Goal: Task Accomplishment & Management: Manage account settings

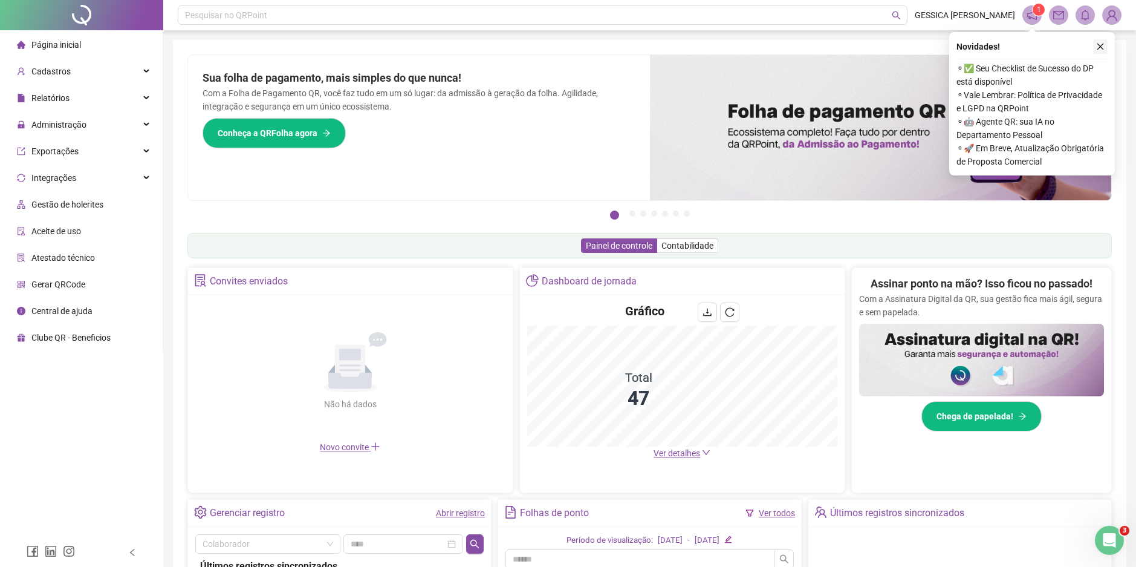
click at [1102, 43] on icon "close" at bounding box center [1100, 46] width 8 height 8
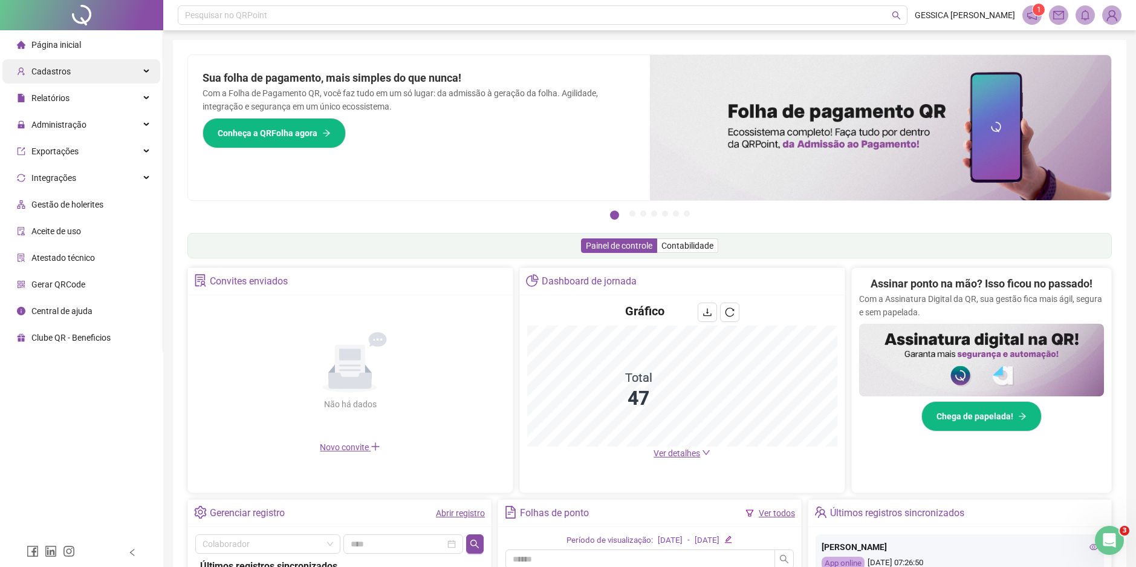
click at [66, 67] on span "Cadastros" at bounding box center [50, 72] width 39 height 10
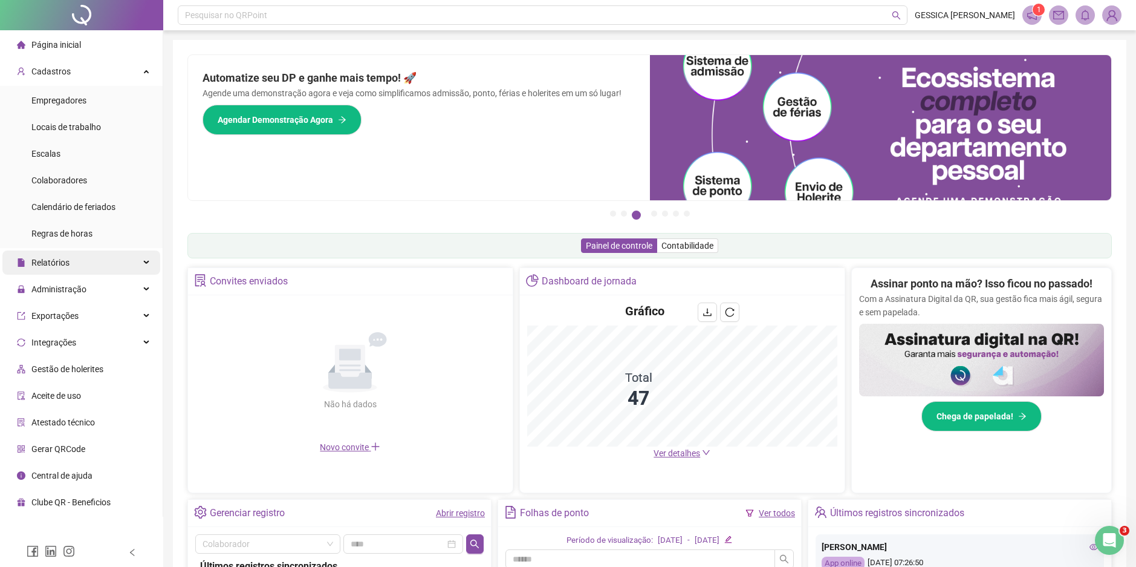
click at [97, 267] on div "Relatórios" at bounding box center [81, 262] width 158 height 24
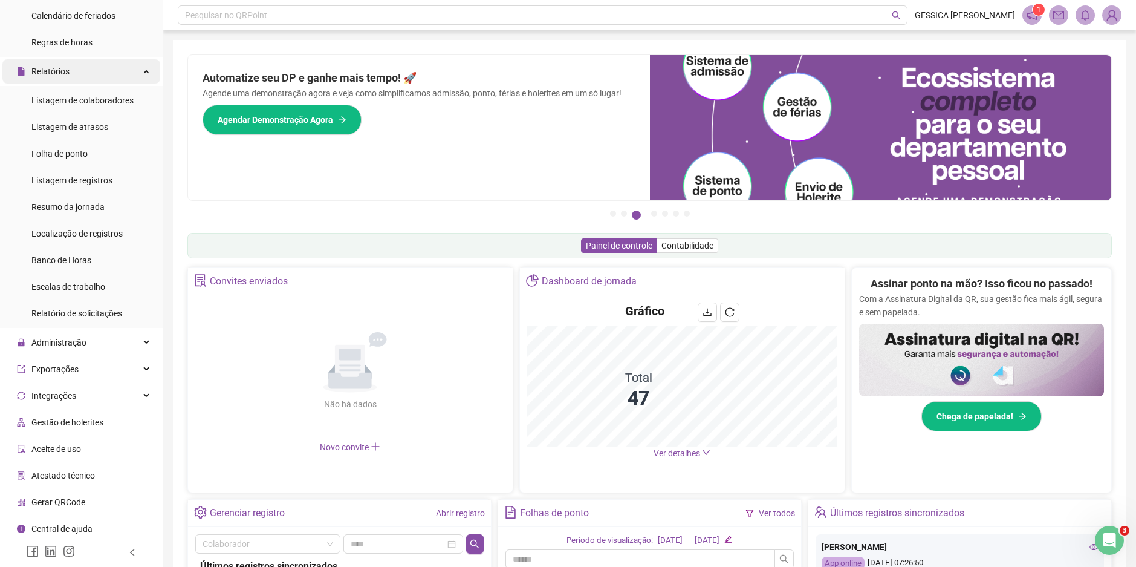
scroll to position [194, 0]
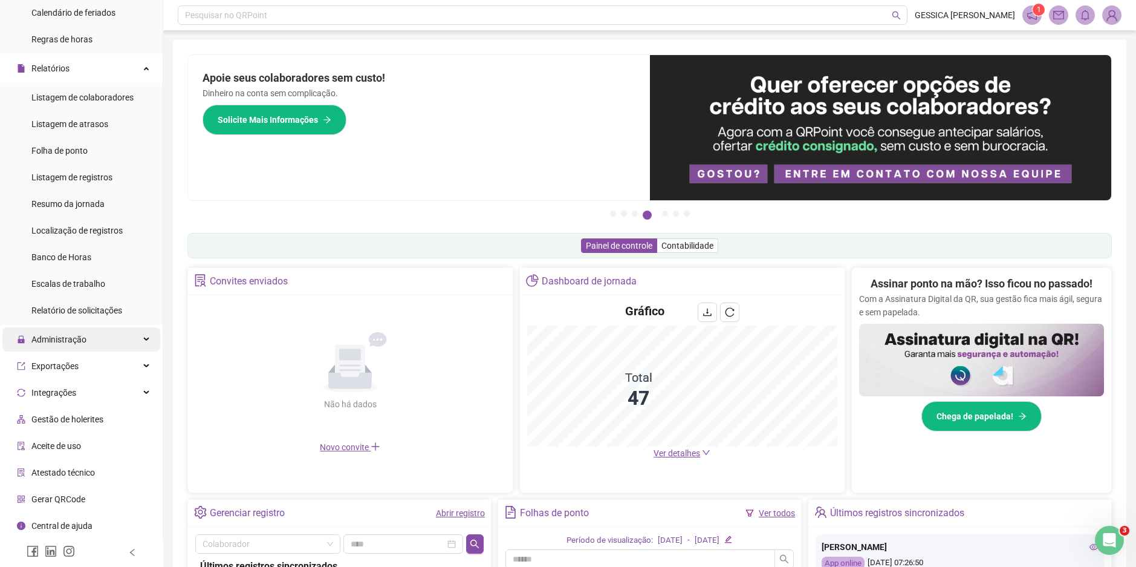
click at [114, 337] on div "Administração" at bounding box center [81, 339] width 158 height 24
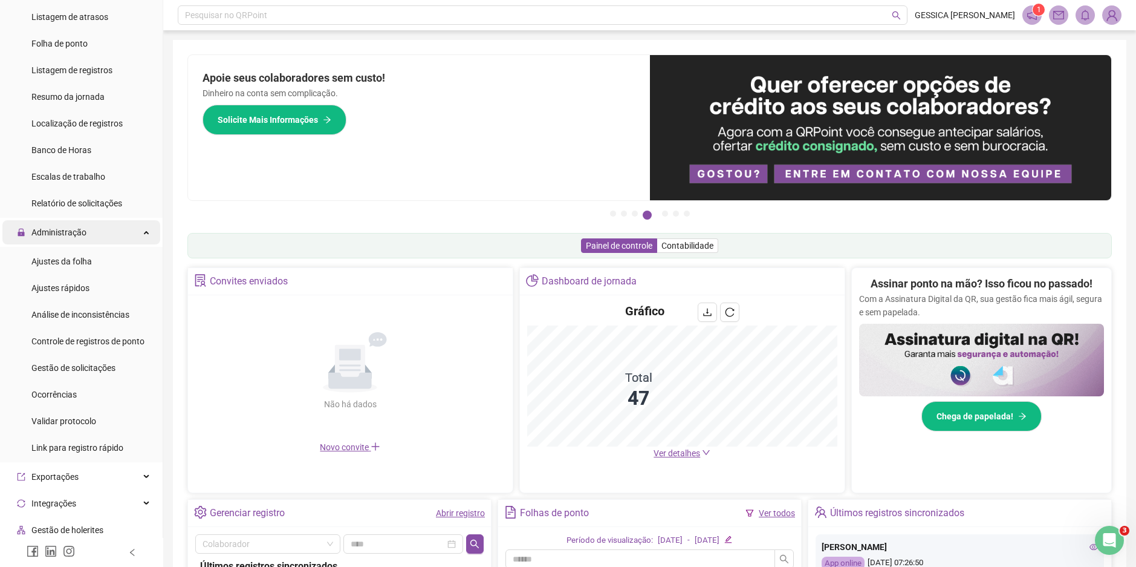
scroll to position [315, 0]
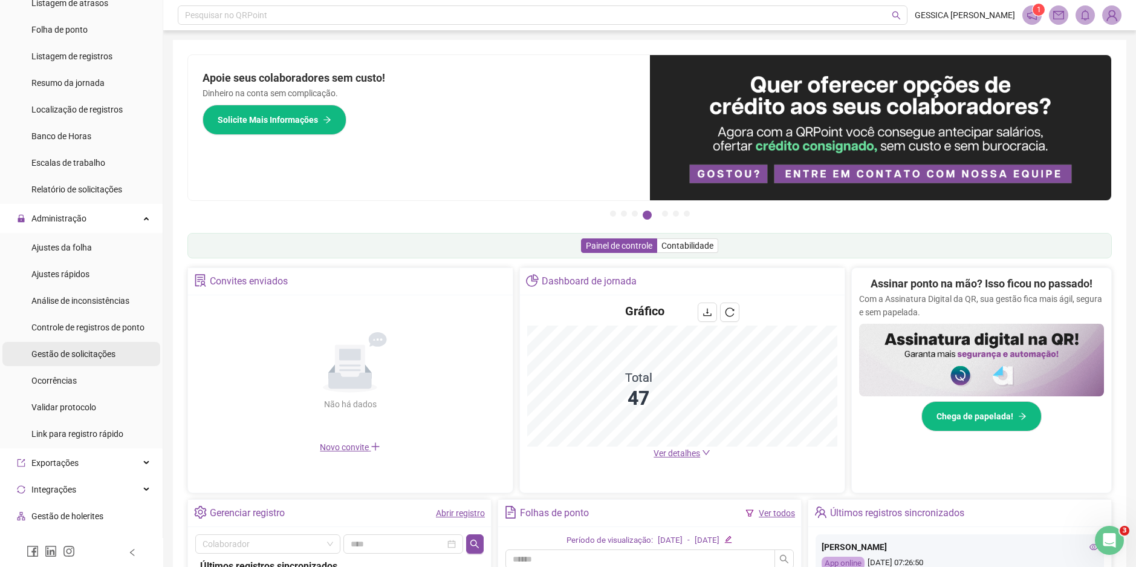
click at [103, 357] on span "Gestão de solicitações" at bounding box center [73, 354] width 84 height 10
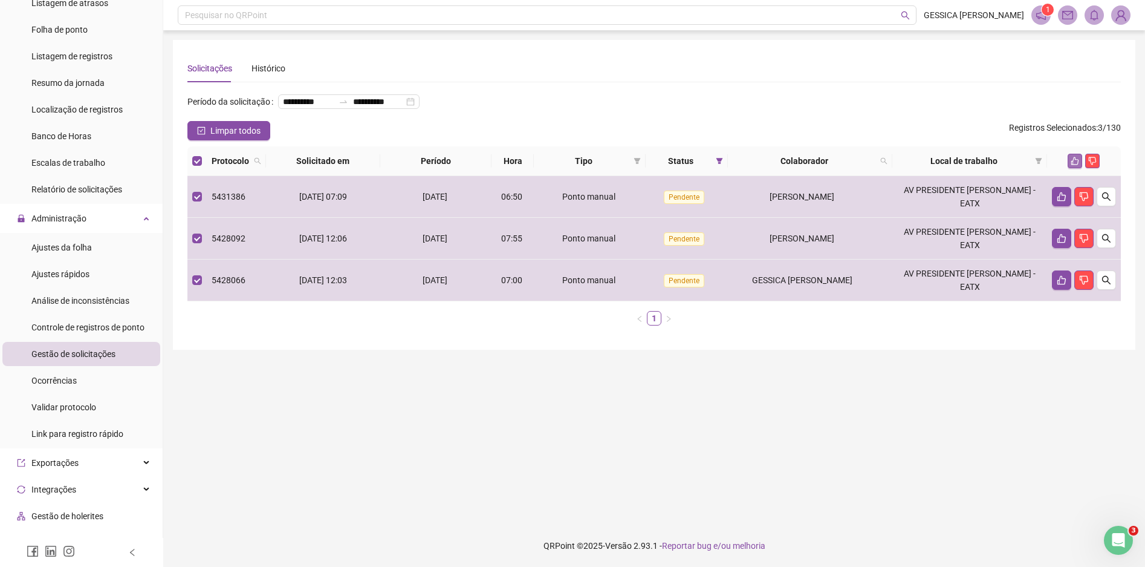
click at [1073, 165] on icon "like" at bounding box center [1076, 161] width 8 height 8
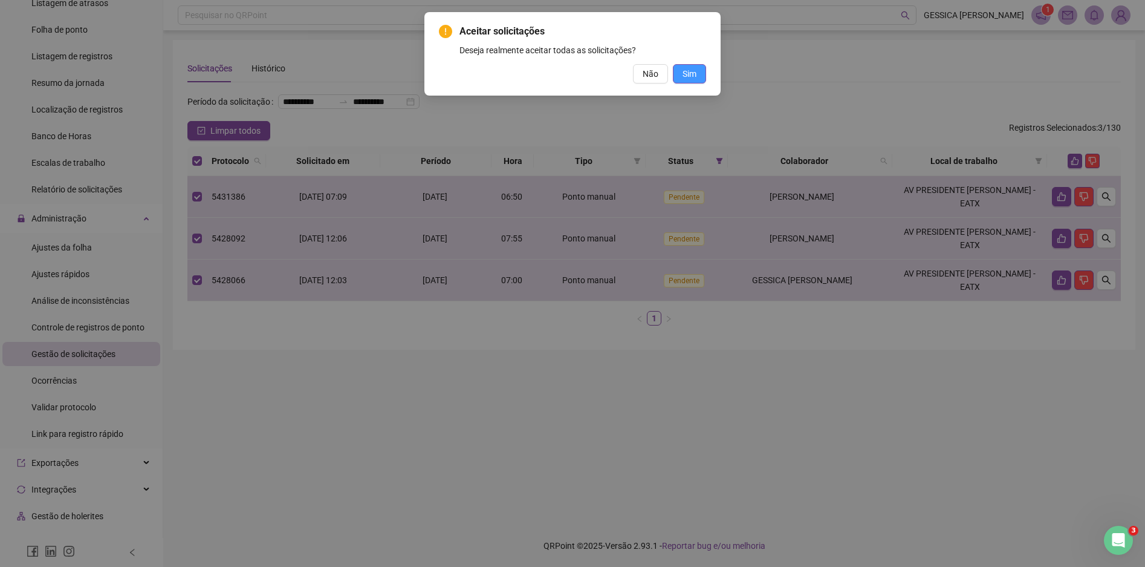
click at [692, 78] on span "Sim" at bounding box center [690, 73] width 14 height 13
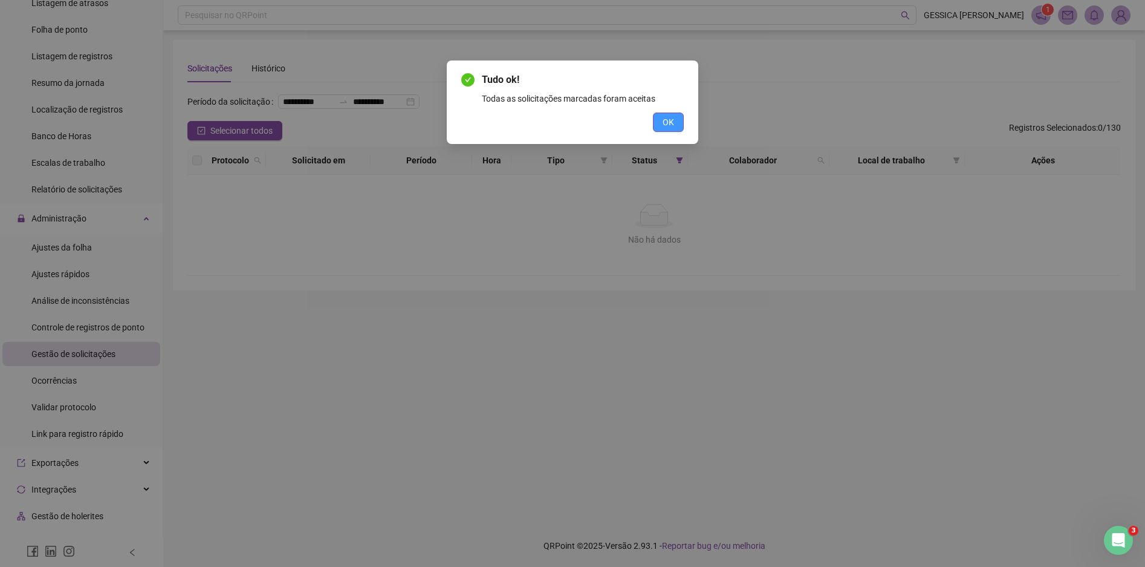
click at [674, 122] on span "OK" at bounding box center [668, 122] width 11 height 13
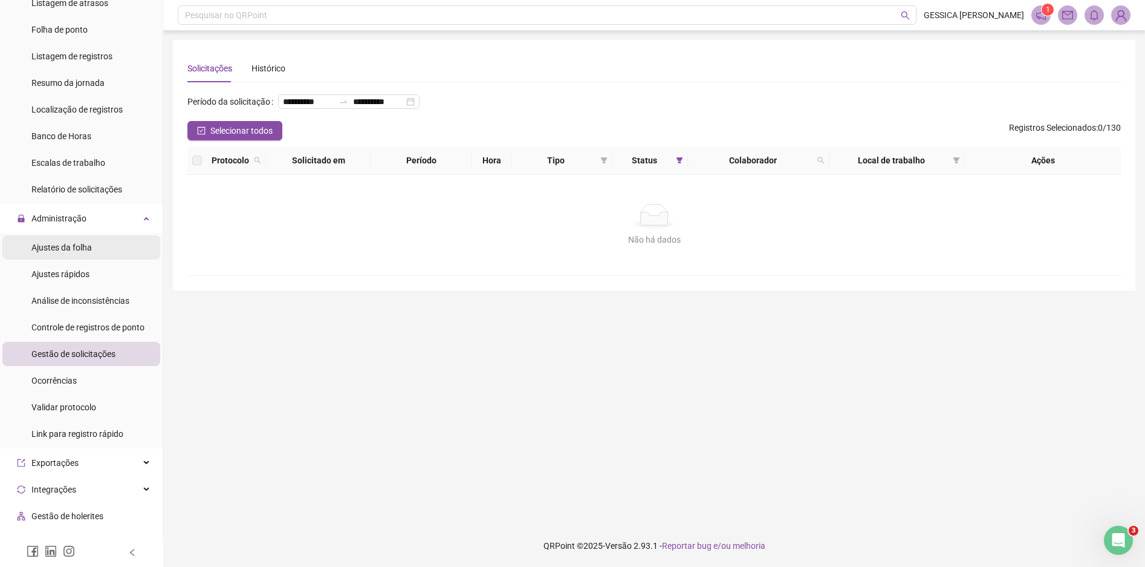
click at [86, 254] on div "Ajustes da folha" at bounding box center [61, 247] width 60 height 24
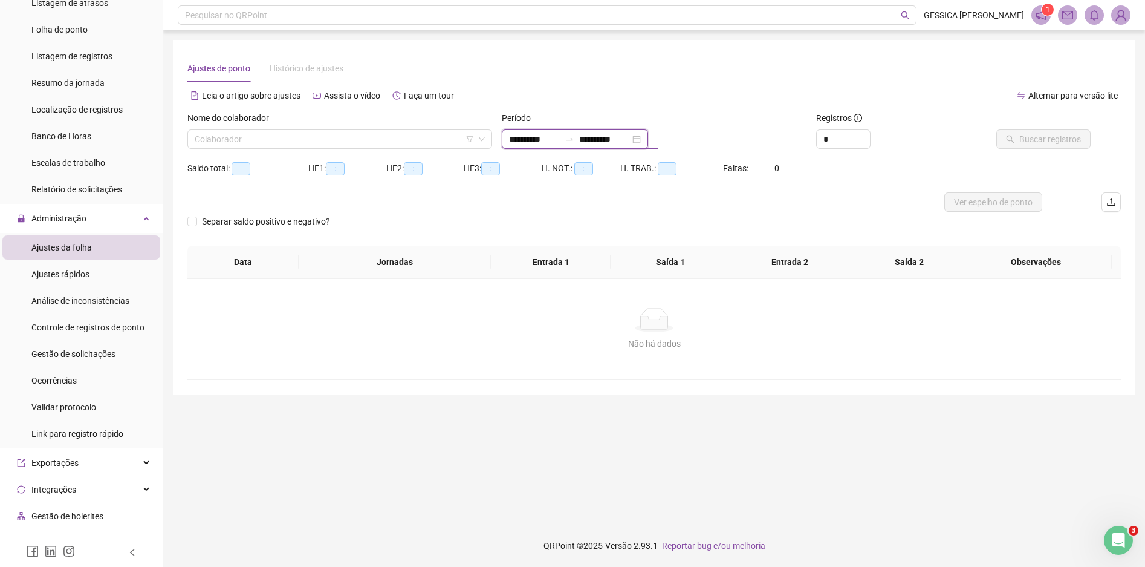
click at [610, 142] on input "**********" at bounding box center [604, 138] width 51 height 13
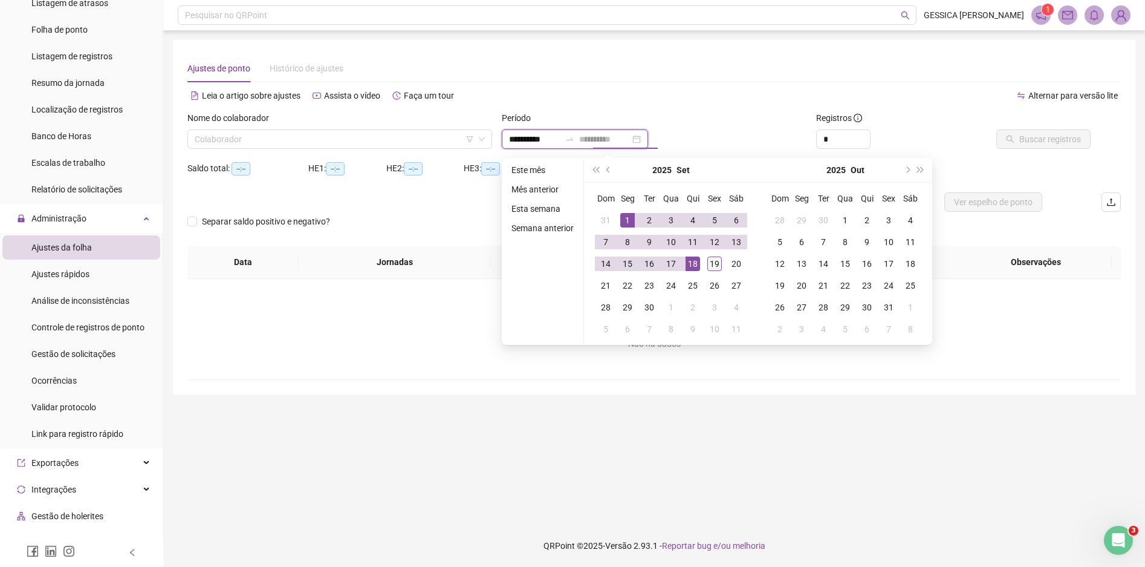
type input "**********"
click at [714, 265] on div "19" at bounding box center [715, 263] width 15 height 15
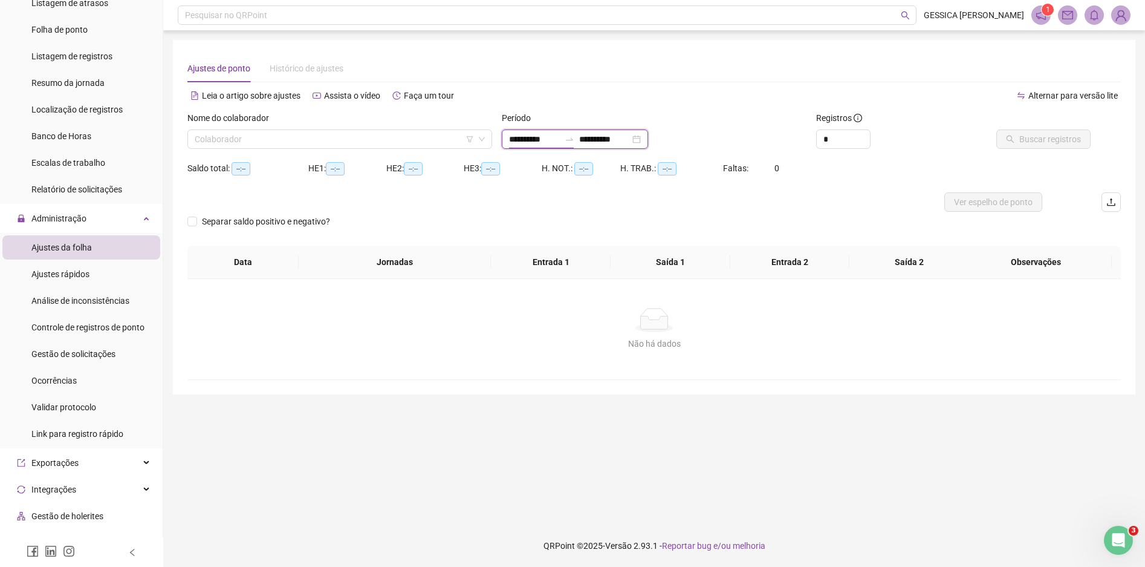
click at [514, 138] on input "**********" at bounding box center [534, 138] width 51 height 13
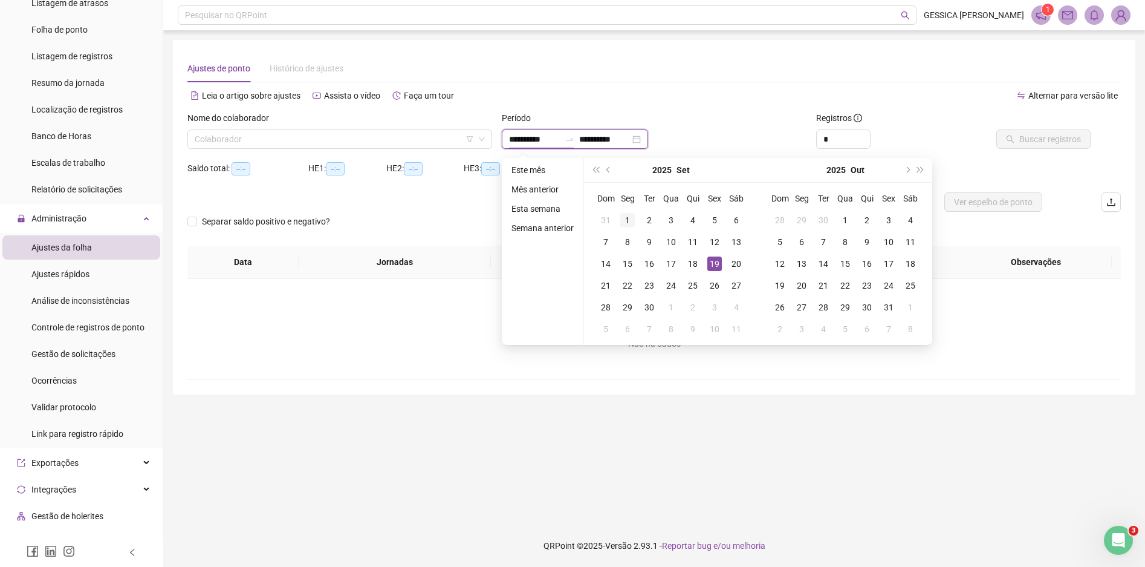
type input "**********"
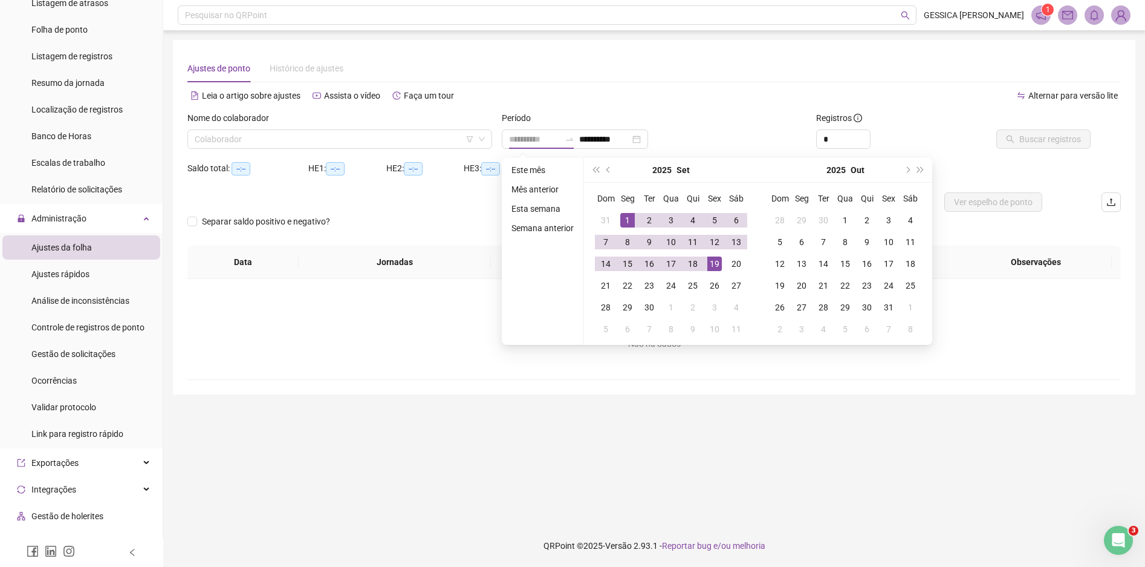
click at [623, 218] on div "1" at bounding box center [627, 220] width 15 height 15
type input "**********"
click at [712, 261] on div "19" at bounding box center [715, 263] width 15 height 15
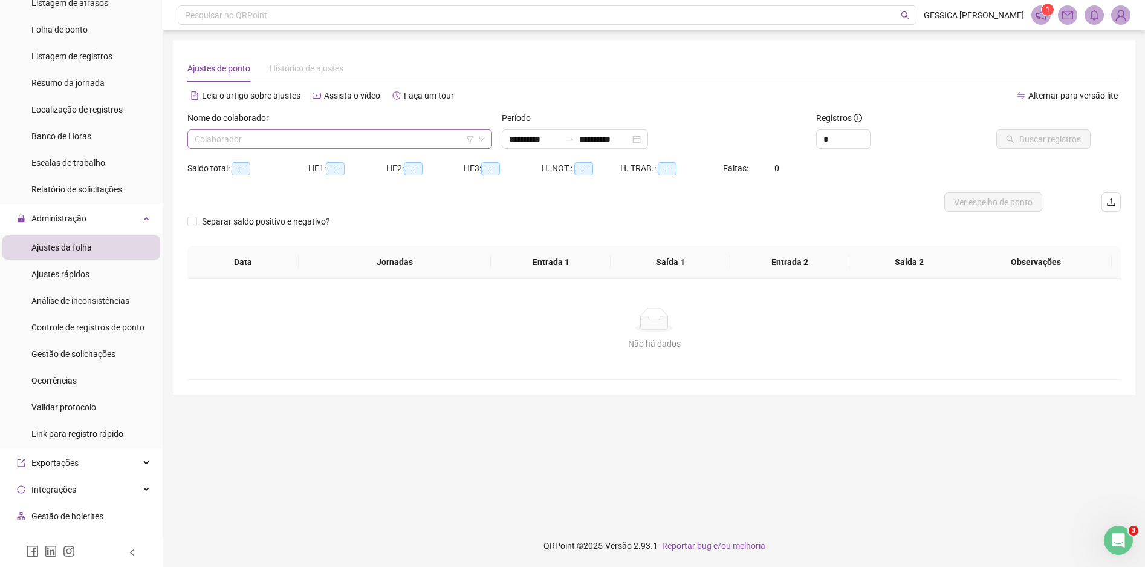
click at [359, 134] on input "search" at bounding box center [334, 139] width 279 height 18
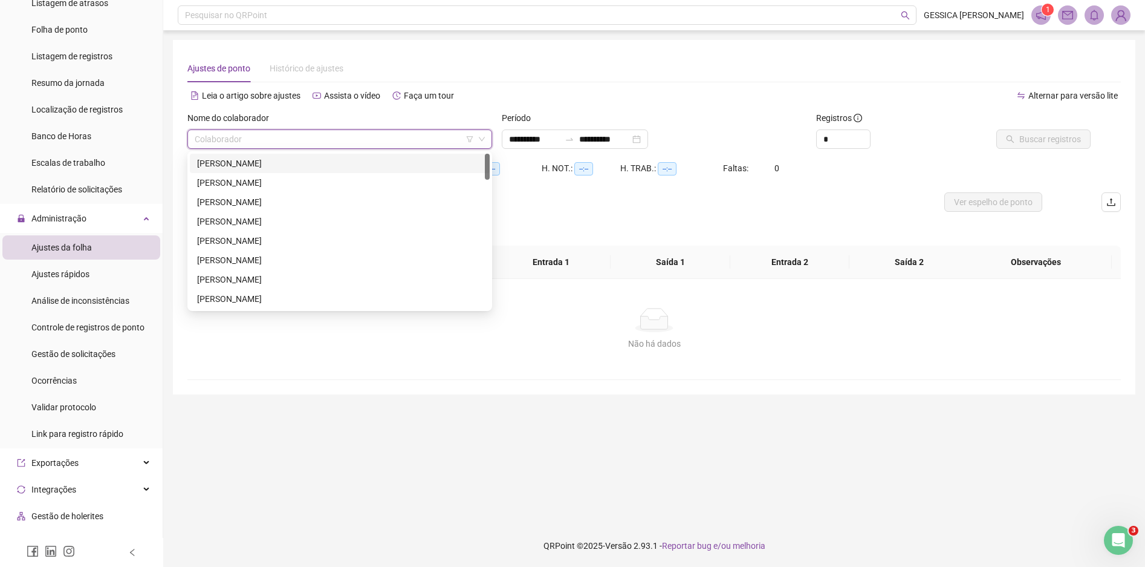
click at [295, 163] on div "[PERSON_NAME]" at bounding box center [339, 163] width 285 height 13
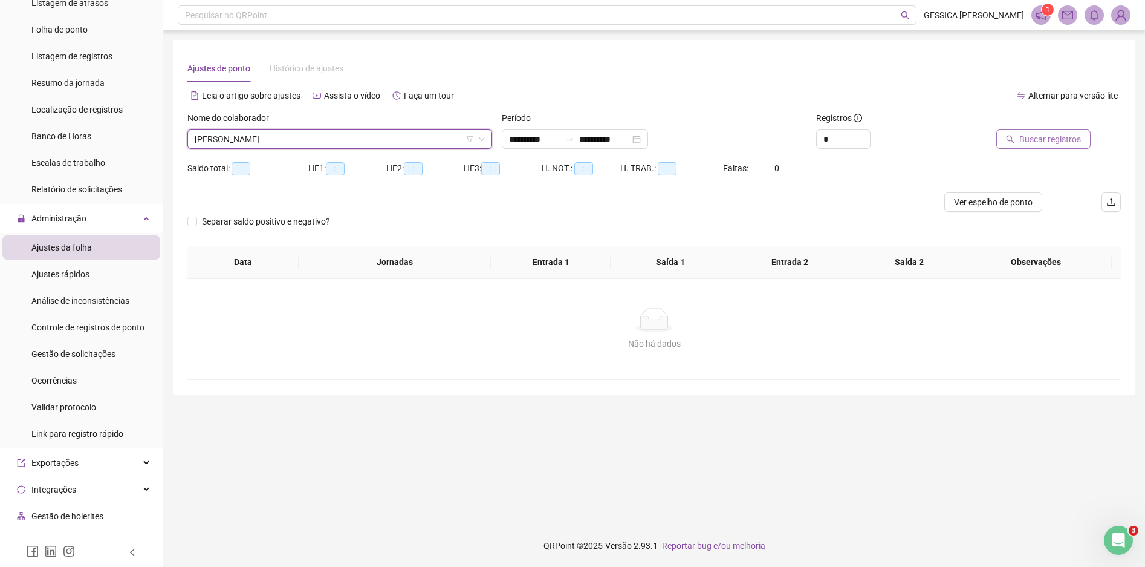
click at [1026, 141] on span "Buscar registros" at bounding box center [1051, 138] width 62 height 13
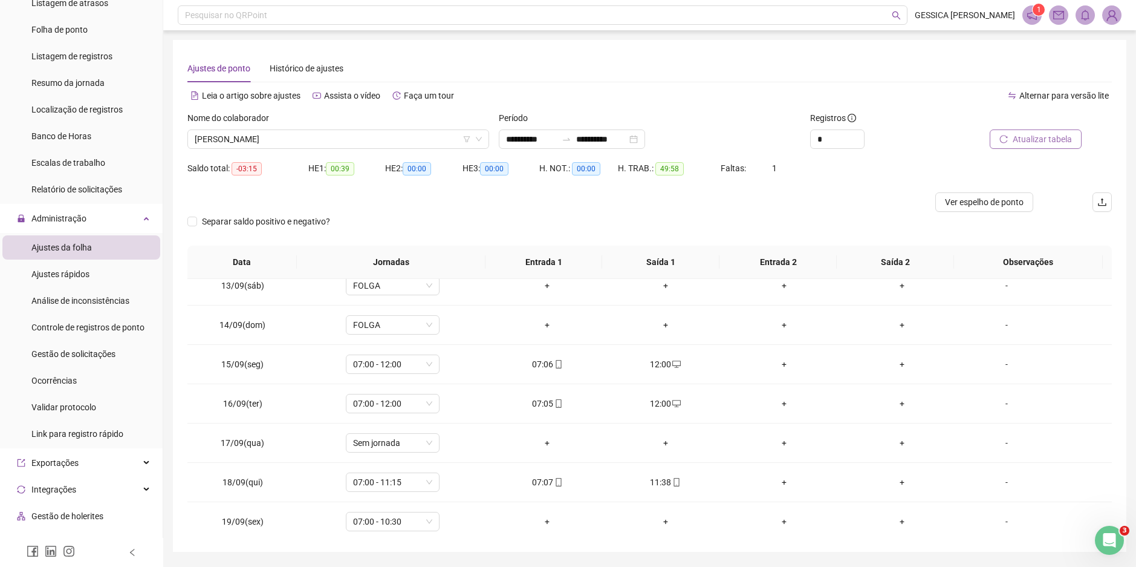
scroll to position [489, 0]
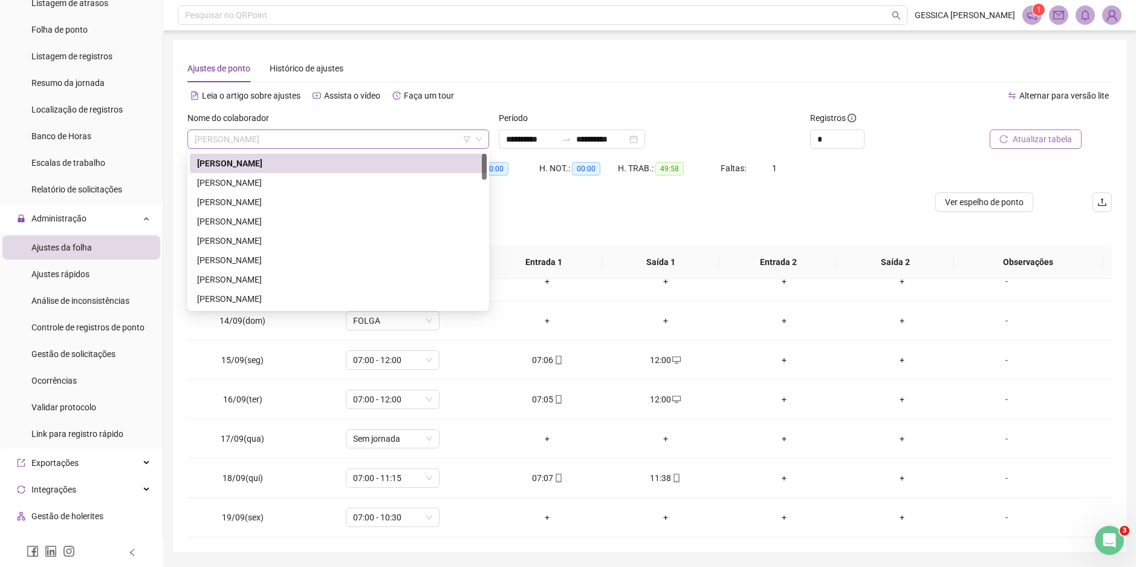
click at [251, 140] on span "[PERSON_NAME]" at bounding box center [338, 139] width 287 height 18
click at [262, 181] on div "[PERSON_NAME]" at bounding box center [338, 182] width 282 height 13
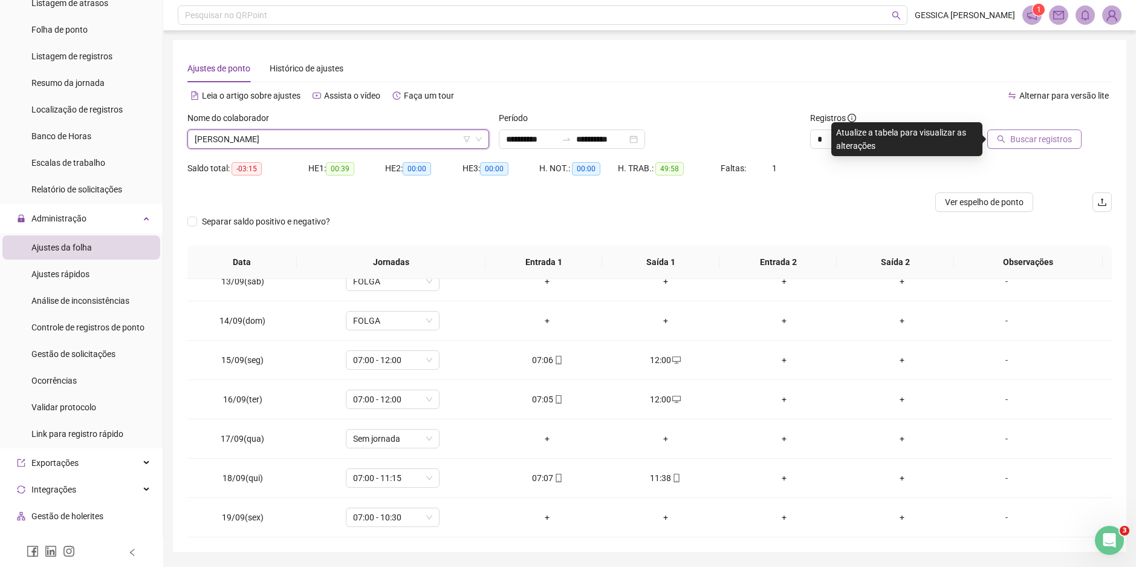
click at [1030, 137] on span "Buscar registros" at bounding box center [1042, 138] width 62 height 13
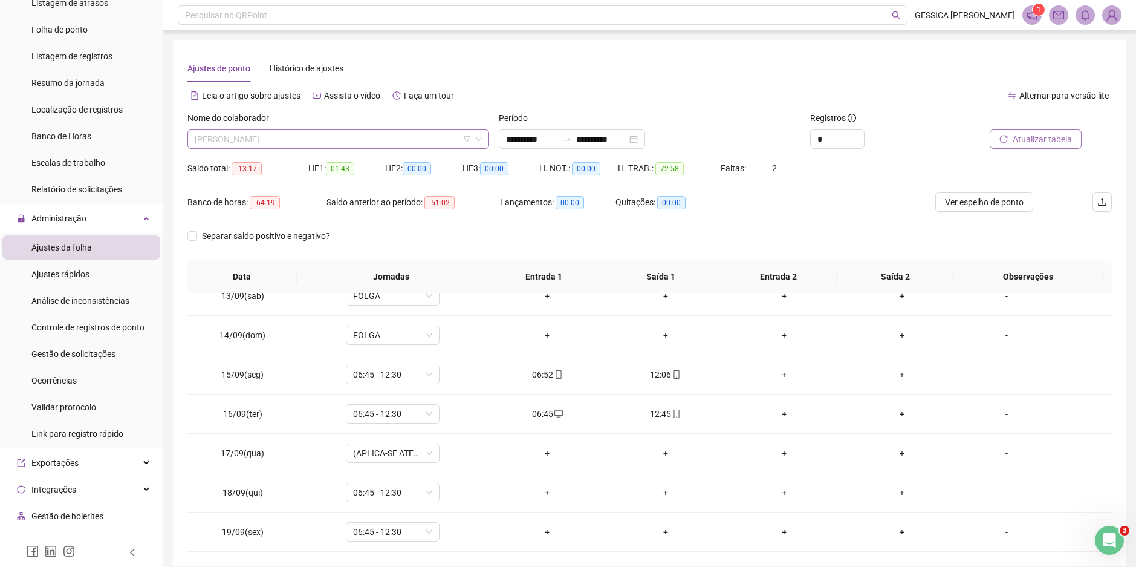
click at [301, 136] on span "[PERSON_NAME]" at bounding box center [338, 139] width 287 height 18
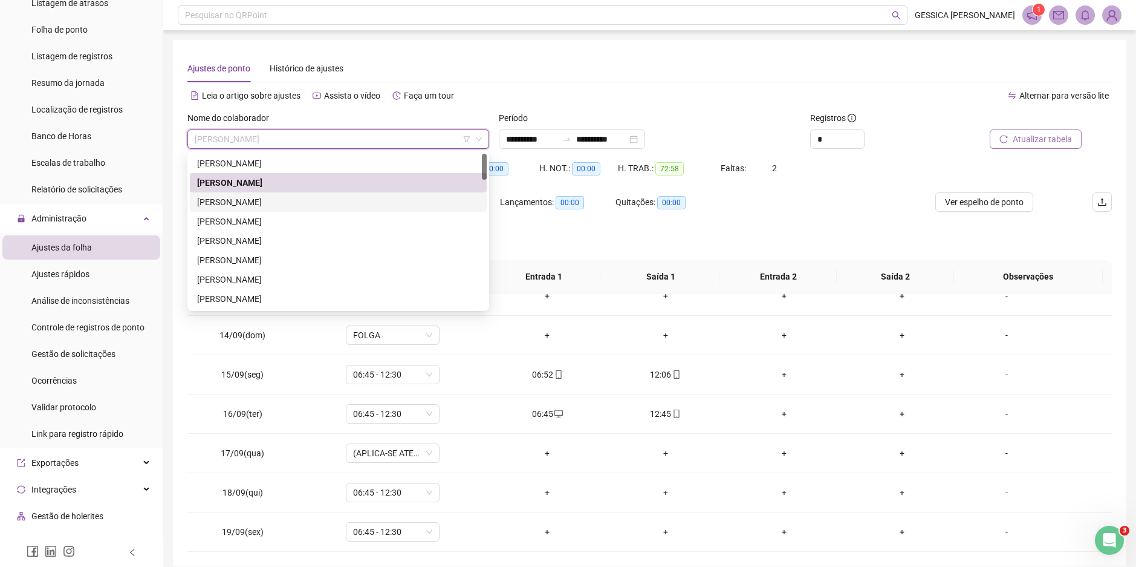
click at [282, 205] on div "[PERSON_NAME]" at bounding box center [338, 201] width 282 height 13
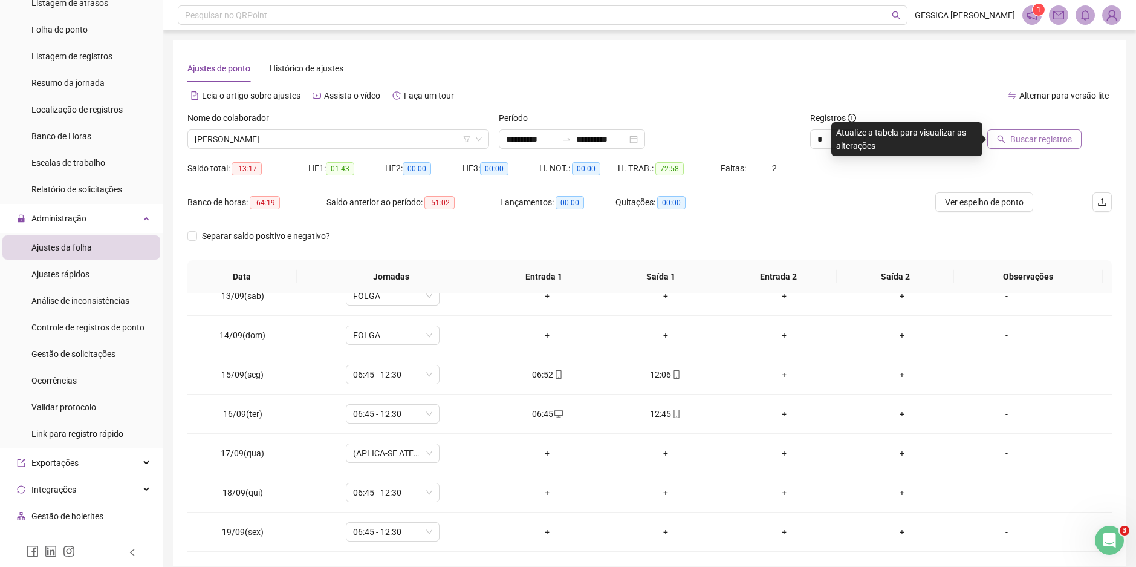
click at [1047, 138] on span "Buscar registros" at bounding box center [1042, 138] width 62 height 13
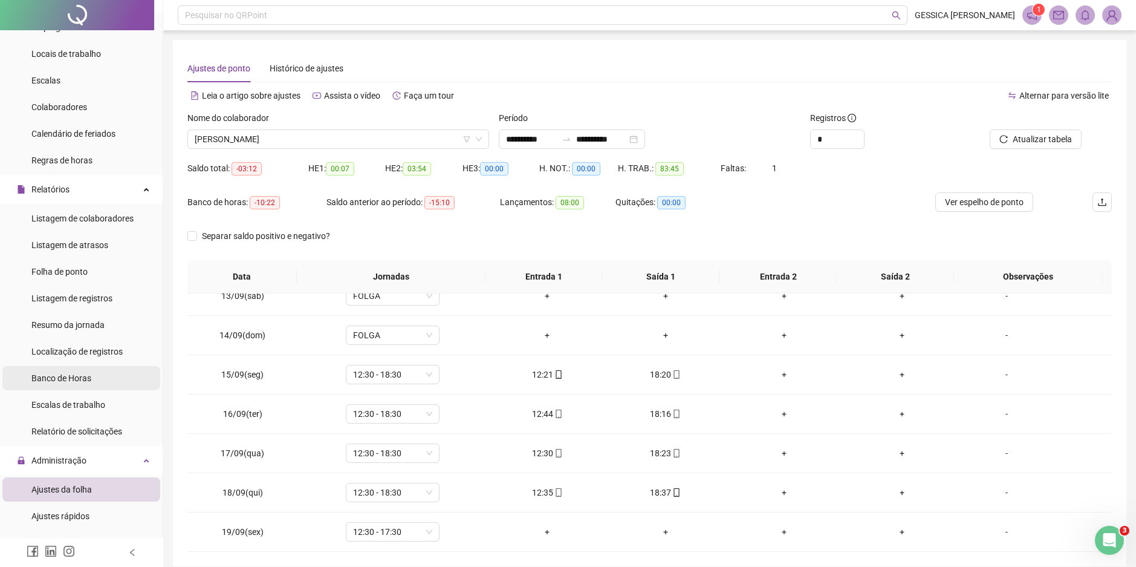
scroll to position [0, 0]
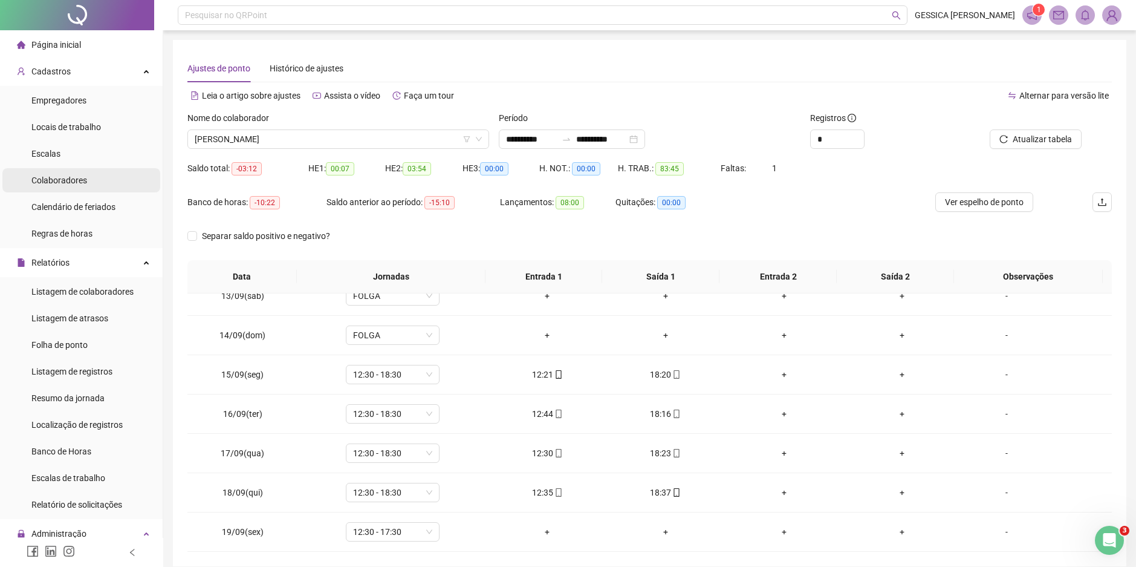
click at [85, 183] on span "Colaboradores" at bounding box center [59, 180] width 56 height 10
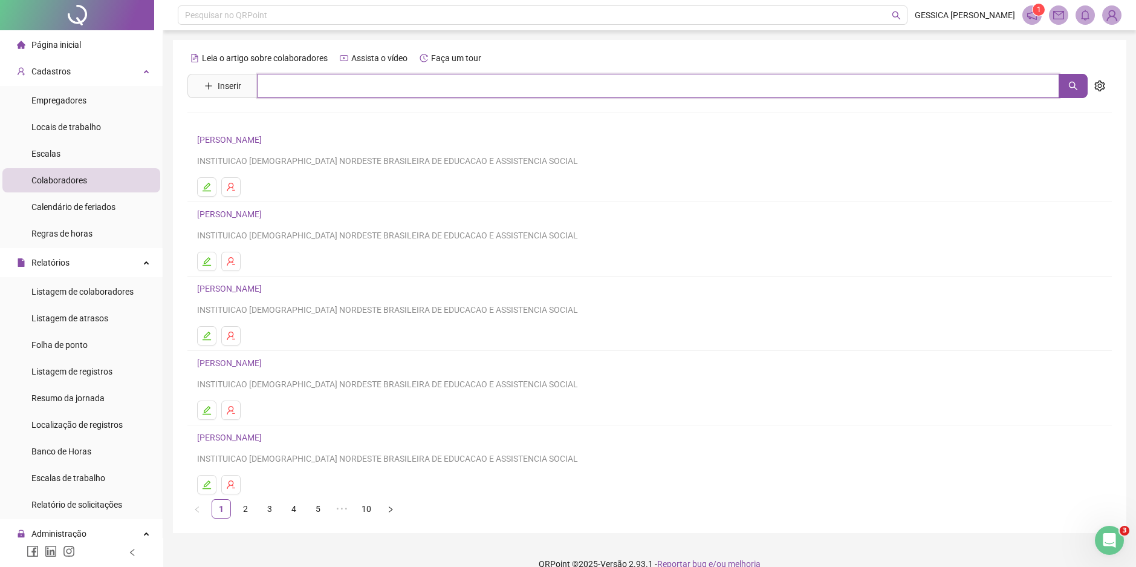
click at [297, 78] on input "text" at bounding box center [659, 86] width 802 height 24
type input "***"
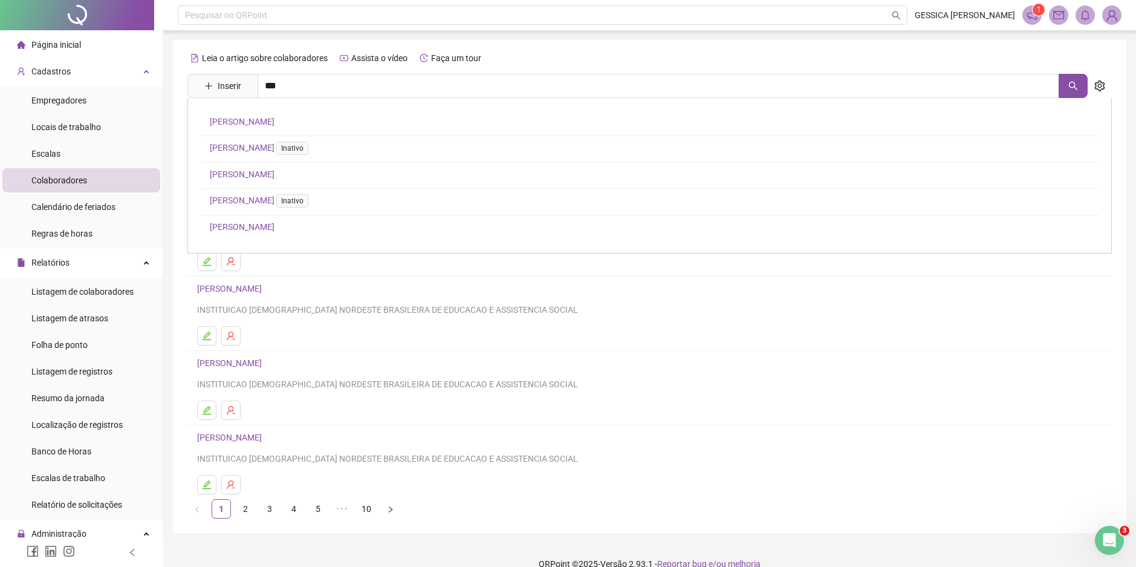
click at [255, 178] on link "[PERSON_NAME]" at bounding box center [242, 174] width 65 height 10
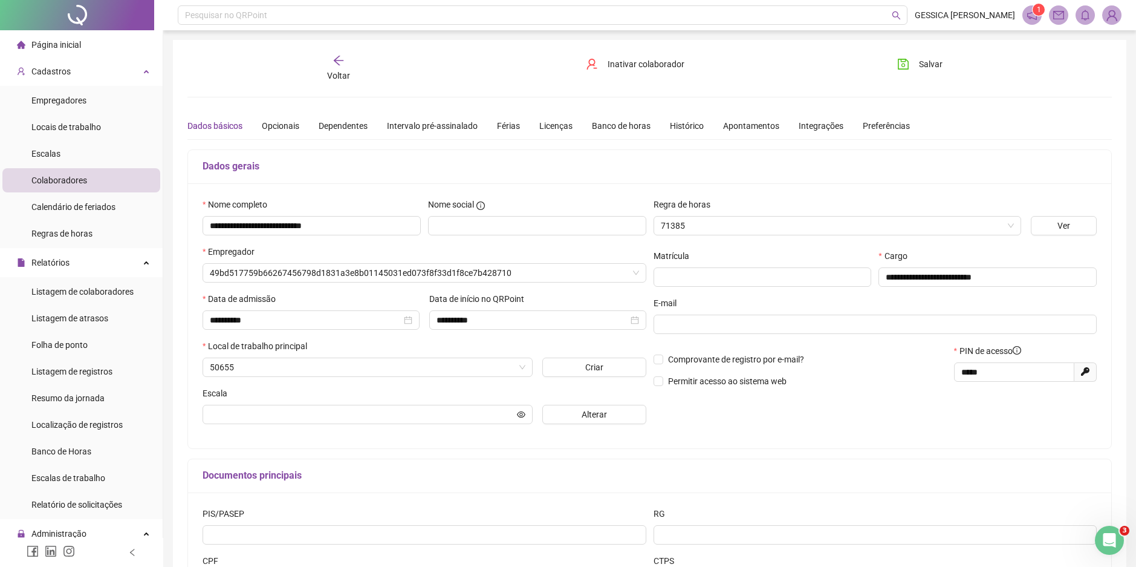
type input "**********"
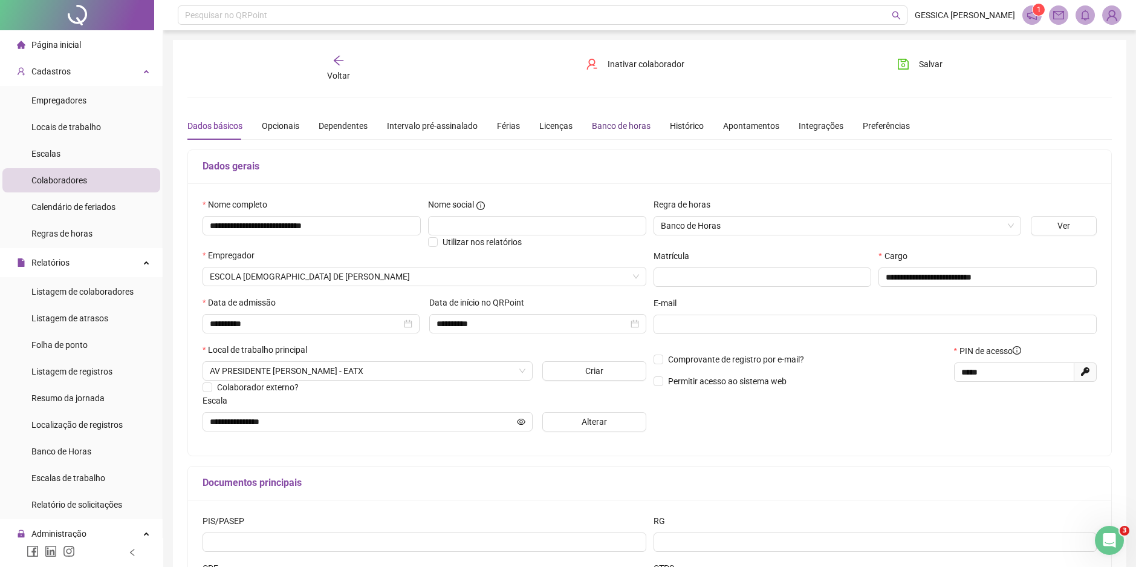
click at [629, 131] on div "Banco de horas" at bounding box center [621, 125] width 59 height 13
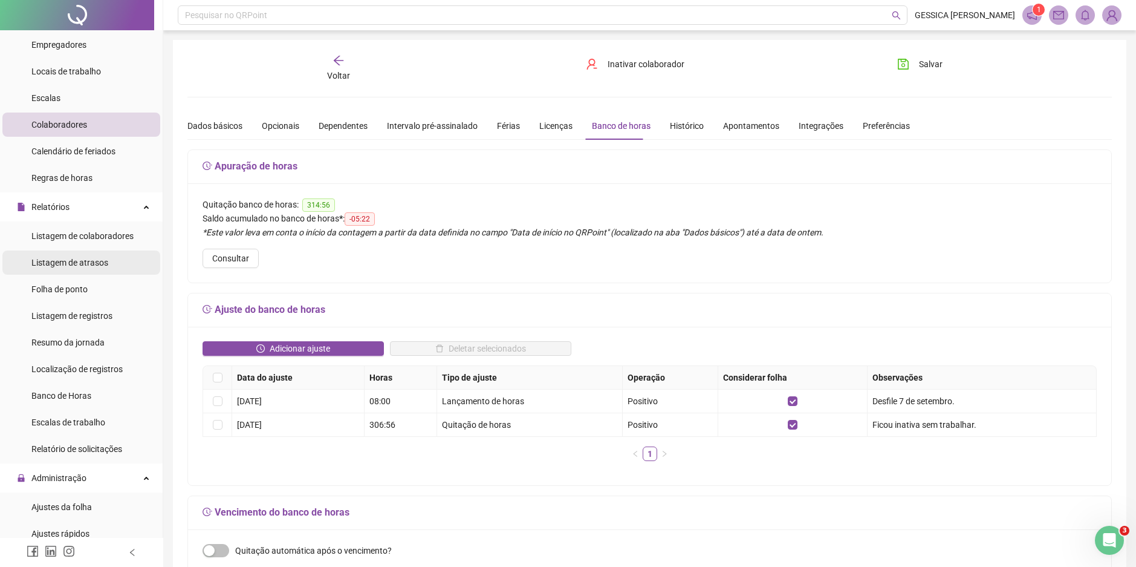
scroll to position [121, 0]
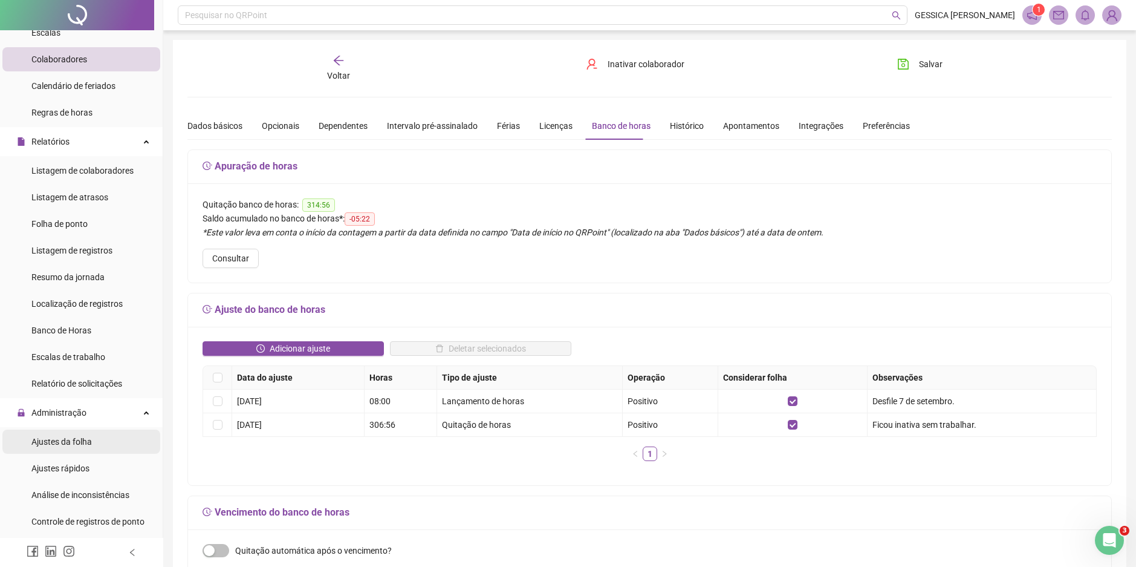
click at [94, 441] on li "Ajustes da folha" at bounding box center [81, 441] width 158 height 24
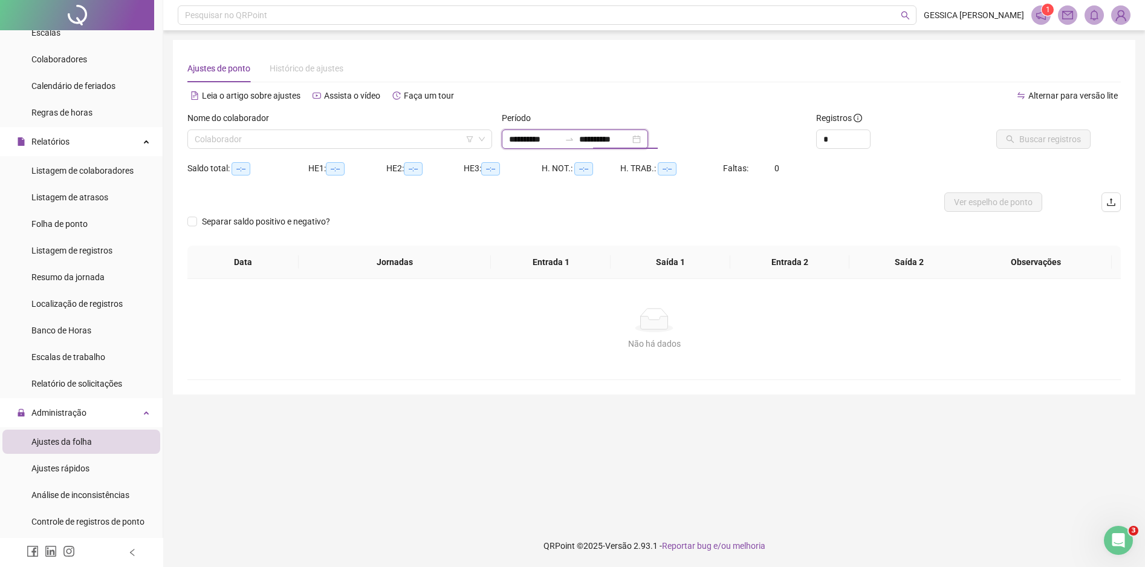
click at [609, 143] on input "**********" at bounding box center [604, 138] width 51 height 13
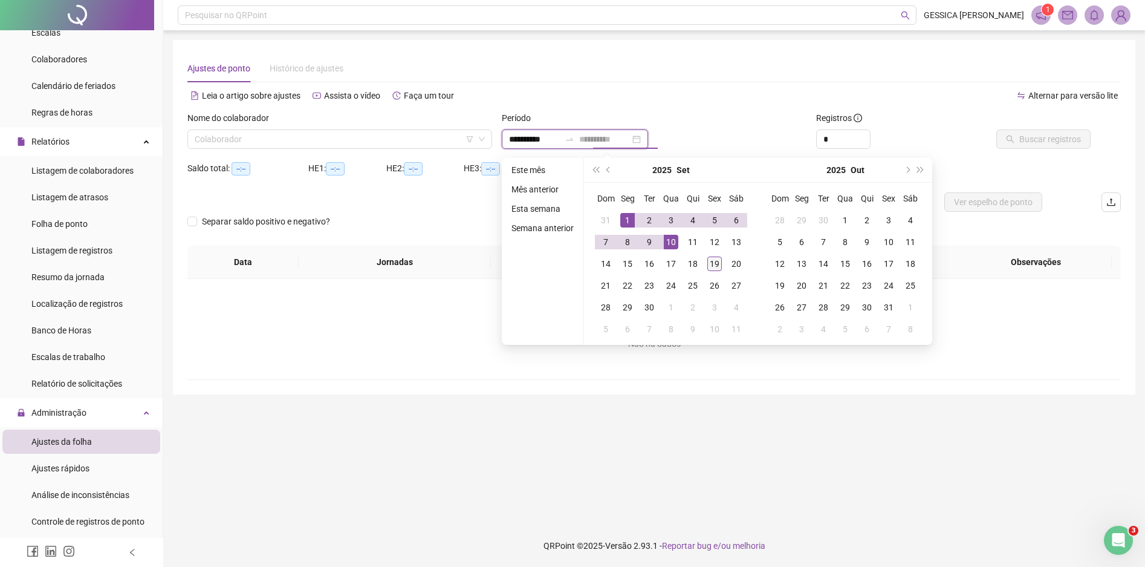
type input "**********"
click at [714, 265] on div "19" at bounding box center [715, 263] width 15 height 15
type input "**********"
click at [625, 217] on div "1" at bounding box center [627, 220] width 15 height 15
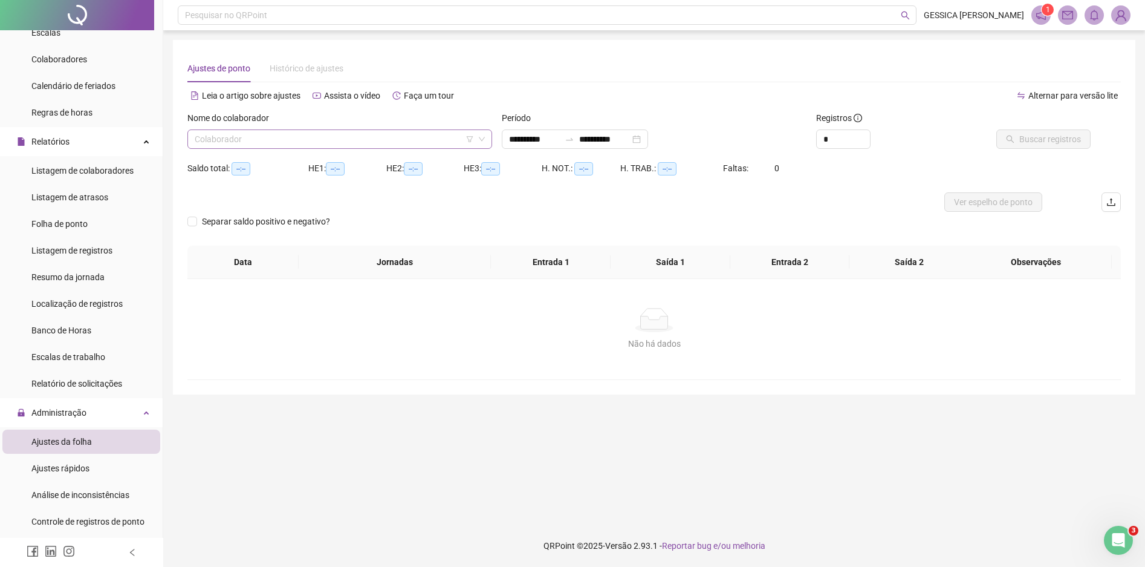
click at [330, 138] on input "search" at bounding box center [334, 139] width 279 height 18
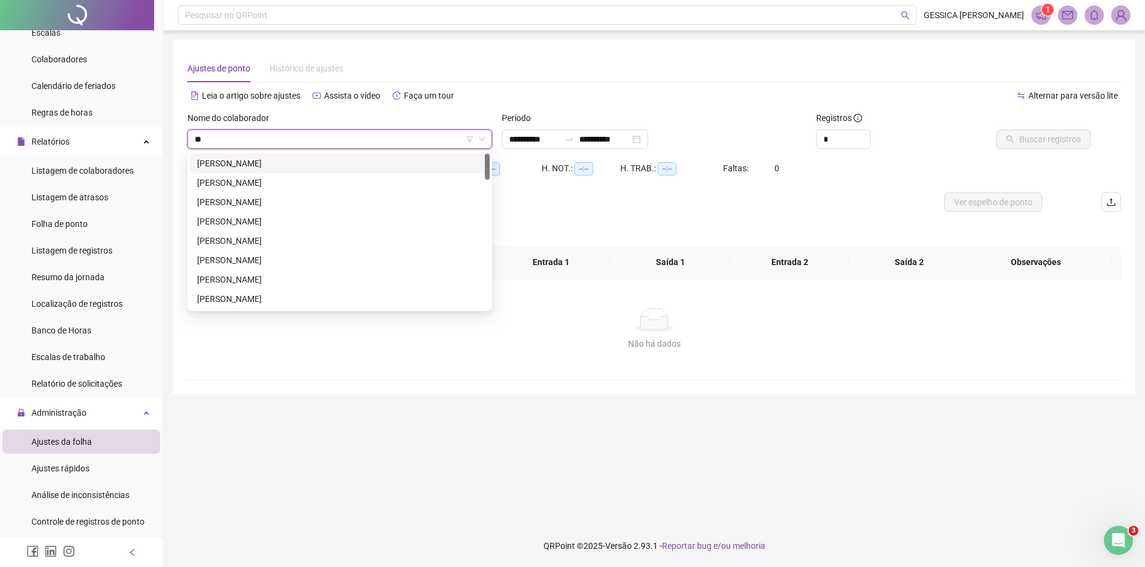
type input "***"
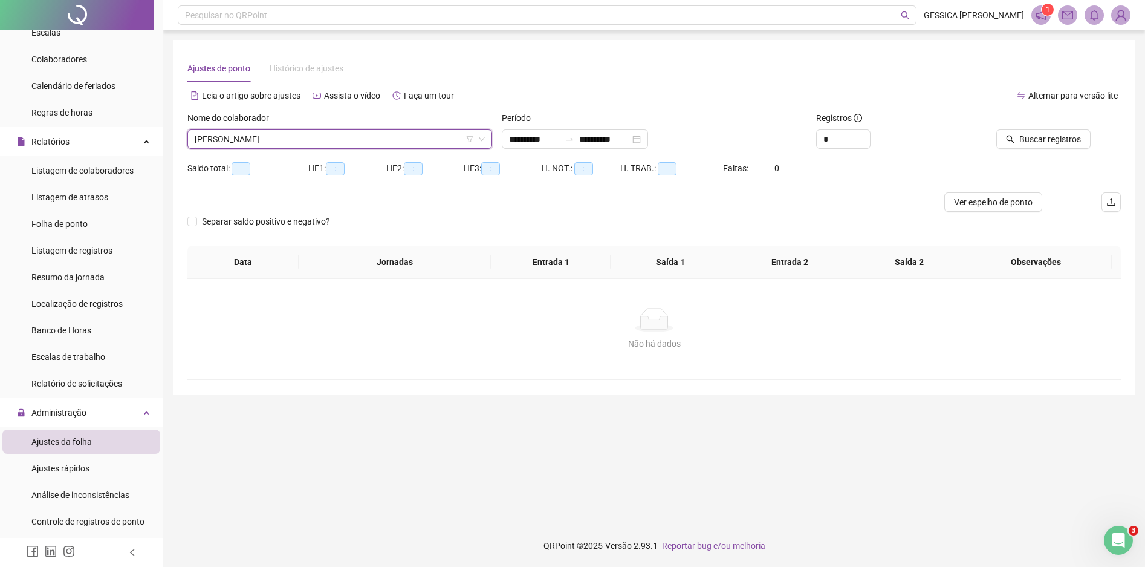
click at [343, 142] on span "[PERSON_NAME]" at bounding box center [340, 139] width 290 height 18
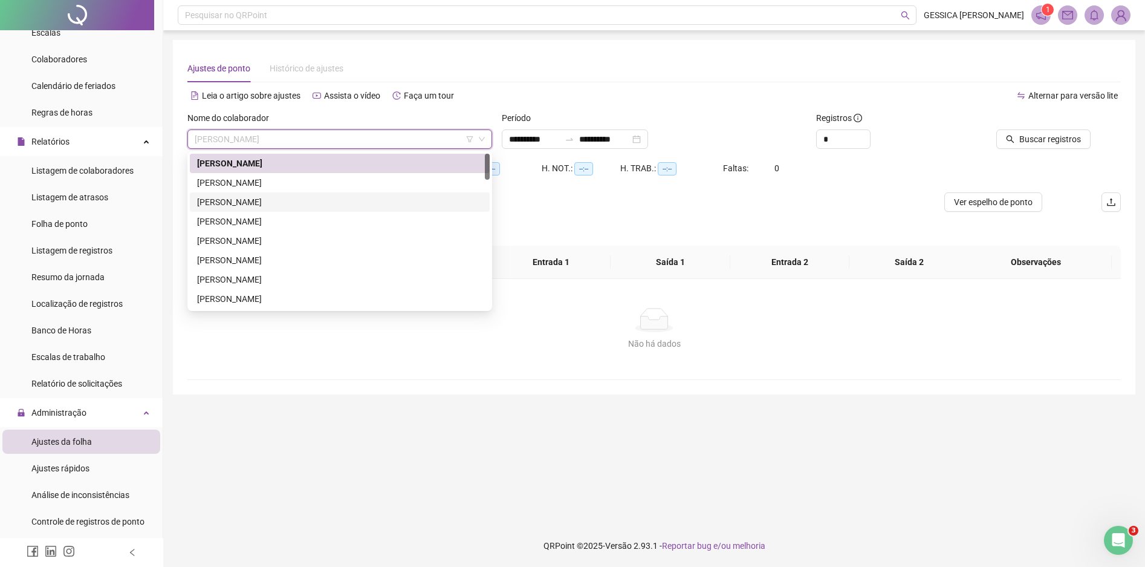
click at [301, 201] on div "[PERSON_NAME]" at bounding box center [339, 201] width 285 height 13
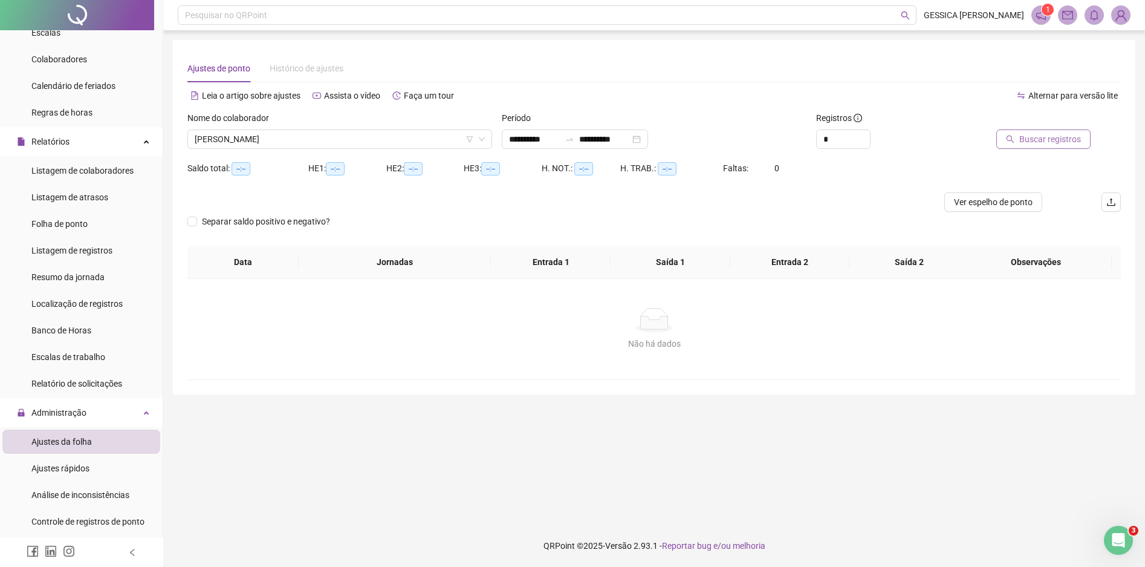
click at [1023, 135] on span "Buscar registros" at bounding box center [1051, 138] width 62 height 13
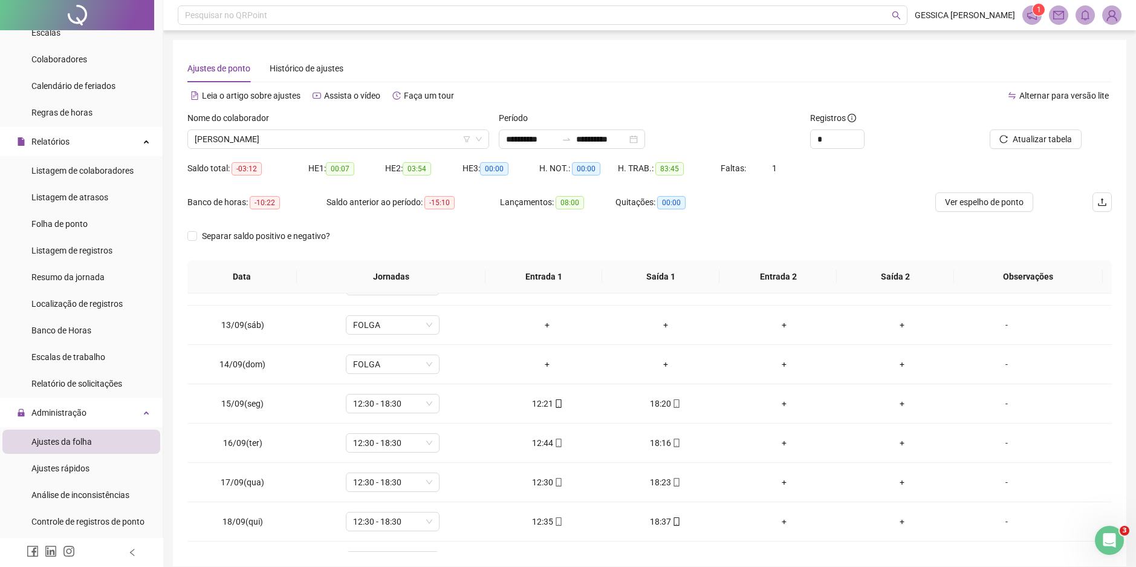
scroll to position [489, 0]
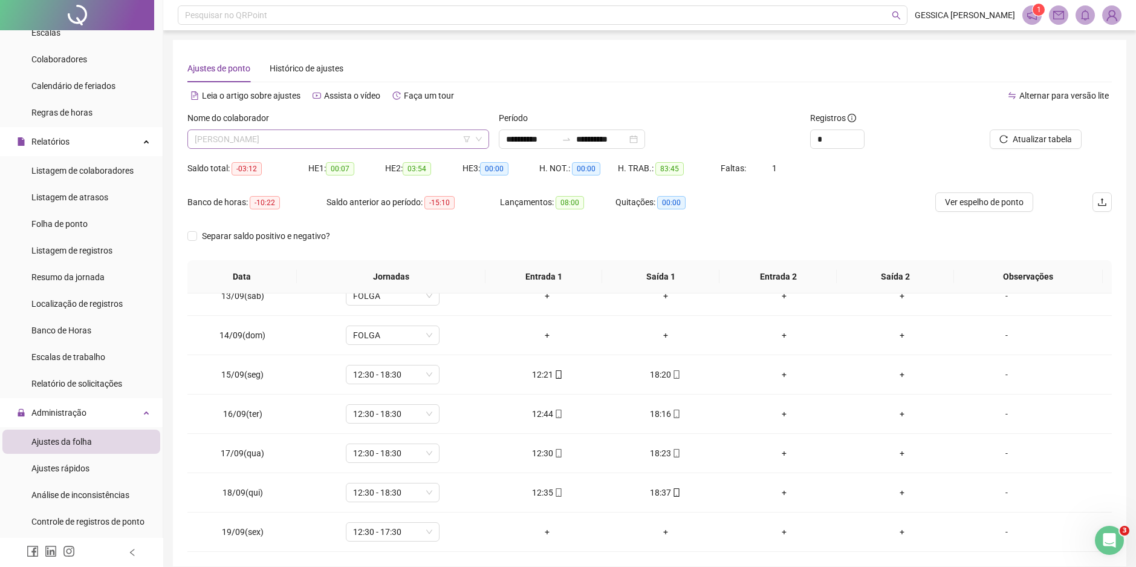
click at [230, 137] on span "[PERSON_NAME]" at bounding box center [338, 139] width 287 height 18
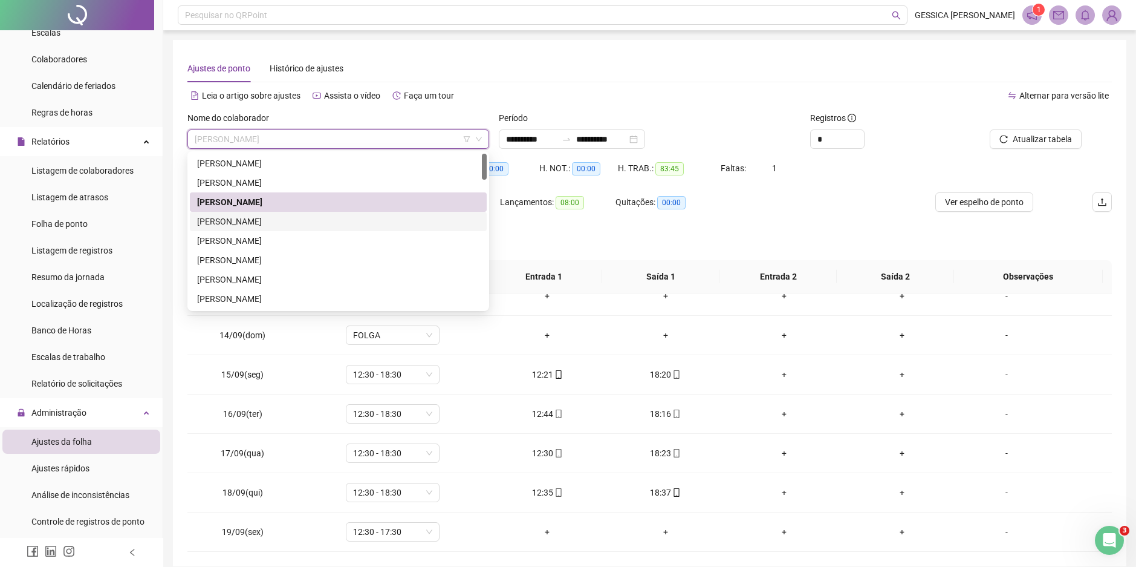
click at [255, 218] on div "[PERSON_NAME]" at bounding box center [338, 221] width 282 height 13
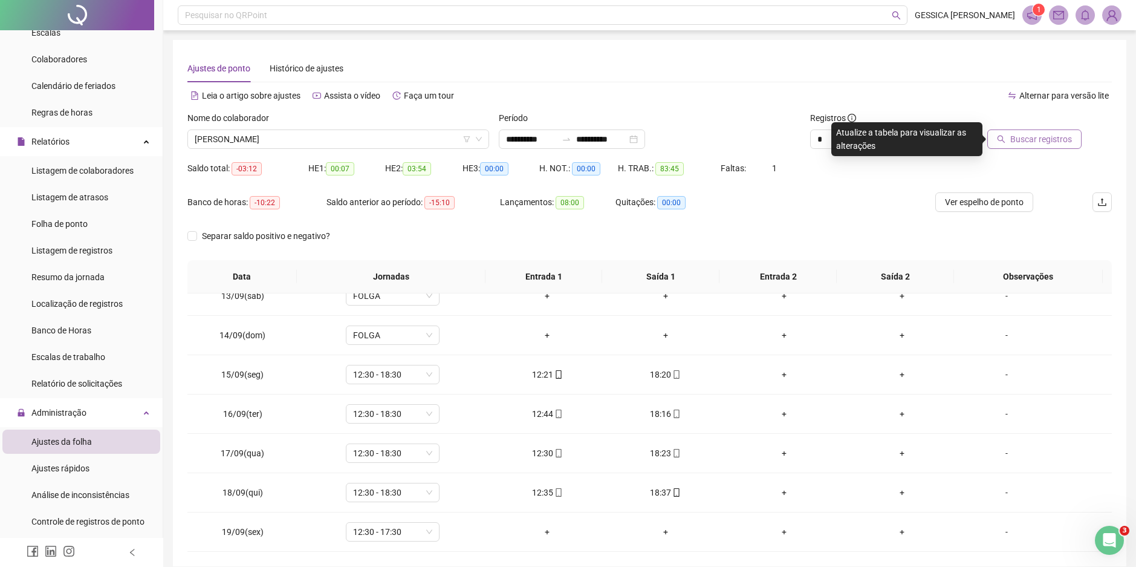
click at [1003, 144] on button "Buscar registros" at bounding box center [1035, 138] width 94 height 19
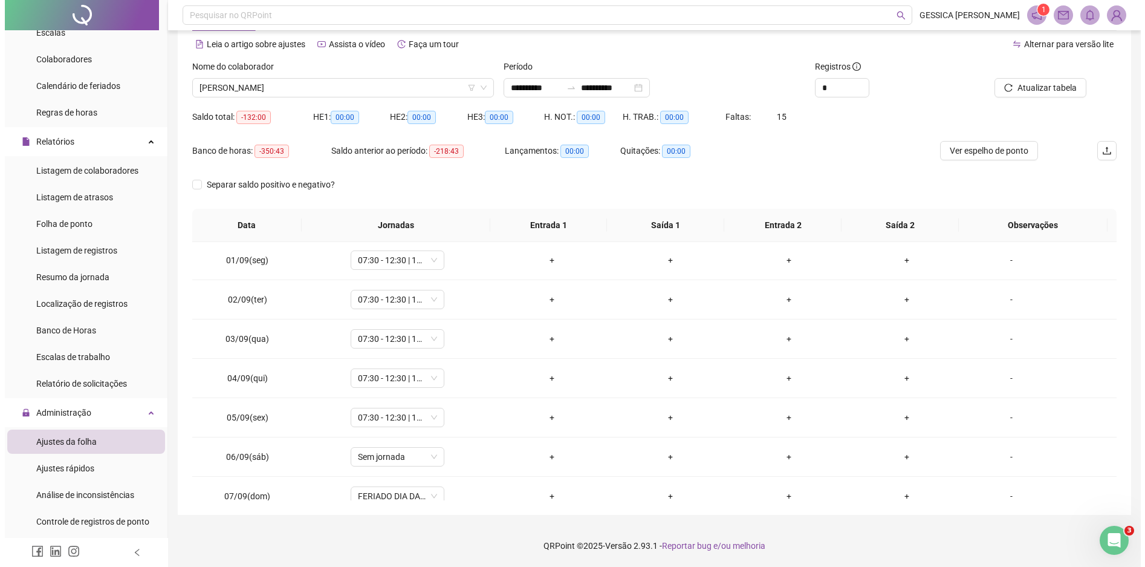
scroll to position [0, 0]
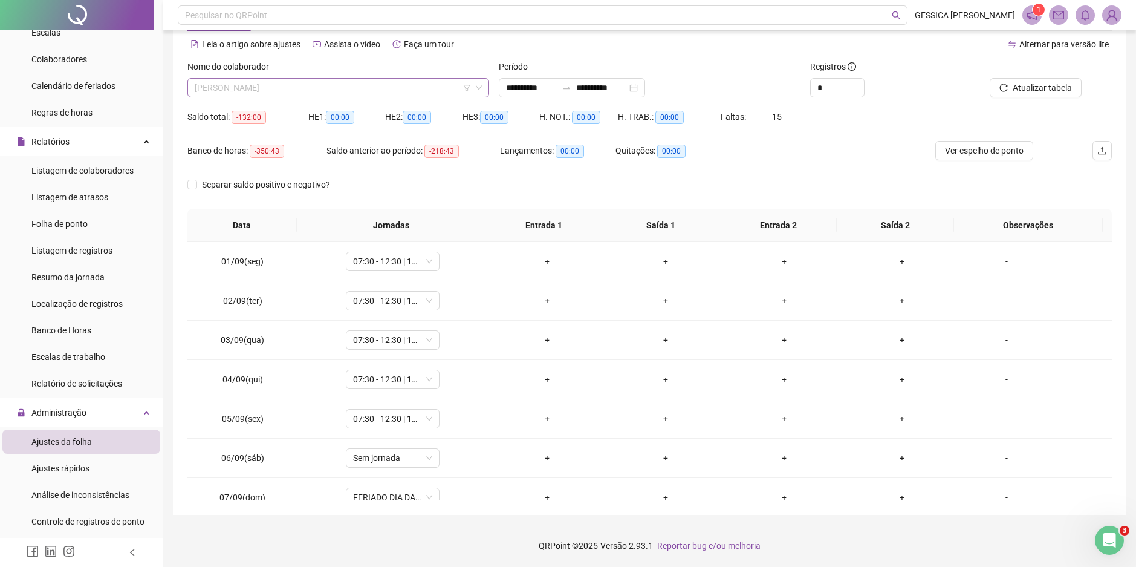
click at [363, 80] on span "[PERSON_NAME]" at bounding box center [338, 88] width 287 height 18
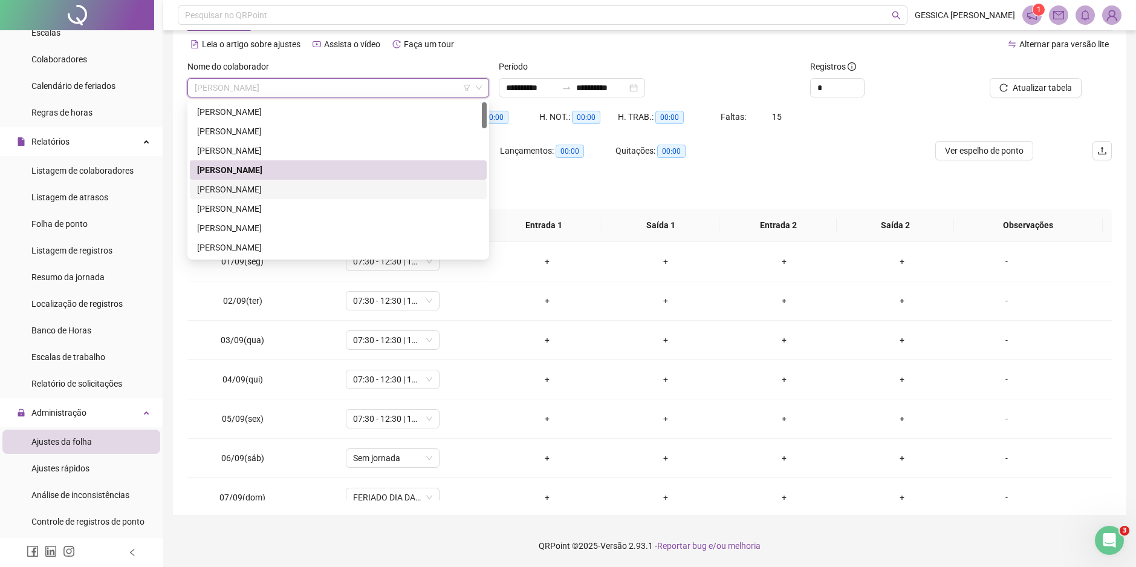
click at [304, 187] on div "[PERSON_NAME]" at bounding box center [338, 189] width 282 height 13
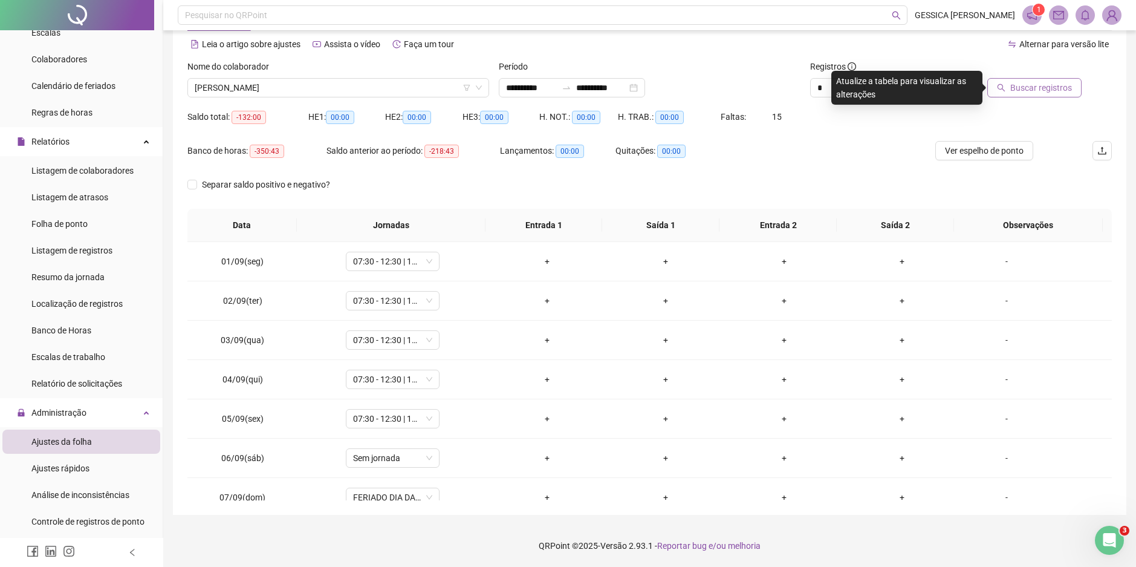
click at [1042, 90] on span "Buscar registros" at bounding box center [1042, 87] width 62 height 13
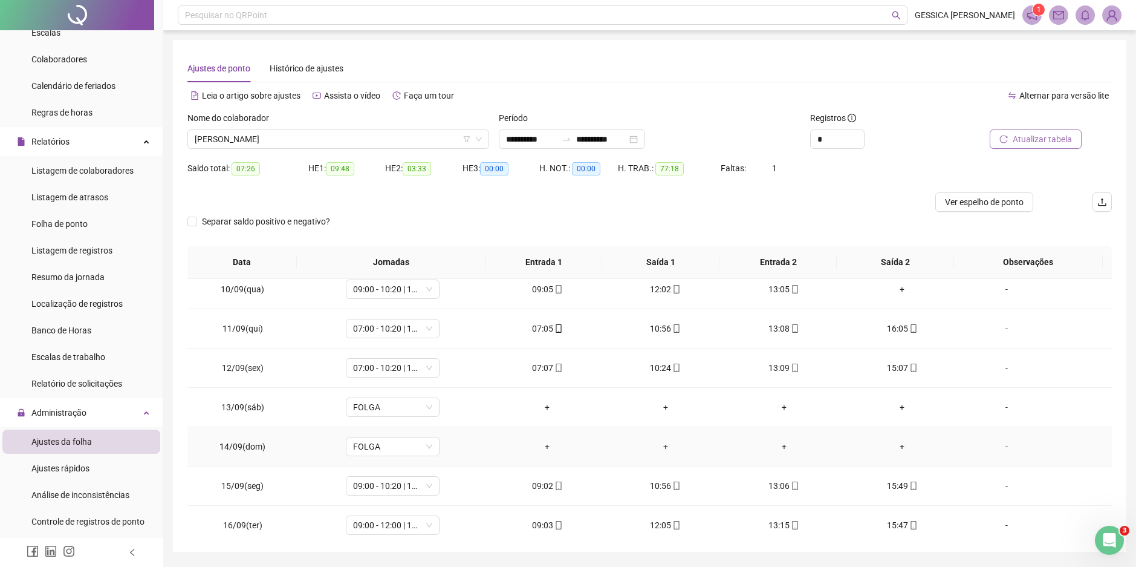
scroll to position [302, 0]
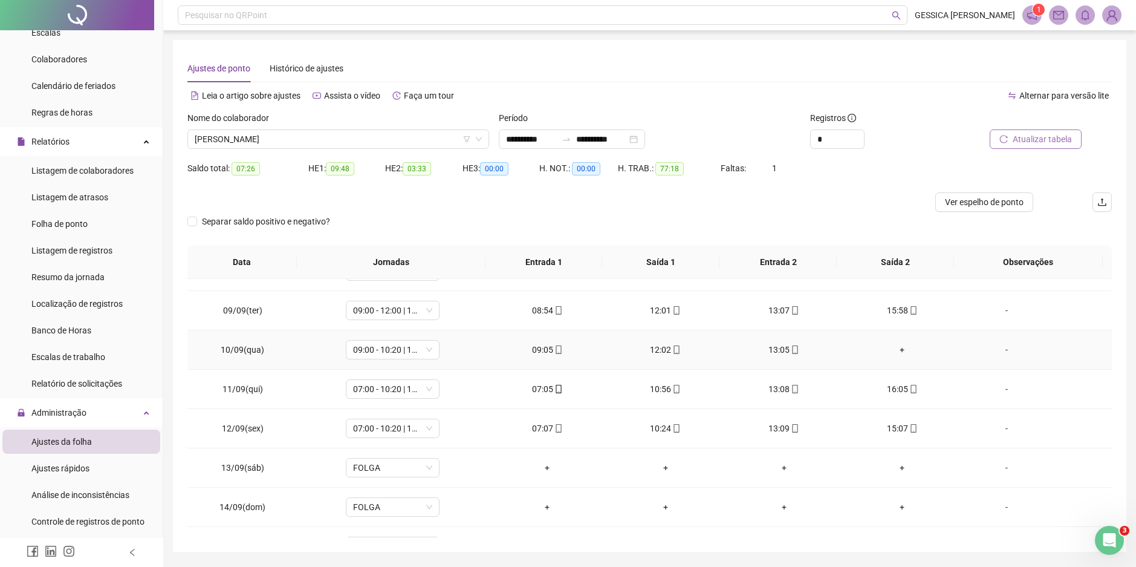
click at [898, 350] on div "+" at bounding box center [902, 349] width 99 height 13
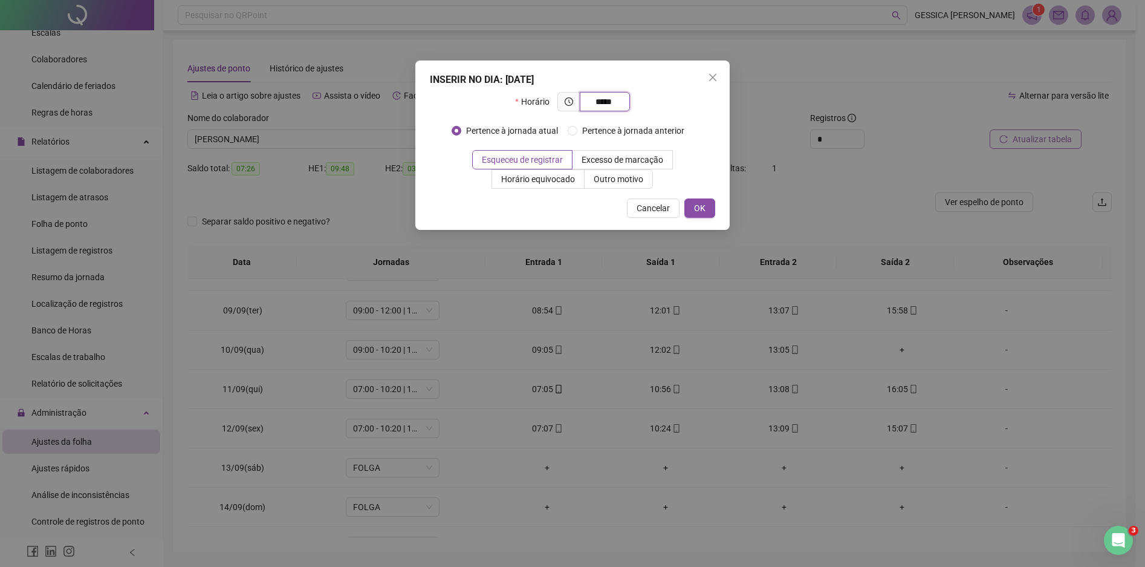
type input "*****"
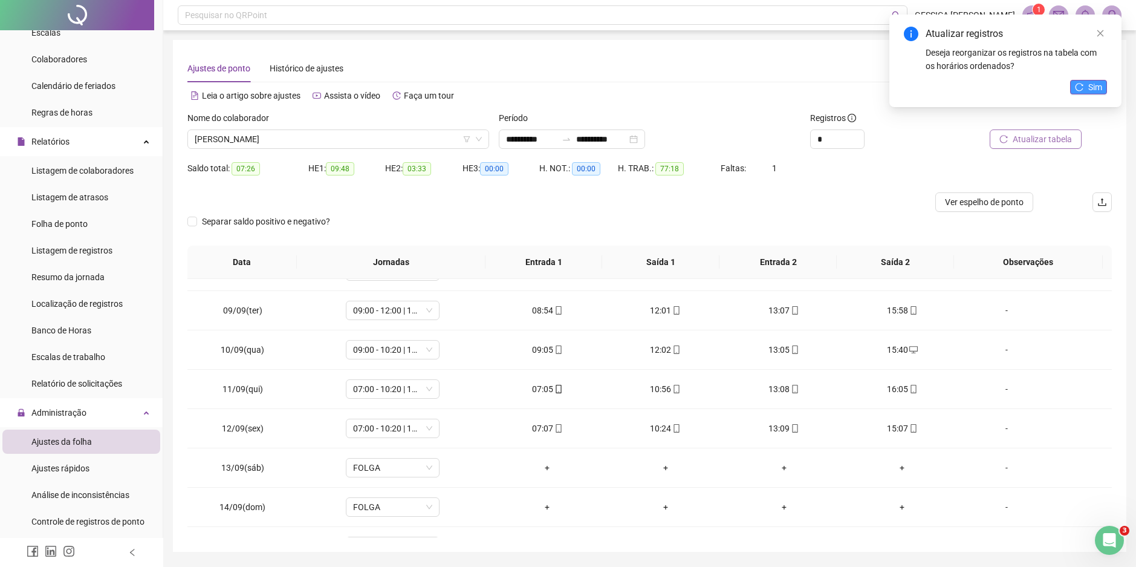
click at [1089, 80] on button "Sim" at bounding box center [1088, 87] width 37 height 15
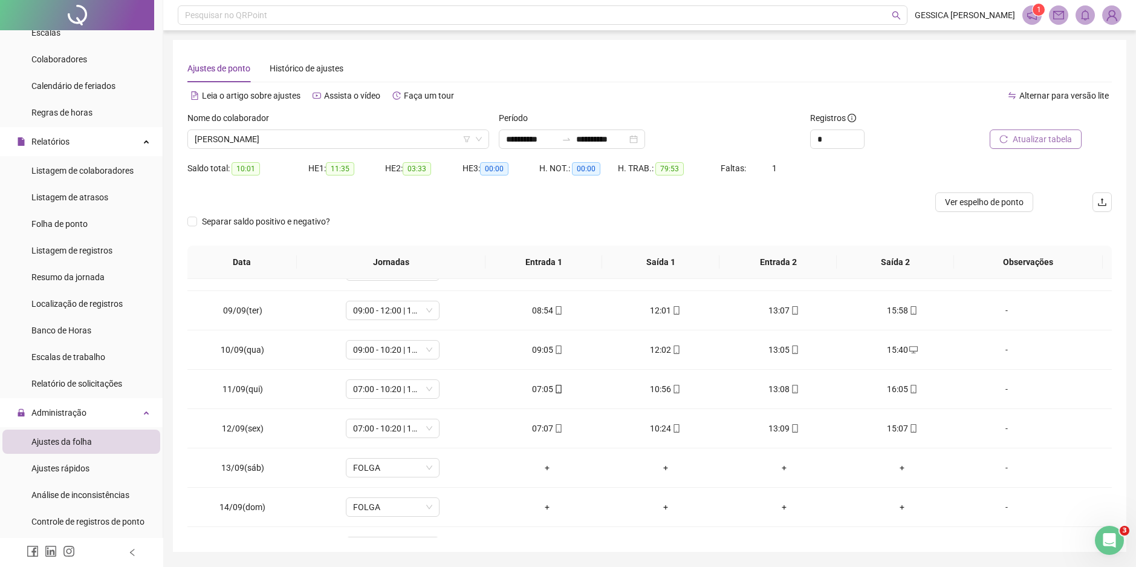
click at [1049, 137] on span "Atualizar tabela" at bounding box center [1042, 138] width 59 height 13
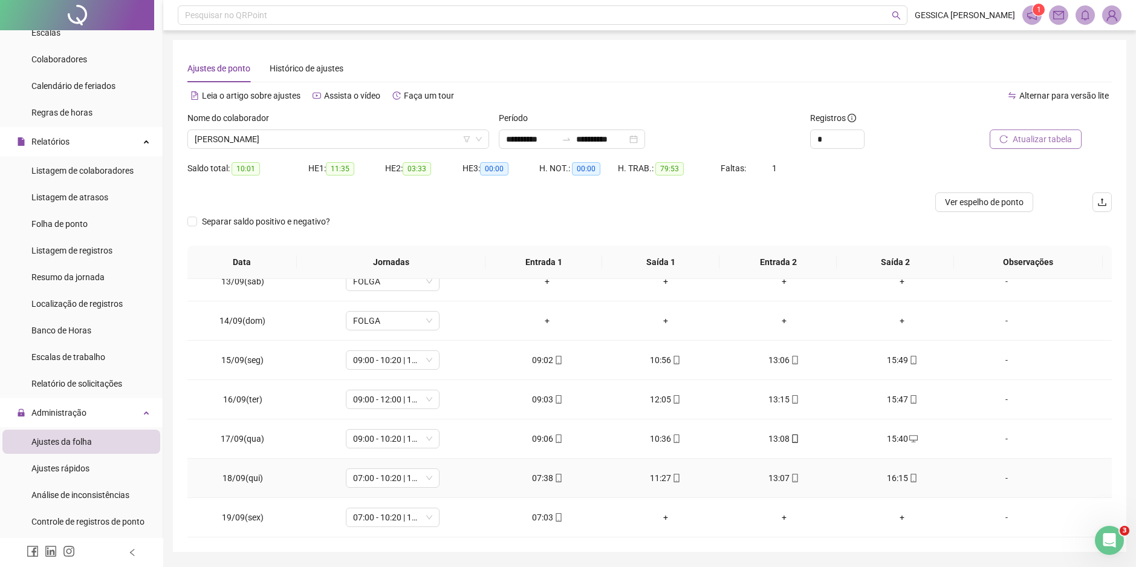
scroll to position [37, 0]
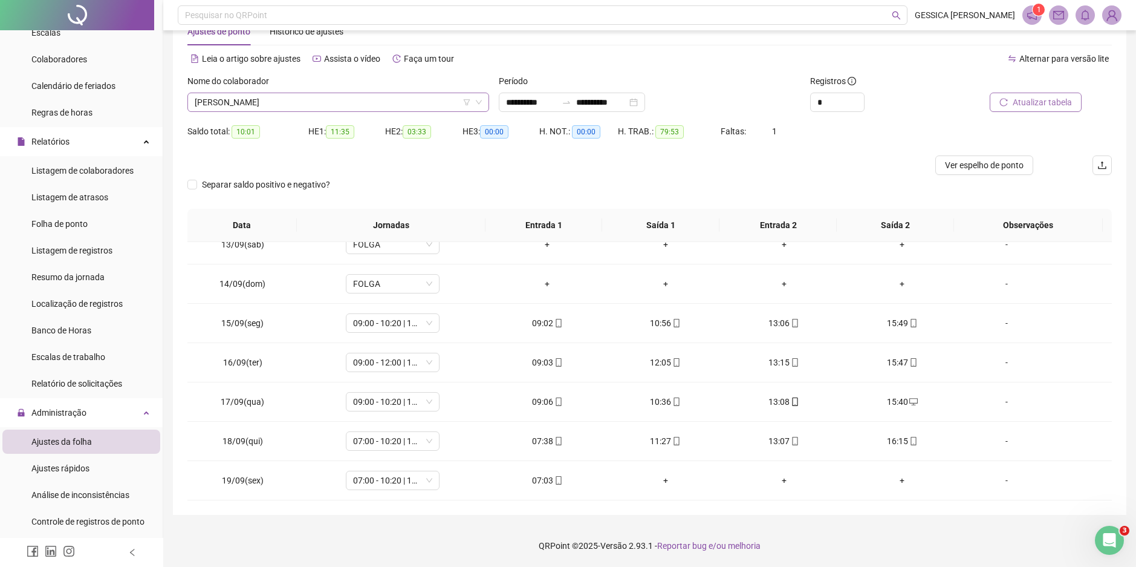
click at [230, 102] on span "[PERSON_NAME]" at bounding box center [338, 102] width 287 height 18
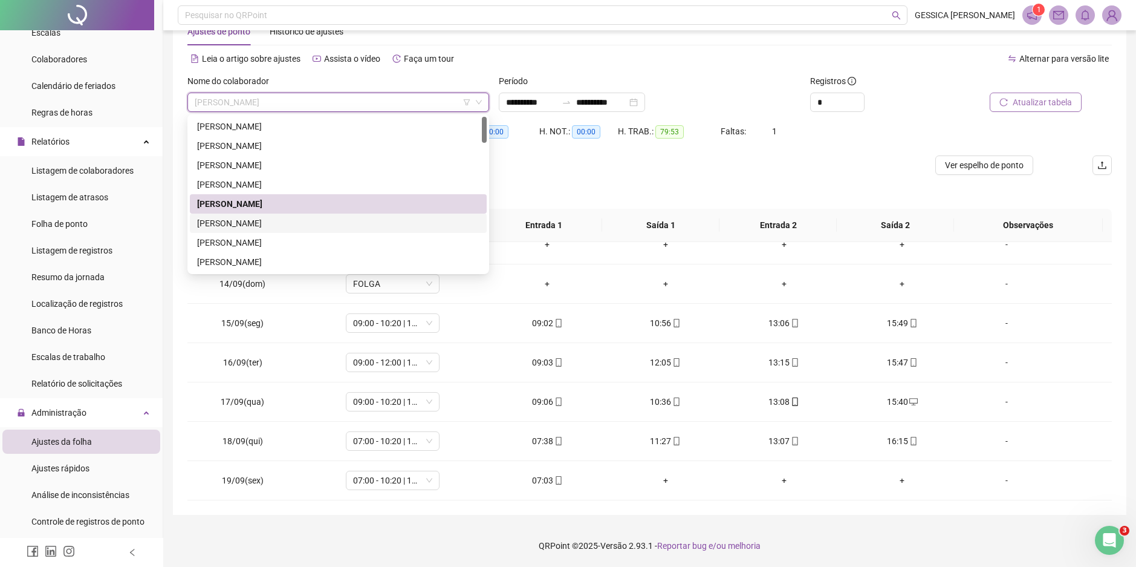
click at [215, 223] on div "[PERSON_NAME]" at bounding box center [338, 222] width 282 height 13
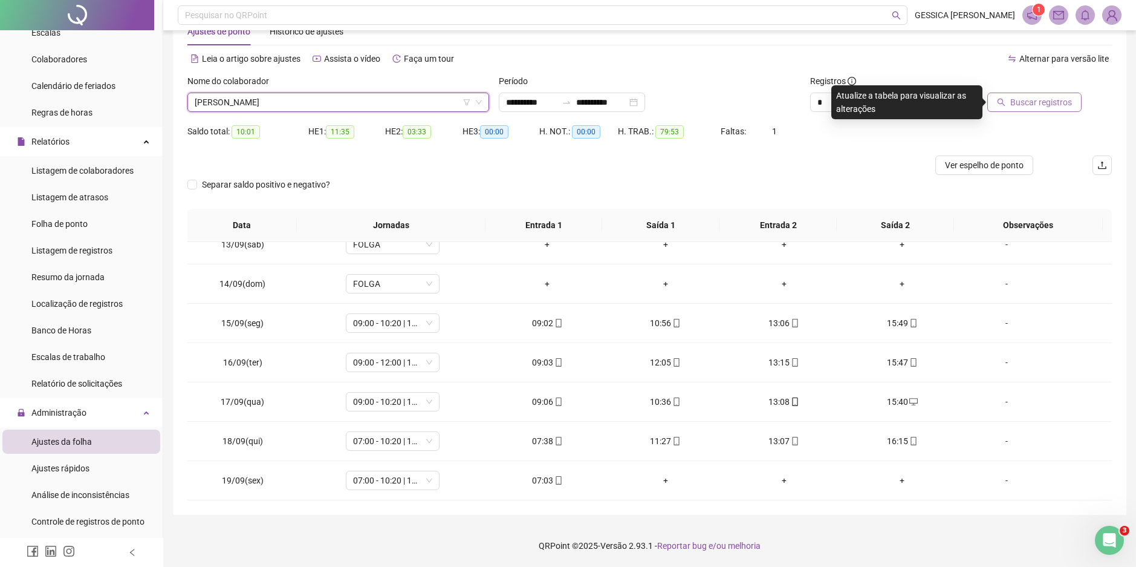
click at [1021, 97] on span "Buscar registros" at bounding box center [1042, 102] width 62 height 13
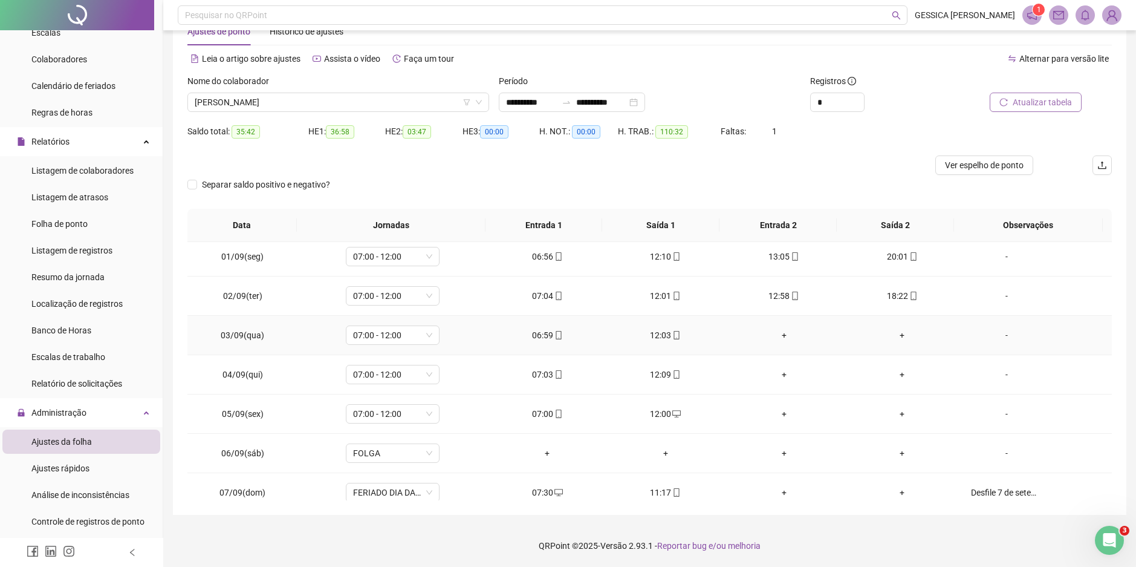
scroll to position [0, 0]
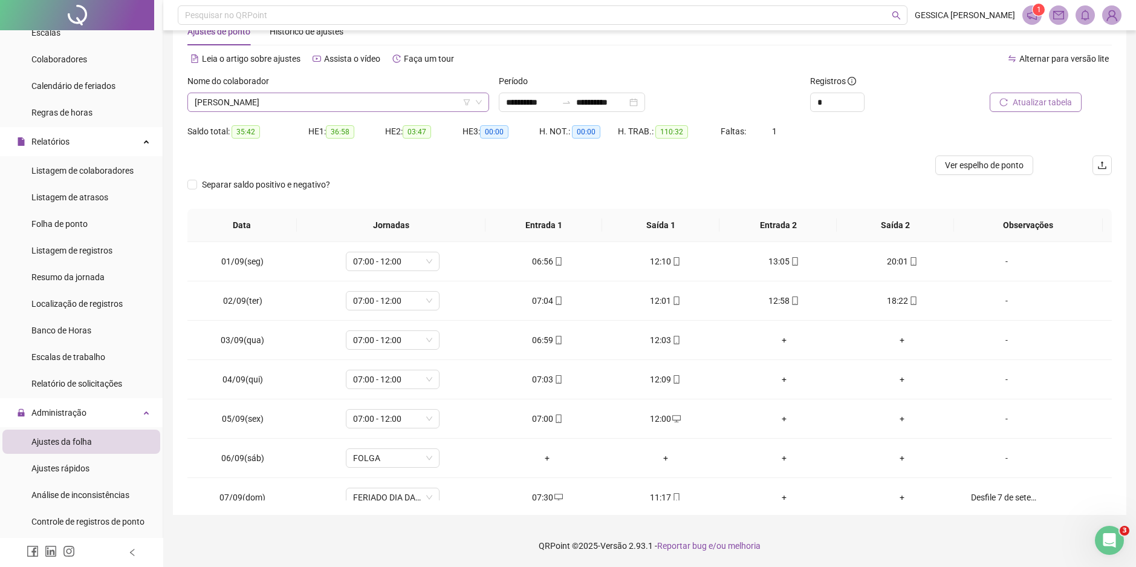
click at [277, 96] on span "[PERSON_NAME]" at bounding box center [338, 102] width 287 height 18
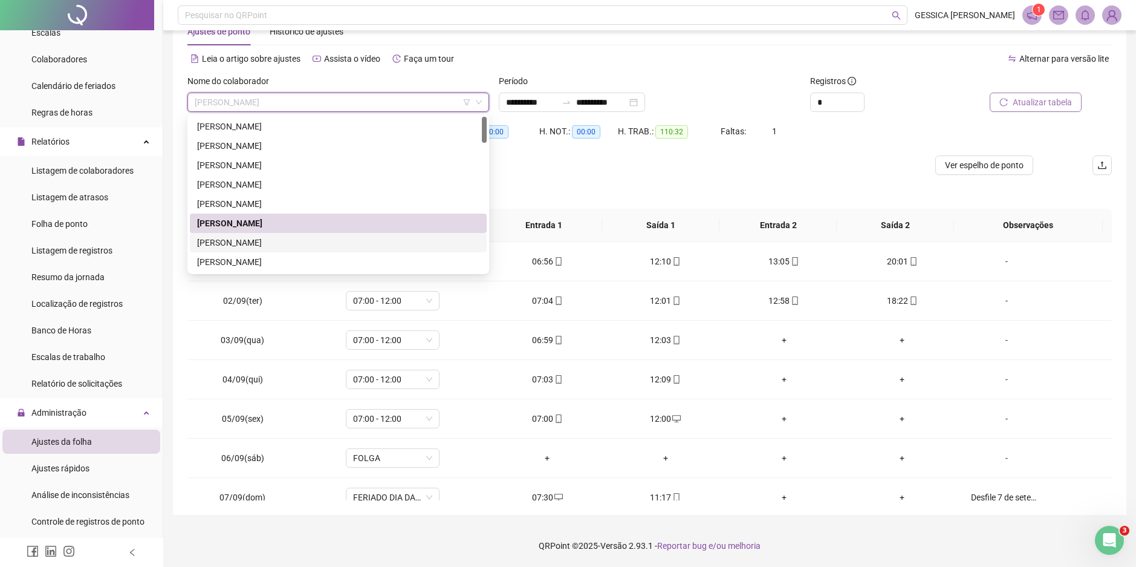
click at [272, 240] on div "[PERSON_NAME]" at bounding box center [338, 242] width 282 height 13
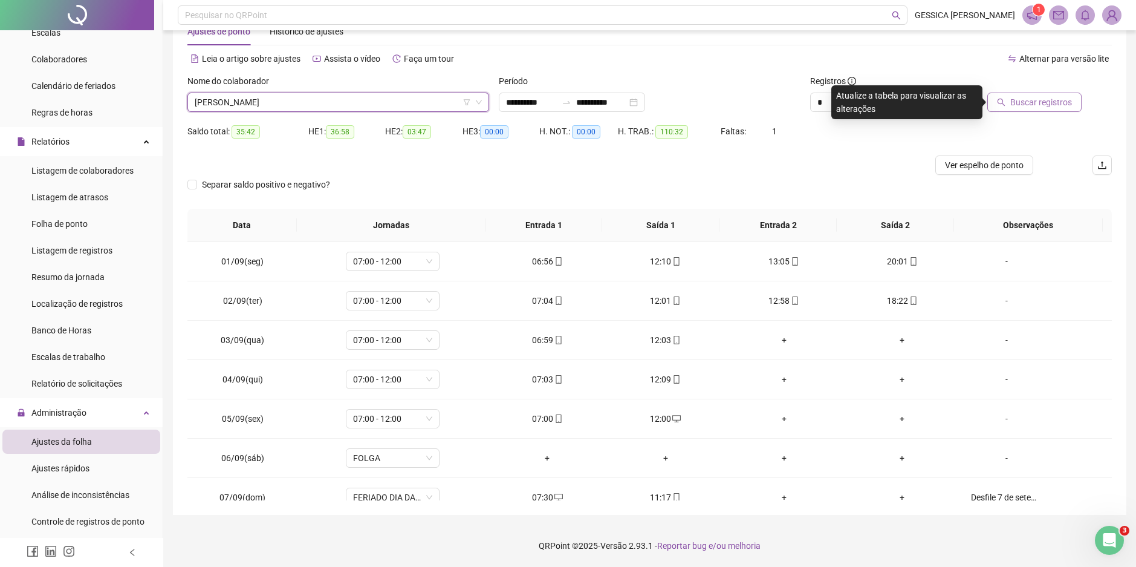
click at [1004, 101] on icon "search" at bounding box center [1001, 102] width 8 height 8
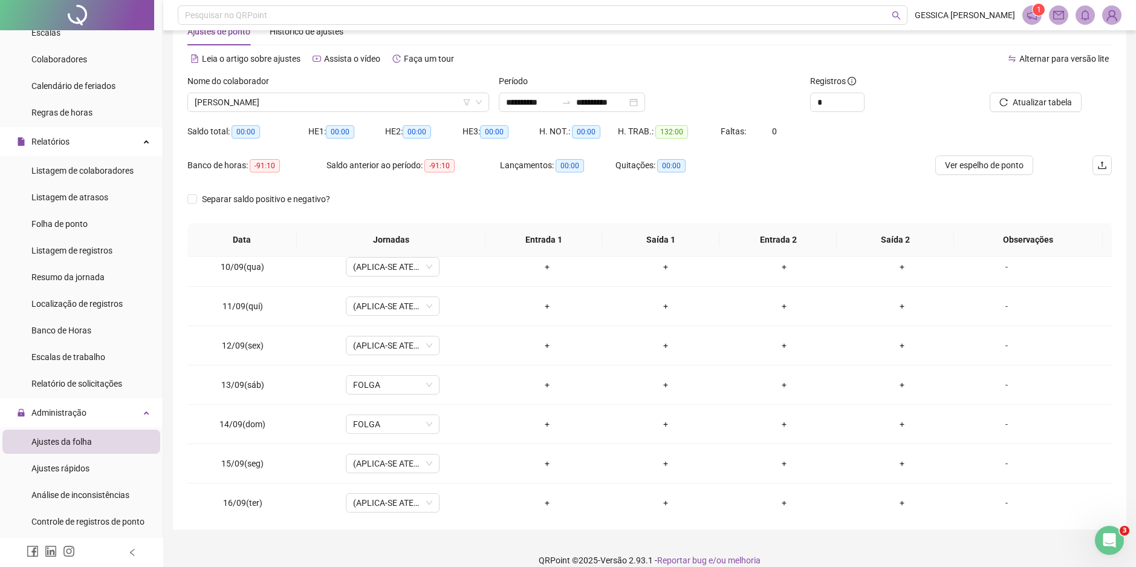
scroll to position [489, 0]
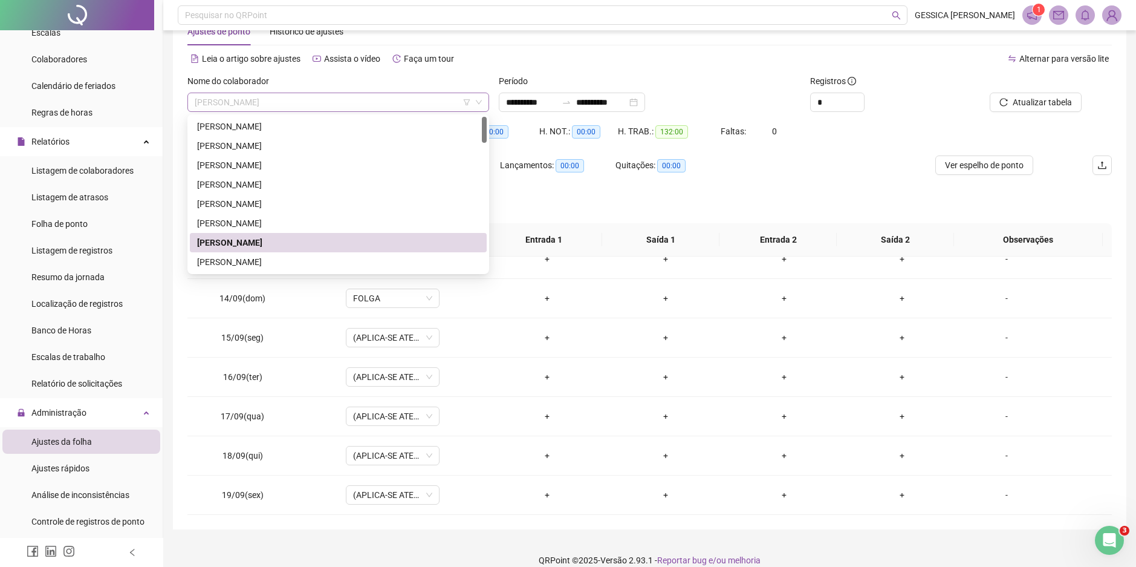
click at [282, 97] on span "[PERSON_NAME]" at bounding box center [338, 102] width 287 height 18
click at [252, 261] on div "[PERSON_NAME]" at bounding box center [338, 261] width 282 height 13
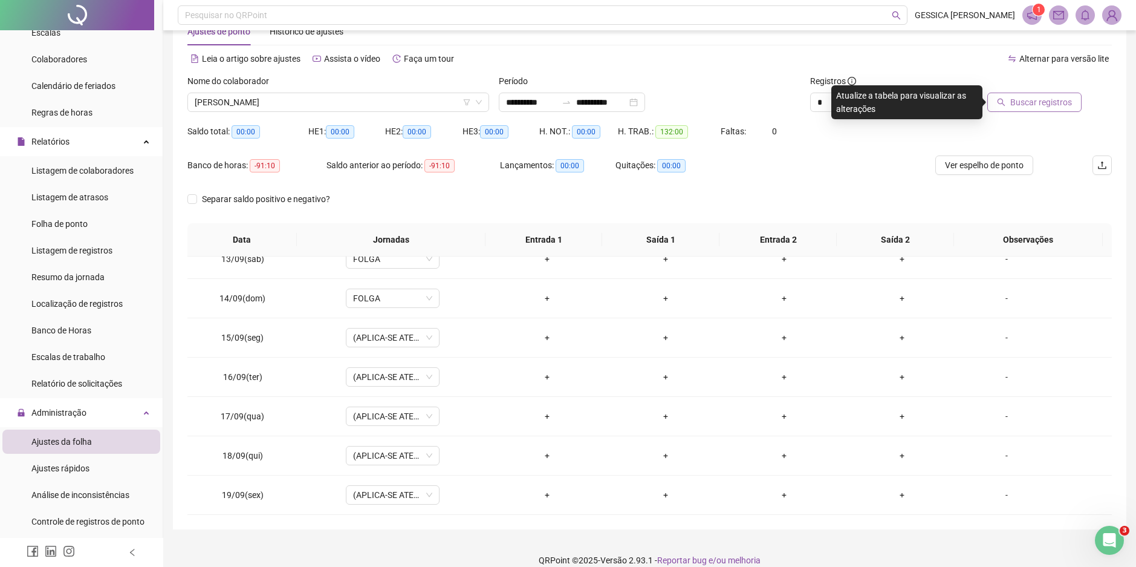
click at [1020, 97] on span "Buscar registros" at bounding box center [1042, 102] width 62 height 13
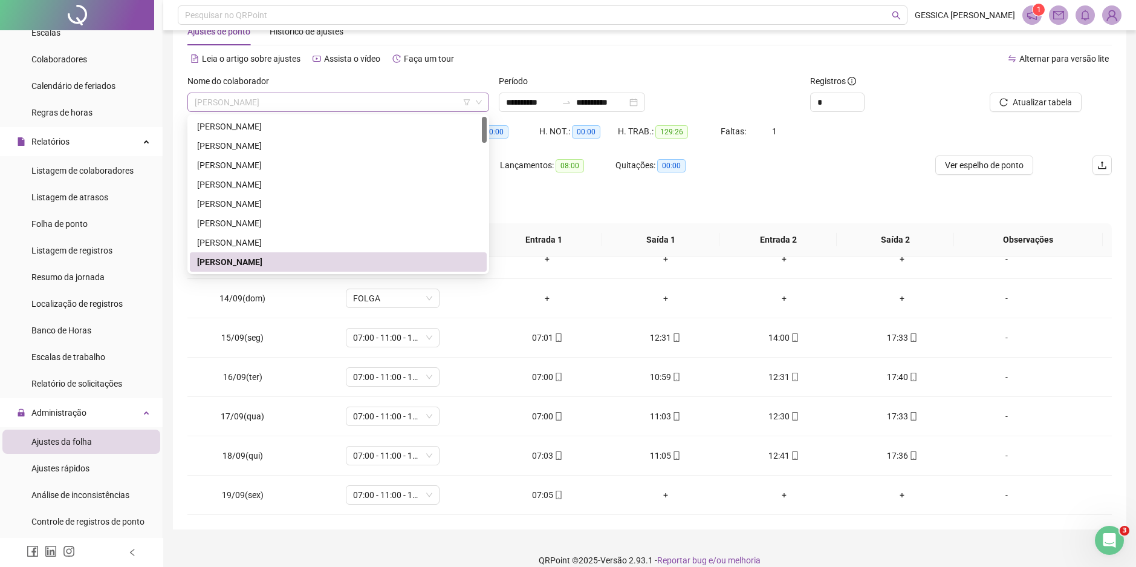
click at [302, 103] on span "[PERSON_NAME]" at bounding box center [338, 102] width 287 height 18
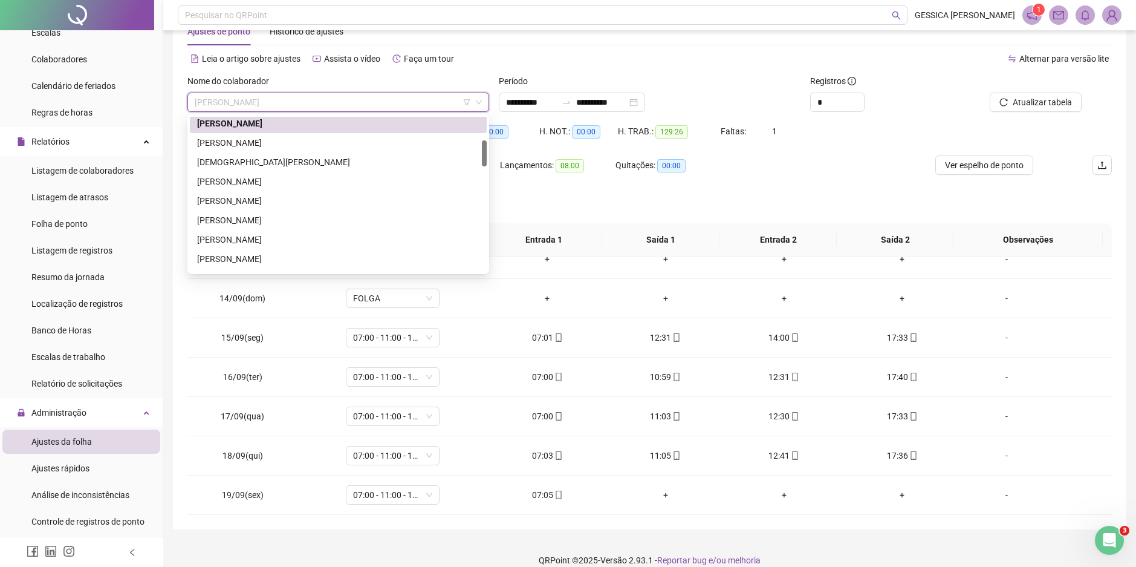
scroll to position [142, 0]
drag, startPoint x: 483, startPoint y: 133, endPoint x: 490, endPoint y: 157, distance: 25.3
click at [490, 157] on body "**********" at bounding box center [568, 246] width 1136 height 567
click at [264, 142] on div "[PERSON_NAME]" at bounding box center [338, 138] width 282 height 13
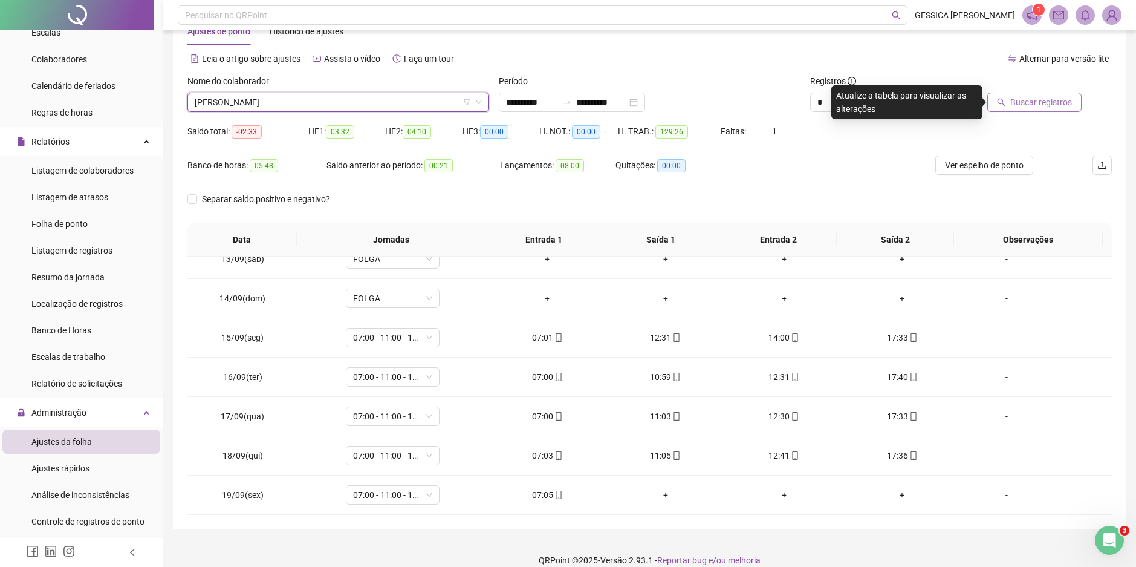
click at [1015, 100] on span "Buscar registros" at bounding box center [1042, 102] width 62 height 13
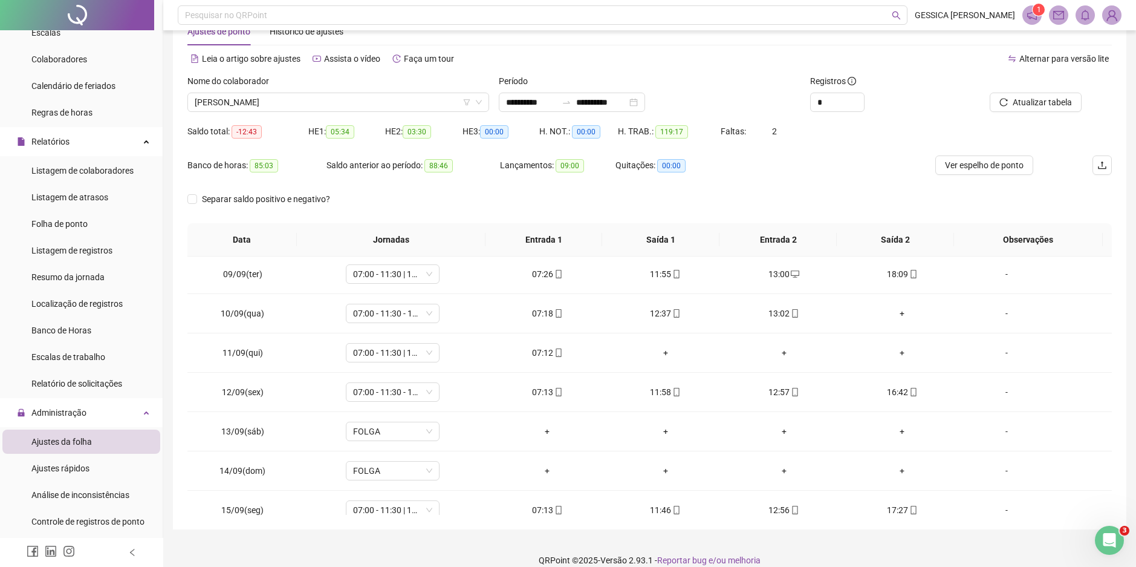
scroll to position [247, 0]
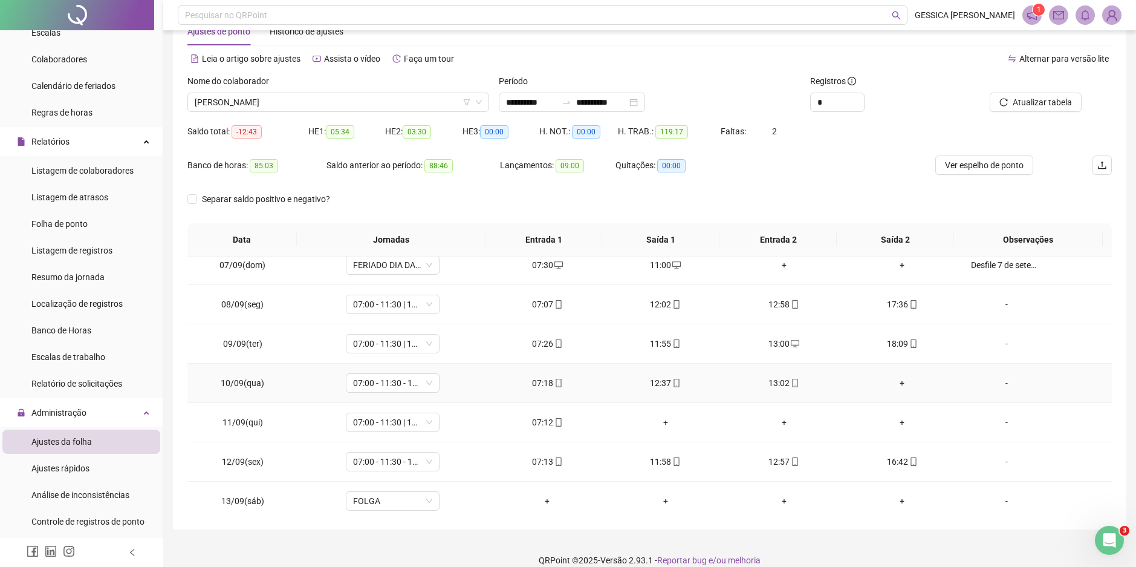
click at [894, 380] on div "+" at bounding box center [902, 382] width 99 height 13
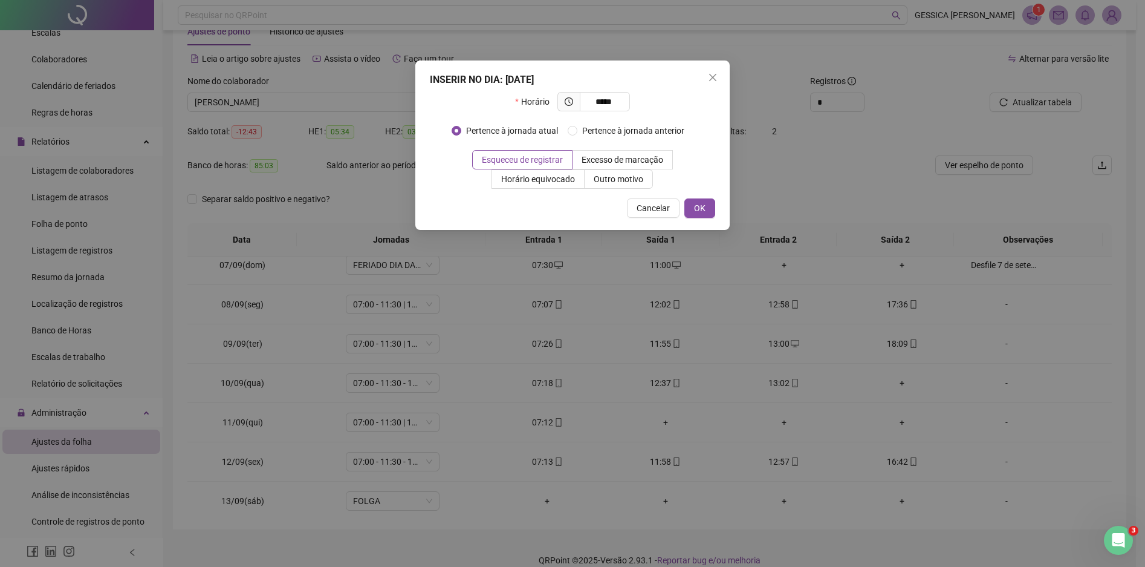
type input "*****"
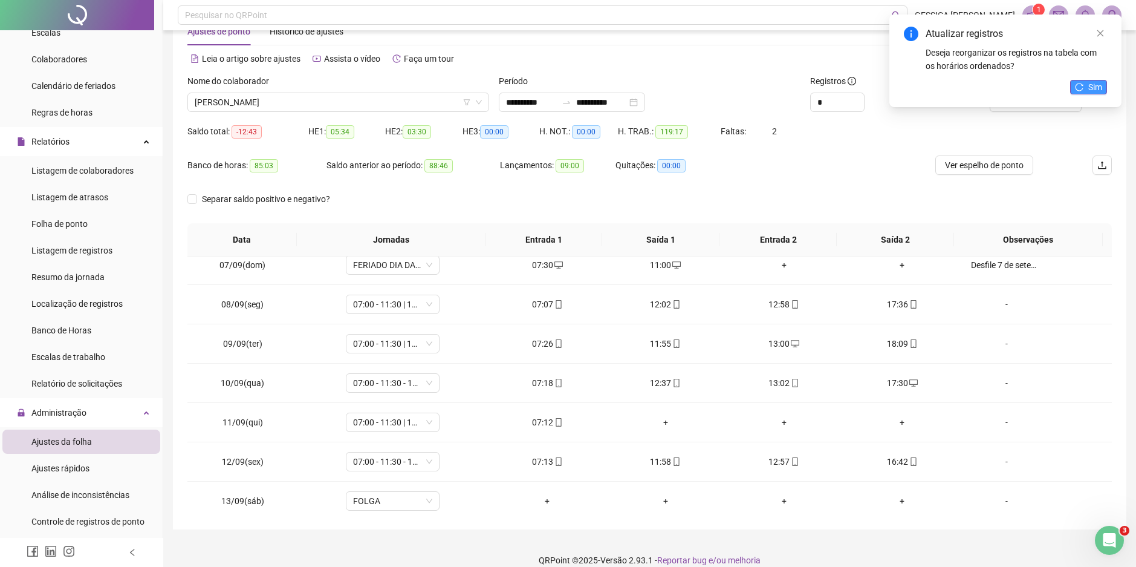
click at [1086, 85] on button "Sim" at bounding box center [1088, 87] width 37 height 15
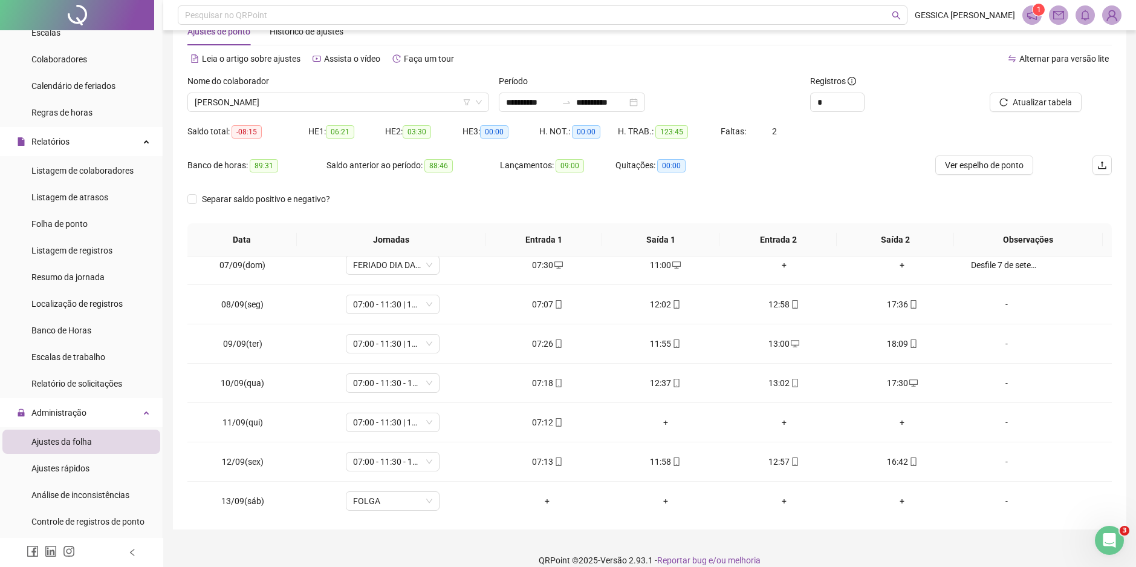
click at [1038, 99] on span "Atualizar tabela" at bounding box center [1042, 102] width 59 height 13
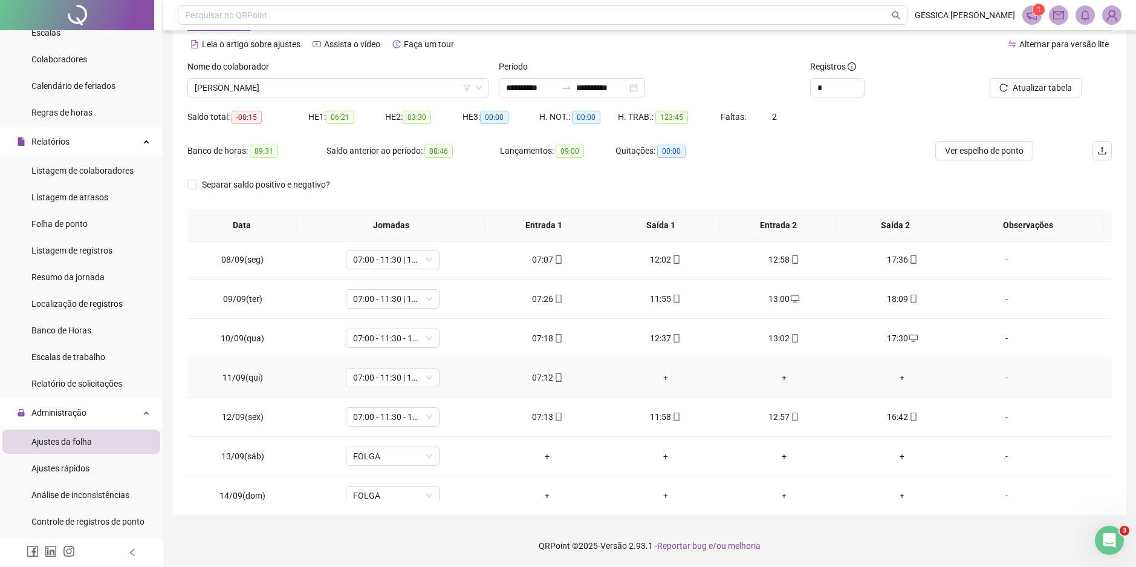
scroll to position [307, 0]
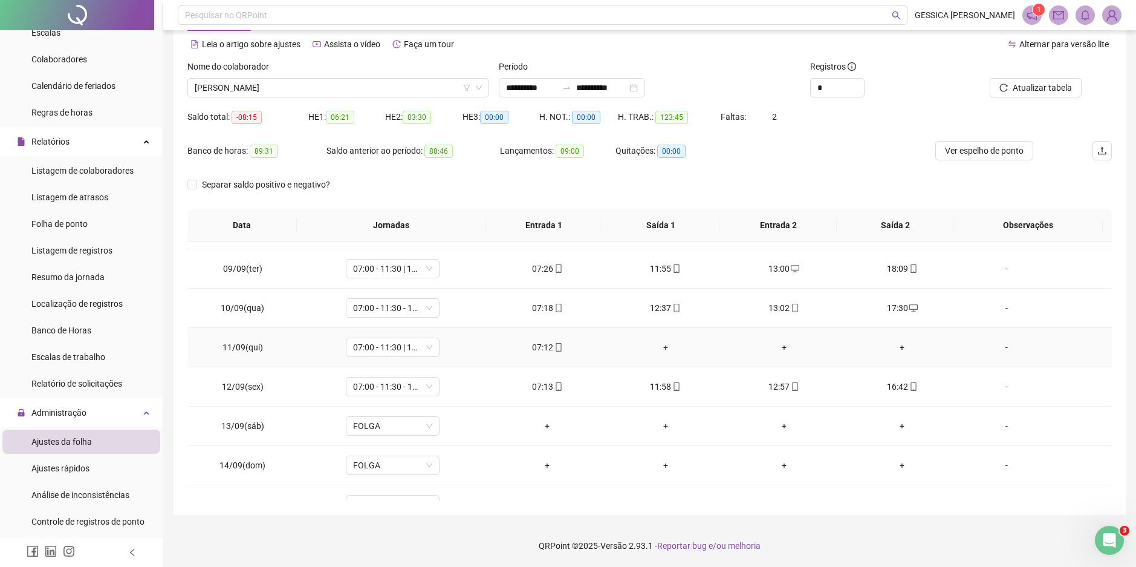
click at [661, 345] on div "+" at bounding box center [665, 346] width 99 height 13
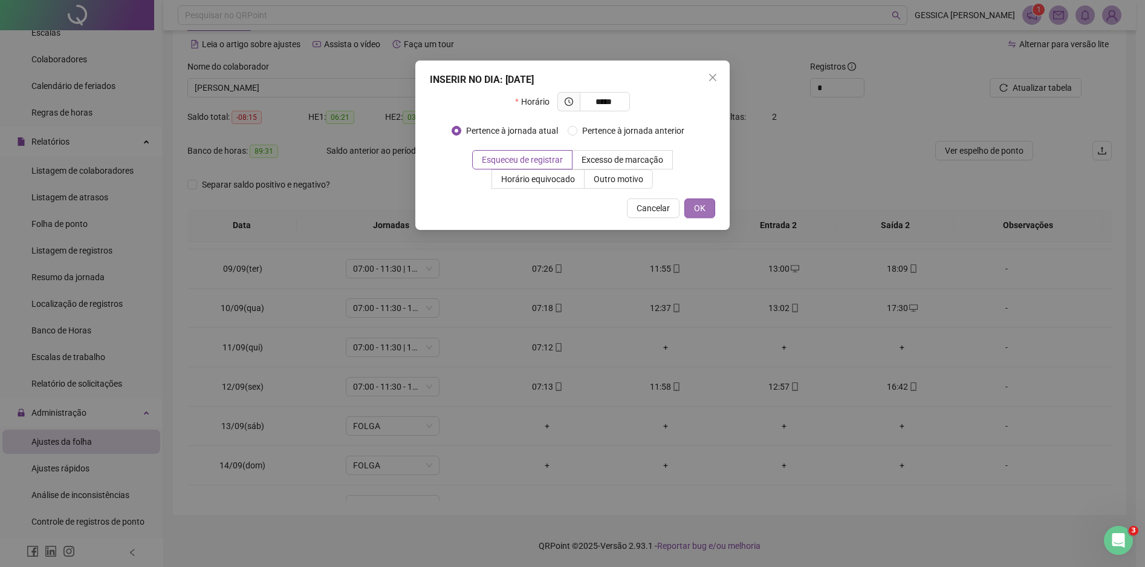
type input "*****"
click at [704, 213] on span "OK" at bounding box center [699, 207] width 11 height 13
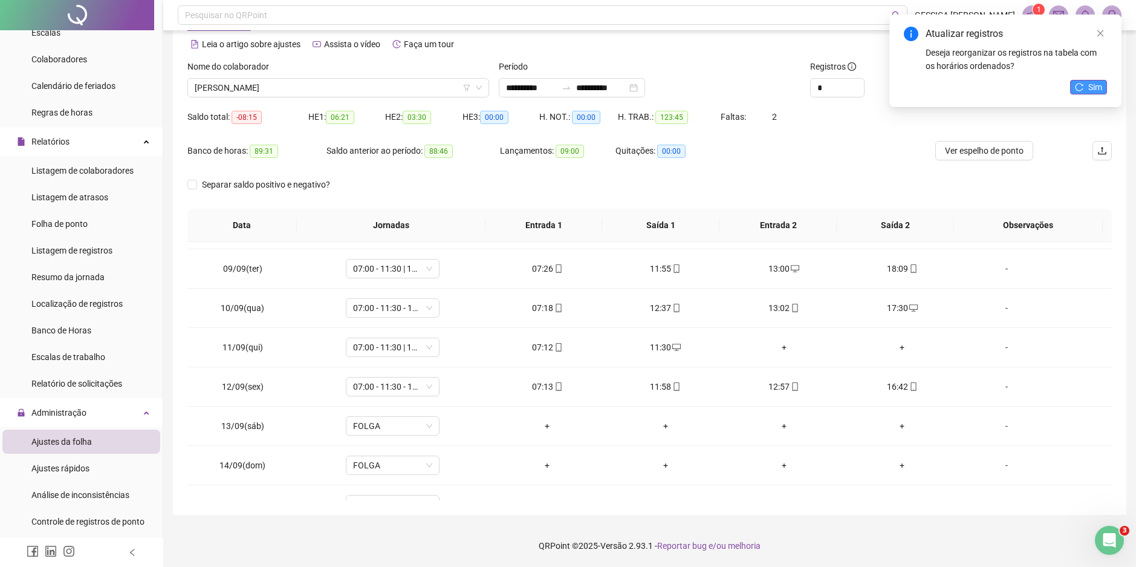
click at [1093, 87] on span "Sim" at bounding box center [1096, 86] width 14 height 13
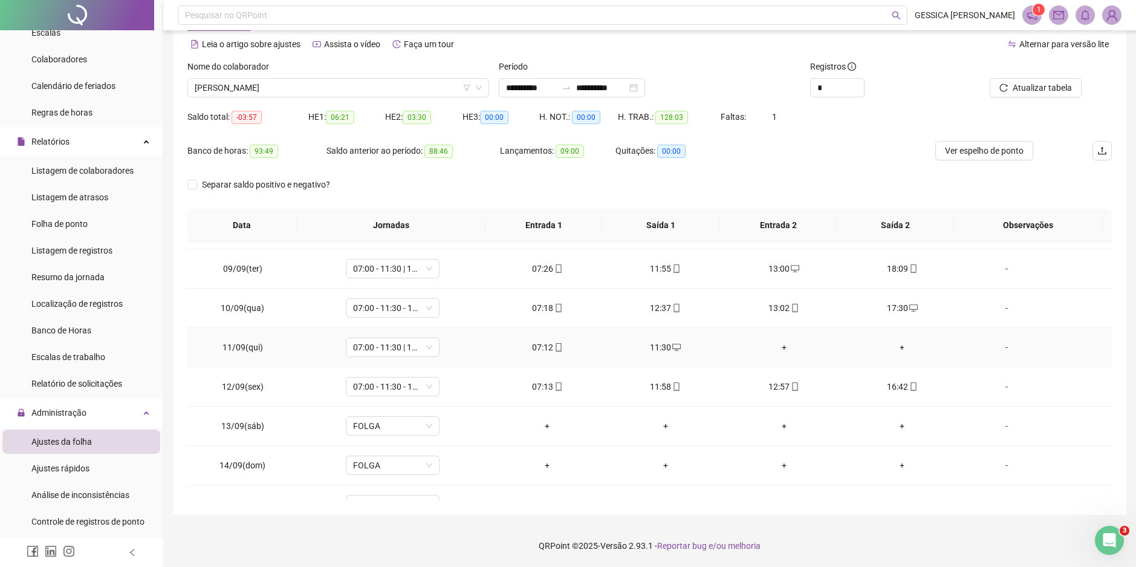
click at [778, 347] on div "+" at bounding box center [784, 346] width 99 height 13
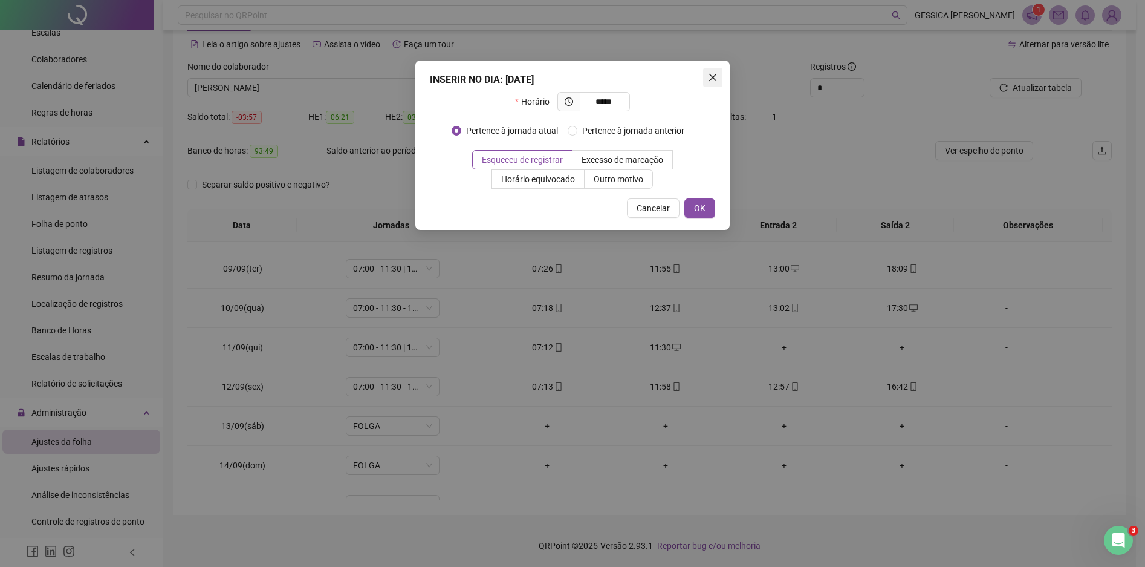
type input "*****"
click at [714, 75] on icon "close" at bounding box center [713, 78] width 10 height 10
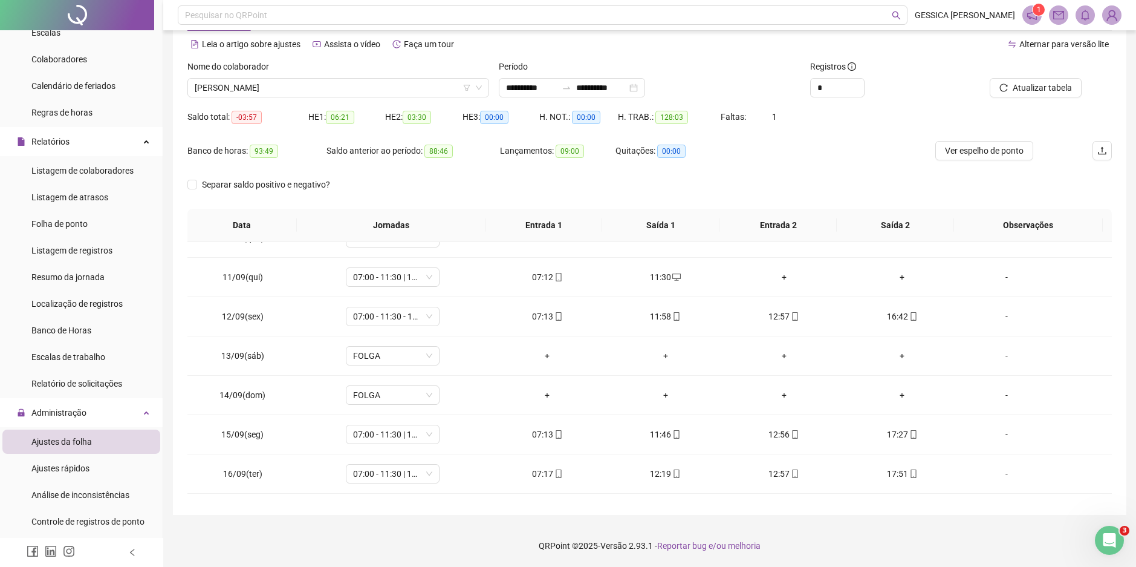
scroll to position [247, 0]
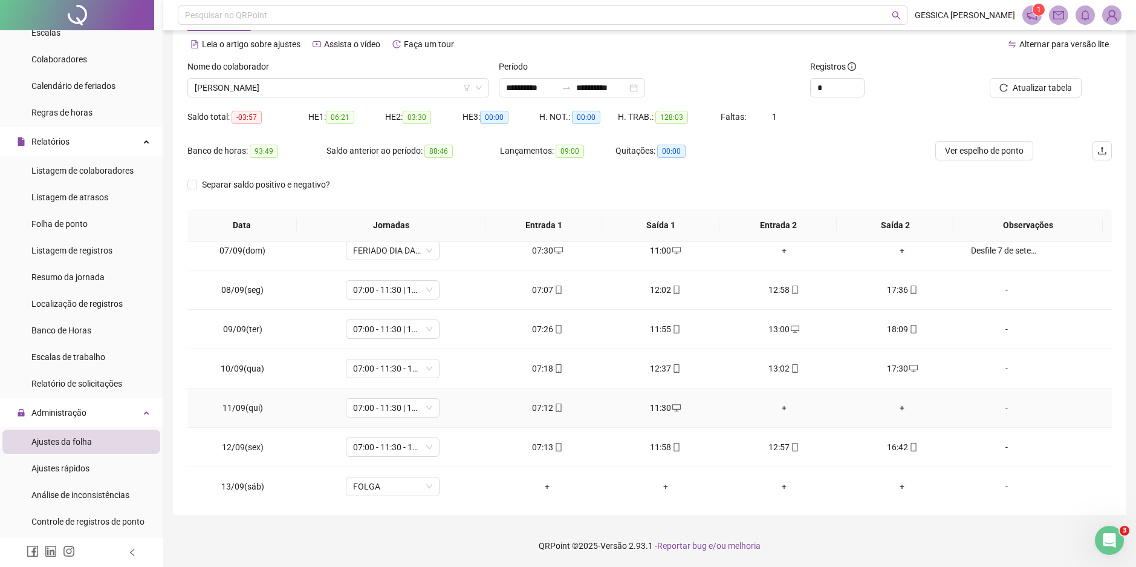
click at [783, 408] on div "+" at bounding box center [784, 407] width 99 height 13
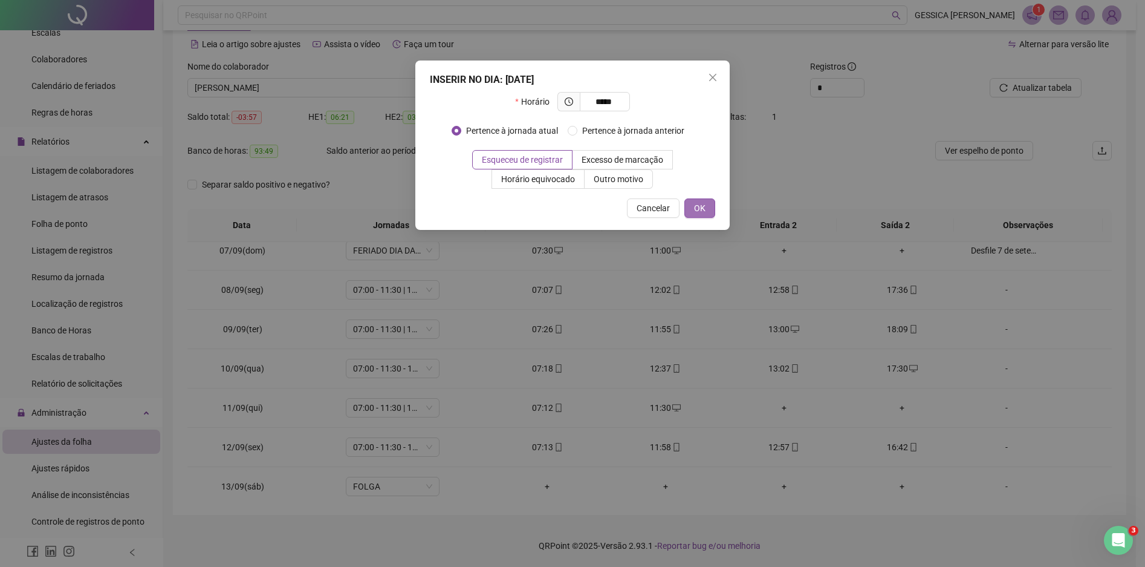
type input "*****"
click at [694, 201] on button "OK" at bounding box center [700, 207] width 31 height 19
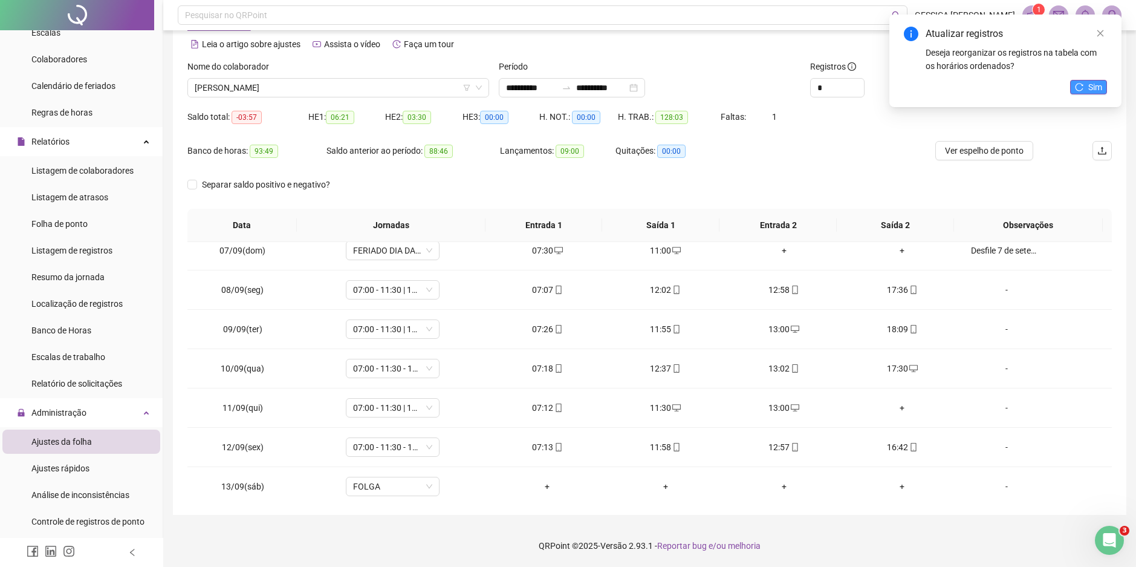
click at [1078, 84] on icon "reload" at bounding box center [1080, 87] width 8 height 8
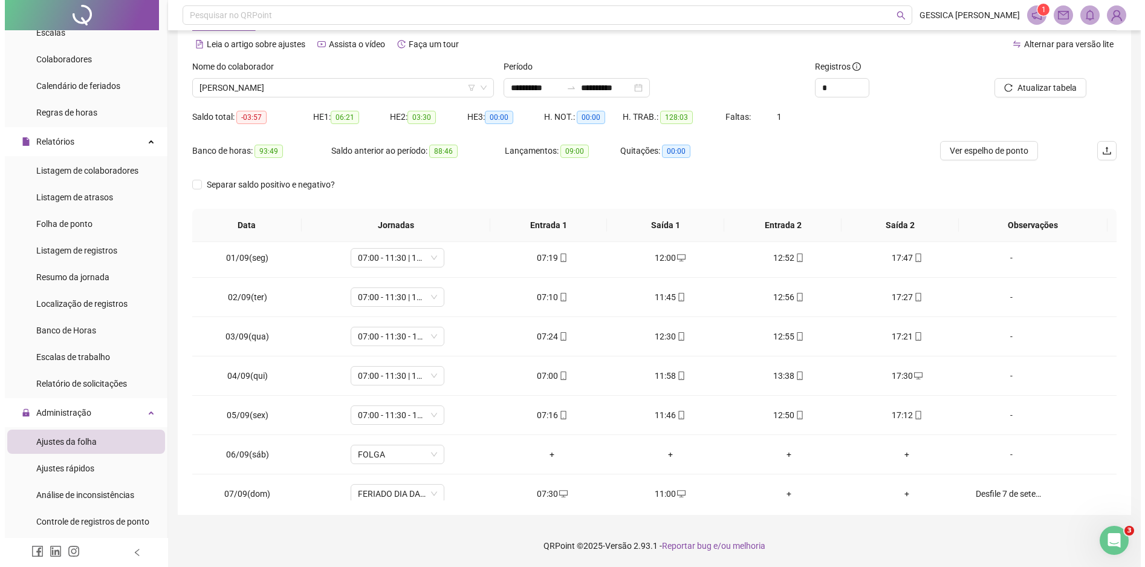
scroll to position [0, 0]
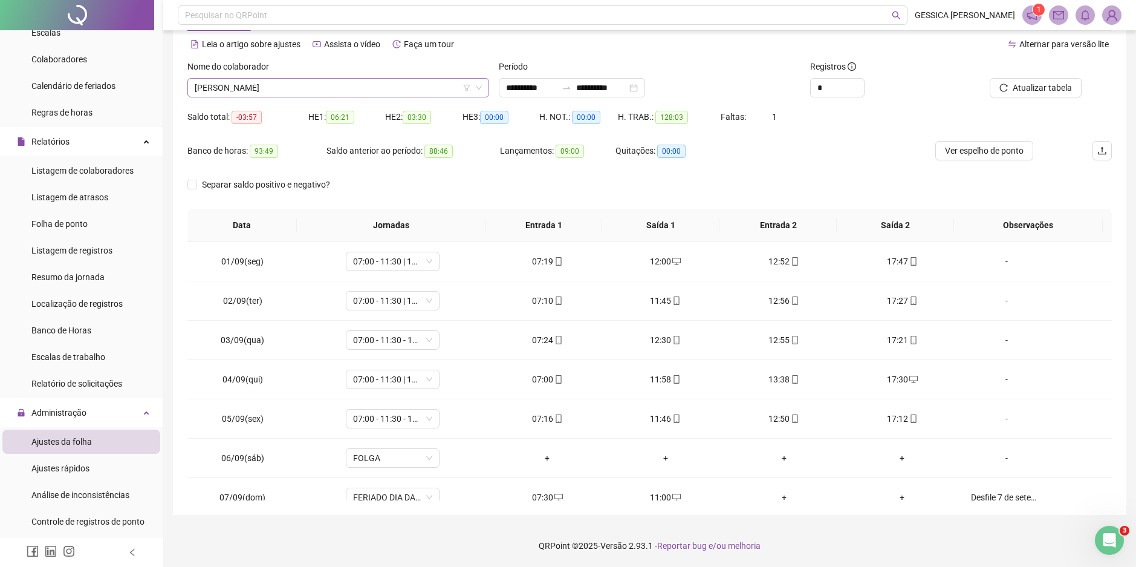
click at [322, 93] on span "[PERSON_NAME]" at bounding box center [338, 88] width 287 height 18
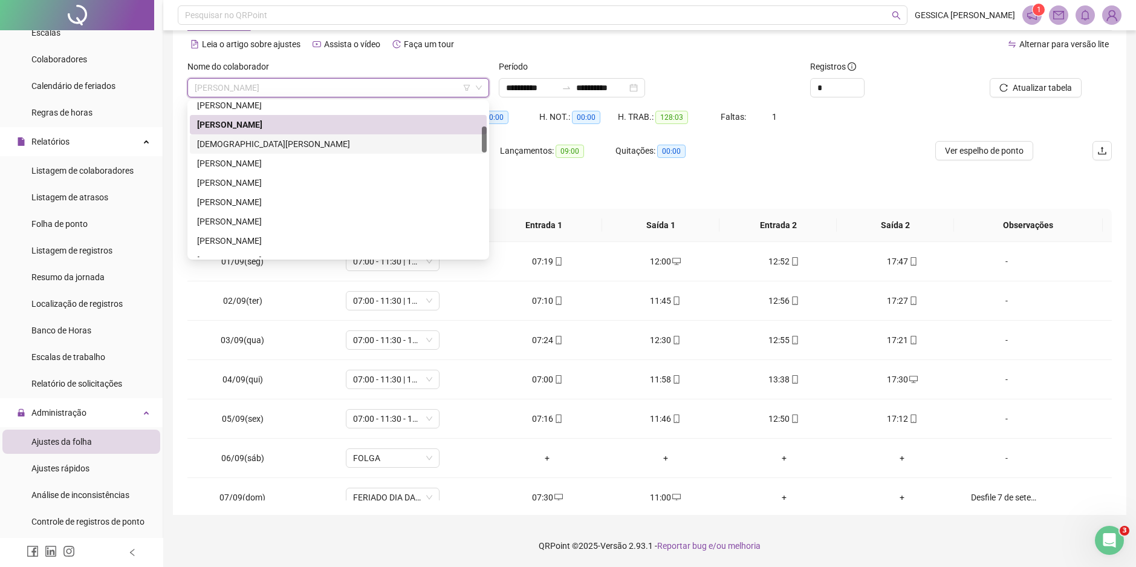
click at [293, 143] on div "[DEMOGRAPHIC_DATA][PERSON_NAME]" at bounding box center [338, 143] width 282 height 13
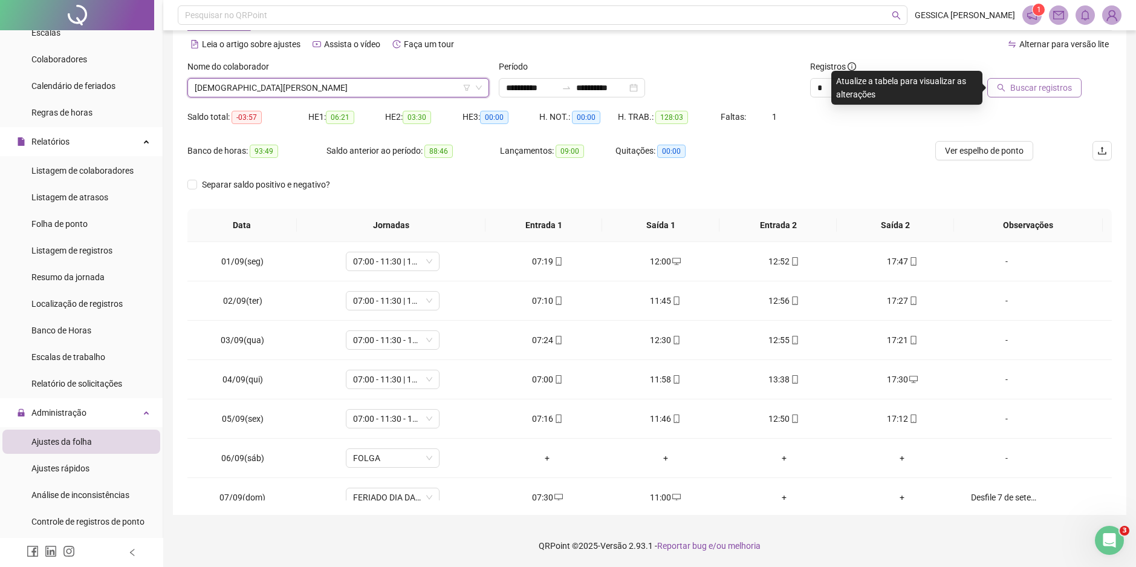
click at [1059, 91] on span "Buscar registros" at bounding box center [1042, 87] width 62 height 13
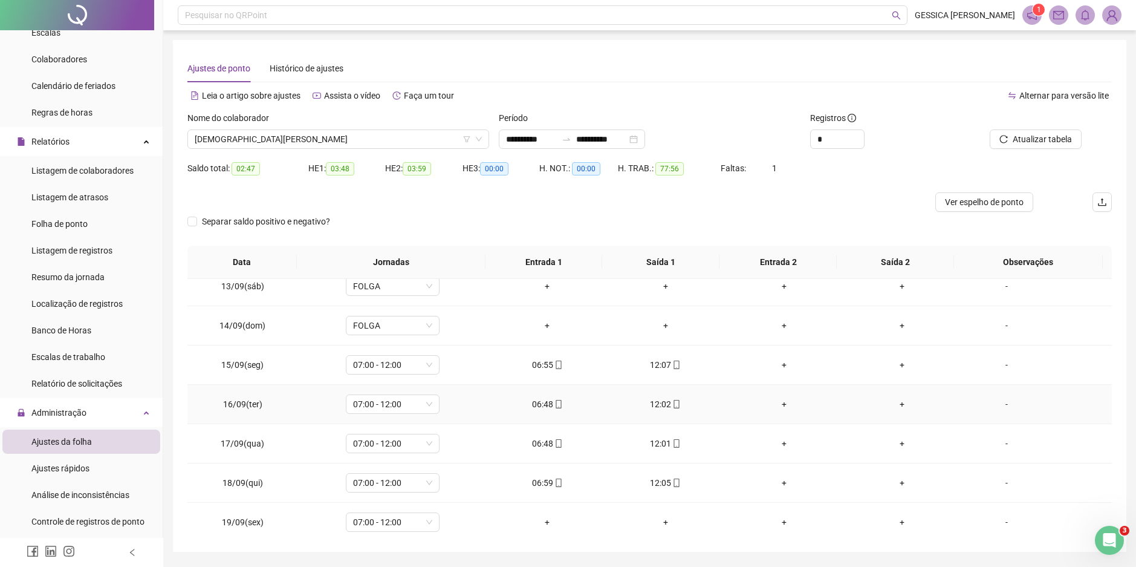
scroll to position [489, 0]
click at [239, 137] on span "[DEMOGRAPHIC_DATA][PERSON_NAME]" at bounding box center [338, 139] width 287 height 18
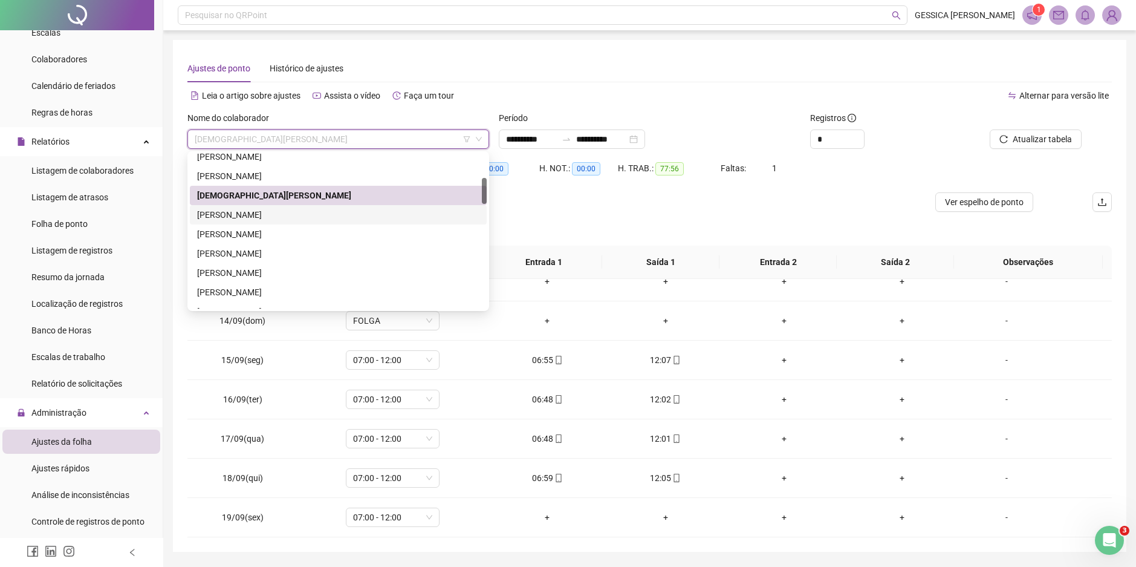
click at [236, 210] on div "[PERSON_NAME]" at bounding box center [338, 214] width 282 height 13
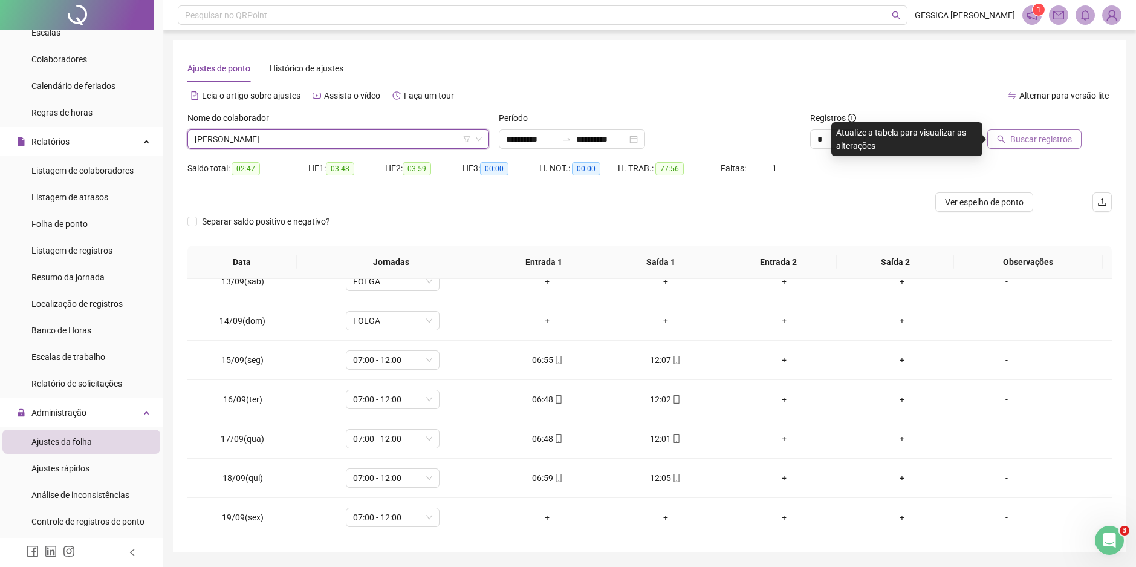
click at [1009, 140] on button "Buscar registros" at bounding box center [1035, 138] width 94 height 19
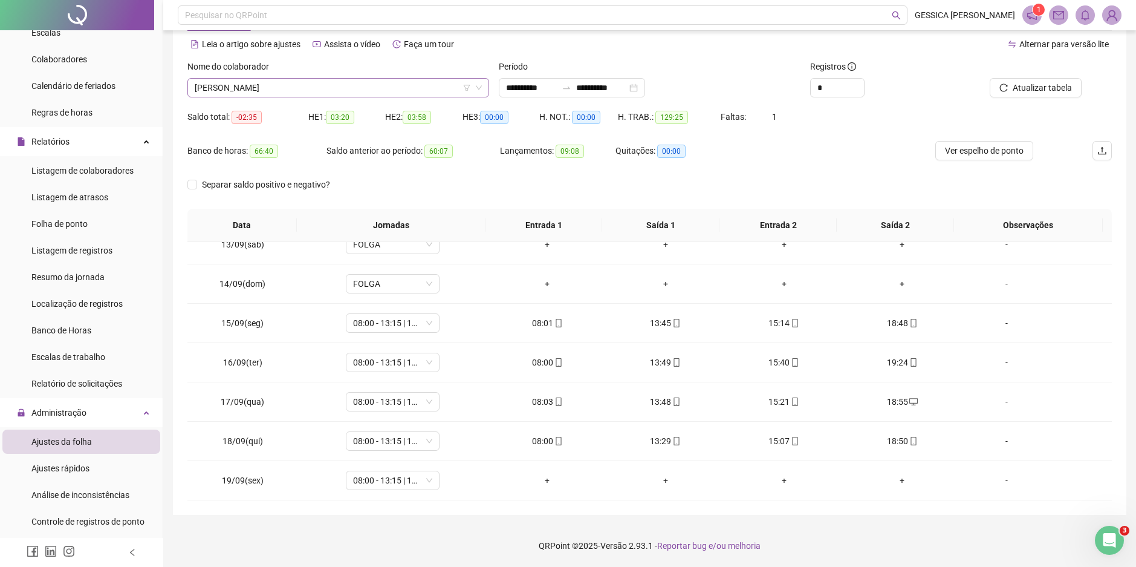
click at [259, 88] on span "[PERSON_NAME]" at bounding box center [338, 88] width 287 height 18
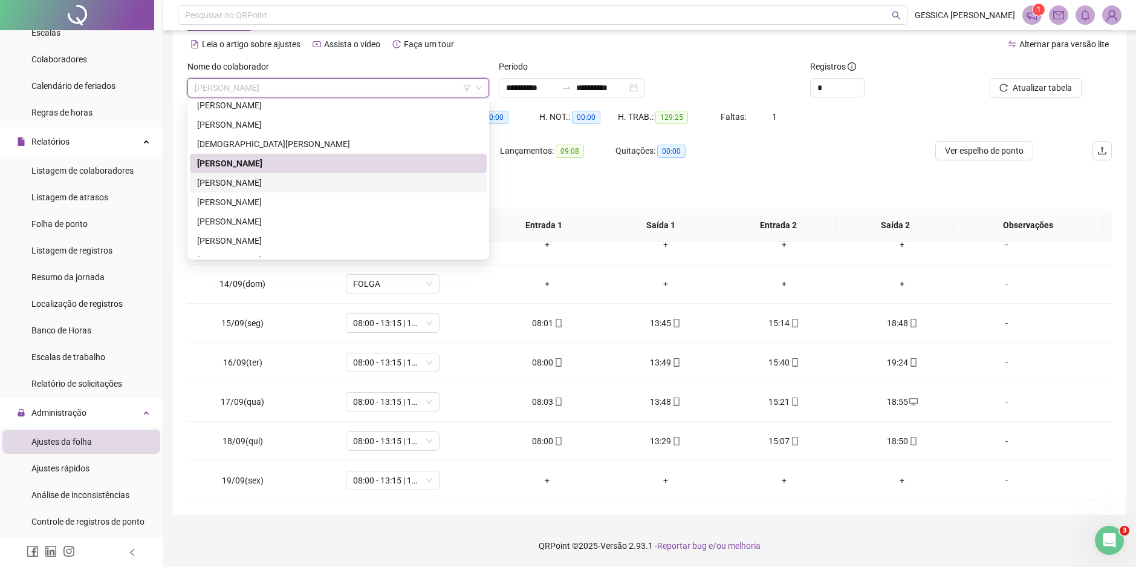
click at [262, 183] on div "[PERSON_NAME]" at bounding box center [338, 182] width 282 height 13
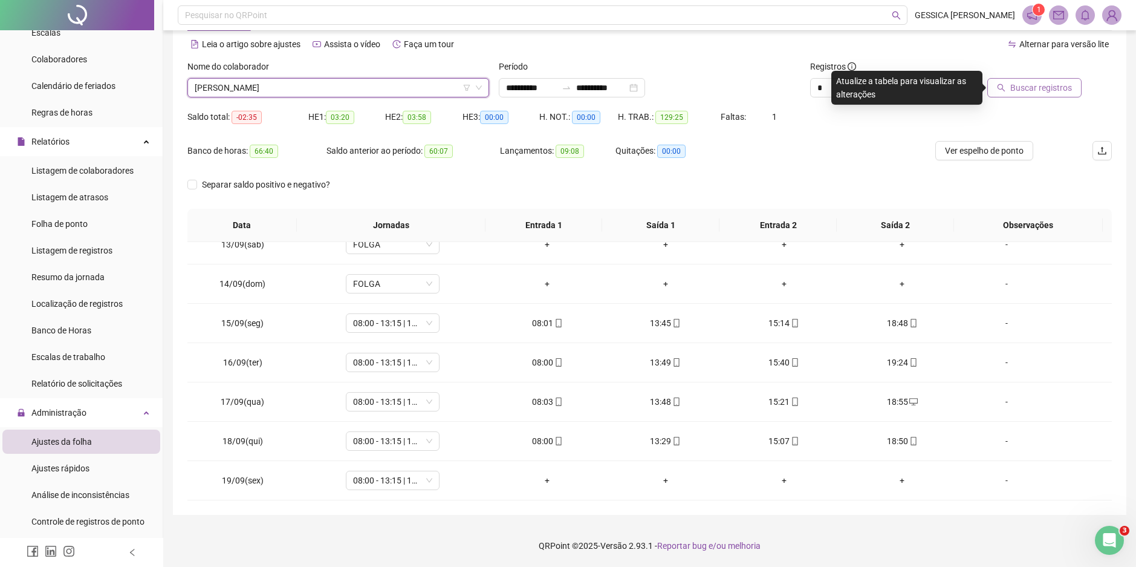
click at [1021, 88] on span "Buscar registros" at bounding box center [1042, 87] width 62 height 13
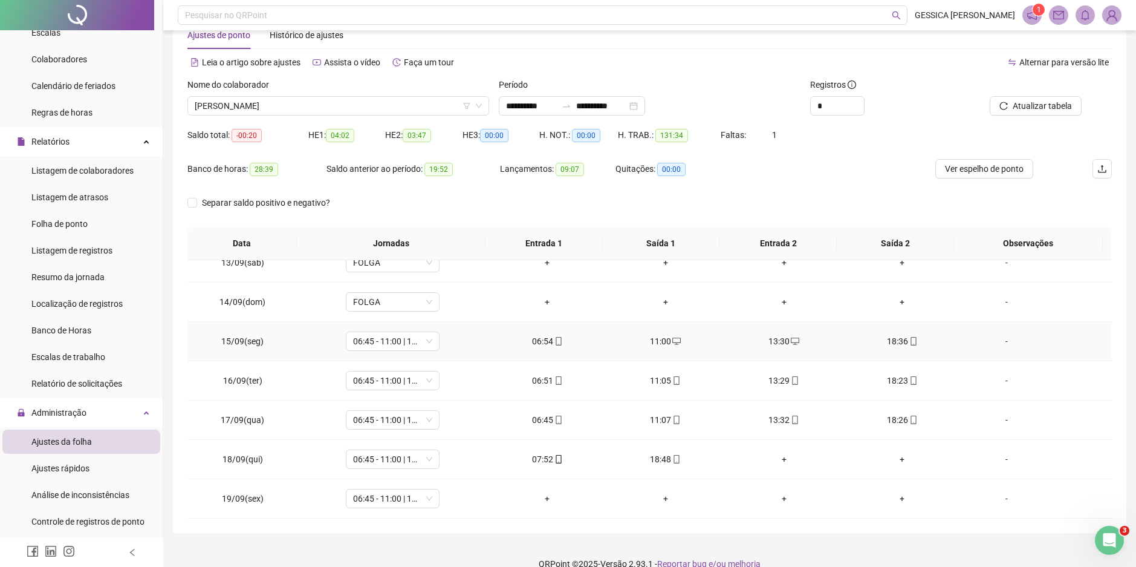
scroll to position [51, 0]
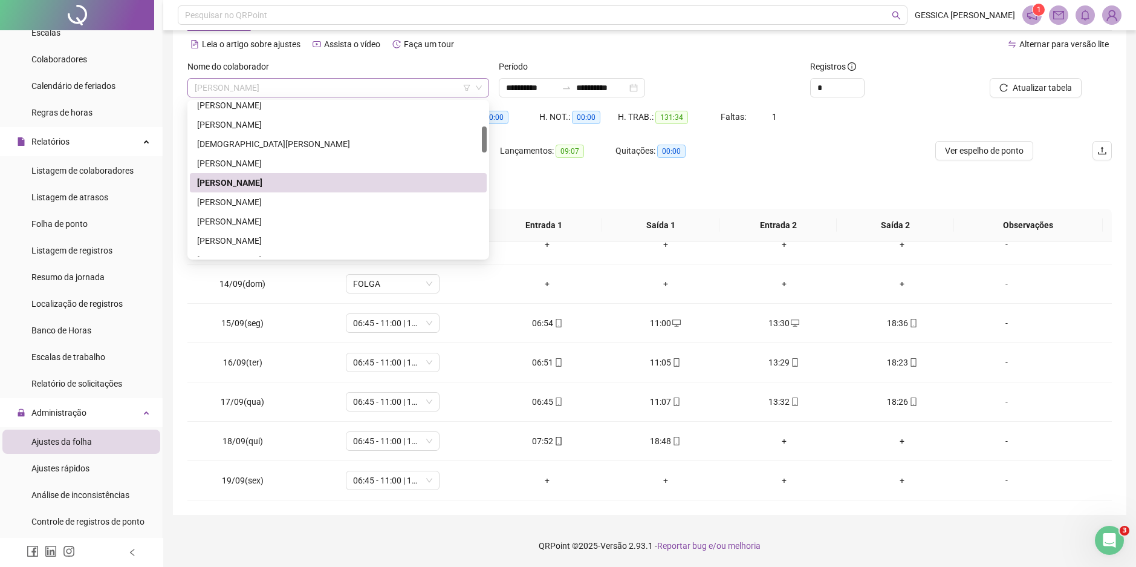
click at [293, 88] on span "[PERSON_NAME]" at bounding box center [338, 88] width 287 height 18
click at [296, 128] on div "[PERSON_NAME]" at bounding box center [338, 124] width 282 height 13
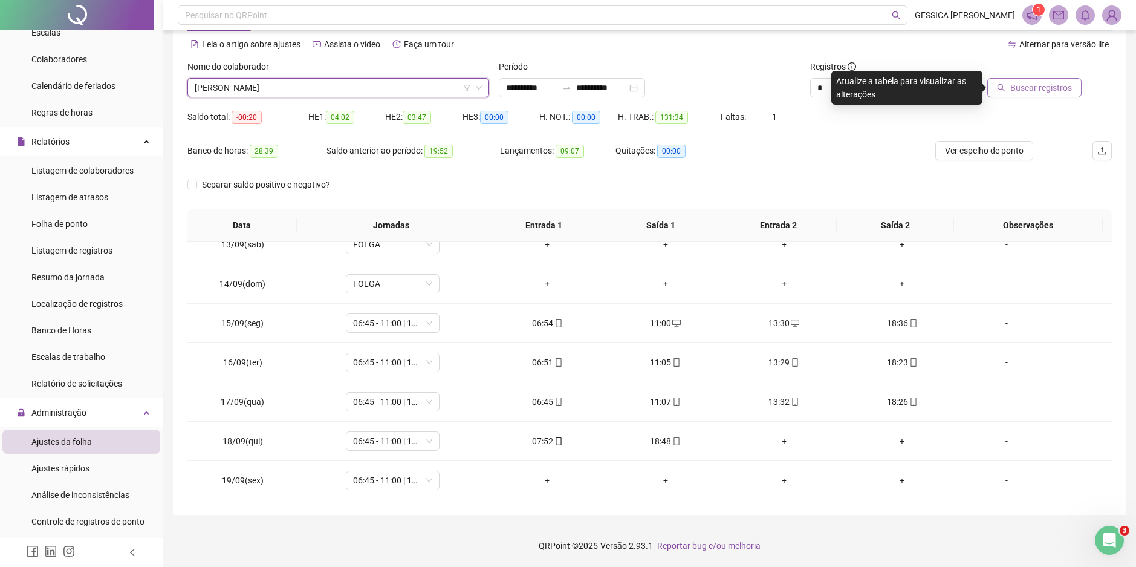
click at [1055, 90] on span "Buscar registros" at bounding box center [1042, 87] width 62 height 13
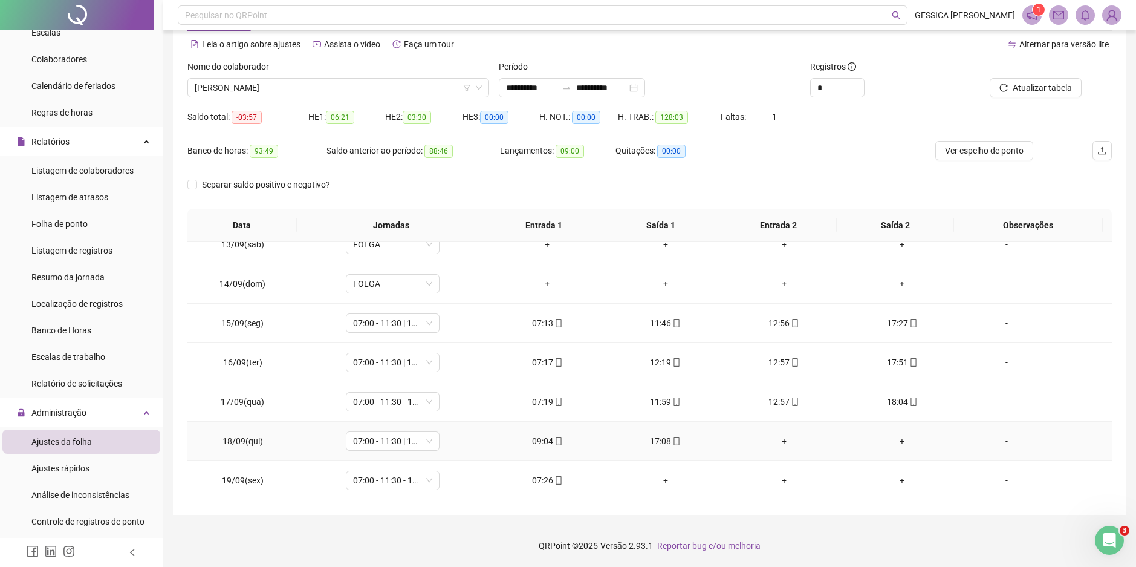
click at [776, 446] on div "+" at bounding box center [784, 440] width 99 height 13
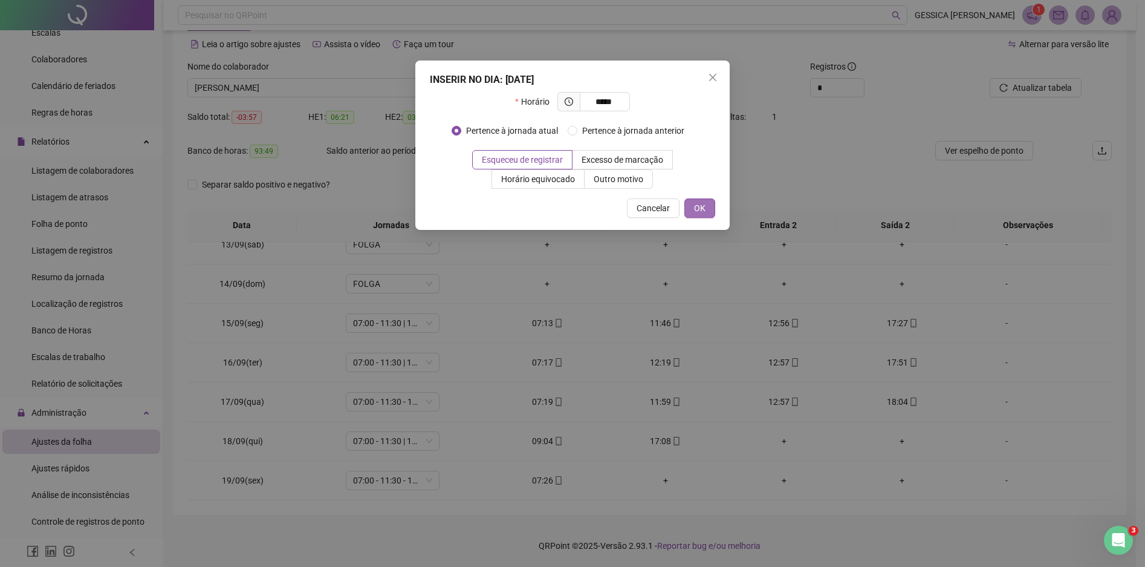
type input "*****"
click at [701, 198] on button "OK" at bounding box center [700, 207] width 31 height 19
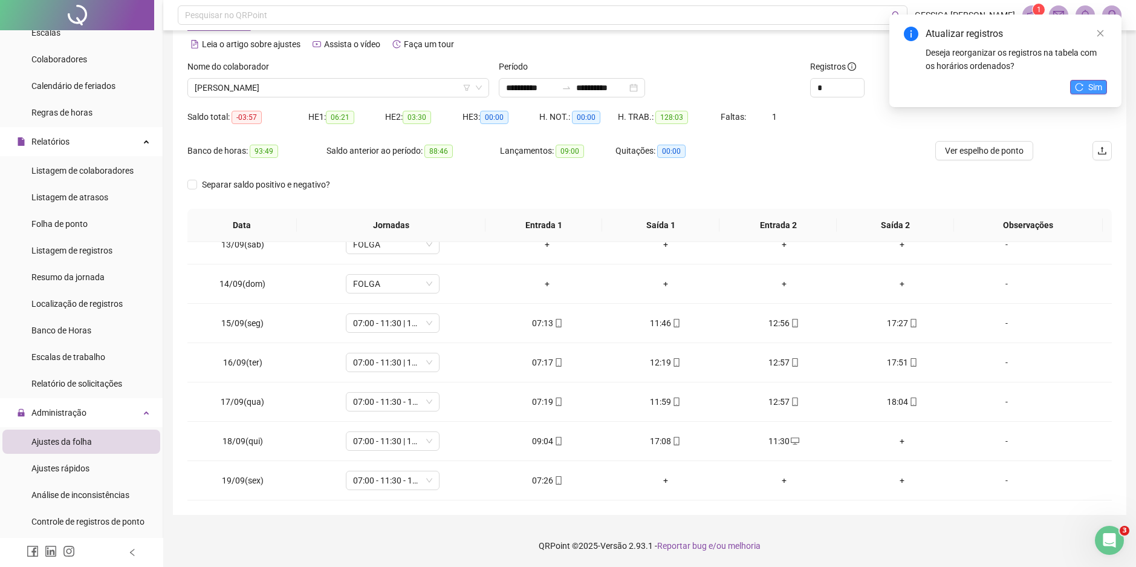
click at [1092, 83] on span "Sim" at bounding box center [1096, 86] width 14 height 13
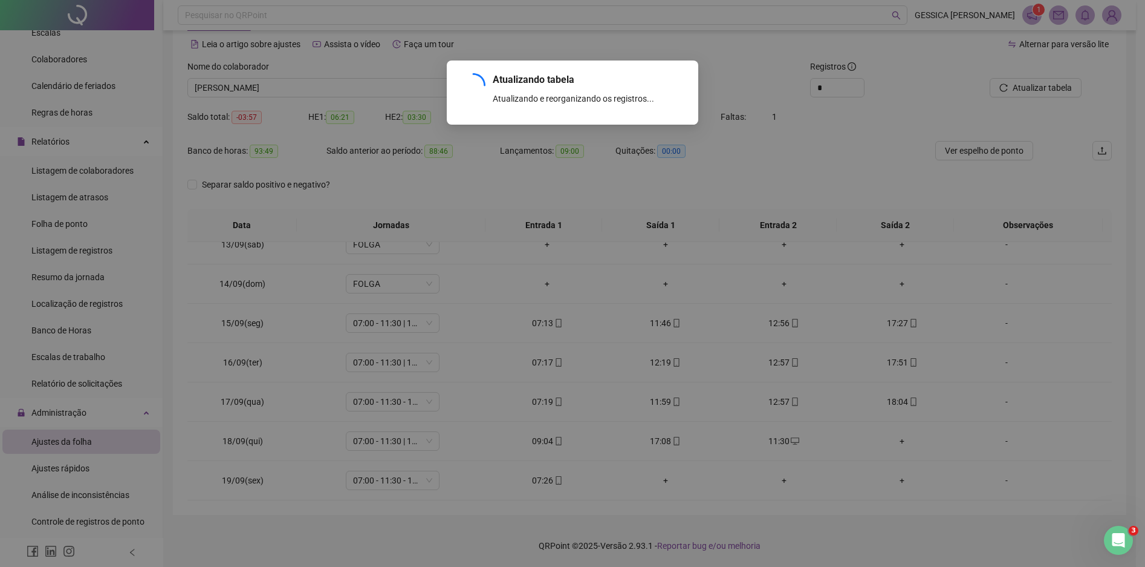
click at [1063, 83] on div "Atualizando tabela Atualizando e reorganizando os registros... OK" at bounding box center [572, 283] width 1145 height 567
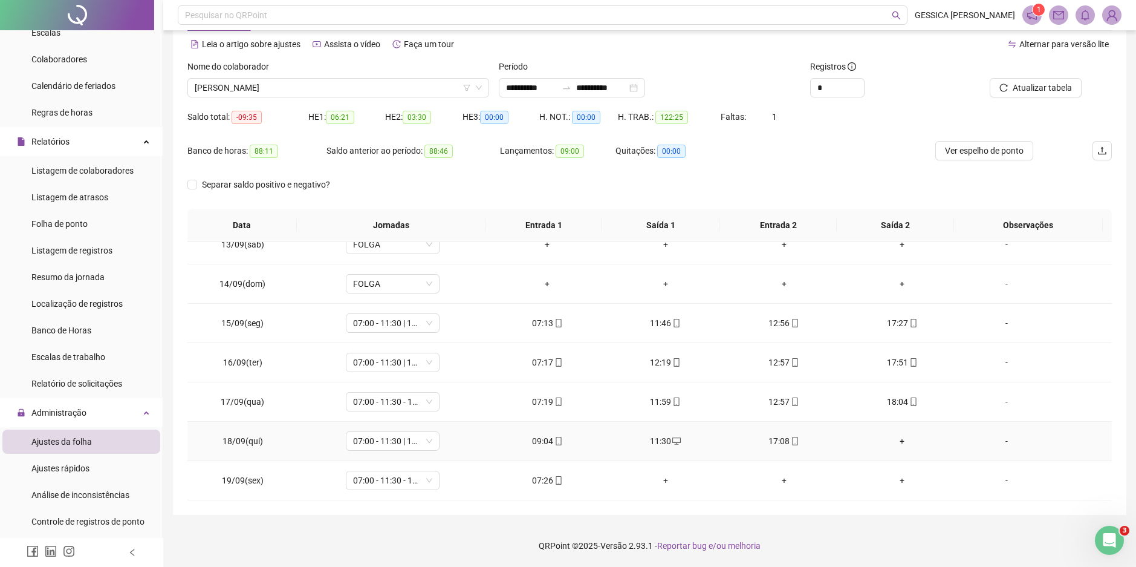
click at [894, 440] on div "+" at bounding box center [902, 440] width 99 height 13
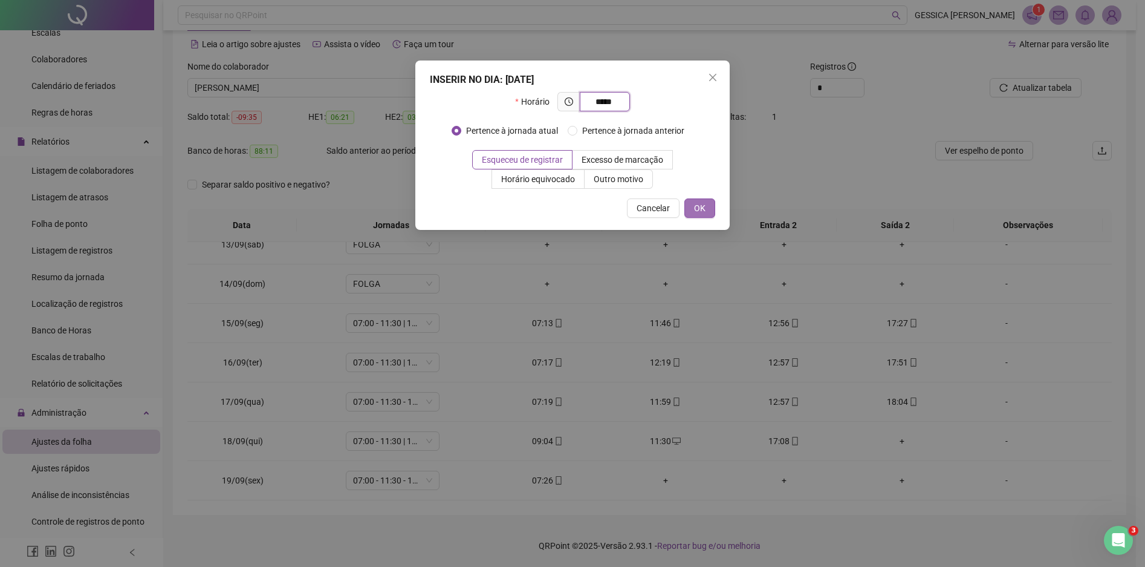
type input "*****"
click at [691, 210] on button "OK" at bounding box center [700, 207] width 31 height 19
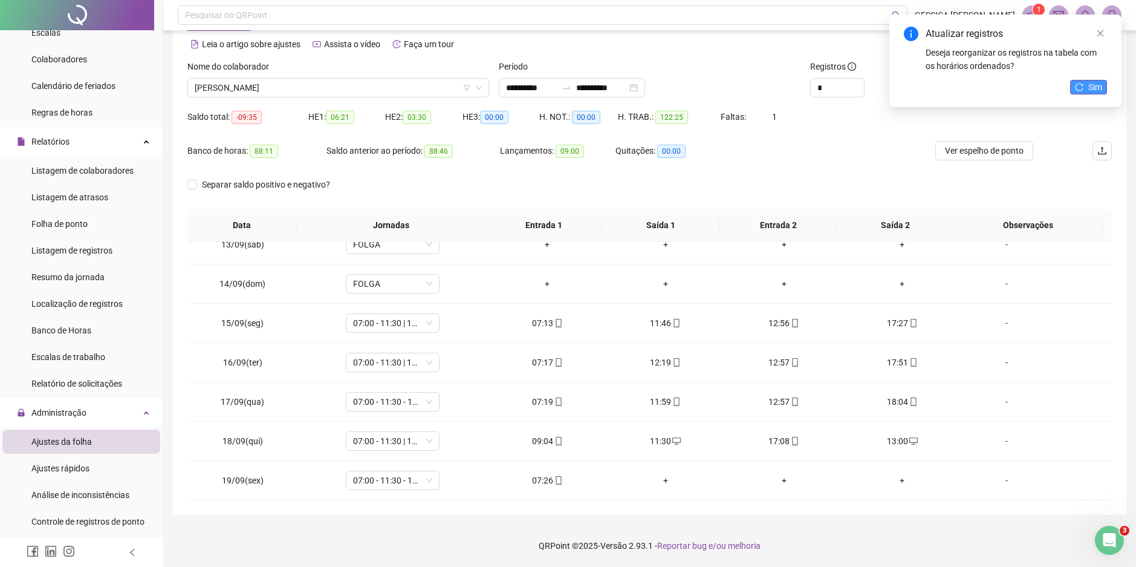
click at [1080, 88] on icon "reload" at bounding box center [1079, 87] width 8 height 8
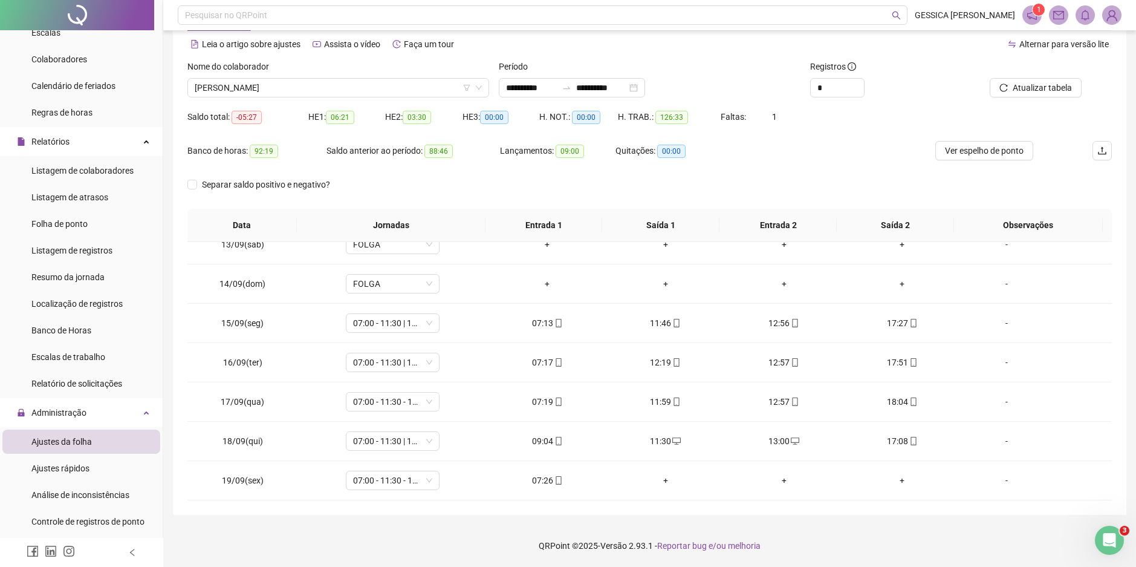
click at [1029, 87] on span "Atualizar tabela" at bounding box center [1042, 87] width 59 height 13
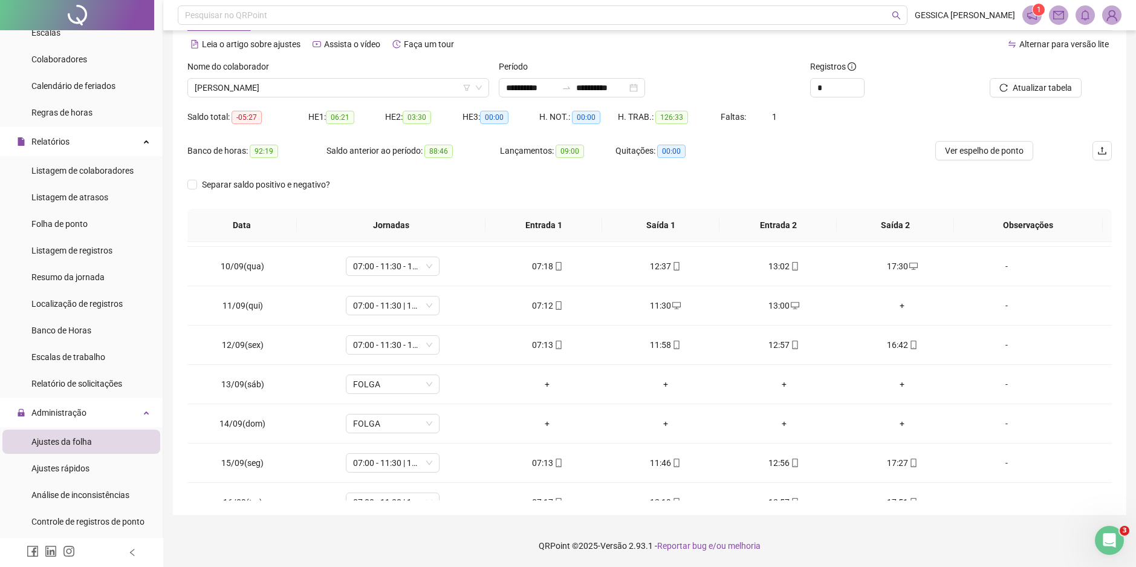
scroll to position [247, 0]
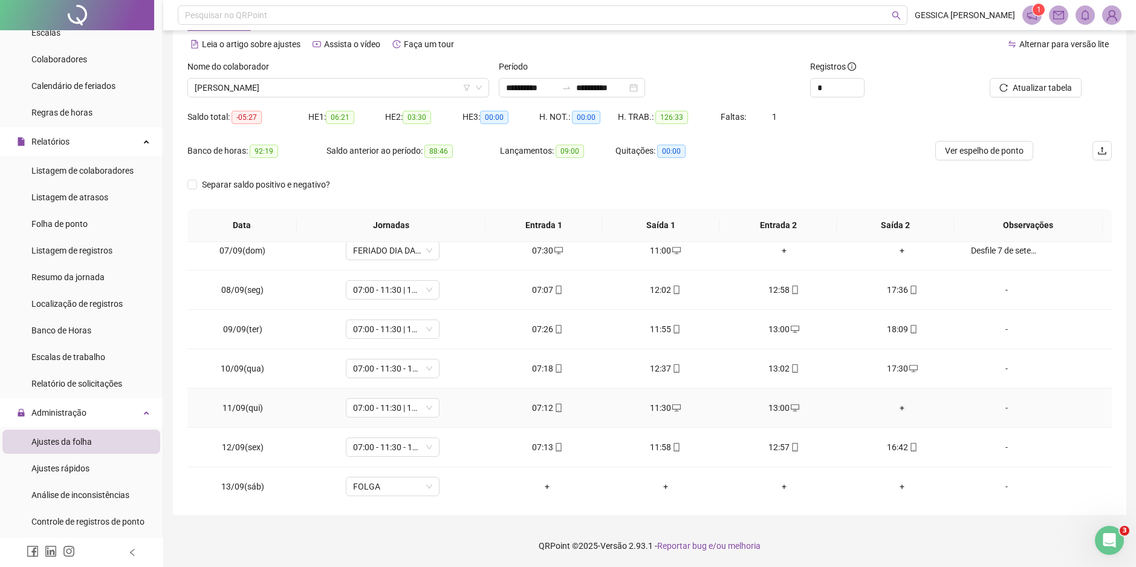
click at [896, 409] on div "+" at bounding box center [902, 407] width 99 height 13
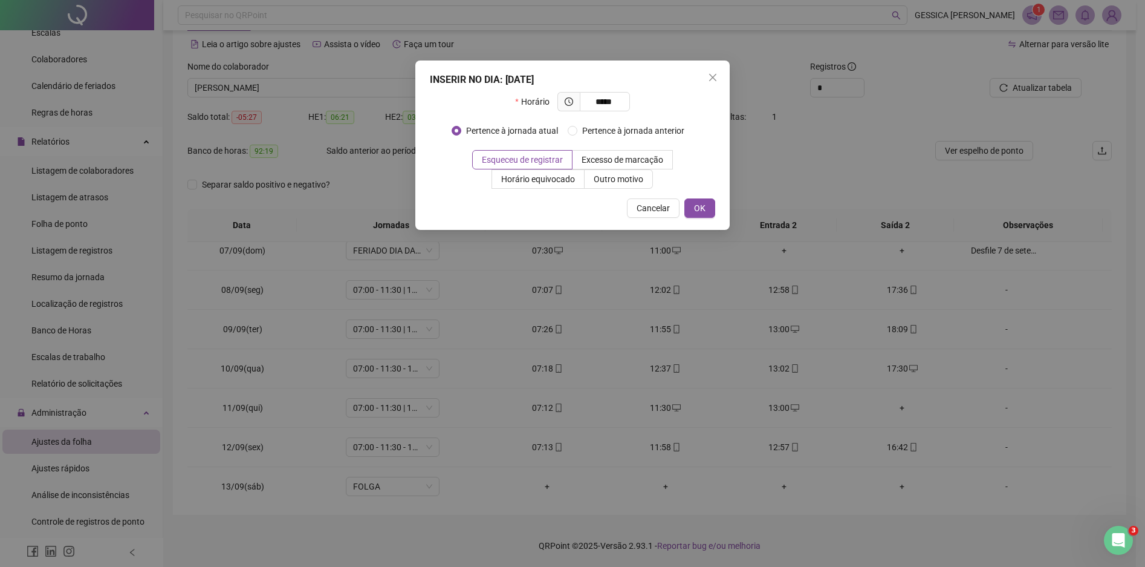
type input "*****"
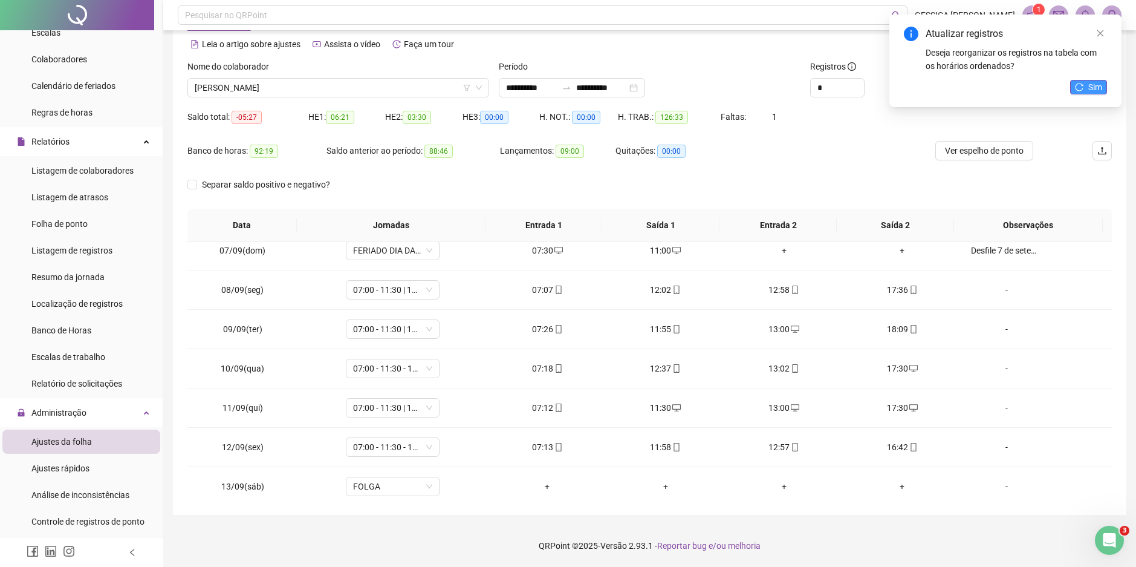
click at [1082, 90] on icon "reload" at bounding box center [1080, 87] width 8 height 8
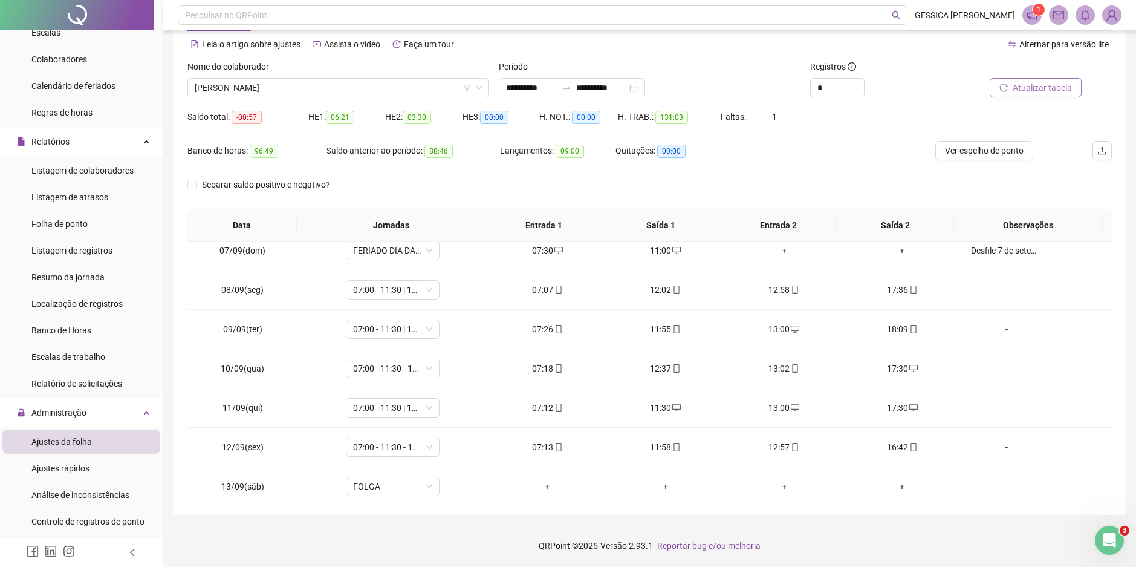
click at [1051, 88] on span "Atualizar tabela" at bounding box center [1042, 87] width 59 height 13
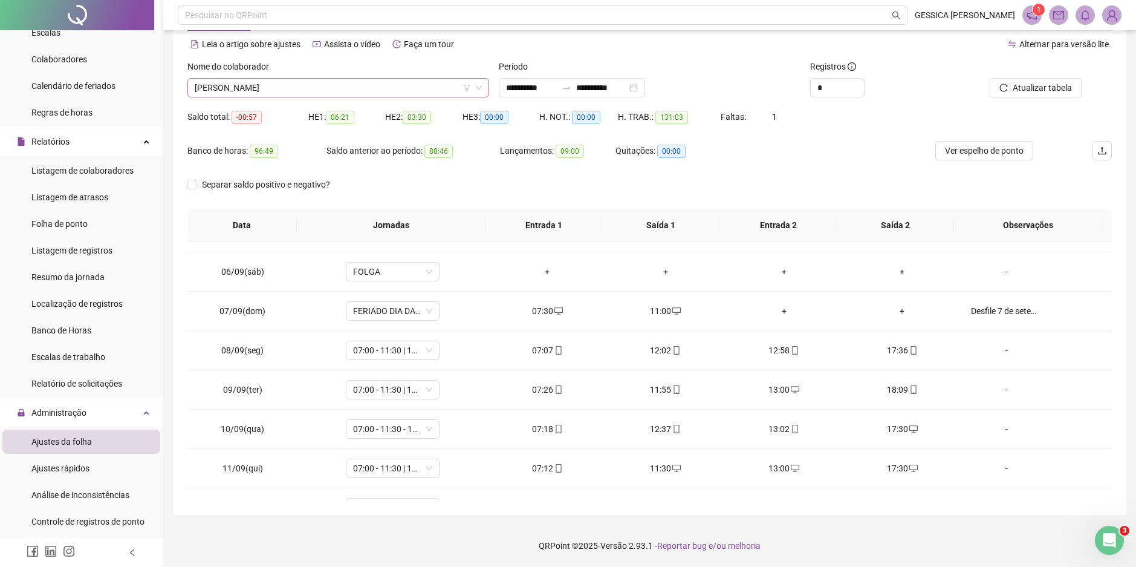
click at [315, 91] on span "[PERSON_NAME]" at bounding box center [338, 88] width 287 height 18
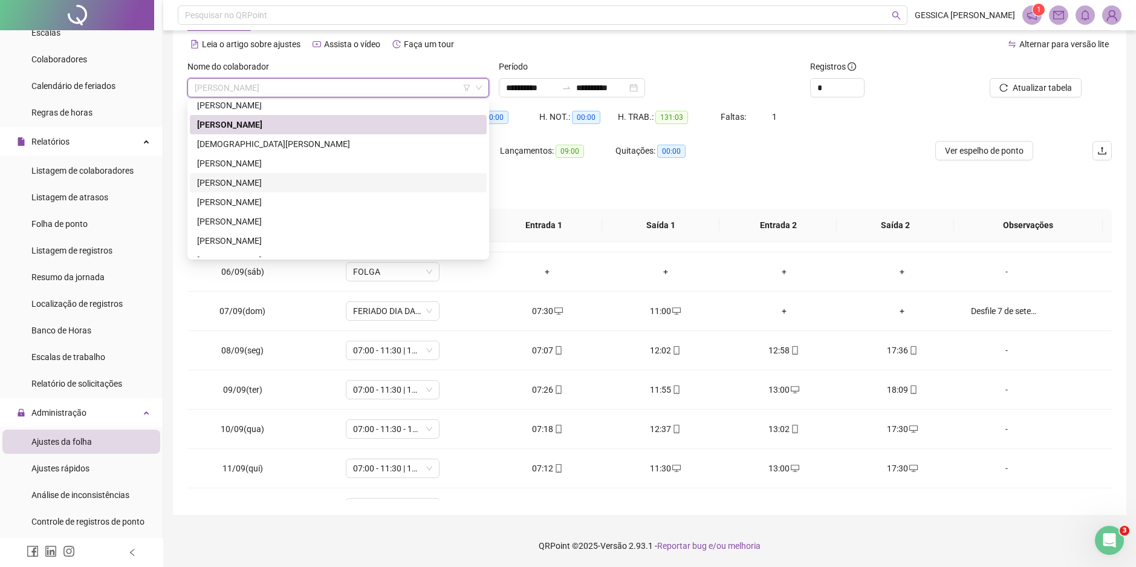
click at [262, 183] on div "[PERSON_NAME]" at bounding box center [338, 182] width 282 height 13
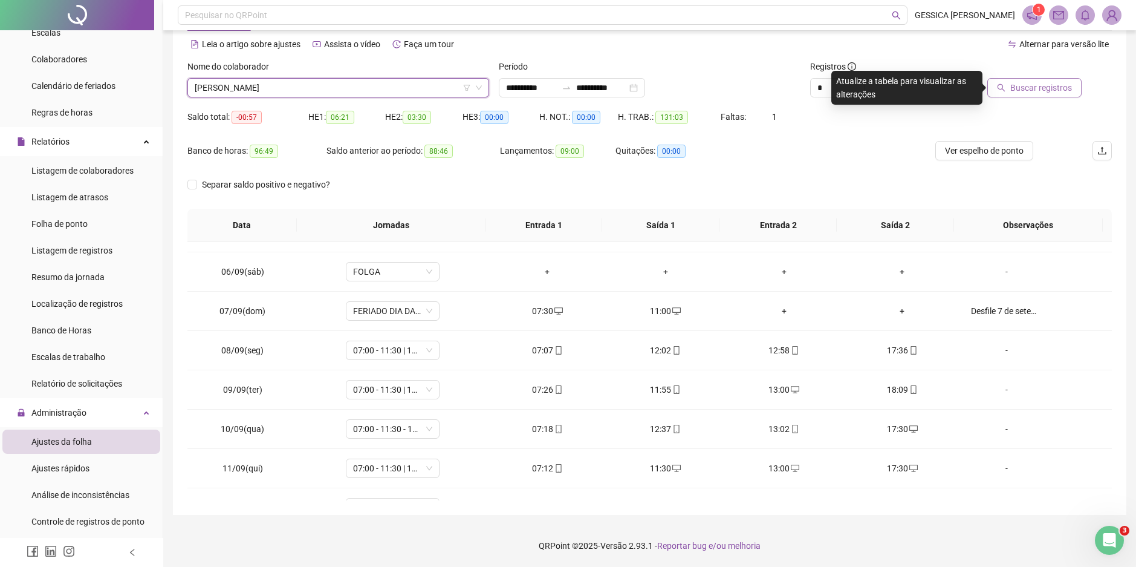
click at [1013, 88] on span "Buscar registros" at bounding box center [1042, 87] width 62 height 13
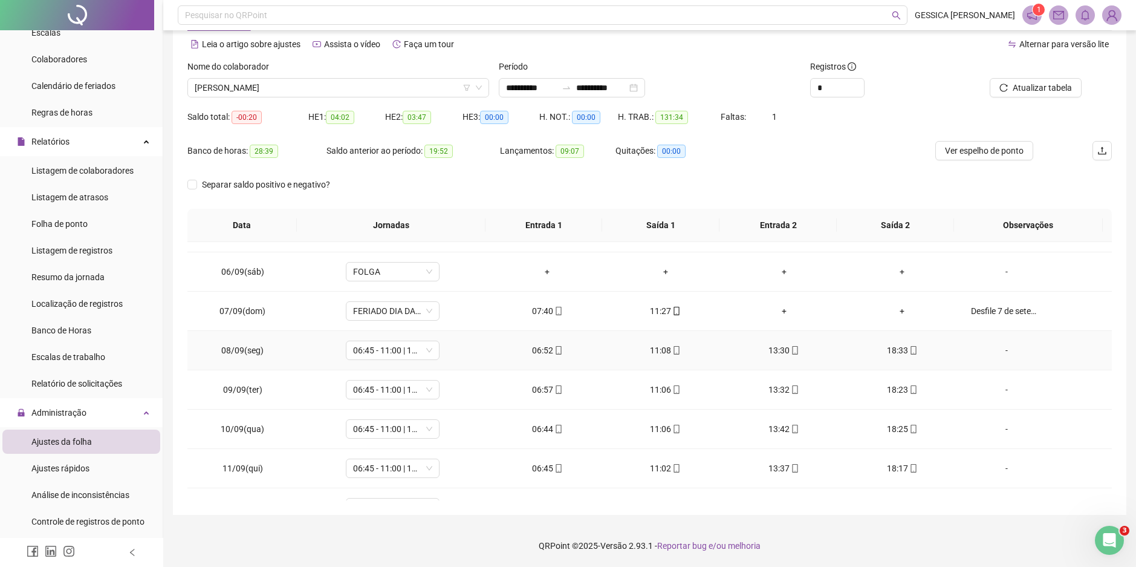
scroll to position [489, 0]
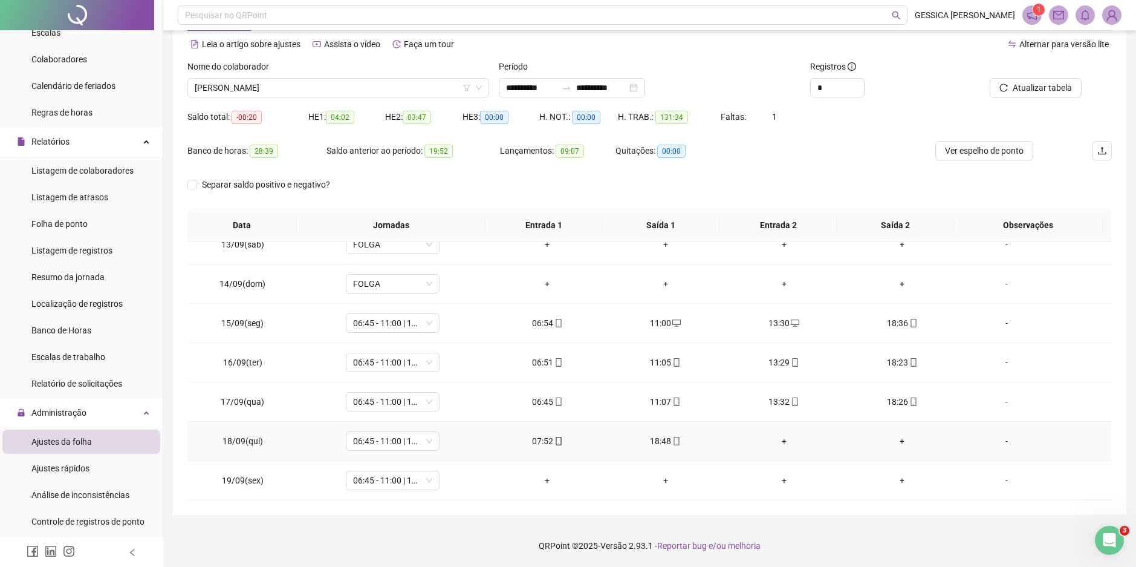
click at [780, 440] on div "+" at bounding box center [784, 440] width 99 height 13
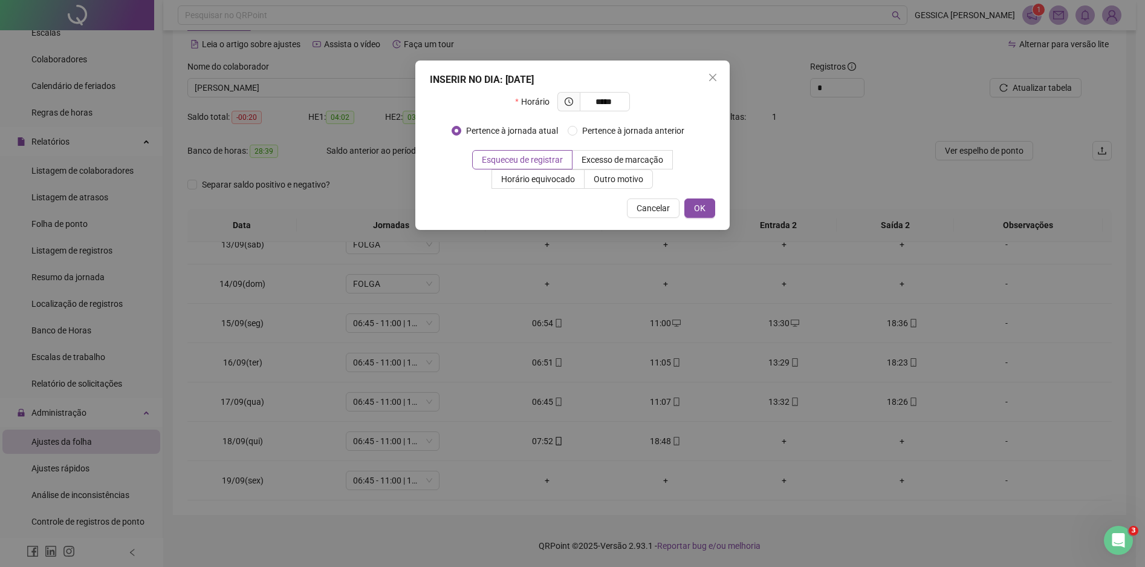
type input "*****"
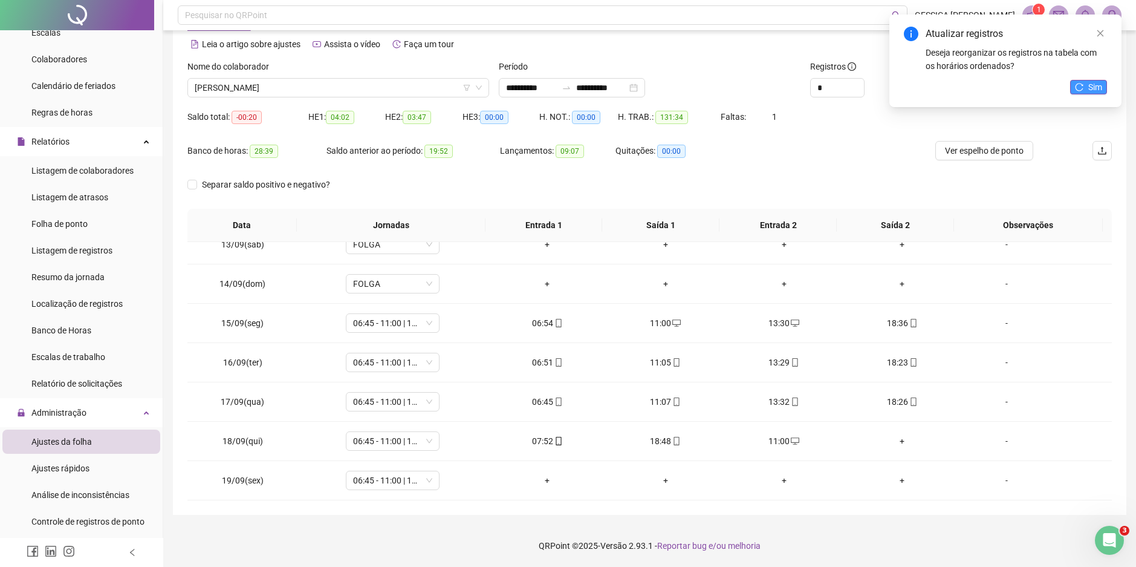
click at [1078, 86] on icon "reload" at bounding box center [1079, 87] width 8 height 8
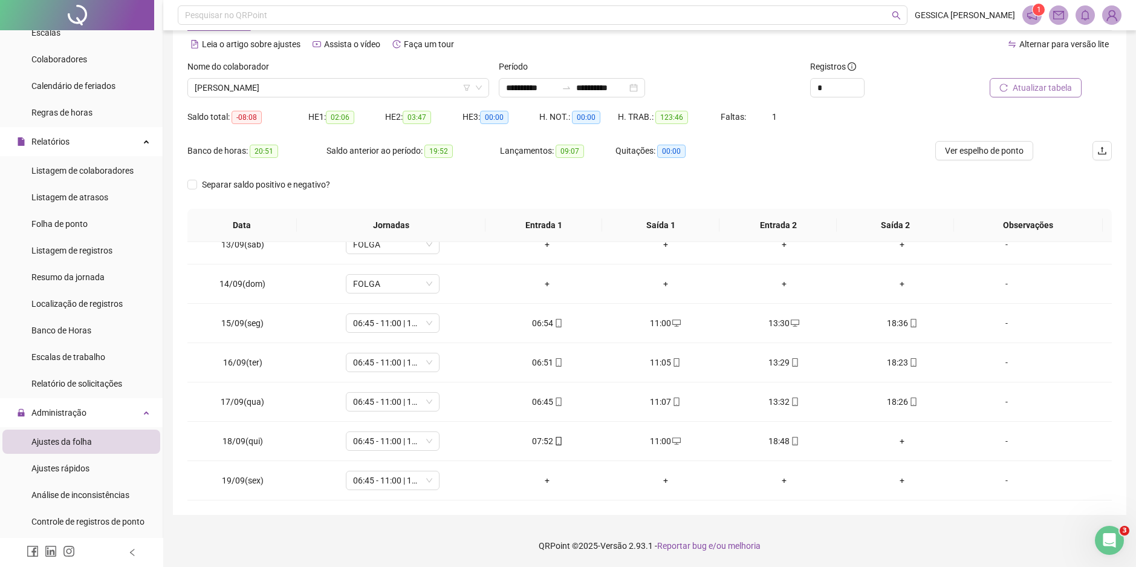
click at [1056, 86] on span "Atualizar tabela" at bounding box center [1042, 87] width 59 height 13
click at [896, 441] on div "+" at bounding box center [902, 440] width 99 height 13
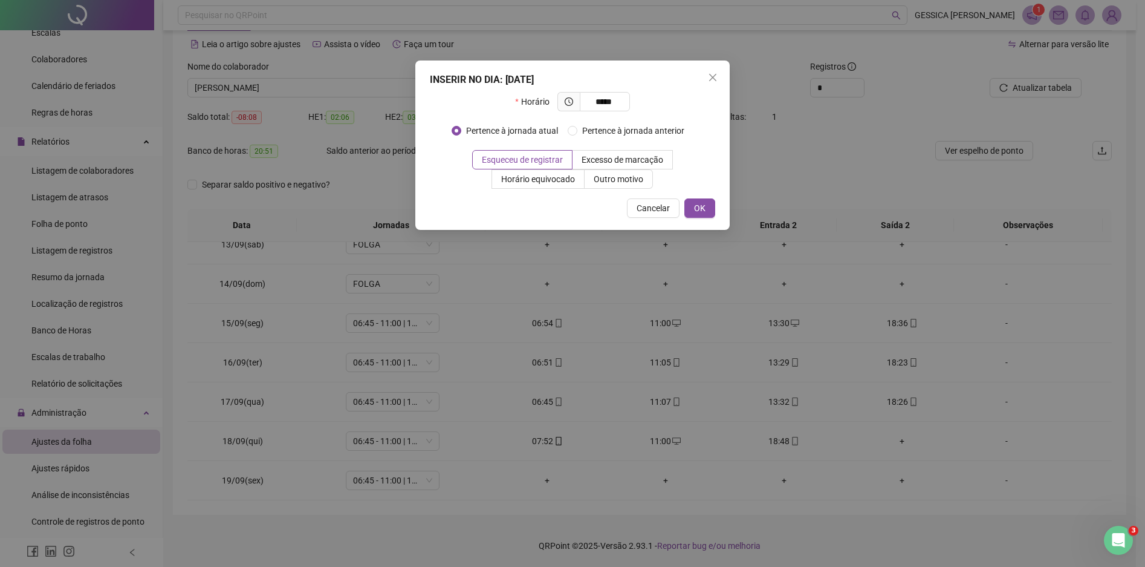
type input "*****"
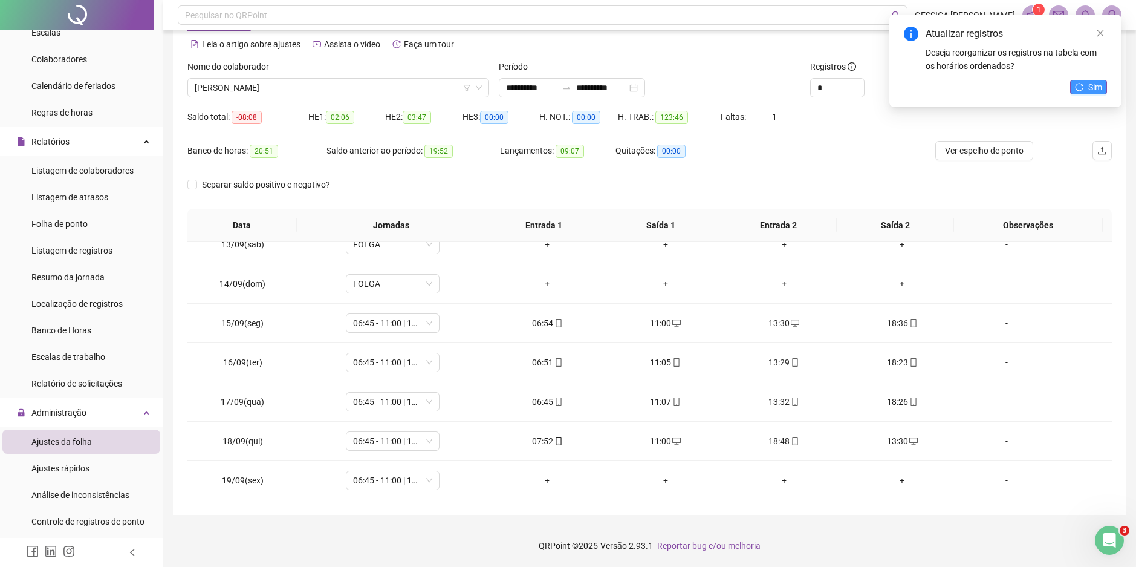
click at [1090, 91] on span "Sim" at bounding box center [1096, 86] width 14 height 13
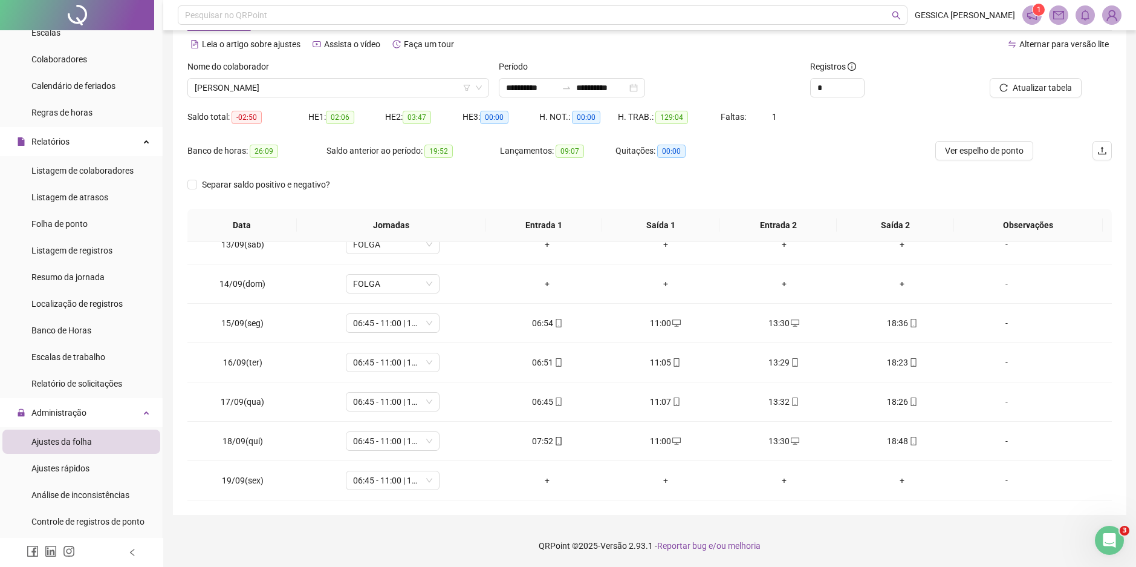
click at [1060, 87] on span "Atualizar tabela" at bounding box center [1042, 87] width 59 height 13
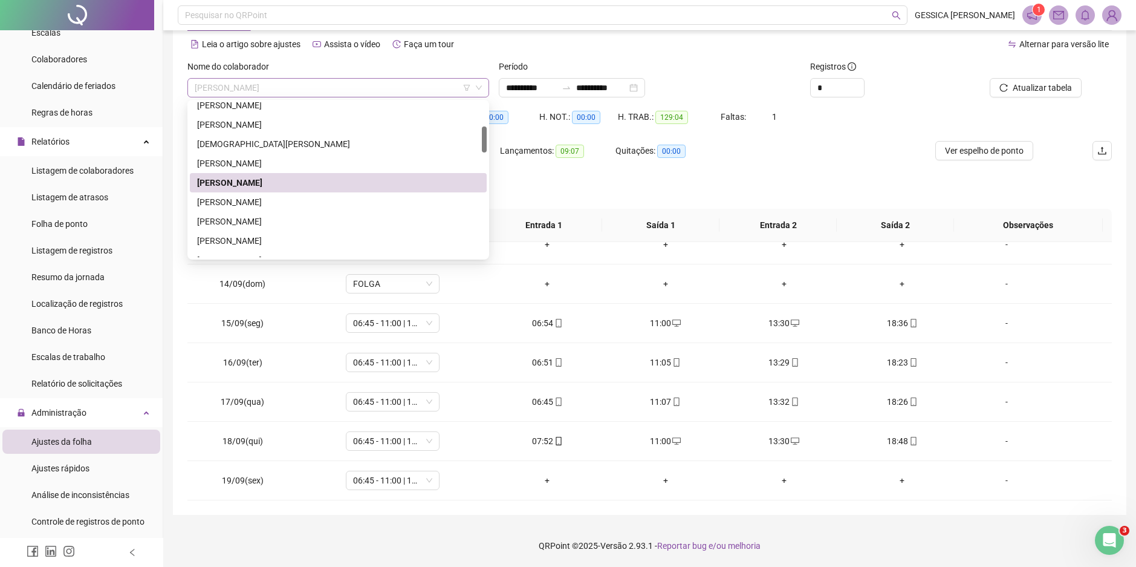
click at [276, 88] on span "[PERSON_NAME]" at bounding box center [338, 88] width 287 height 18
click at [259, 199] on div "[PERSON_NAME]" at bounding box center [338, 201] width 282 height 13
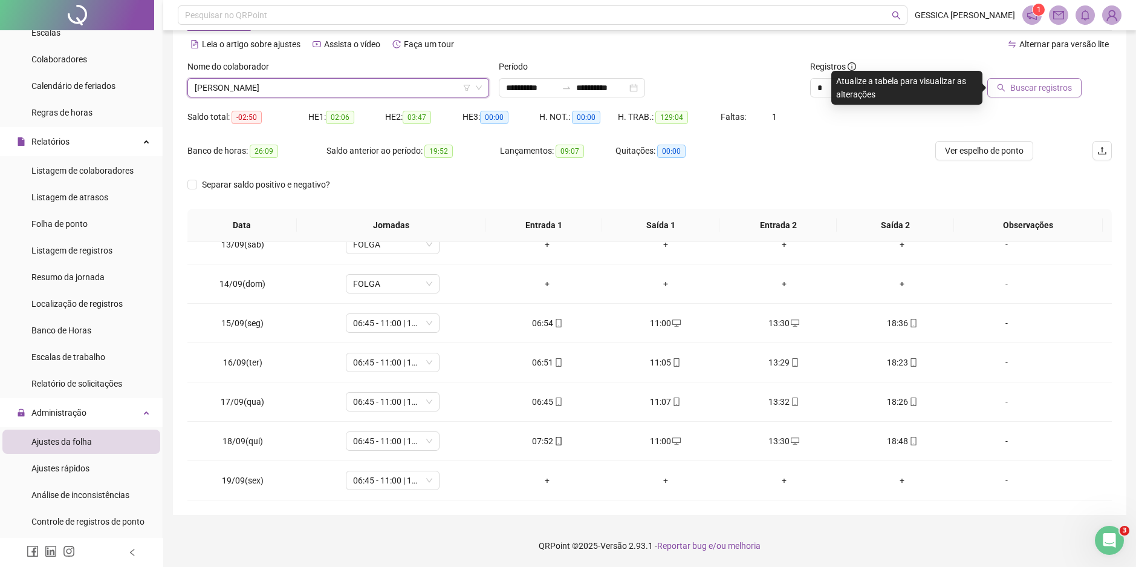
click at [1015, 90] on span "Buscar registros" at bounding box center [1042, 87] width 62 height 13
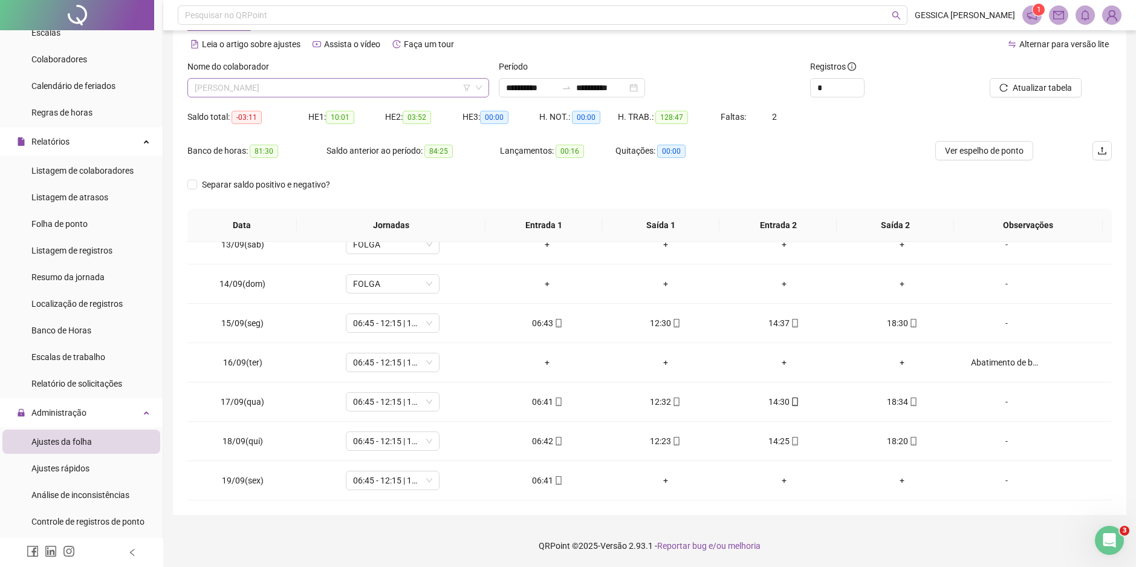
click at [252, 86] on span "[PERSON_NAME]" at bounding box center [338, 88] width 287 height 18
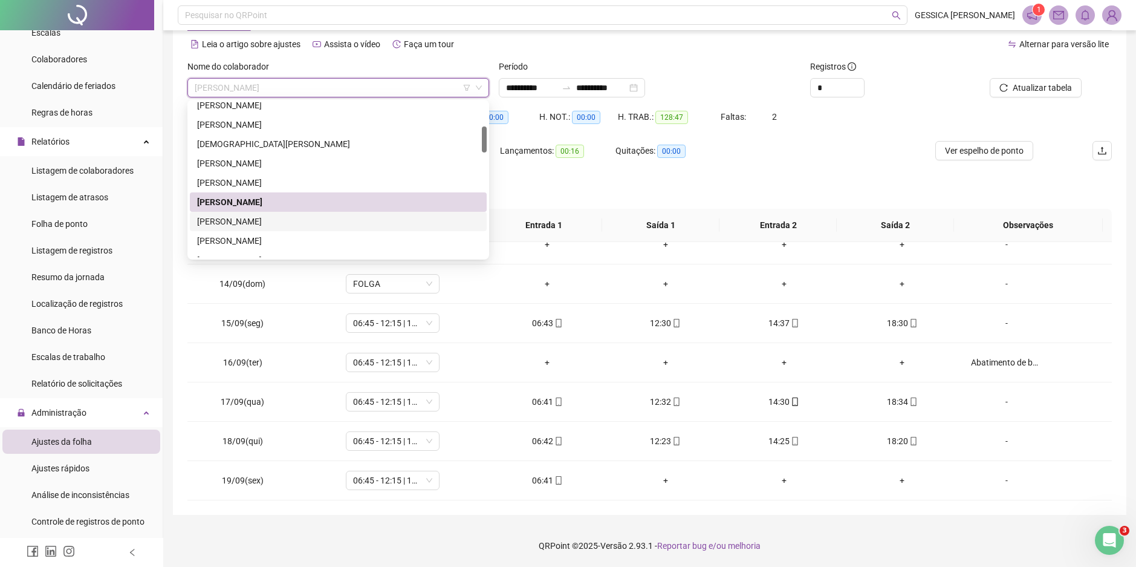
click at [234, 218] on div "[PERSON_NAME]" at bounding box center [338, 221] width 282 height 13
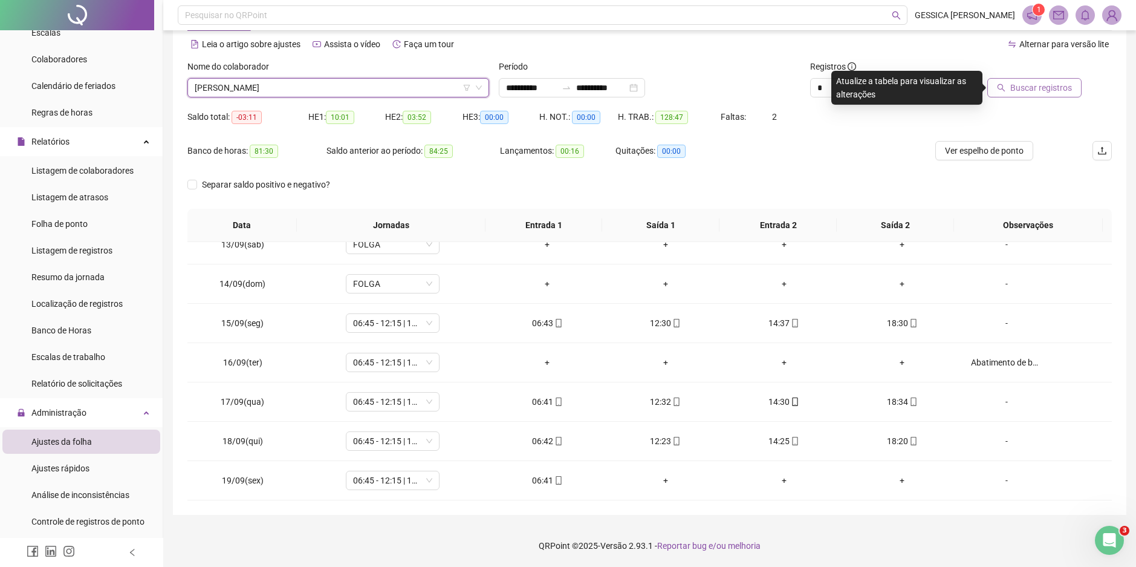
click at [1025, 90] on span "Buscar registros" at bounding box center [1042, 87] width 62 height 13
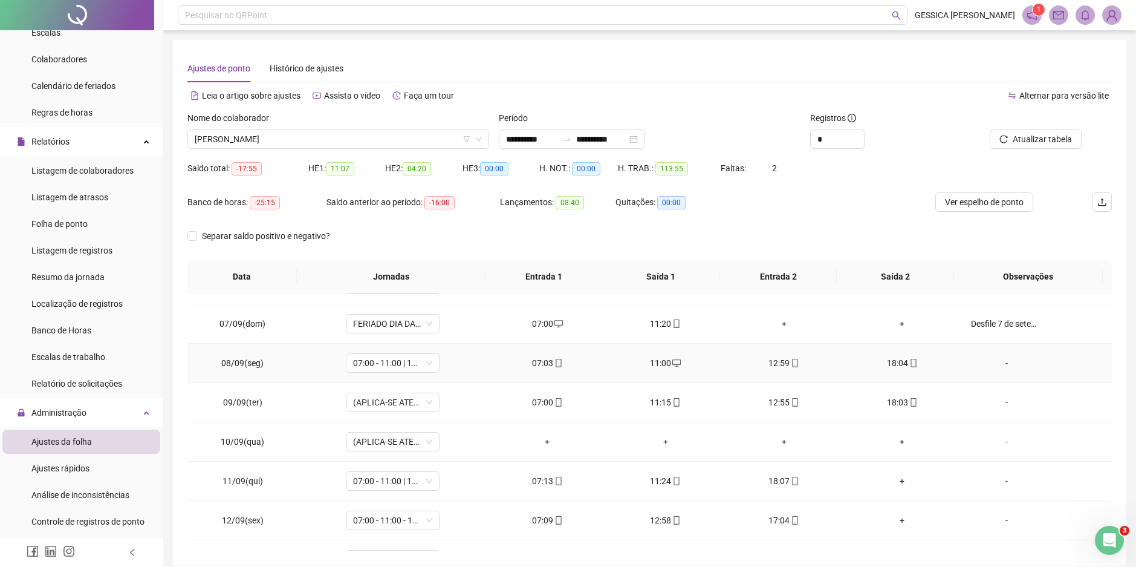
scroll to position [242, 0]
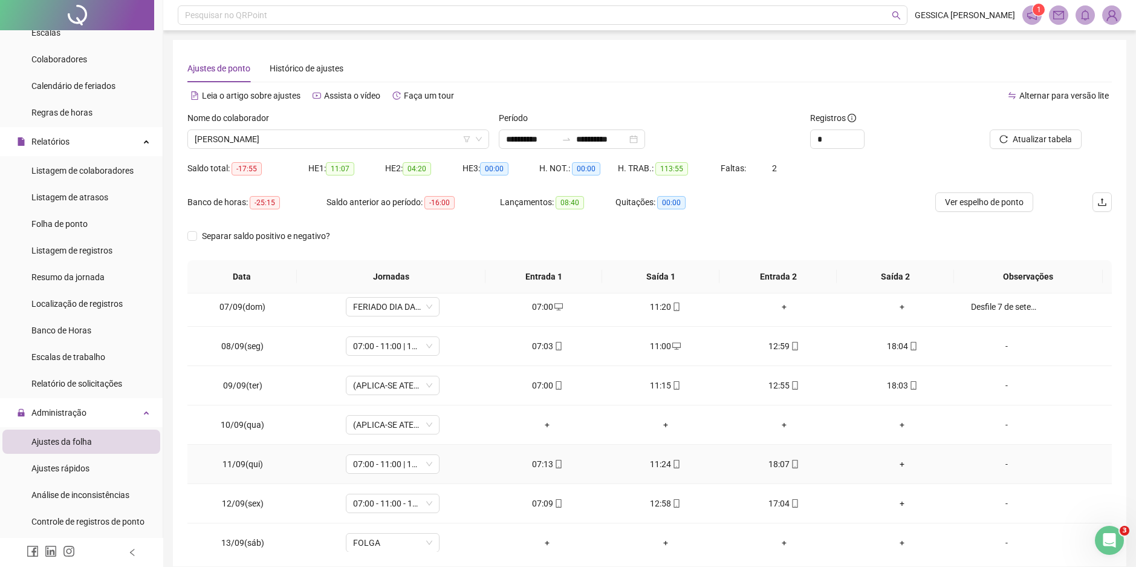
click at [896, 464] on div "+" at bounding box center [902, 463] width 99 height 13
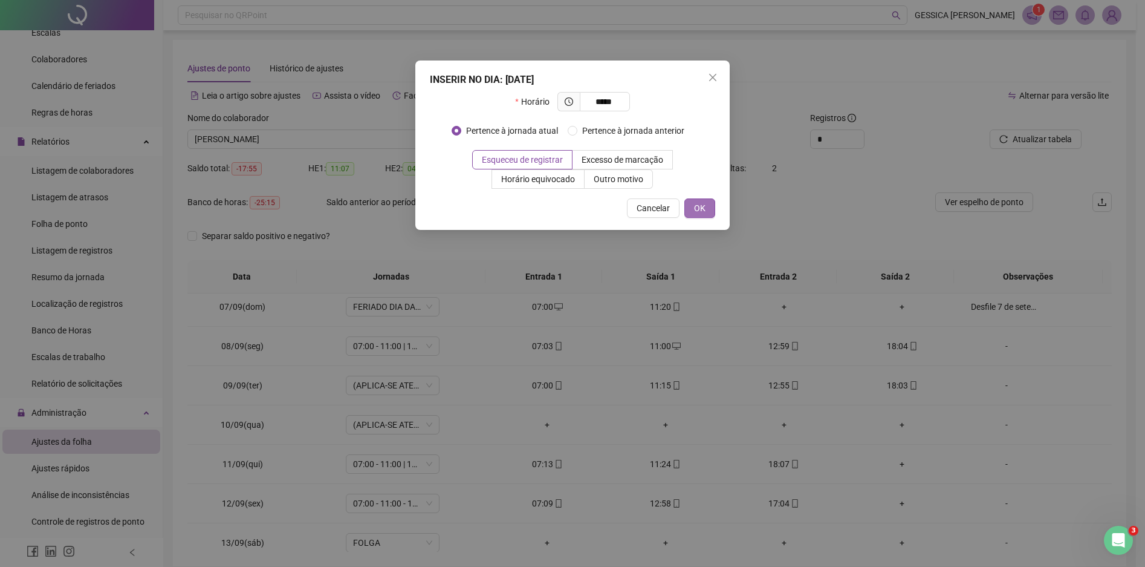
type input "*****"
click at [689, 209] on button "OK" at bounding box center [700, 207] width 31 height 19
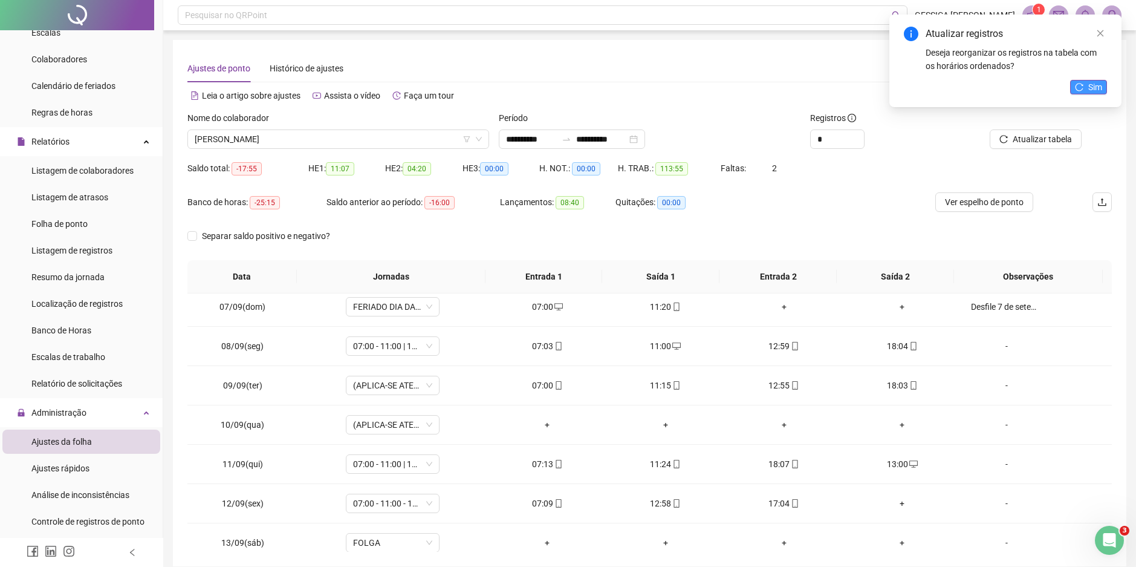
click at [1093, 90] on span "Sim" at bounding box center [1096, 86] width 14 height 13
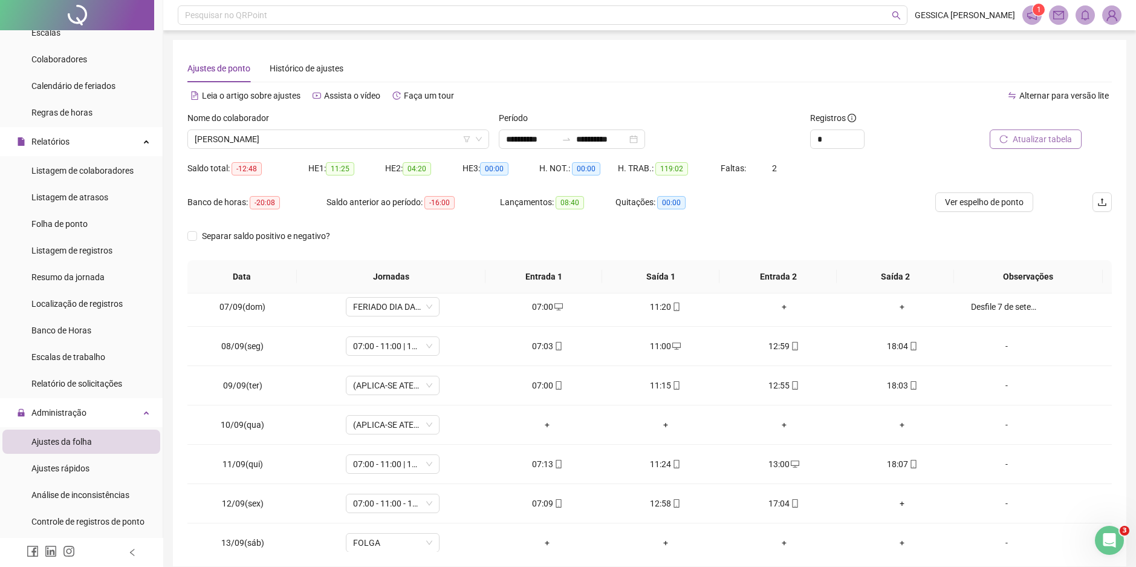
click at [1028, 145] on span "Atualizar tabela" at bounding box center [1042, 138] width 59 height 13
click at [893, 504] on div "+" at bounding box center [902, 502] width 99 height 13
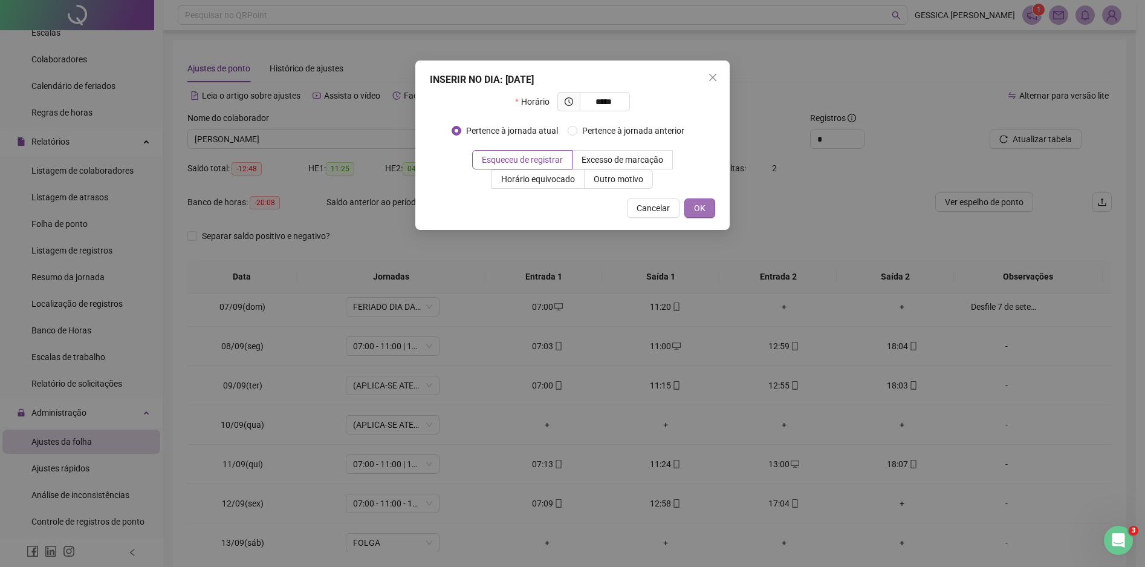
type input "*****"
click at [705, 207] on span "OK" at bounding box center [699, 207] width 11 height 13
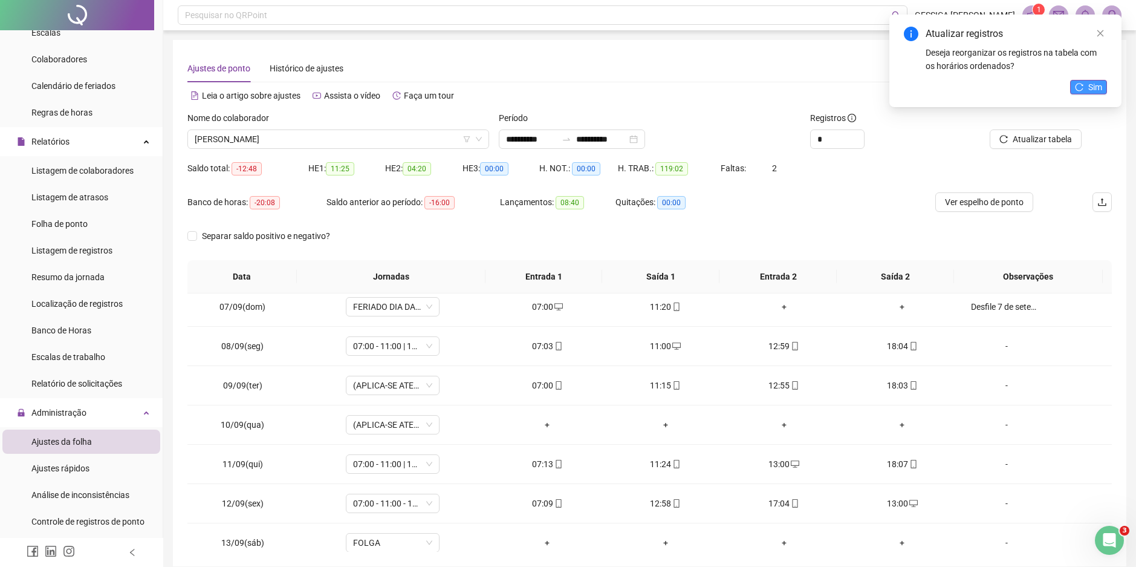
click at [1099, 89] on span "Sim" at bounding box center [1096, 86] width 14 height 13
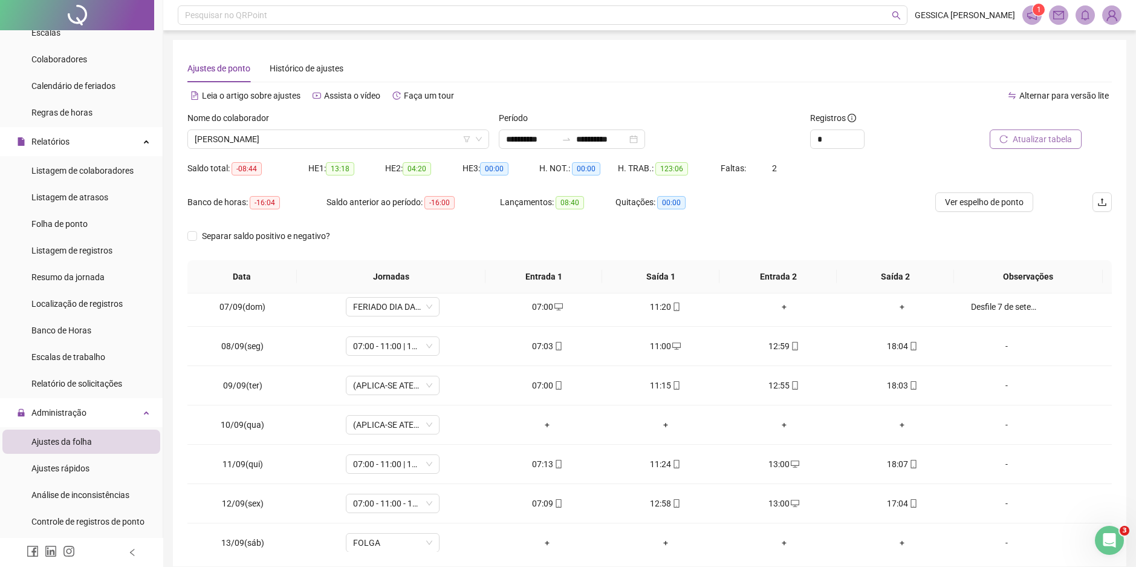
click at [1036, 138] on span "Atualizar tabela" at bounding box center [1042, 138] width 59 height 13
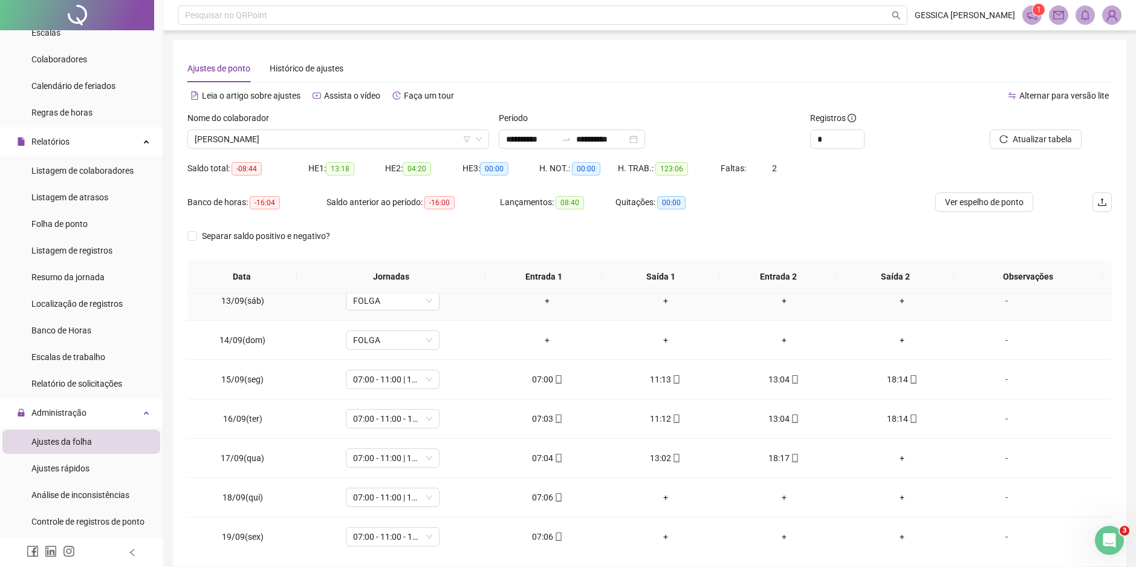
scroll to position [489, 0]
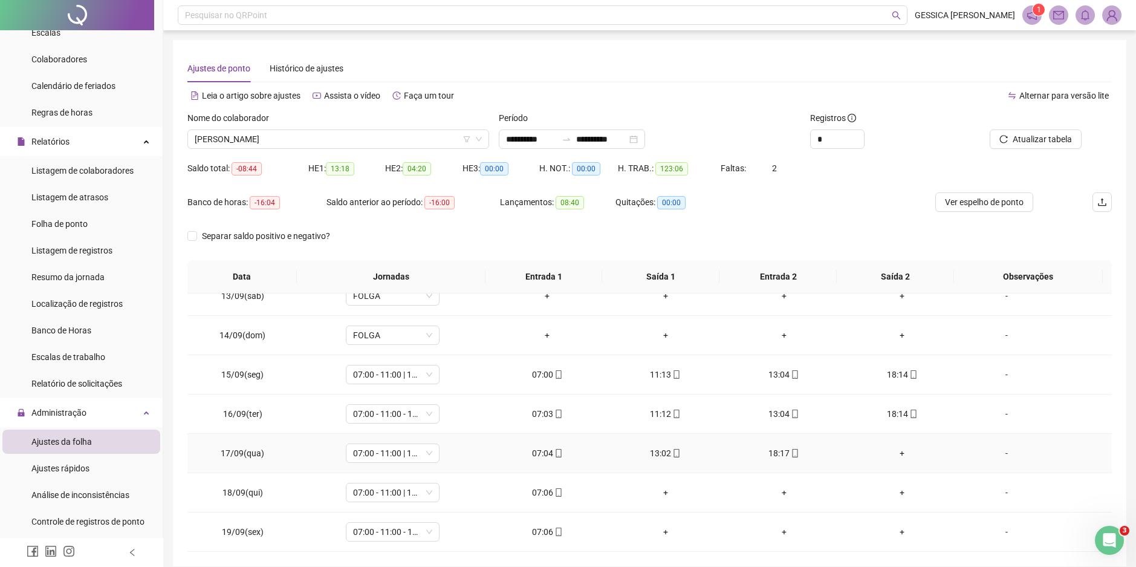
click at [896, 454] on div "+" at bounding box center [902, 452] width 99 height 13
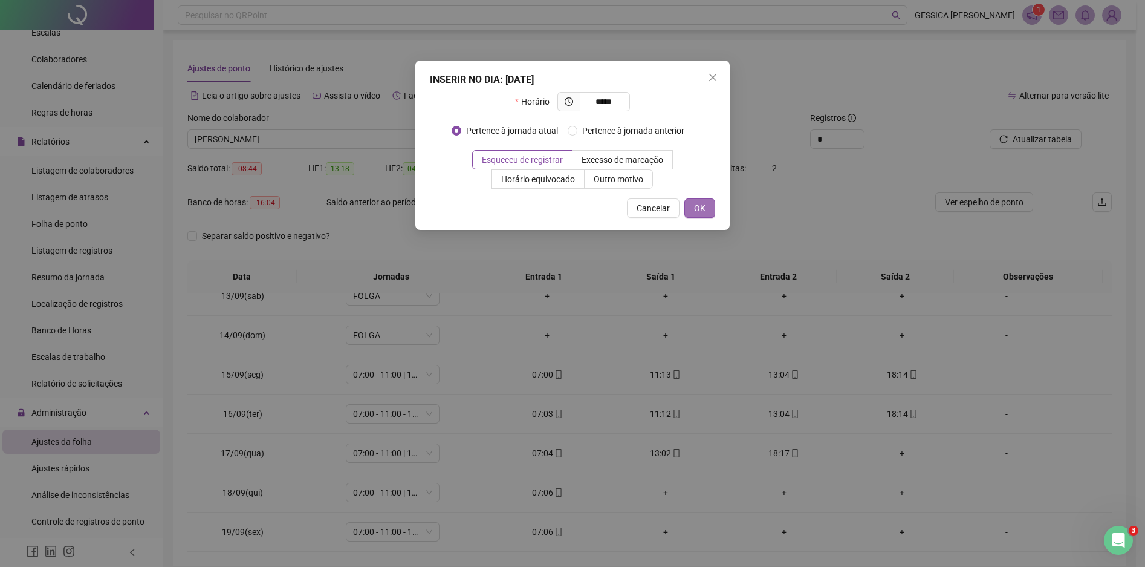
type input "*****"
click at [707, 201] on button "OK" at bounding box center [700, 207] width 31 height 19
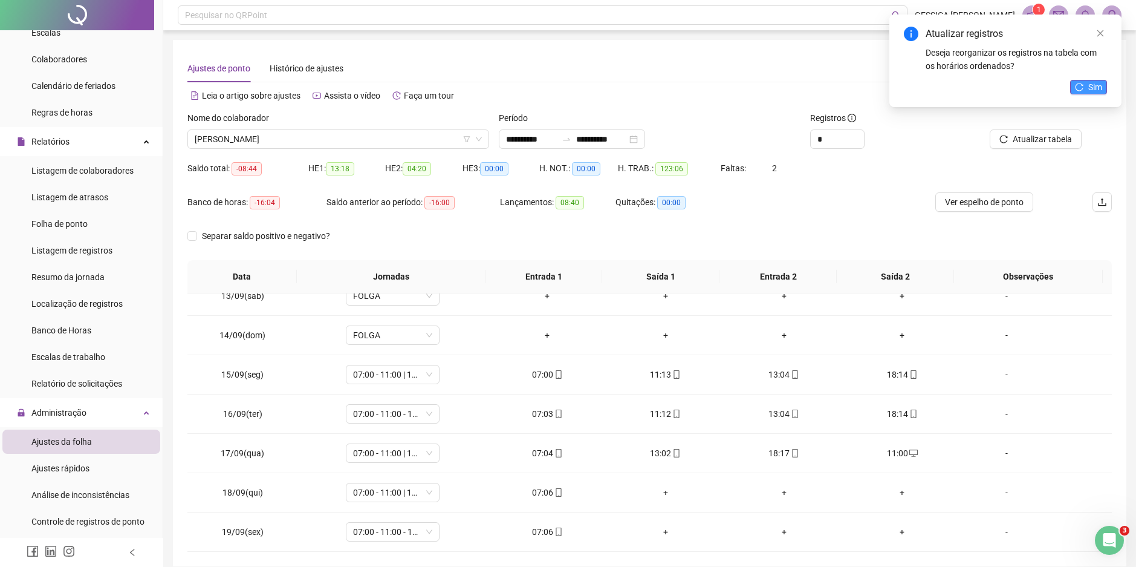
click at [1090, 83] on span "Sim" at bounding box center [1096, 86] width 14 height 13
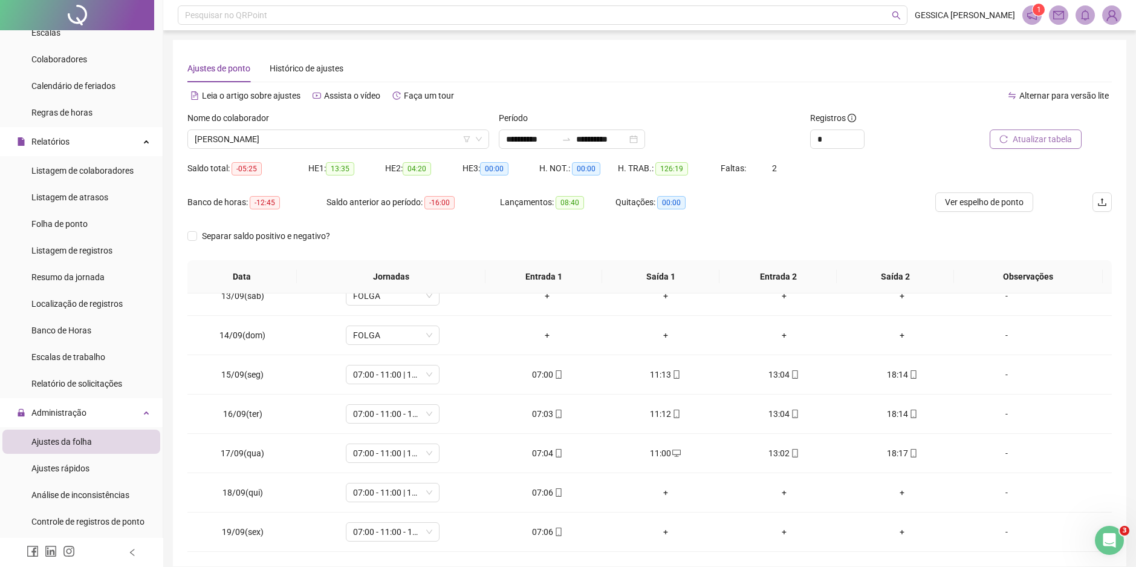
click at [1045, 137] on span "Atualizar tabela" at bounding box center [1042, 138] width 59 height 13
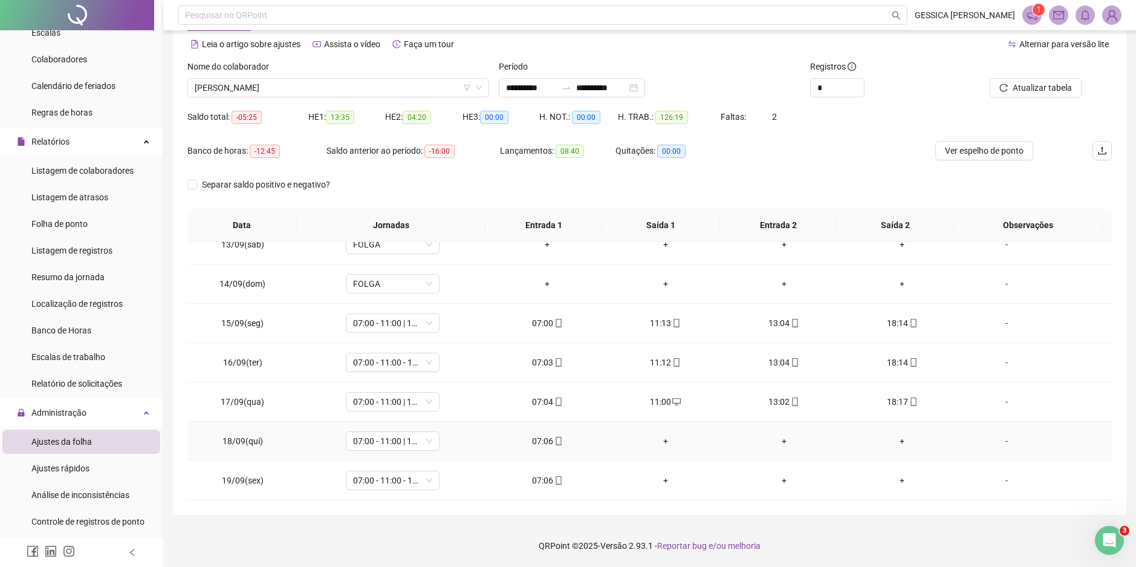
click at [662, 440] on div "+" at bounding box center [665, 440] width 99 height 13
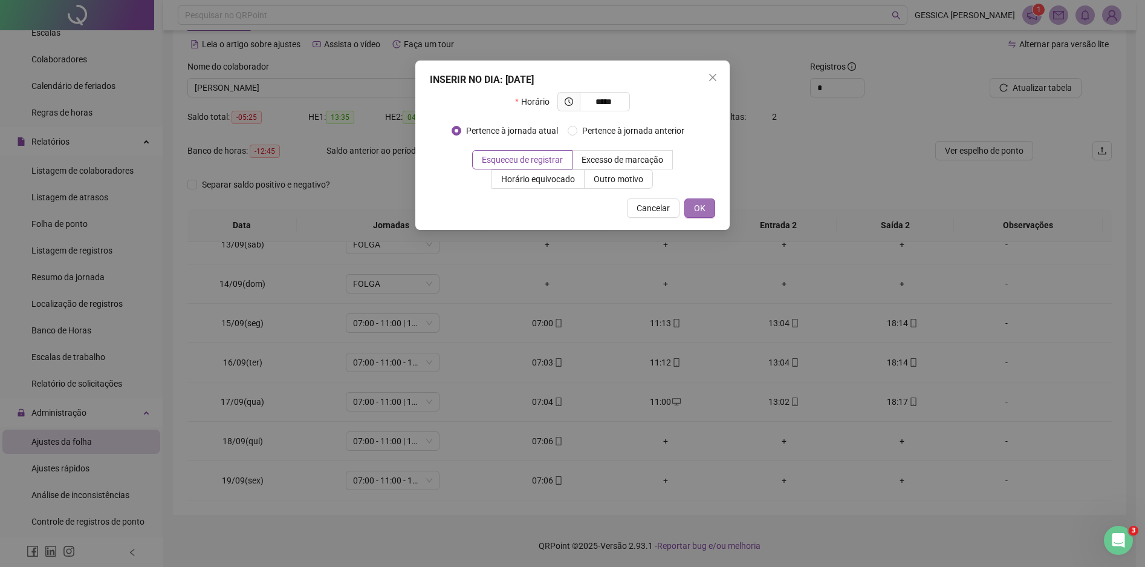
type input "*****"
click at [698, 201] on span "OK" at bounding box center [699, 207] width 11 height 13
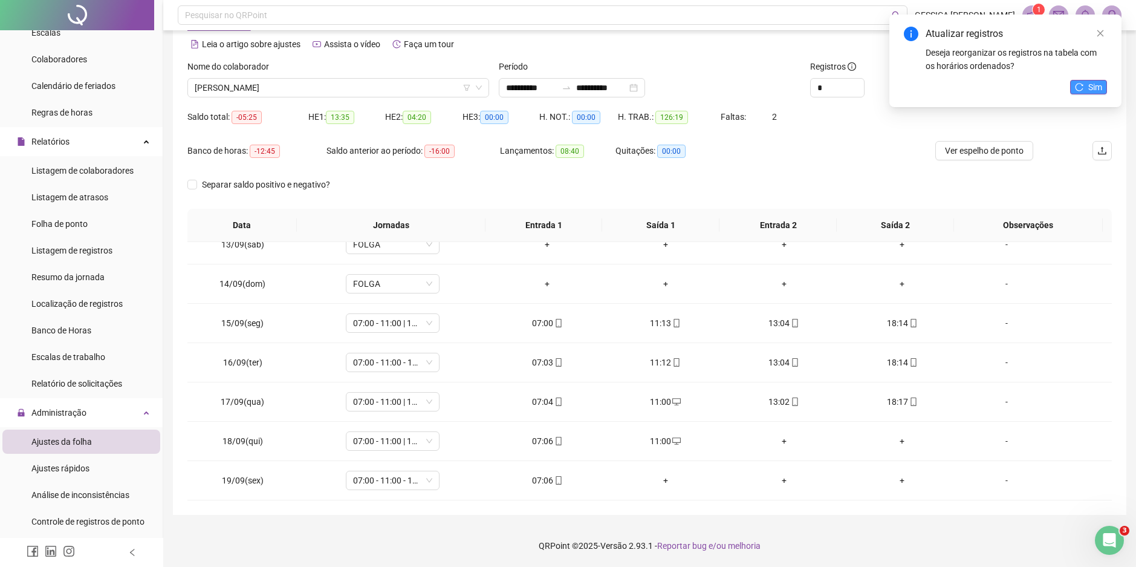
click at [1084, 86] on icon "reload" at bounding box center [1079, 87] width 8 height 8
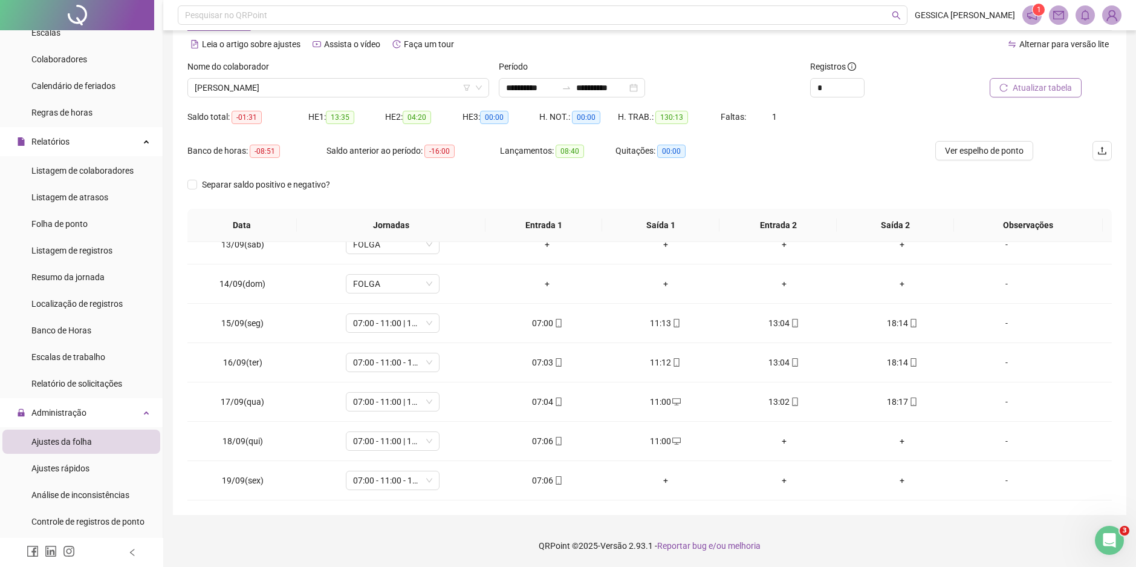
click at [1067, 88] on span "Atualizar tabela" at bounding box center [1042, 87] width 59 height 13
click at [775, 442] on div "+" at bounding box center [784, 440] width 99 height 13
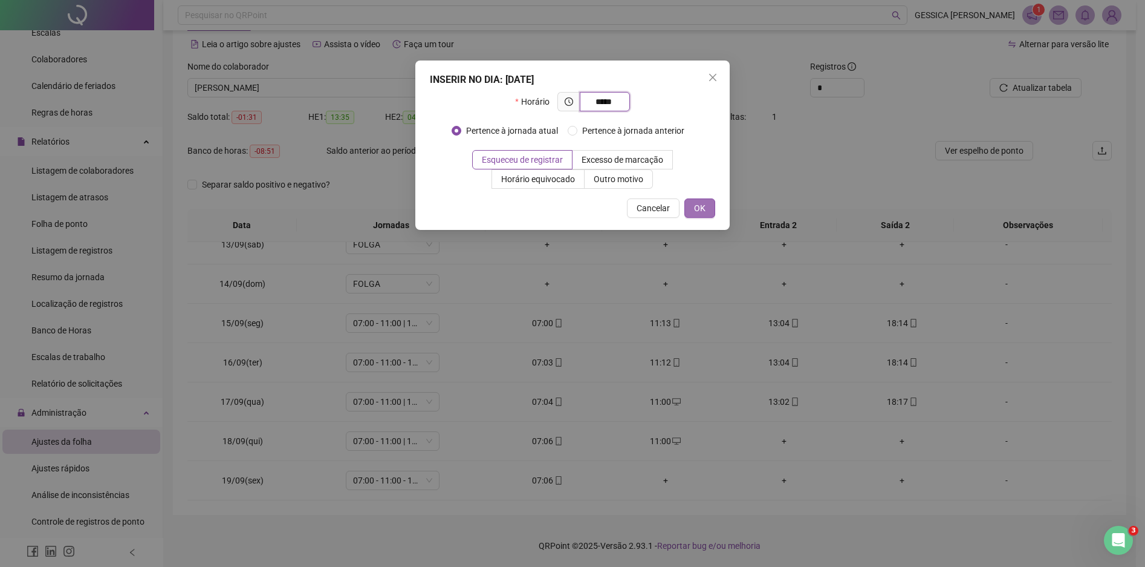
type input "*****"
click at [703, 204] on span "OK" at bounding box center [699, 207] width 11 height 13
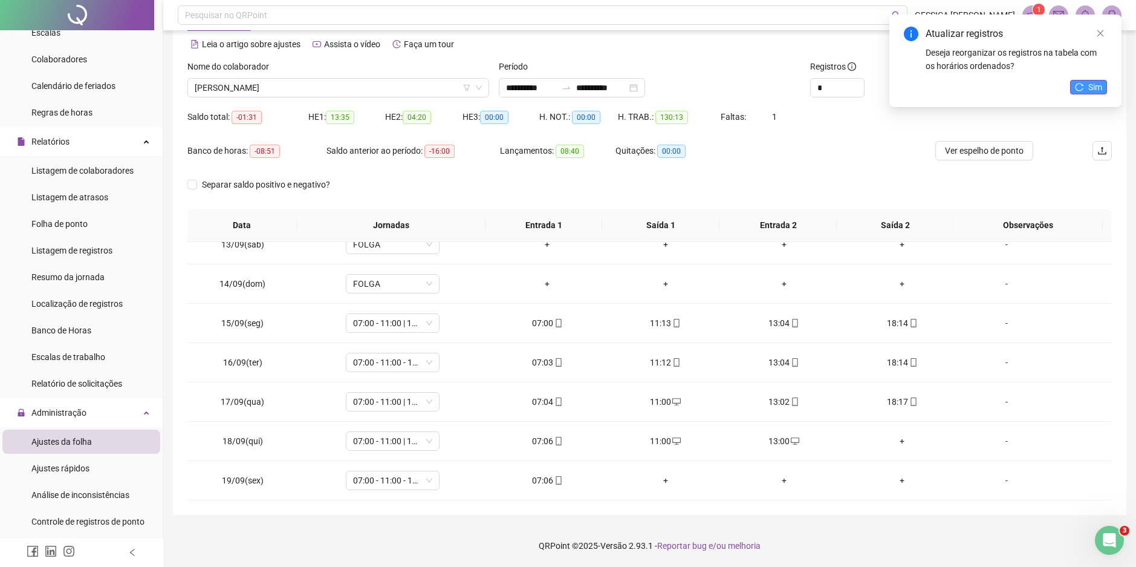
click at [1098, 89] on span "Sim" at bounding box center [1096, 86] width 14 height 13
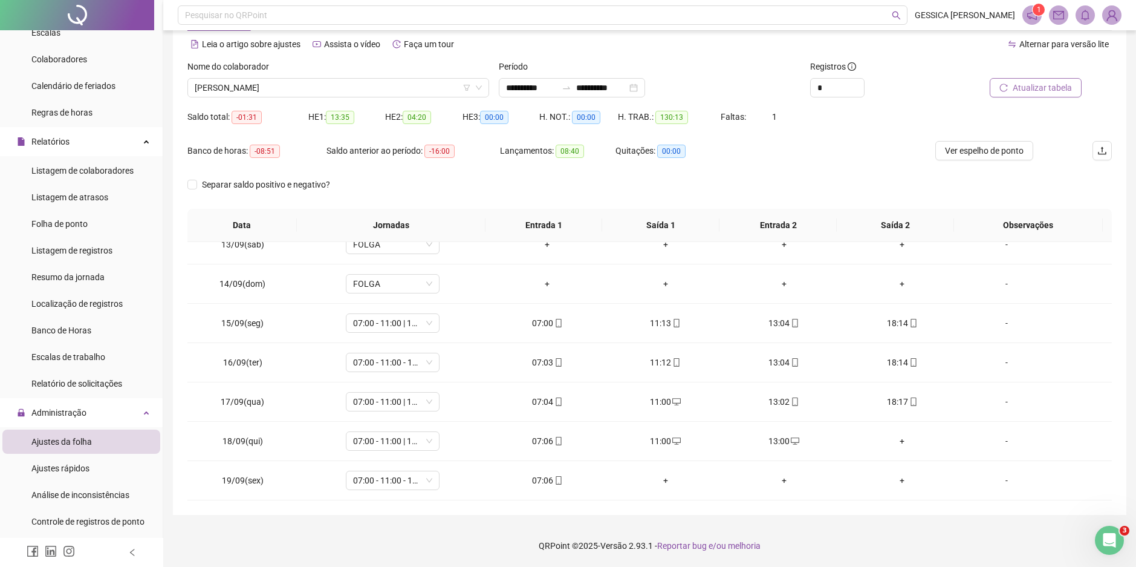
click at [1061, 87] on span "Atualizar tabela" at bounding box center [1042, 87] width 59 height 13
click at [896, 442] on div "+" at bounding box center [902, 440] width 99 height 13
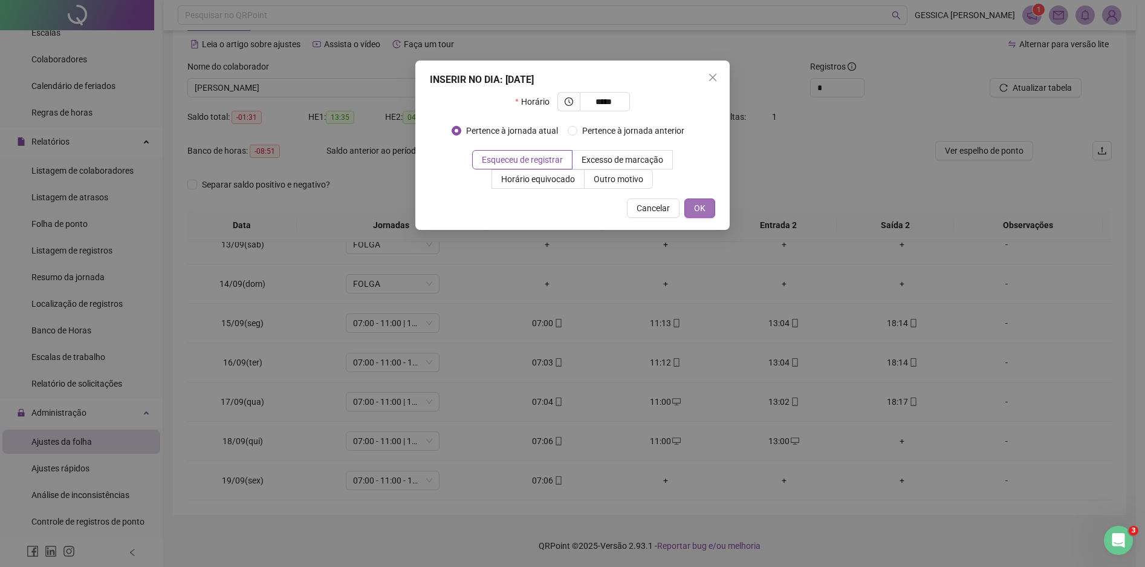
type input "*****"
click at [699, 216] on button "OK" at bounding box center [700, 207] width 31 height 19
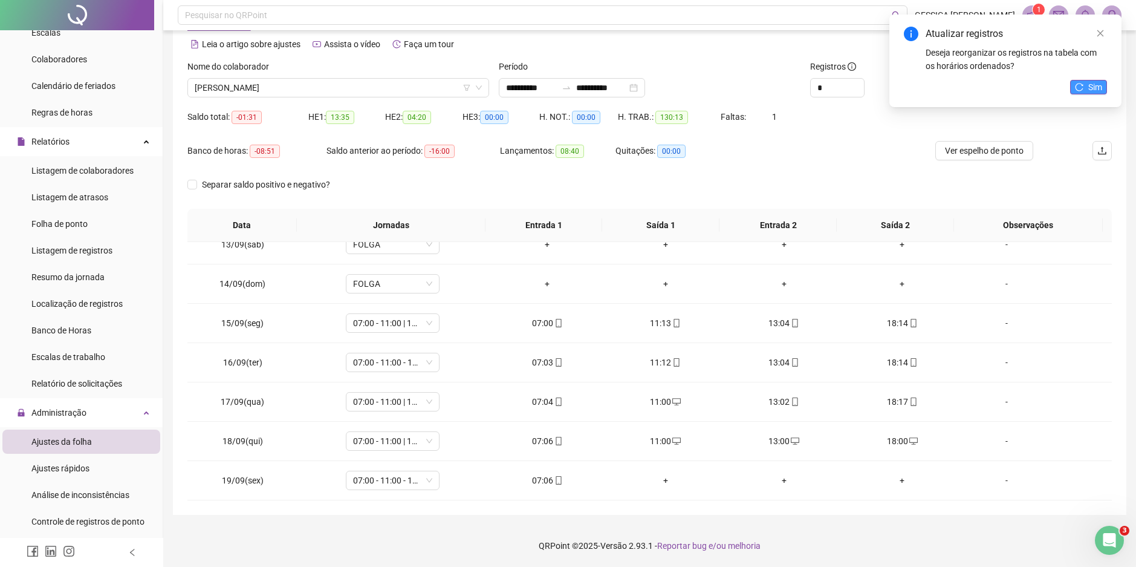
click at [1092, 83] on span "Sim" at bounding box center [1096, 86] width 14 height 13
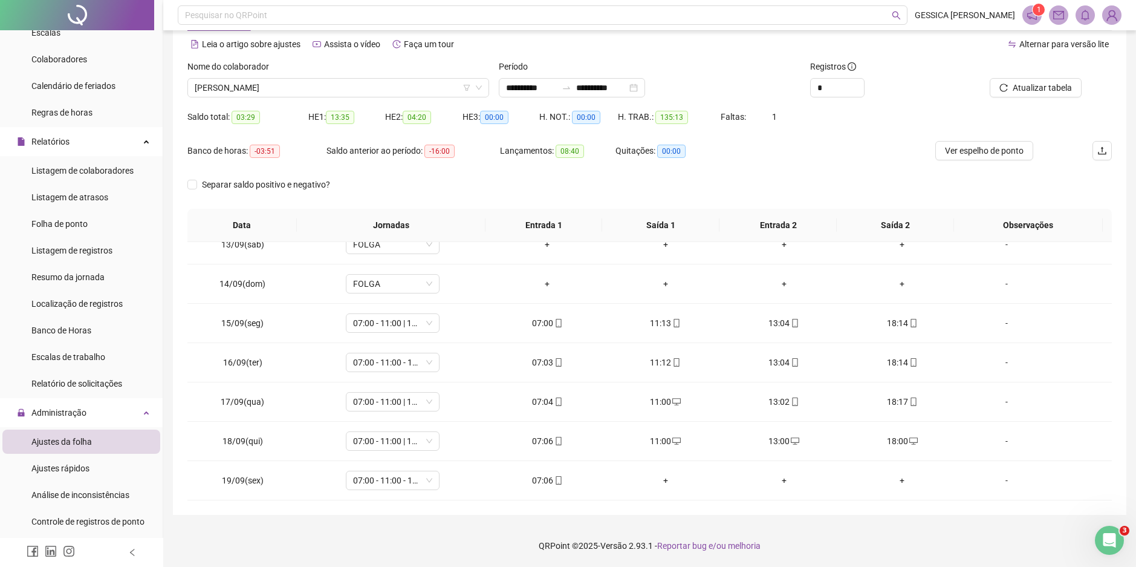
click at [1065, 91] on span "Atualizar tabela" at bounding box center [1042, 87] width 59 height 13
click at [204, 88] on span "[PERSON_NAME]" at bounding box center [338, 88] width 287 height 18
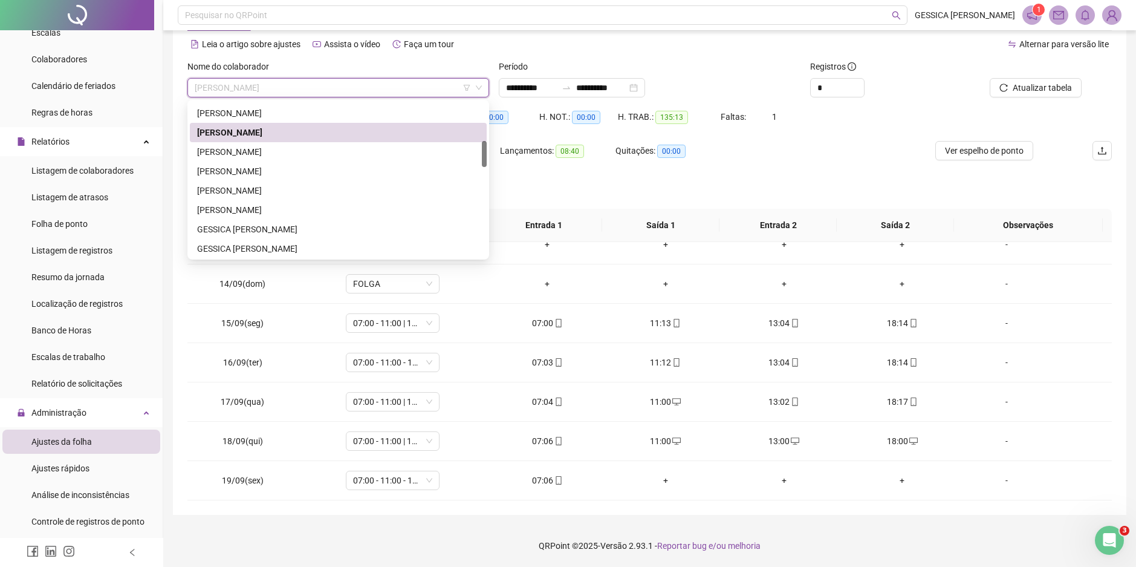
scroll to position [242, 0]
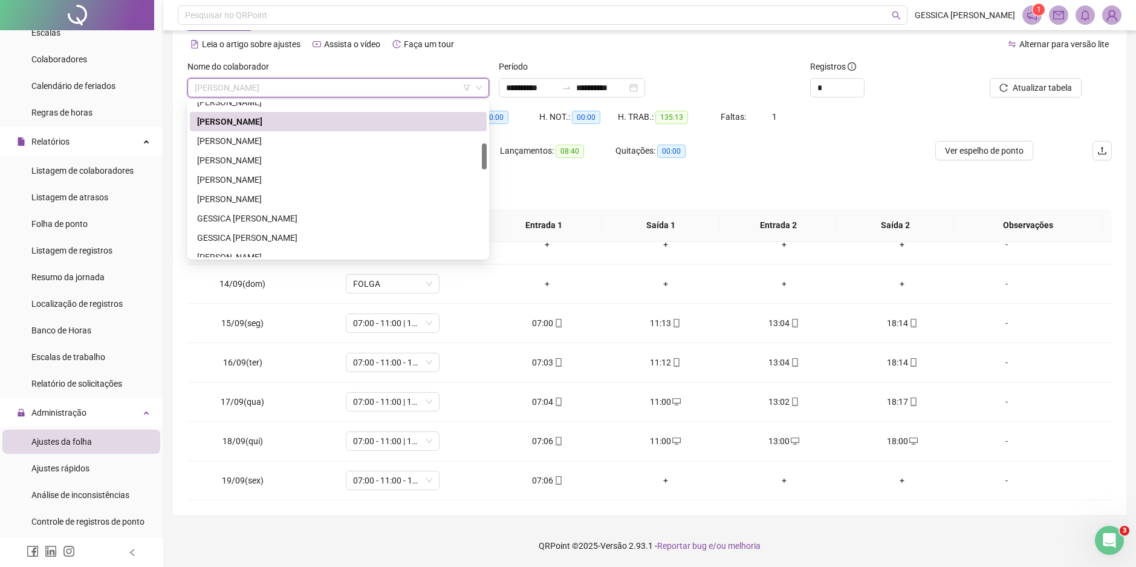
drag, startPoint x: 481, startPoint y: 142, endPoint x: 484, endPoint y: 159, distance: 17.1
click at [484, 159] on div at bounding box center [484, 156] width 5 height 26
click at [270, 138] on div "[PERSON_NAME]" at bounding box center [338, 140] width 282 height 13
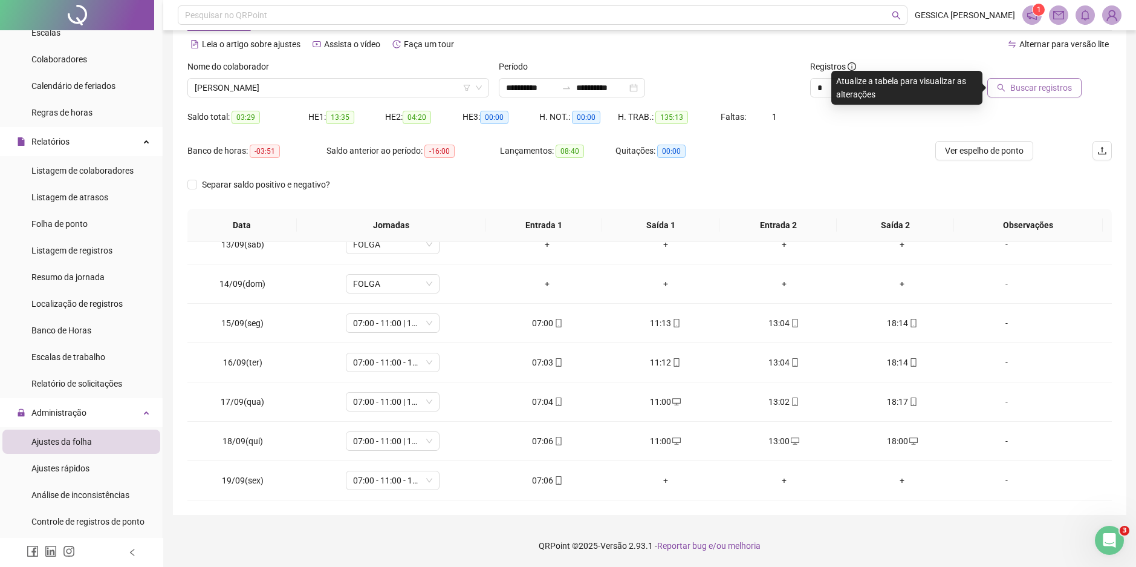
click at [1017, 89] on span "Buscar registros" at bounding box center [1042, 87] width 62 height 13
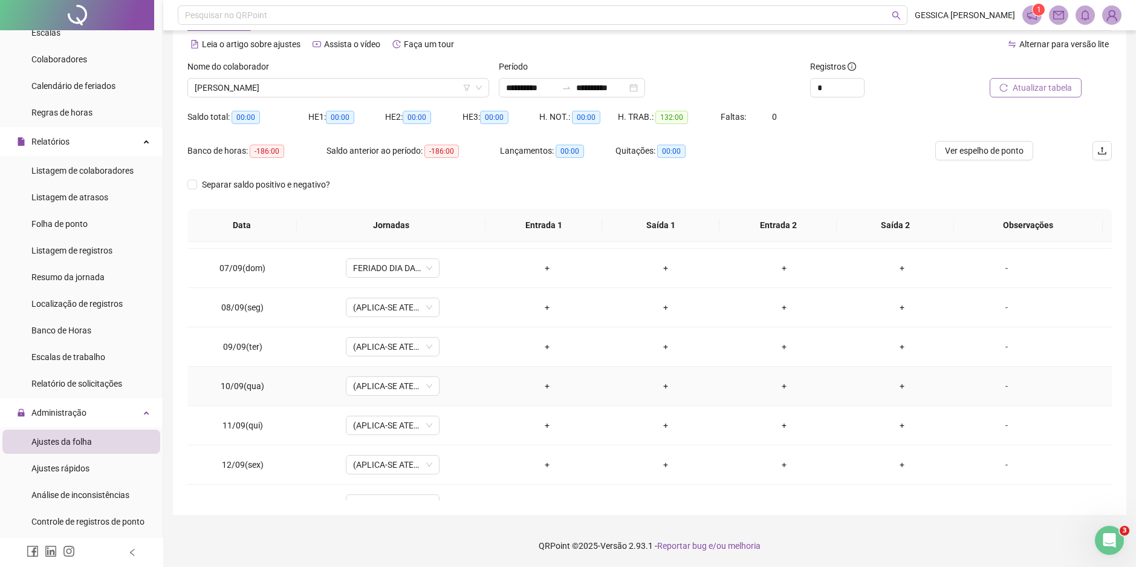
scroll to position [0, 0]
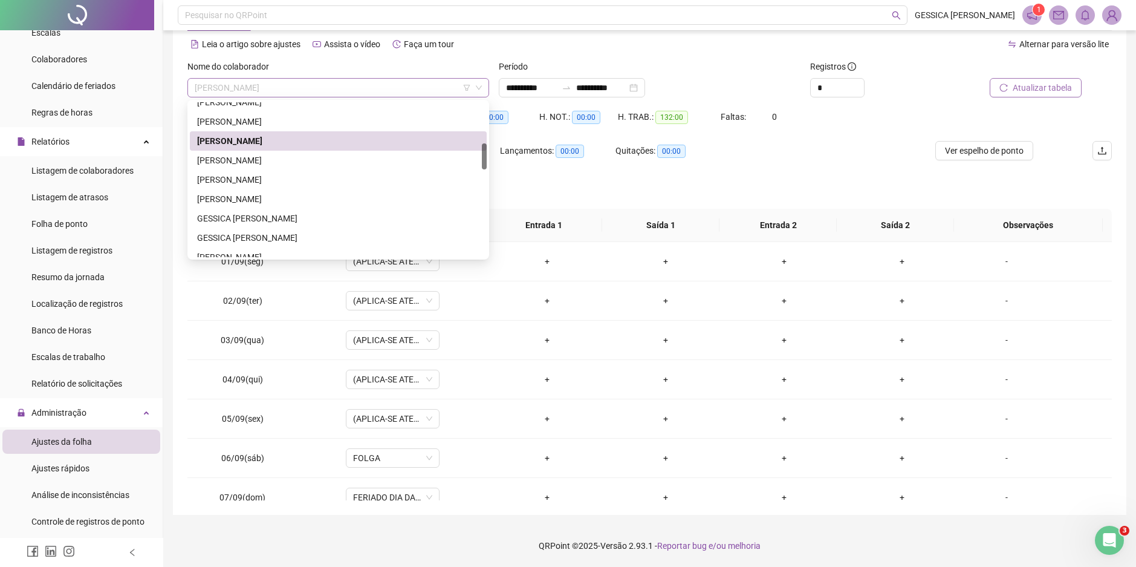
click at [271, 92] on span "[PERSON_NAME]" at bounding box center [338, 88] width 287 height 18
click at [276, 157] on div "[PERSON_NAME]" at bounding box center [338, 160] width 282 height 13
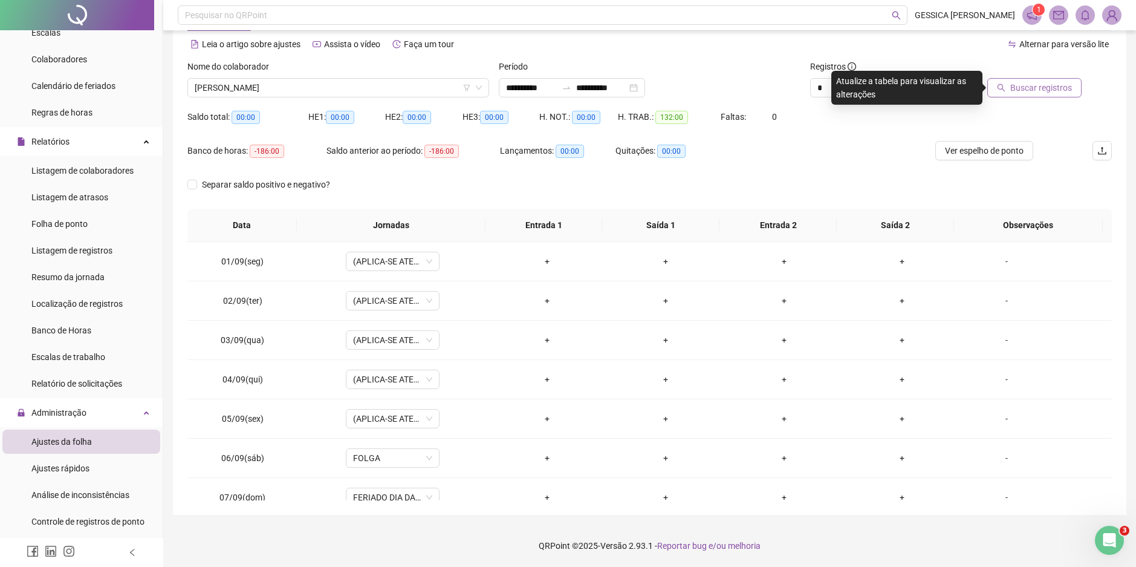
click at [1050, 86] on span "Buscar registros" at bounding box center [1042, 87] width 62 height 13
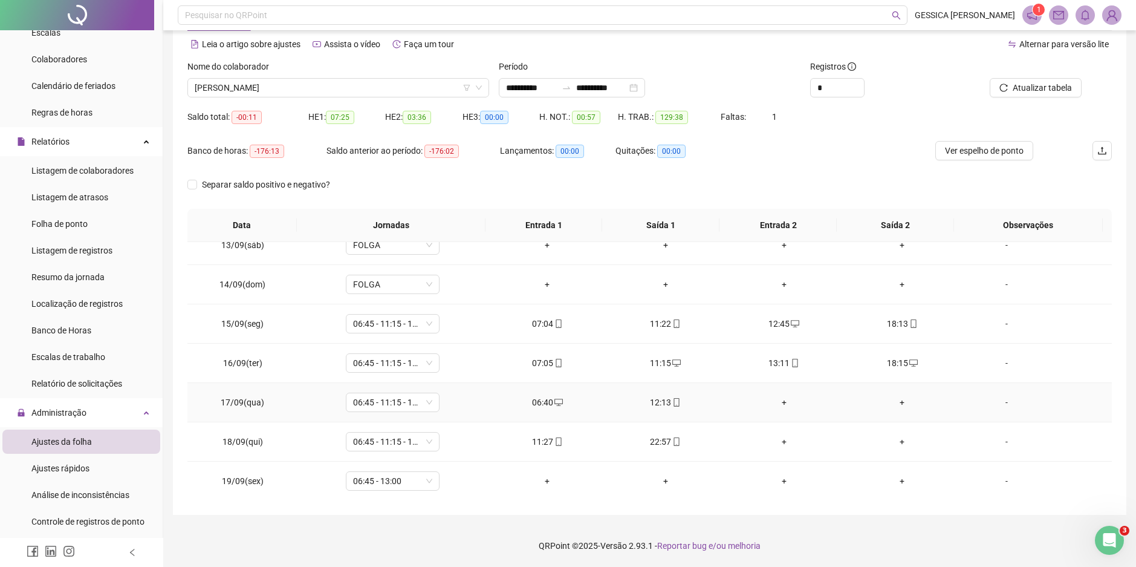
scroll to position [489, 0]
click at [781, 401] on div "+" at bounding box center [784, 401] width 99 height 13
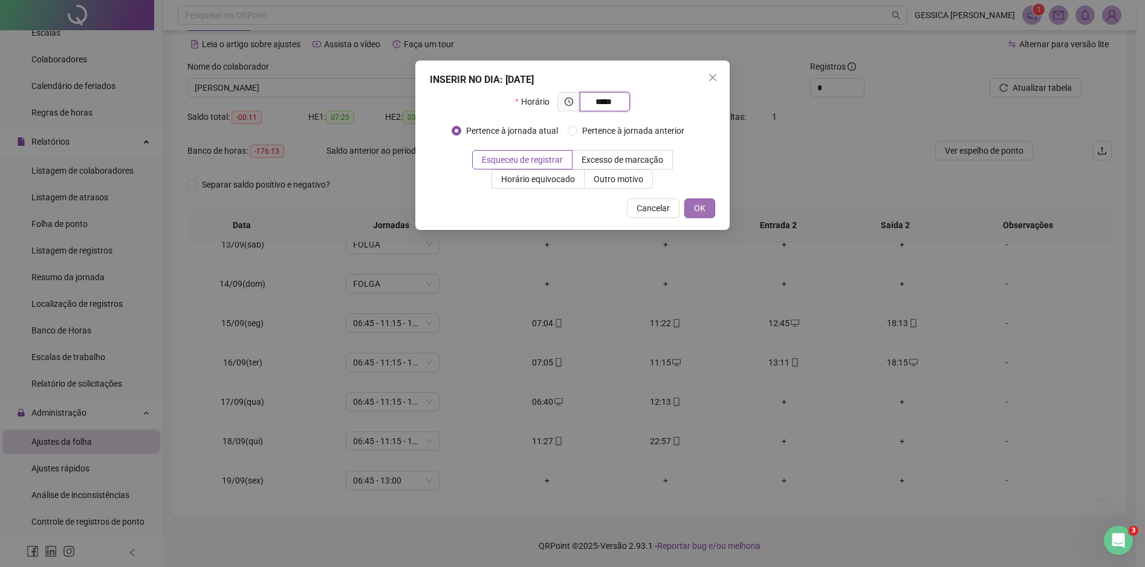
type input "*****"
click at [709, 205] on button "OK" at bounding box center [700, 207] width 31 height 19
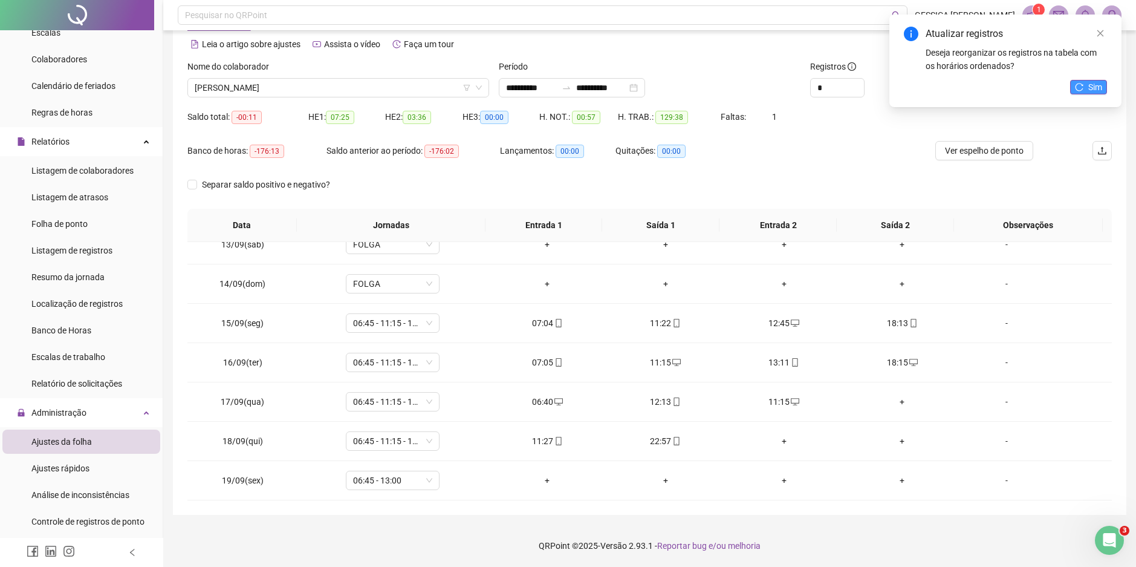
click at [1097, 89] on span "Sim" at bounding box center [1096, 86] width 14 height 13
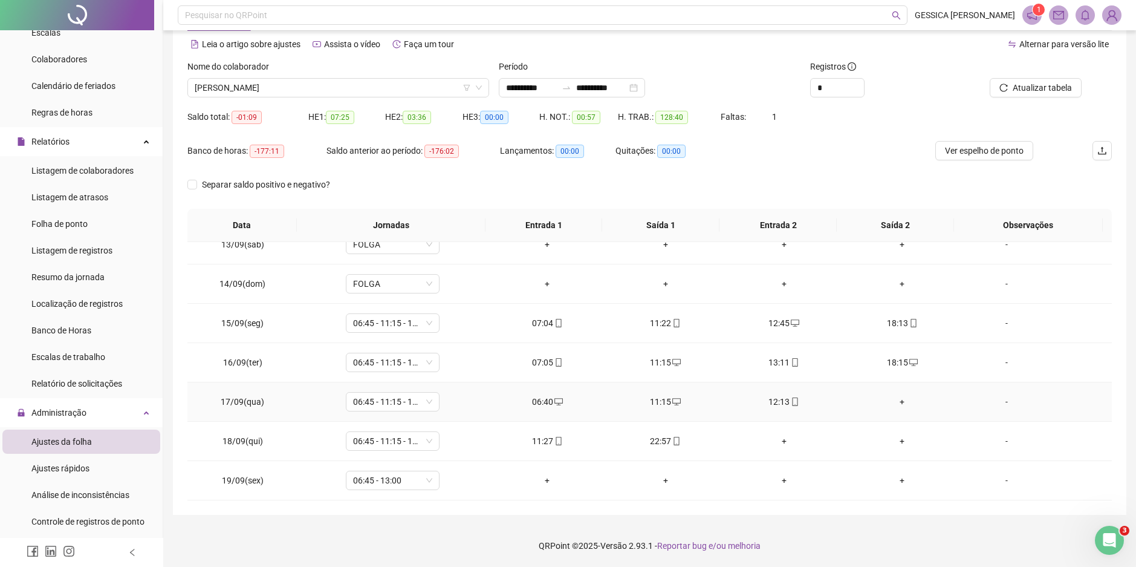
click at [893, 403] on div "+" at bounding box center [902, 401] width 99 height 13
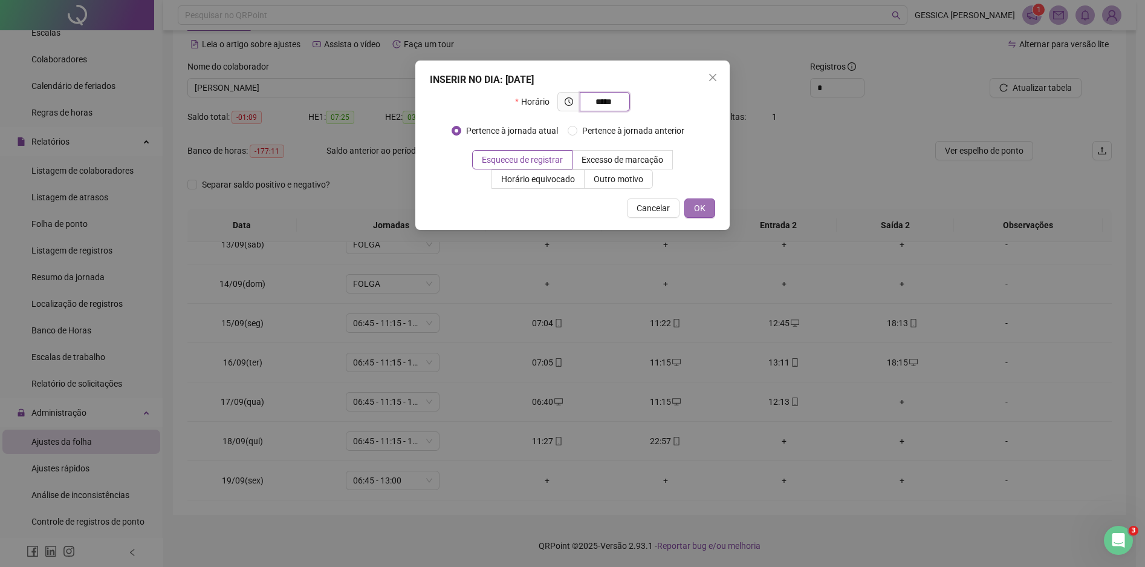
type input "*****"
click at [706, 207] on button "OK" at bounding box center [700, 207] width 31 height 19
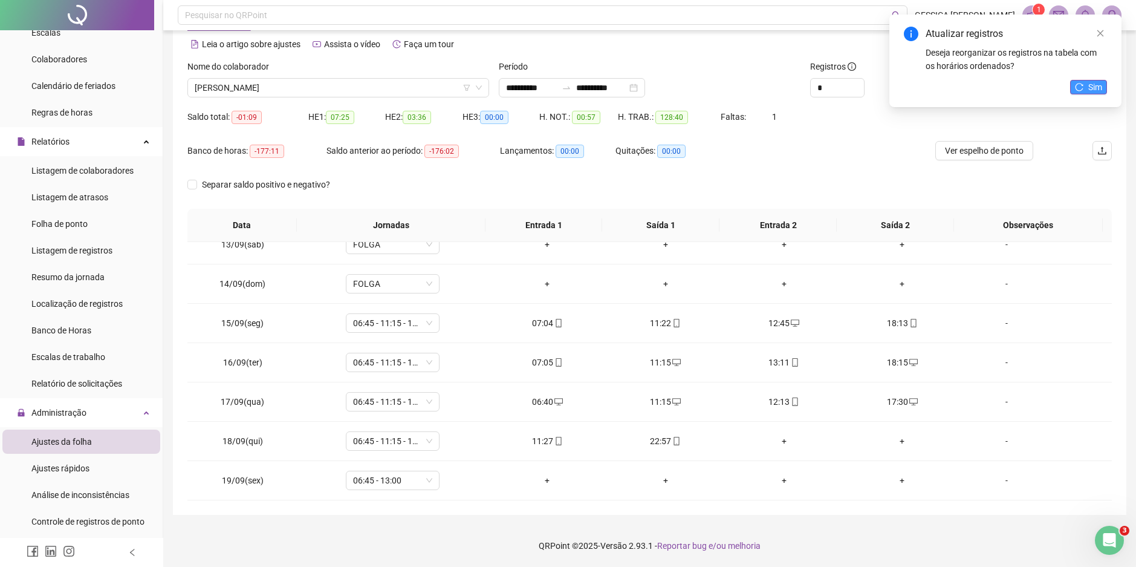
click at [1089, 86] on span "Sim" at bounding box center [1096, 86] width 14 height 13
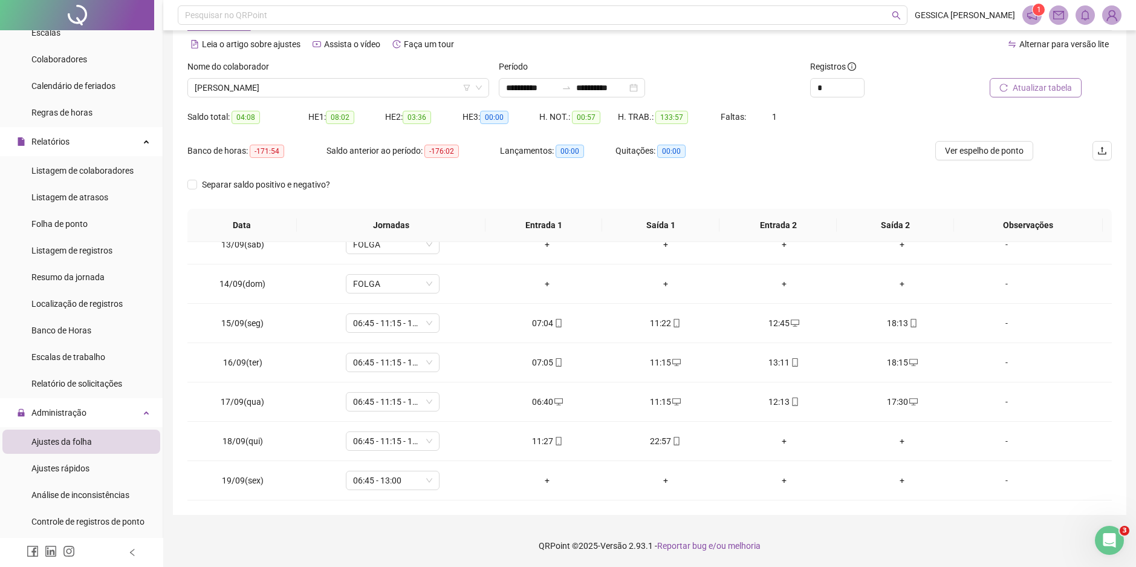
click at [1041, 88] on span "Atualizar tabela" at bounding box center [1042, 87] width 59 height 13
click at [780, 444] on div "+" at bounding box center [784, 440] width 99 height 13
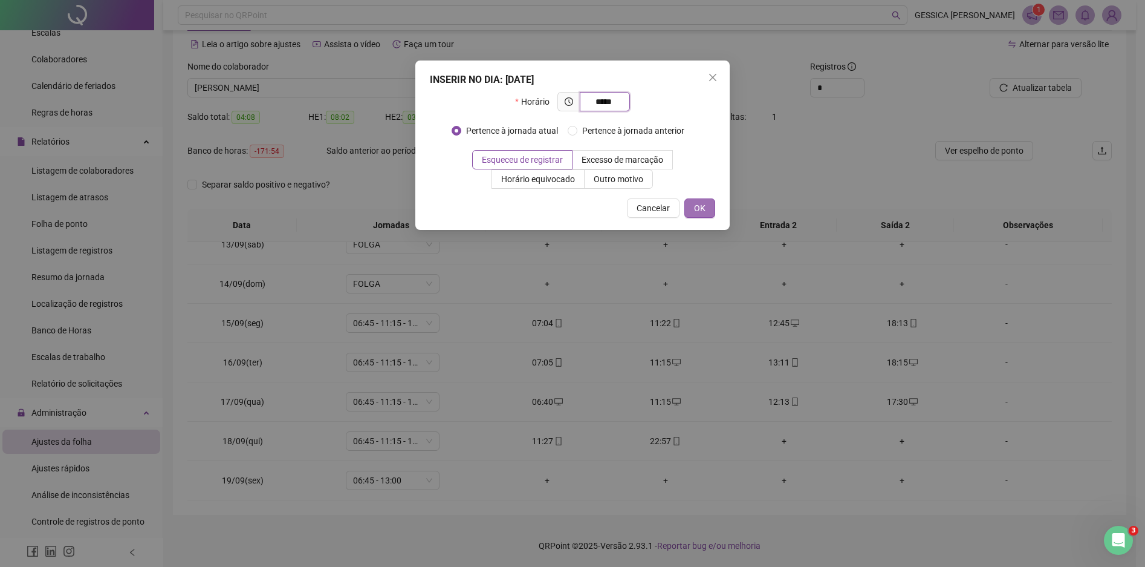
type input "*****"
click at [695, 206] on span "OK" at bounding box center [699, 207] width 11 height 13
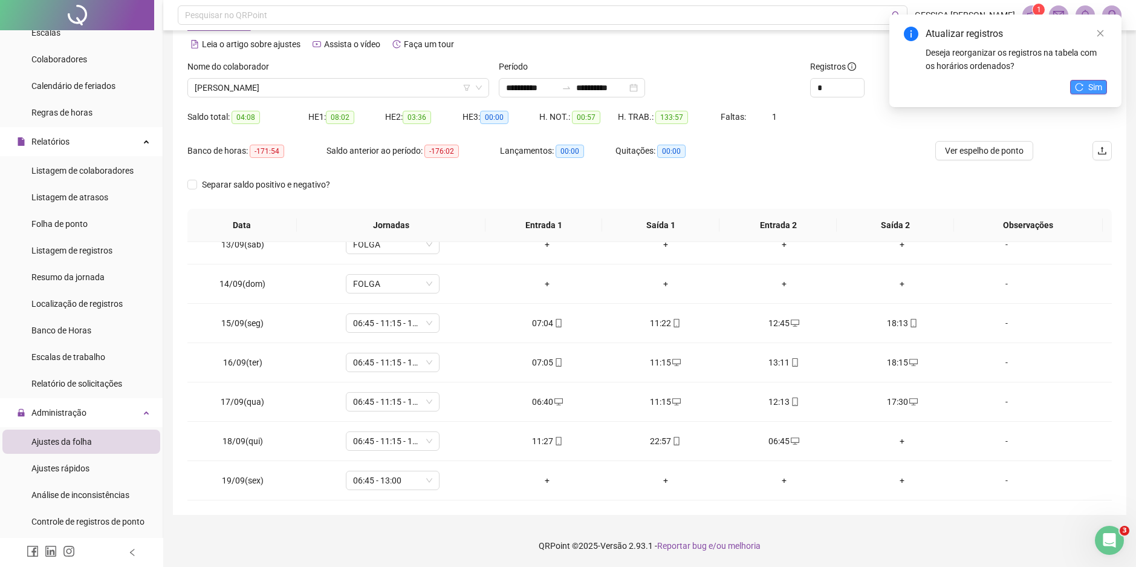
click at [1084, 88] on button "Sim" at bounding box center [1088, 87] width 37 height 15
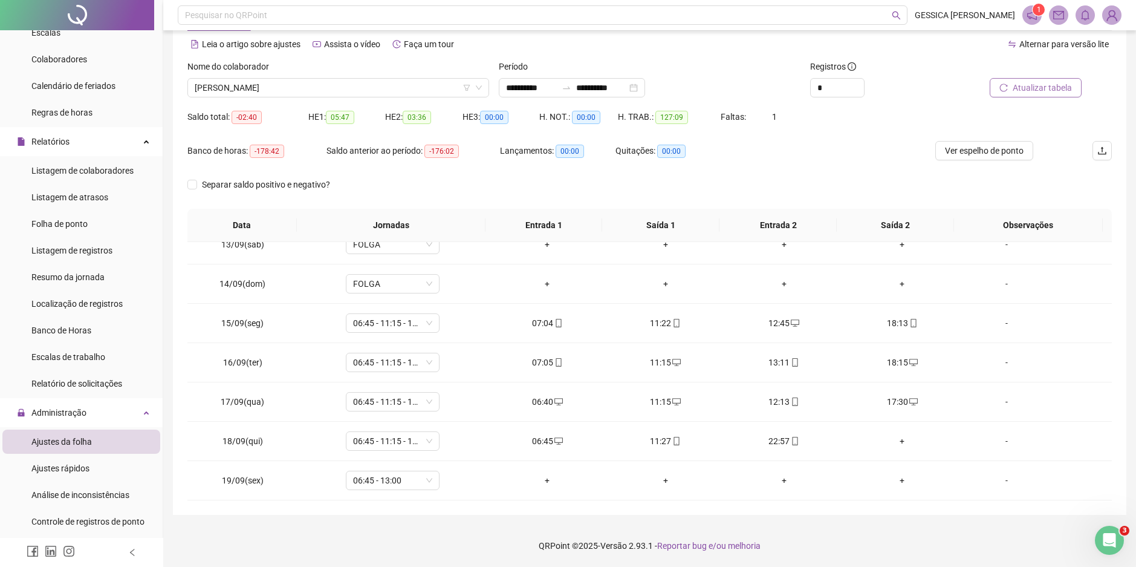
click at [1057, 86] on span "Atualizar tabela" at bounding box center [1042, 87] width 59 height 13
click at [897, 441] on div "+" at bounding box center [902, 440] width 99 height 13
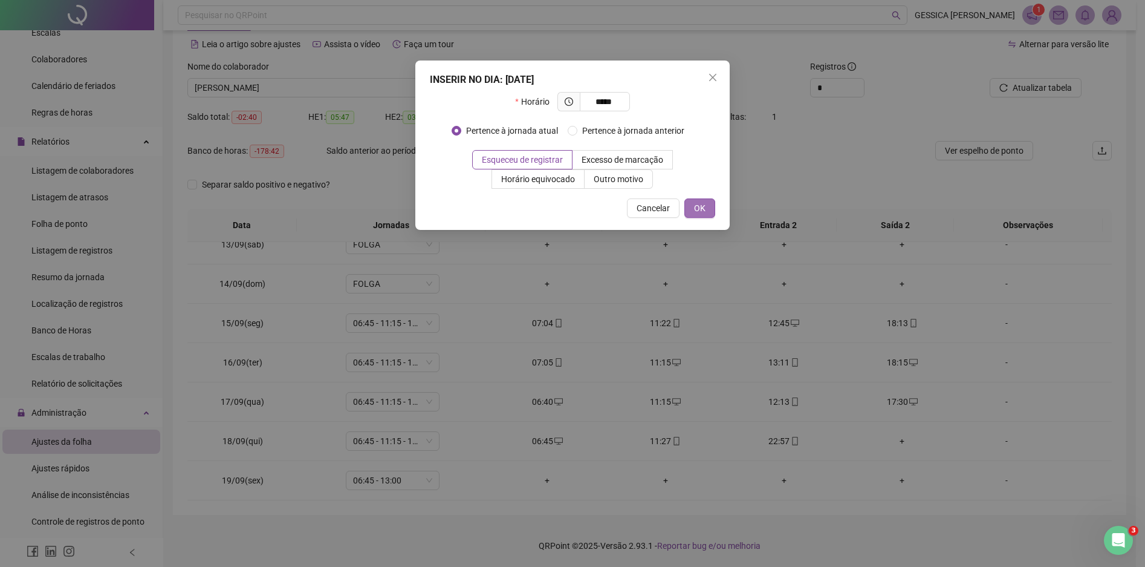
type input "*****"
click at [705, 205] on span "OK" at bounding box center [699, 207] width 11 height 13
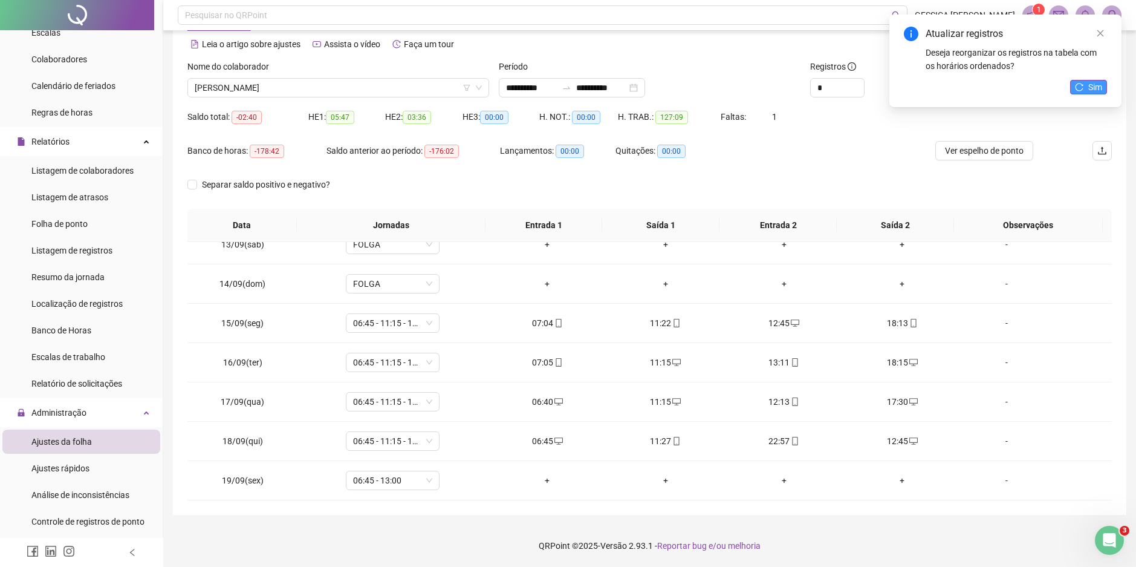
click at [1085, 84] on button "Sim" at bounding box center [1088, 87] width 37 height 15
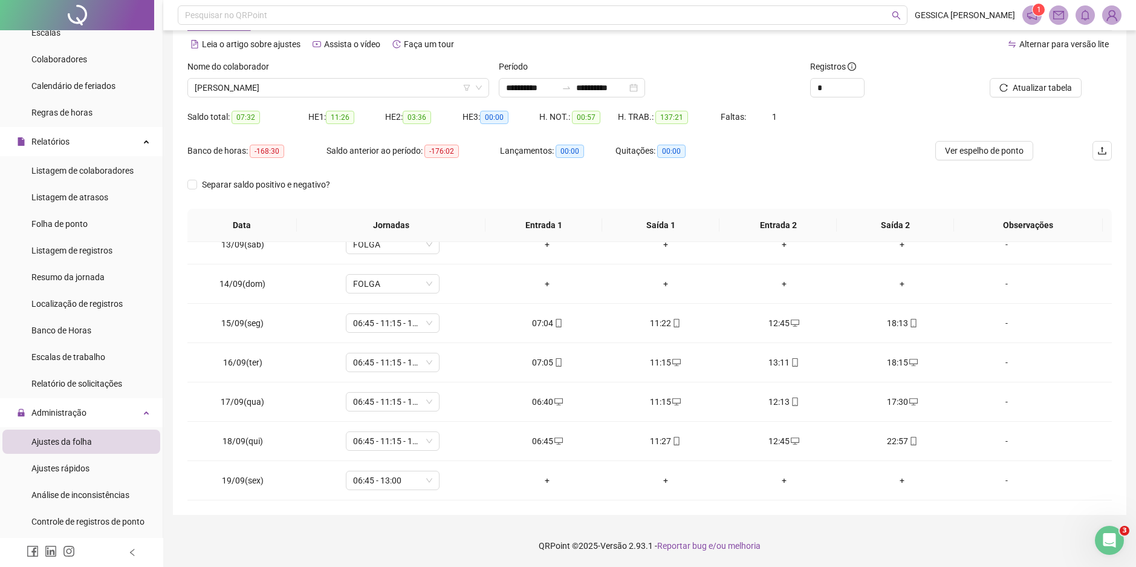
click at [1066, 90] on span "Atualizar tabela" at bounding box center [1042, 87] width 59 height 13
click at [1017, 88] on span "Atualizar tabela" at bounding box center [1042, 87] width 59 height 13
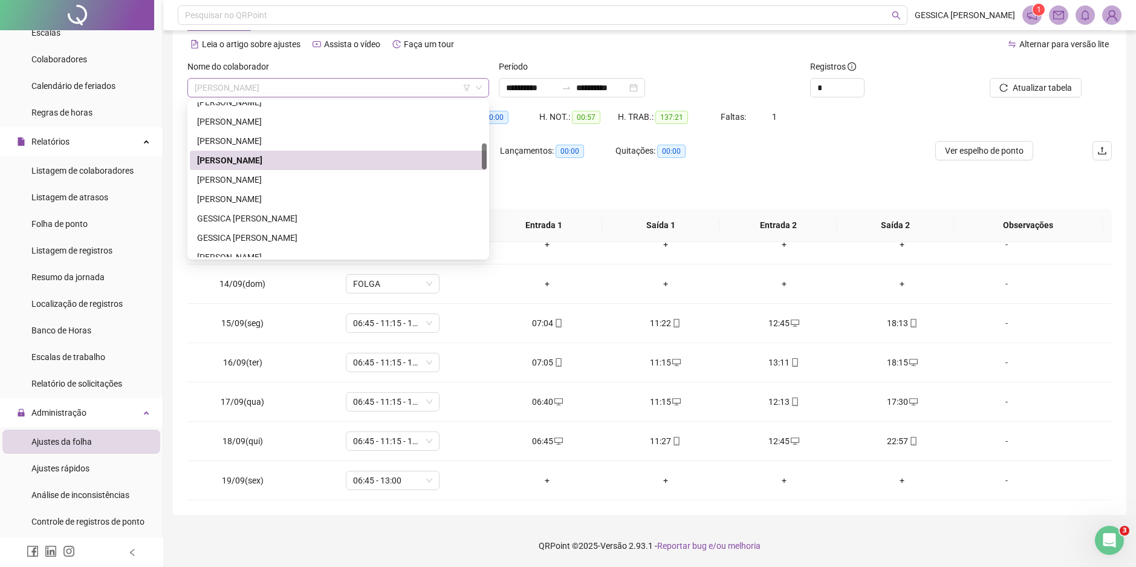
click at [278, 80] on span "[PERSON_NAME]" at bounding box center [338, 88] width 287 height 18
click at [259, 177] on div "[PERSON_NAME]" at bounding box center [338, 179] width 282 height 13
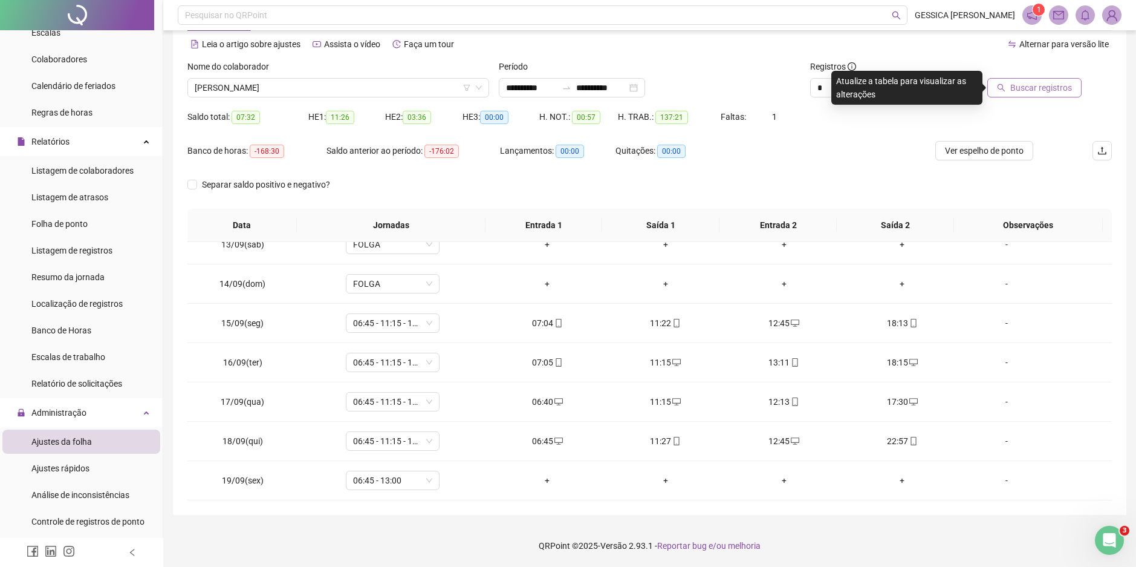
click at [1009, 85] on button "Buscar registros" at bounding box center [1035, 87] width 94 height 19
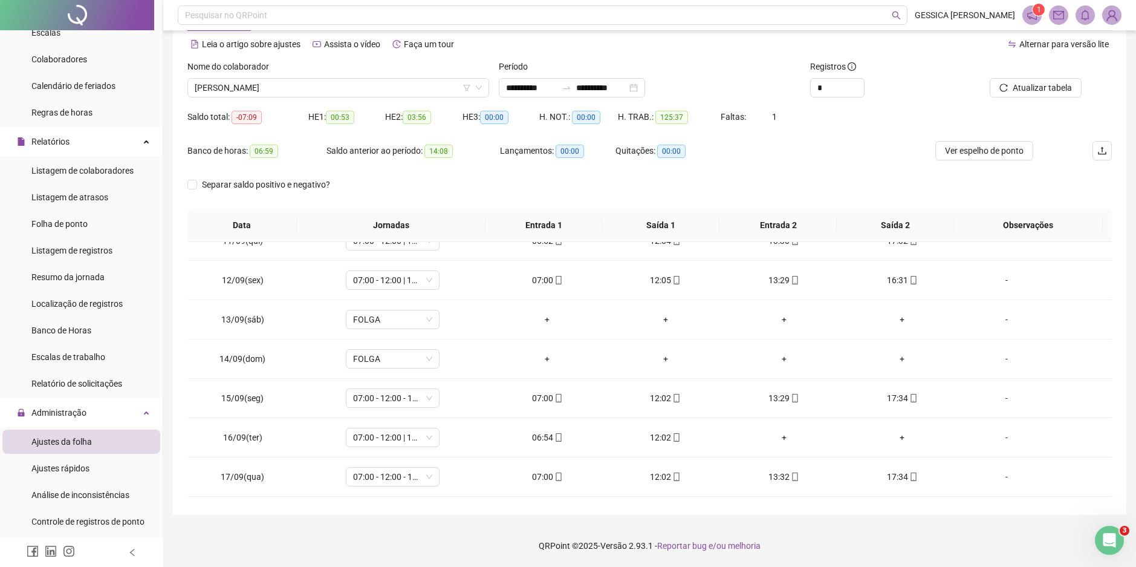
scroll to position [484, 0]
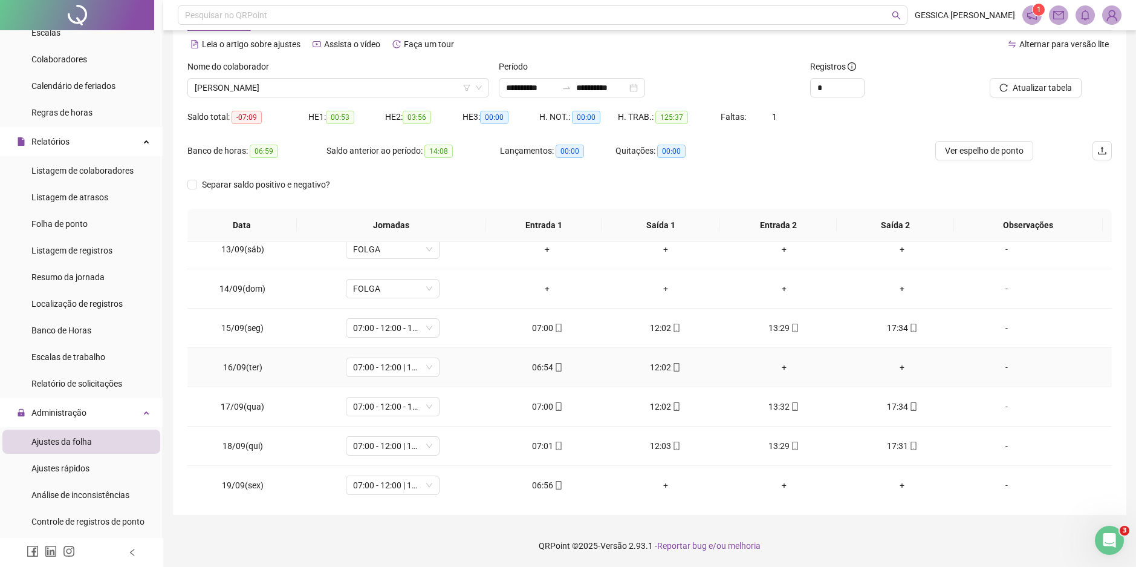
click at [778, 365] on div "+" at bounding box center [784, 366] width 99 height 13
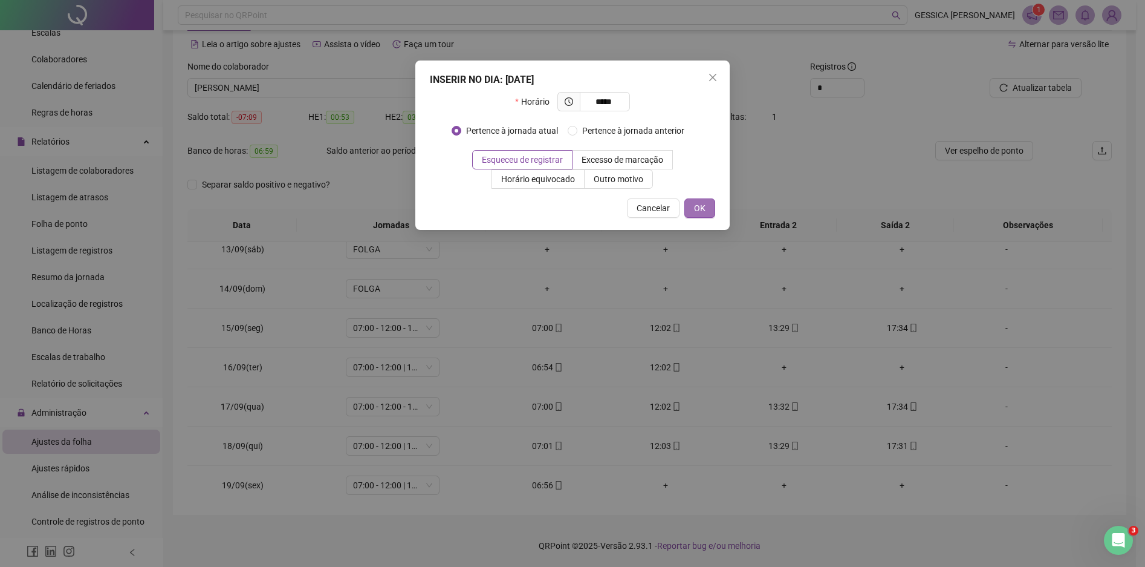
type input "*****"
click at [709, 209] on button "OK" at bounding box center [700, 207] width 31 height 19
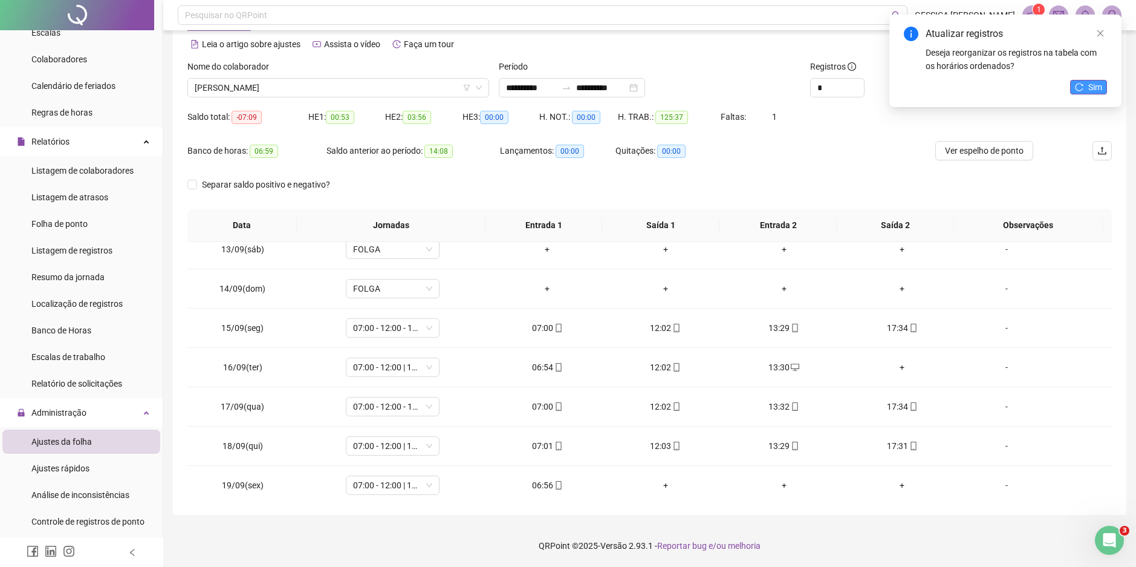
click at [1087, 84] on button "Sim" at bounding box center [1088, 87] width 37 height 15
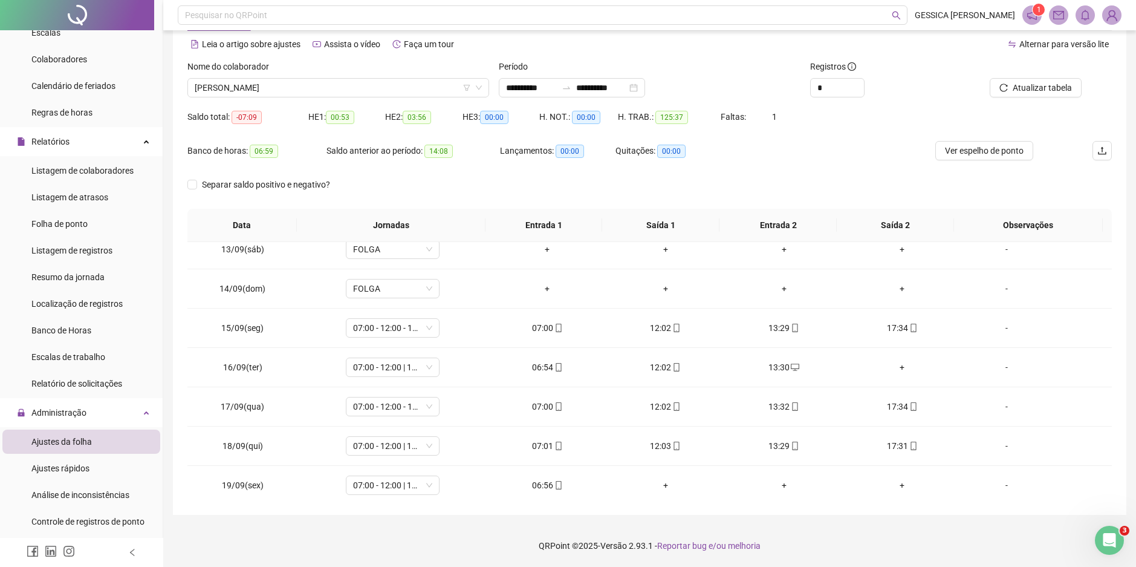
click at [1049, 89] on span "Atualizar tabela" at bounding box center [1042, 87] width 59 height 13
click at [892, 366] on div "+" at bounding box center [902, 366] width 99 height 13
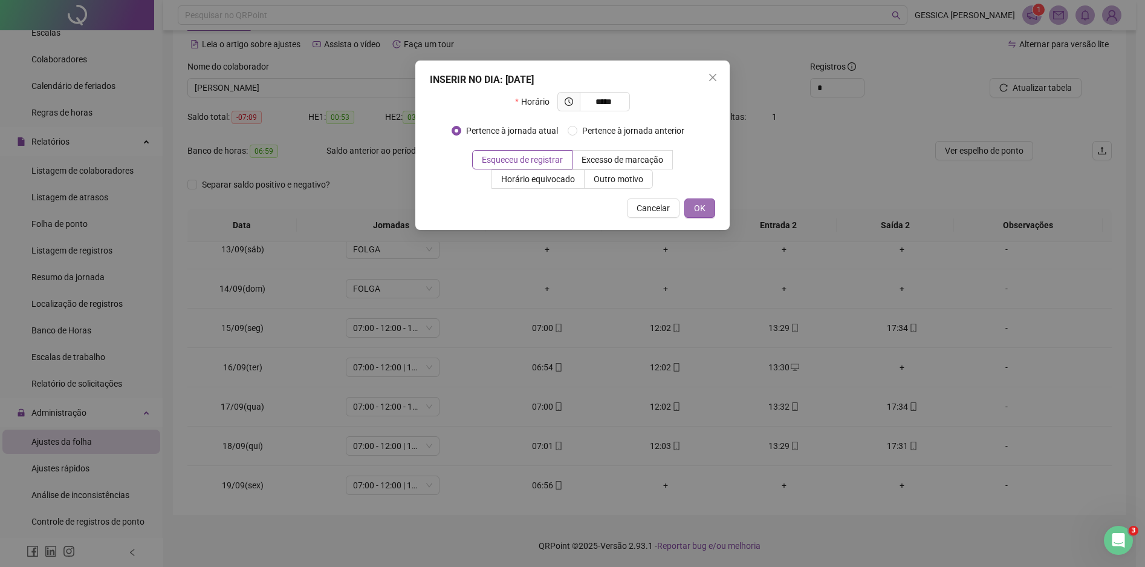
type input "*****"
click at [706, 206] on button "OK" at bounding box center [700, 207] width 31 height 19
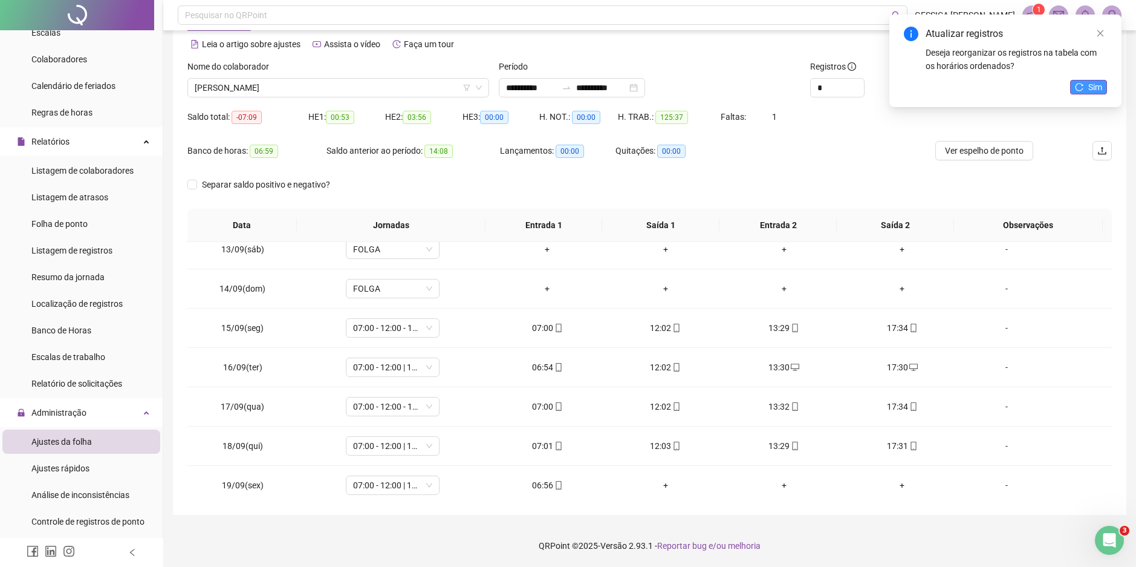
click at [1093, 86] on span "Sim" at bounding box center [1096, 86] width 14 height 13
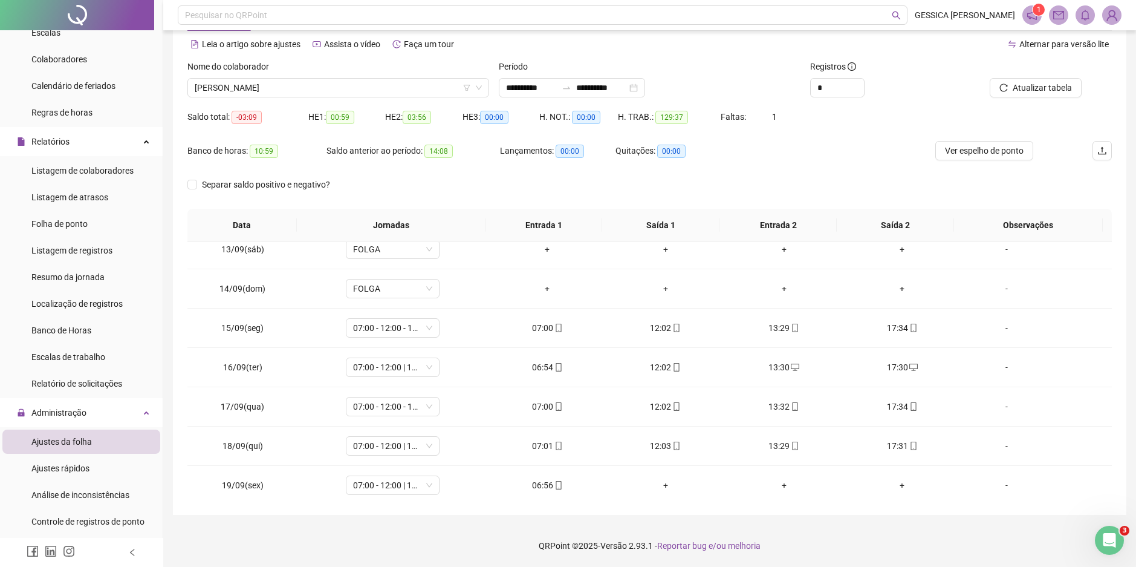
click at [1053, 89] on span "Atualizar tabela" at bounding box center [1042, 87] width 59 height 13
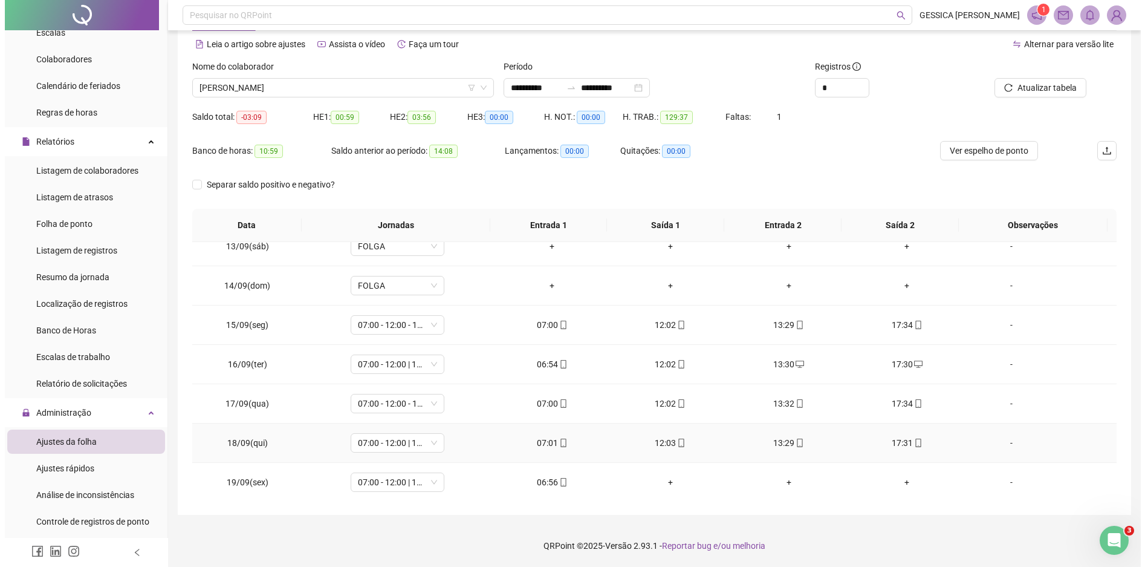
scroll to position [489, 0]
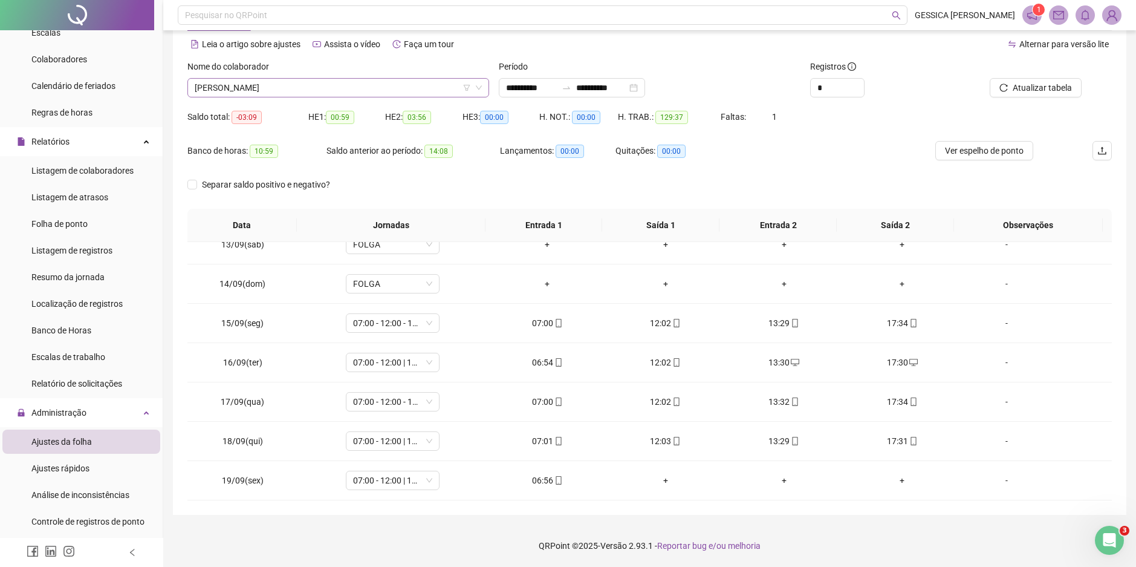
click at [279, 89] on span "[PERSON_NAME]" at bounding box center [338, 88] width 287 height 18
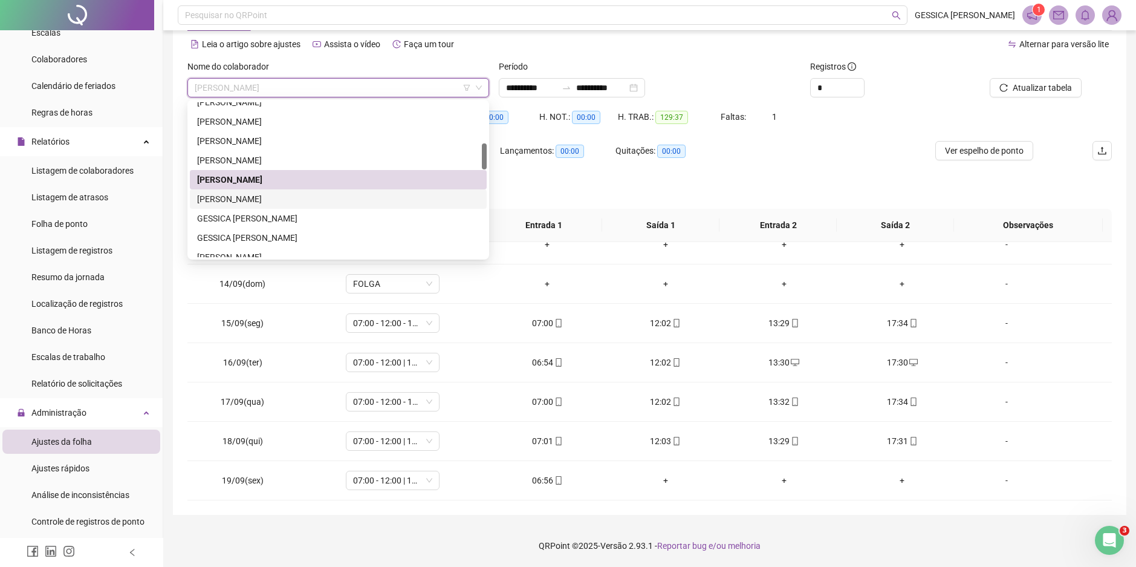
click at [269, 201] on div "[PERSON_NAME]" at bounding box center [338, 198] width 282 height 13
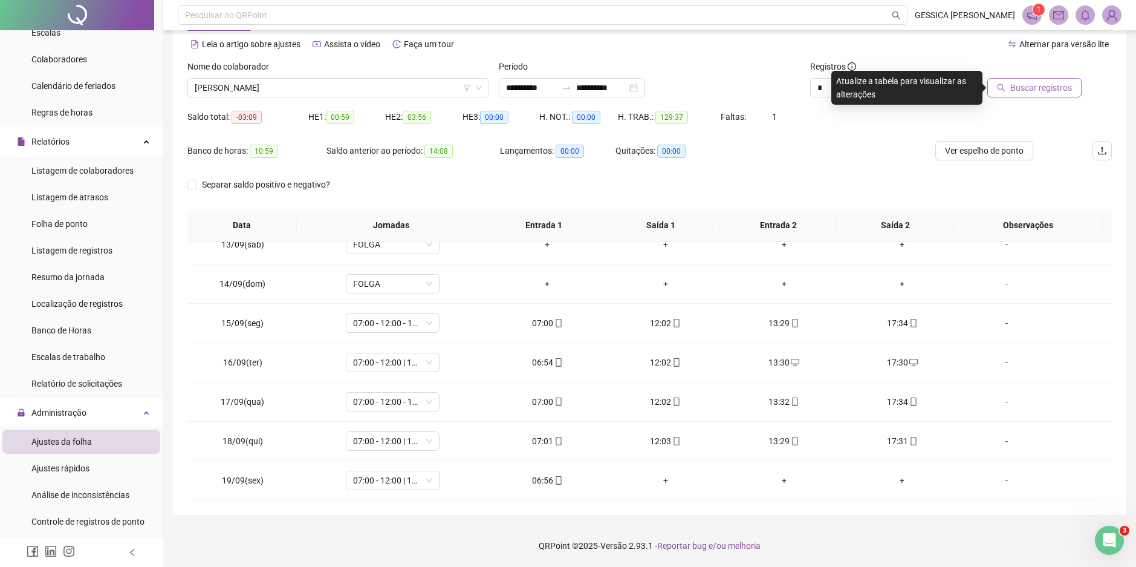
click at [1003, 85] on icon "search" at bounding box center [1001, 87] width 8 height 8
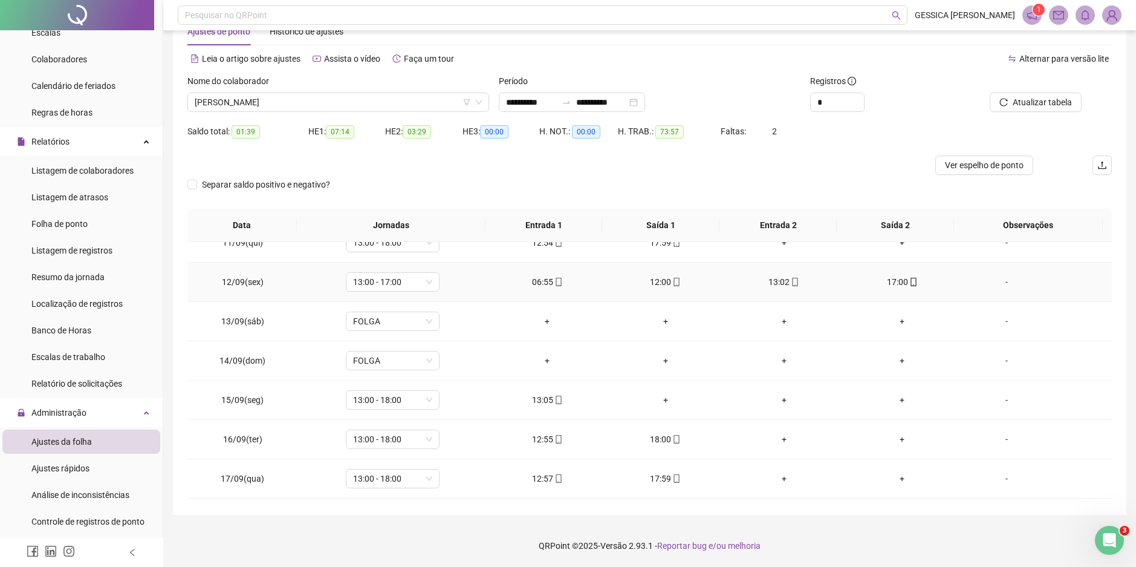
scroll to position [423, 0]
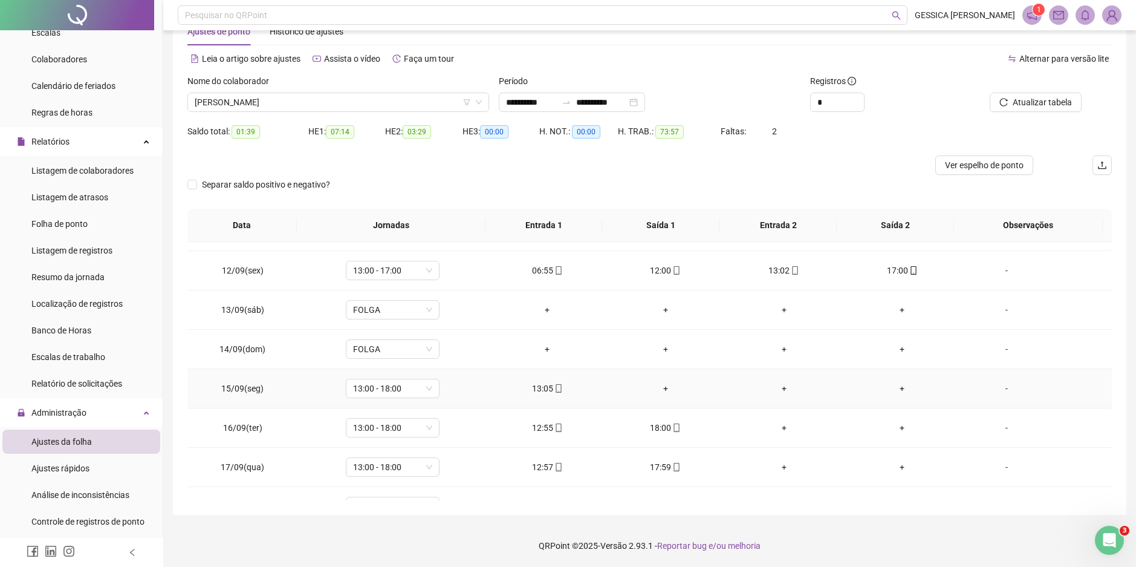
click at [660, 386] on div "+" at bounding box center [665, 388] width 99 height 13
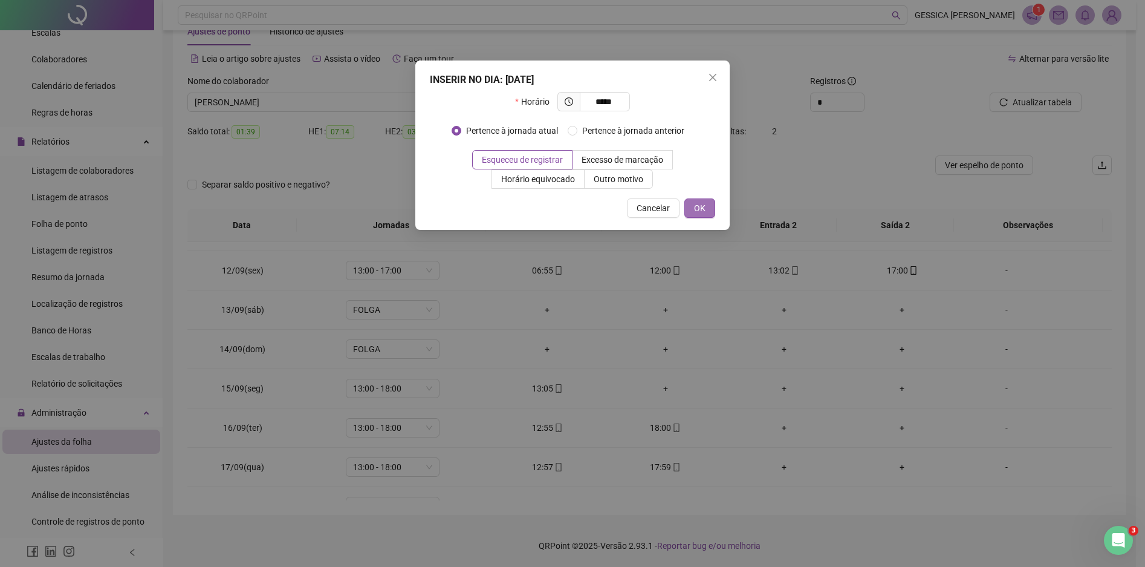
type input "*****"
click at [705, 209] on span "OK" at bounding box center [699, 207] width 11 height 13
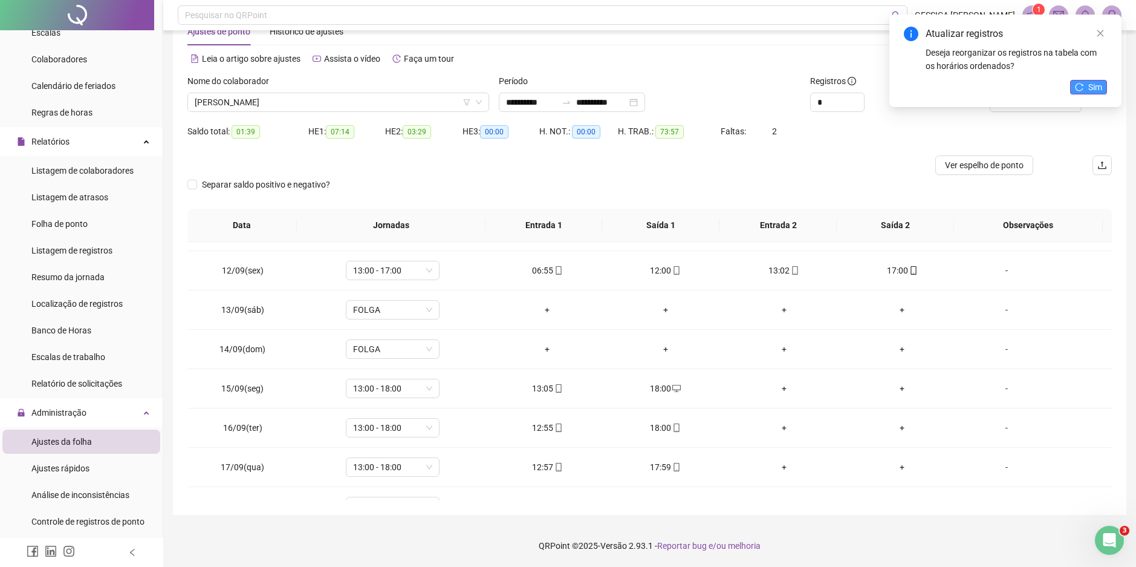
click at [1081, 86] on icon "reload" at bounding box center [1079, 87] width 8 height 8
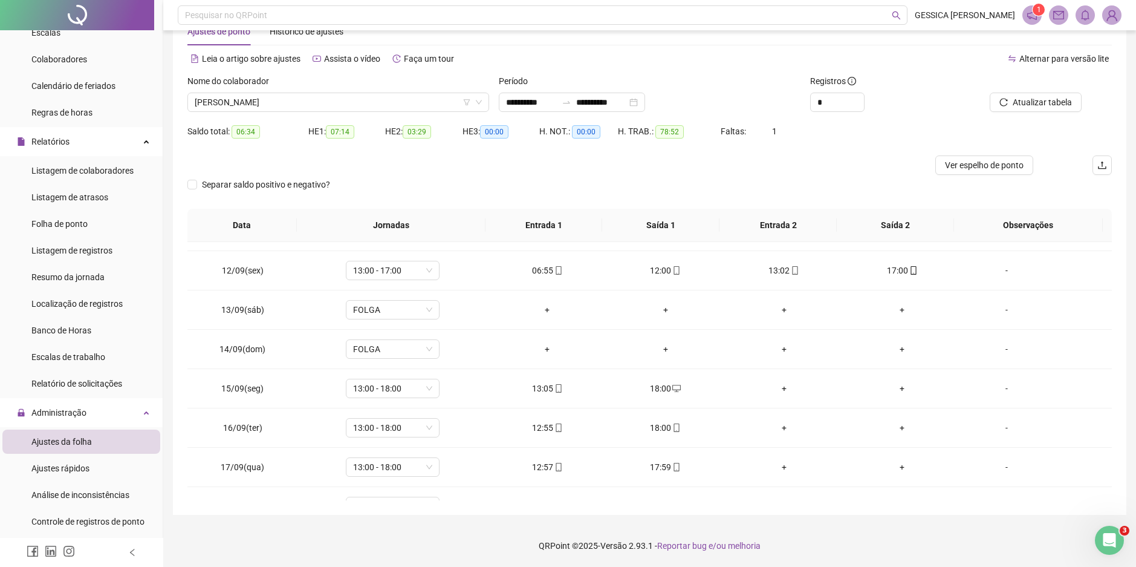
click at [1066, 100] on span "Atualizar tabela" at bounding box center [1042, 102] width 59 height 13
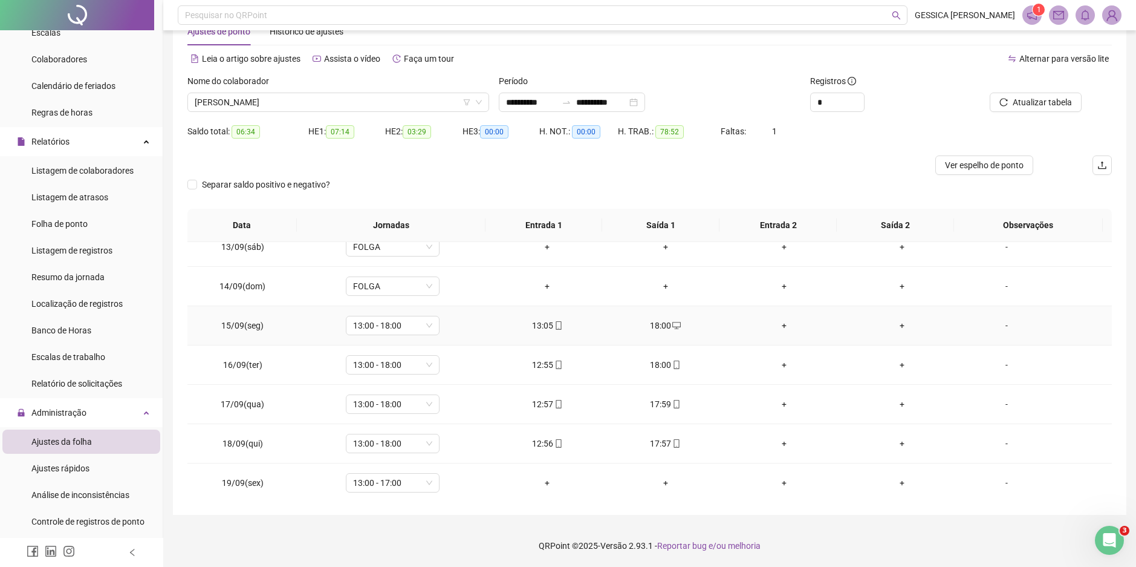
scroll to position [489, 0]
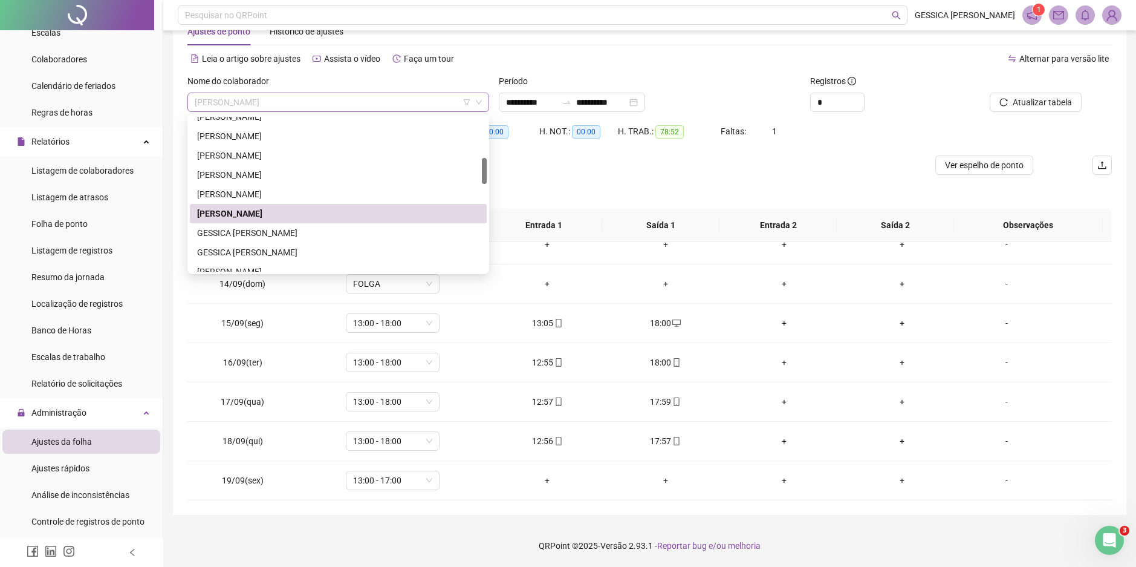
click at [299, 104] on span "[PERSON_NAME]" at bounding box center [338, 102] width 287 height 18
click at [264, 226] on div "GESSICA [PERSON_NAME]" at bounding box center [338, 232] width 282 height 13
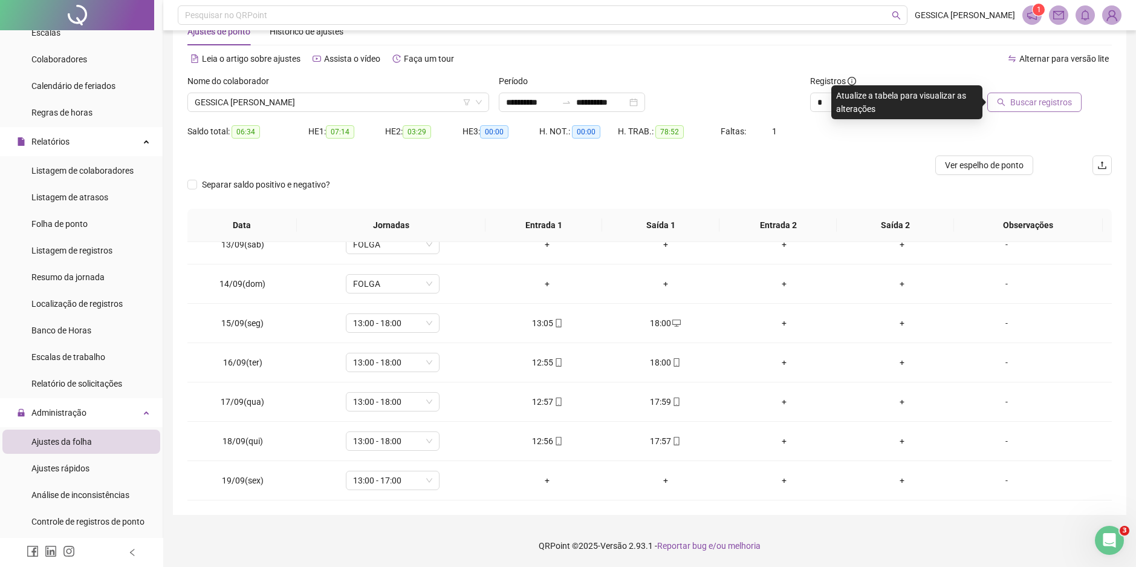
click at [1060, 105] on span "Buscar registros" at bounding box center [1042, 102] width 62 height 13
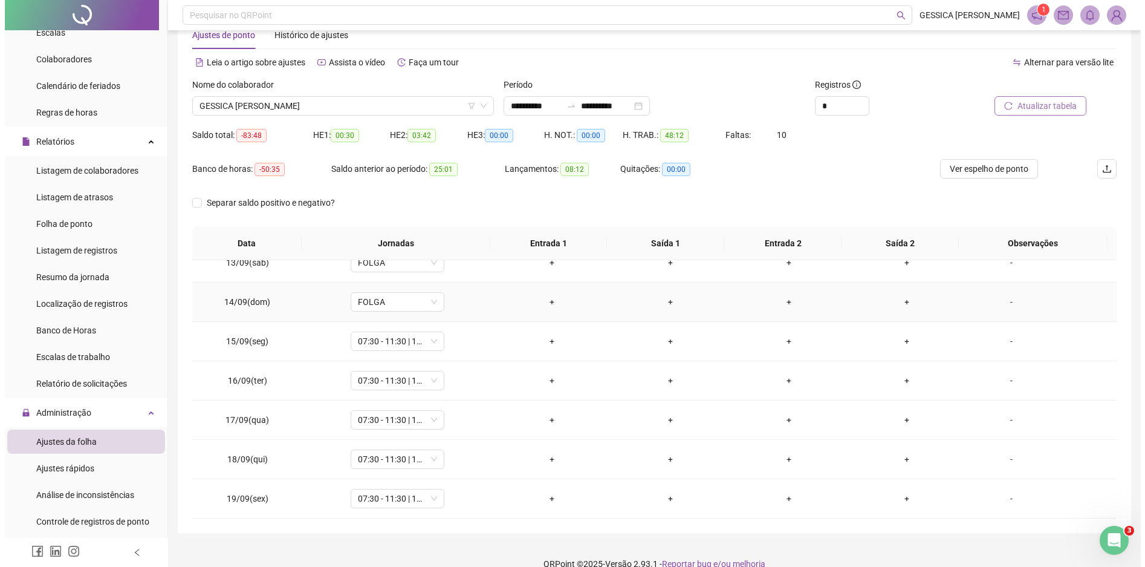
scroll to position [51, 0]
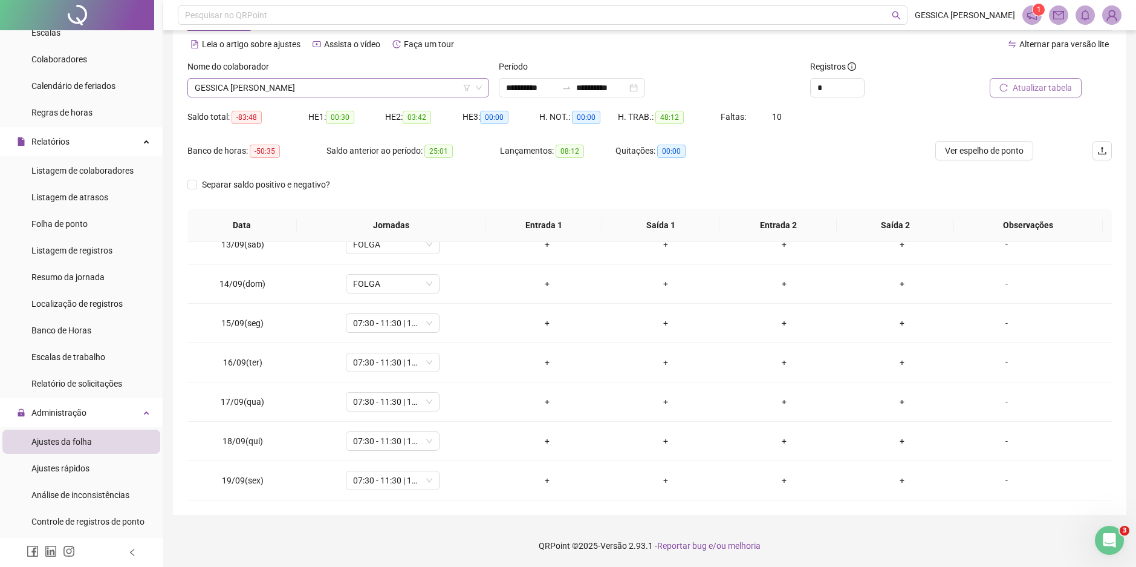
click at [287, 88] on span "GESSICA [PERSON_NAME]" at bounding box center [338, 88] width 287 height 18
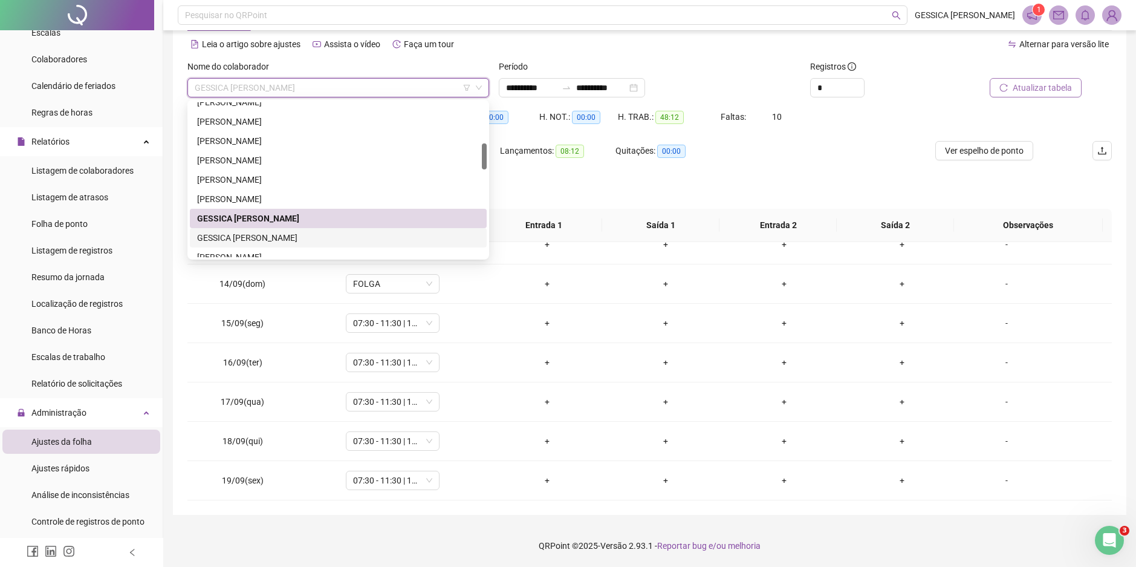
click at [260, 237] on div "GESSICA [PERSON_NAME]" at bounding box center [338, 237] width 282 height 13
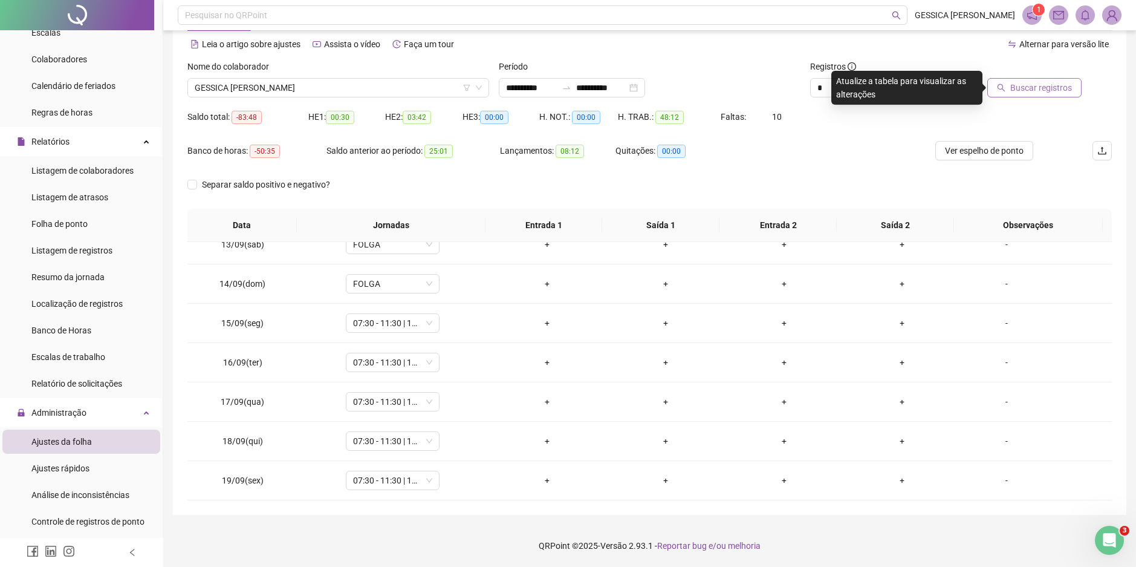
click at [1057, 90] on span "Buscar registros" at bounding box center [1042, 87] width 62 height 13
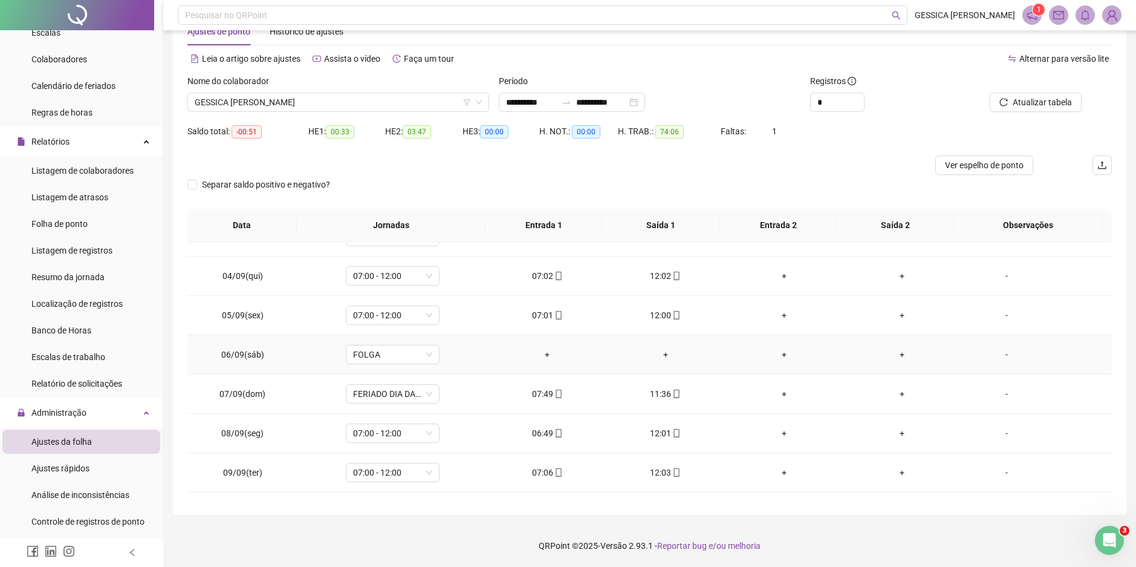
scroll to position [121, 0]
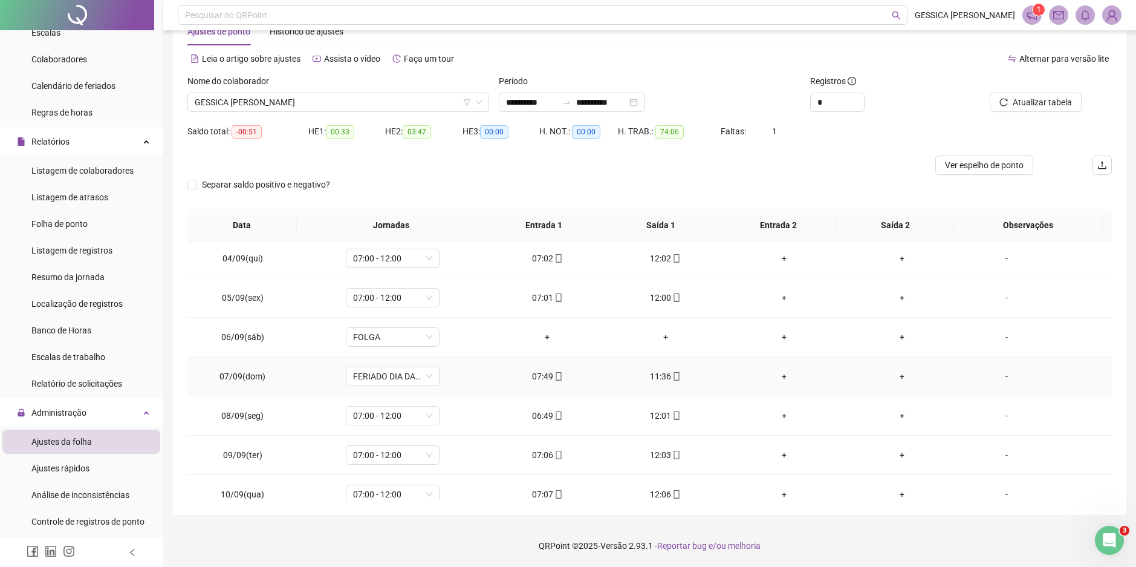
click at [997, 379] on div "-" at bounding box center [1006, 375] width 71 height 13
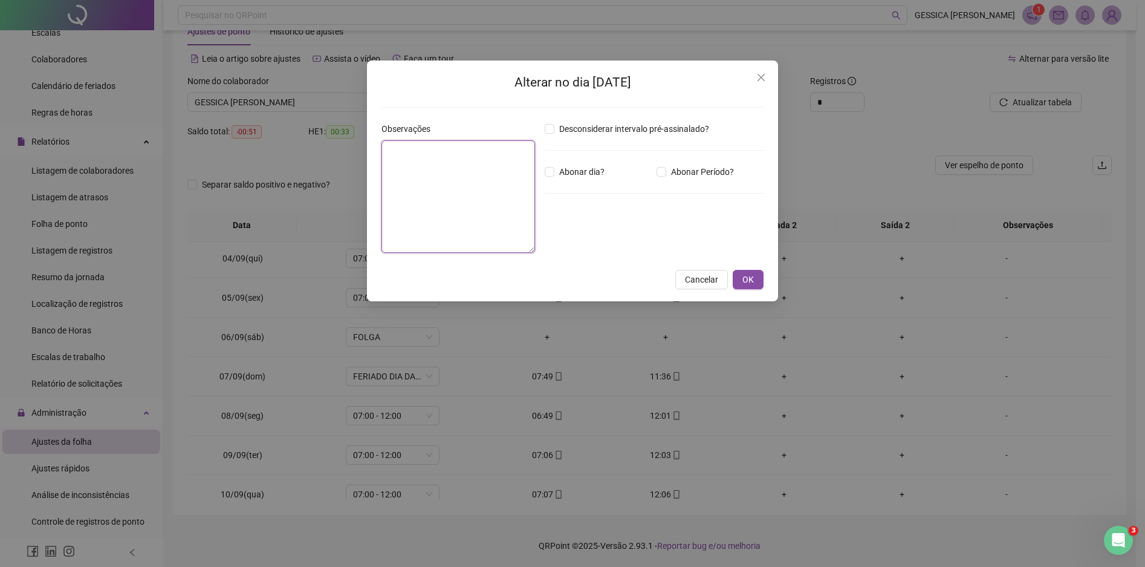
click at [494, 172] on textarea at bounding box center [459, 196] width 154 height 112
type textarea "**********"
click at [758, 281] on button "OK" at bounding box center [748, 279] width 31 height 19
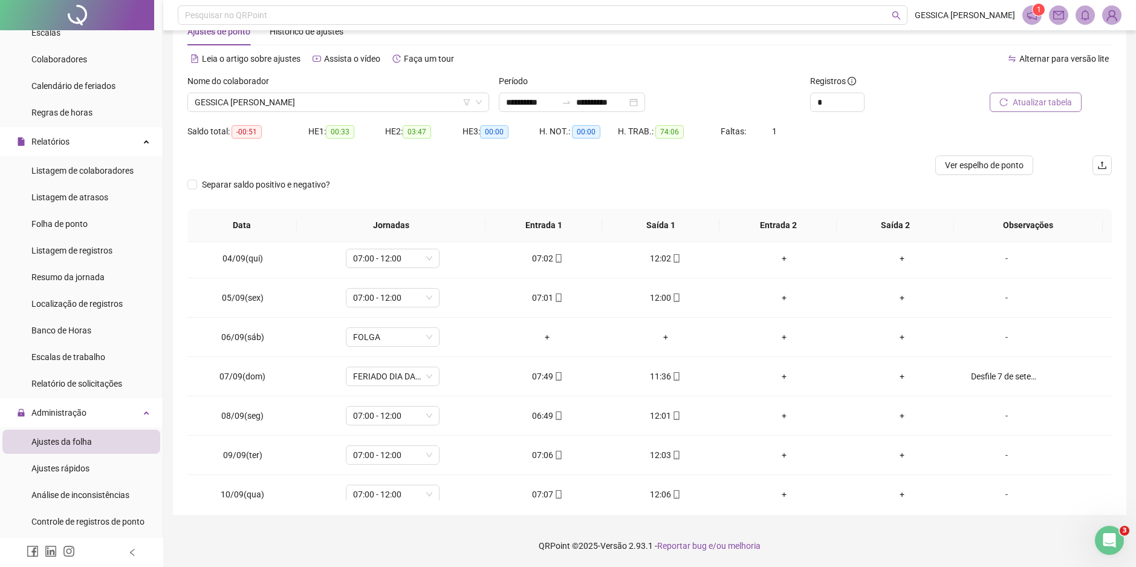
click at [1043, 101] on span "Atualizar tabela" at bounding box center [1042, 102] width 59 height 13
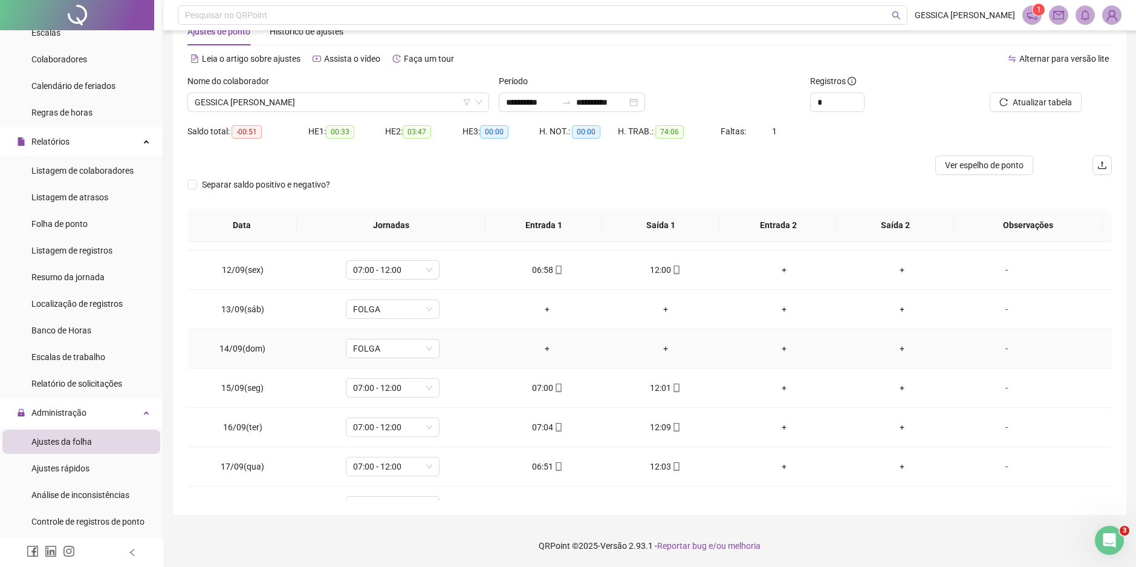
scroll to position [489, 0]
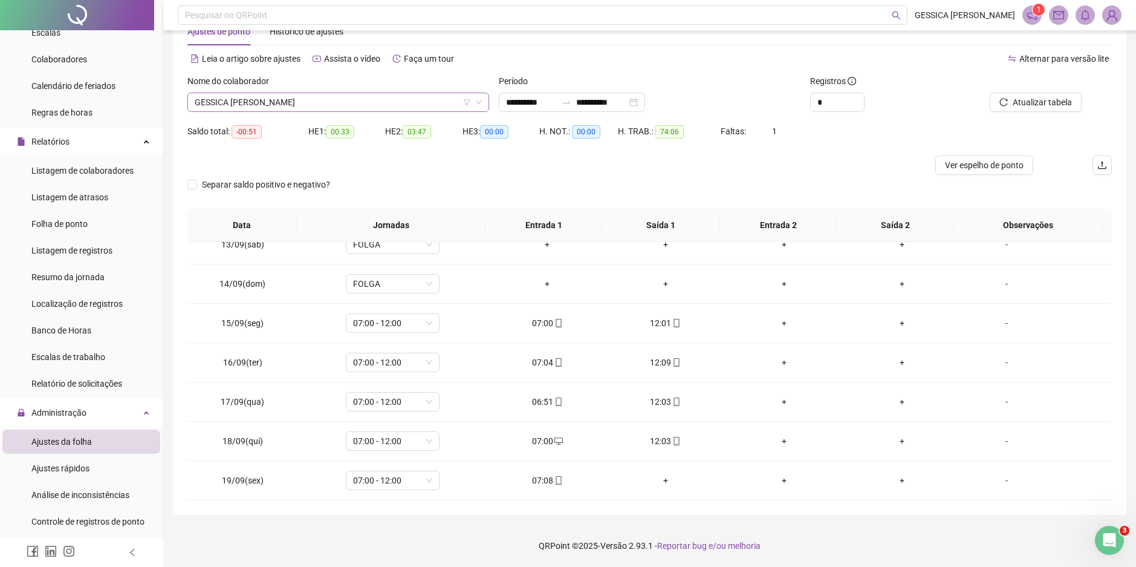
click at [260, 107] on span "GESSICA [PERSON_NAME]" at bounding box center [338, 102] width 287 height 18
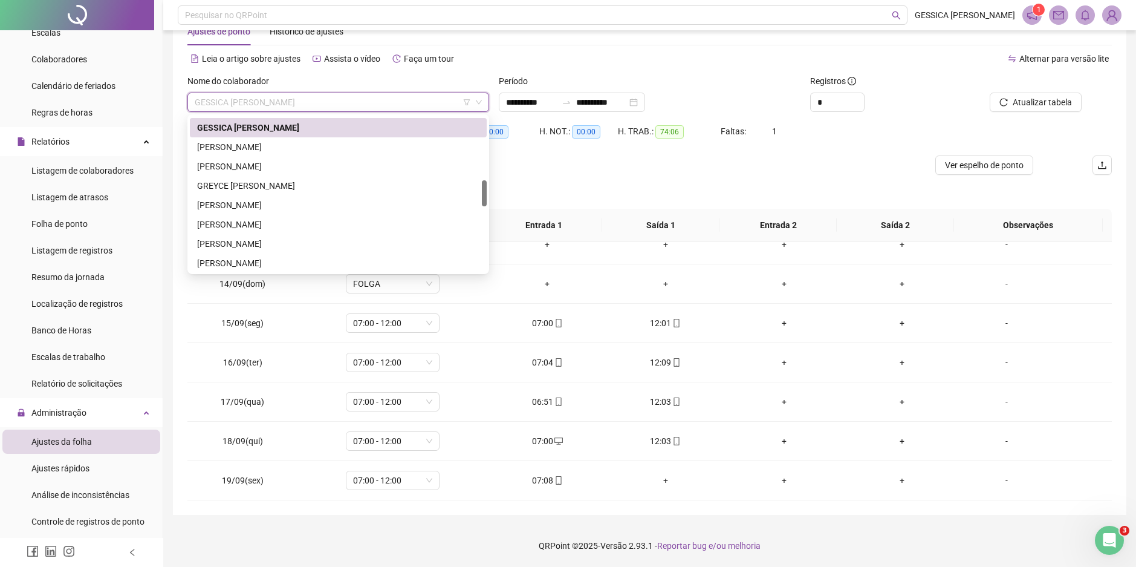
scroll to position [373, 0]
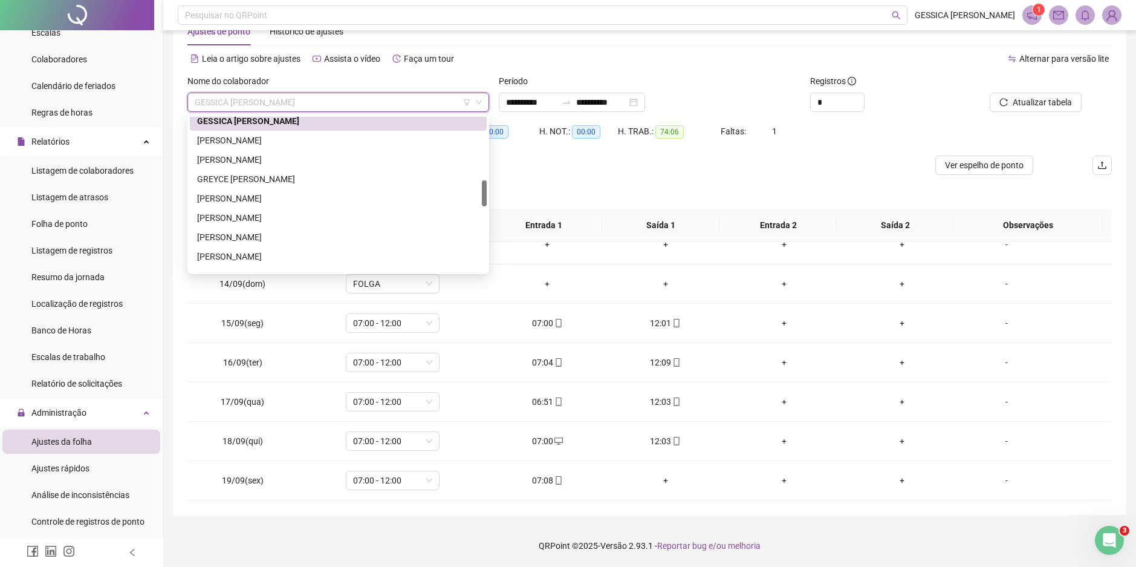
drag, startPoint x: 485, startPoint y: 171, endPoint x: 488, endPoint y: 193, distance: 22.6
click at [488, 193] on div "185390 267338 185454 [PERSON_NAME] [PERSON_NAME] [PERSON_NAME] LAIANE DE [PERSO…" at bounding box center [338, 194] width 302 height 160
click at [279, 143] on div "[PERSON_NAME]" at bounding box center [338, 140] width 282 height 13
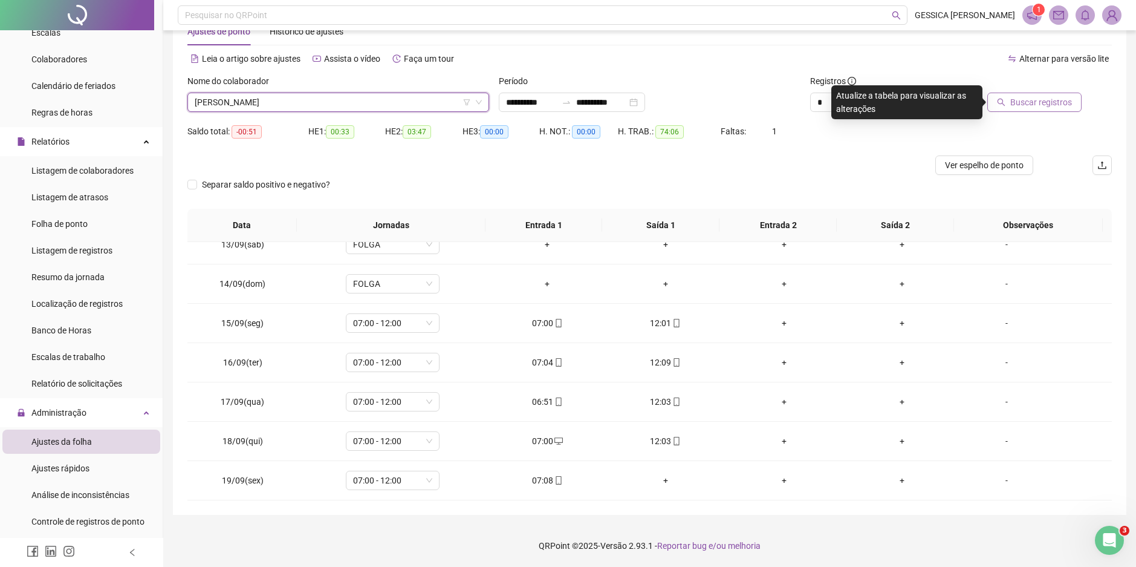
click at [1033, 99] on span "Buscar registros" at bounding box center [1042, 102] width 62 height 13
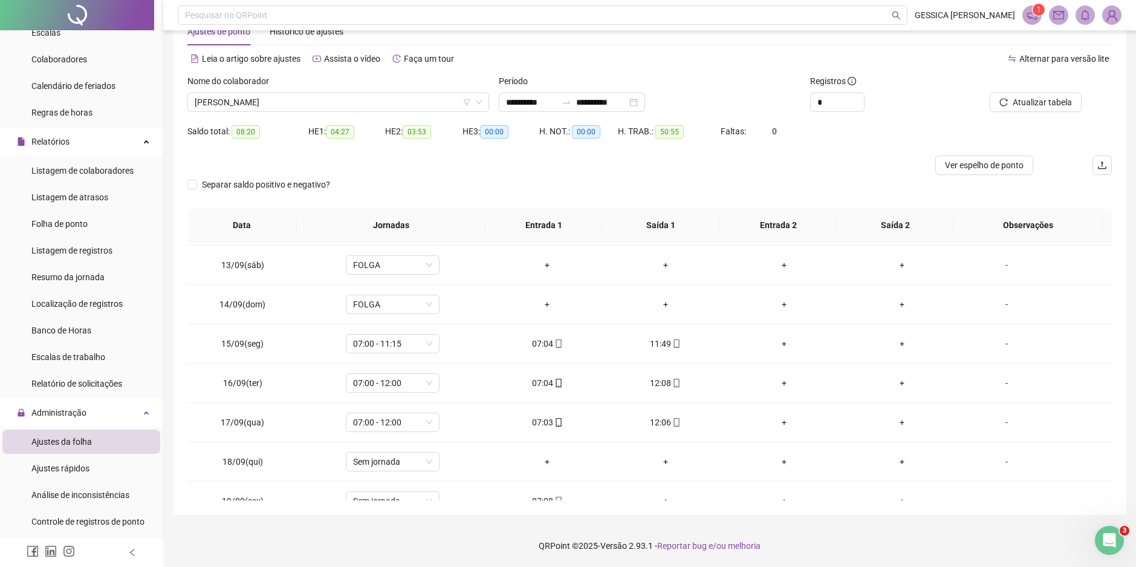
scroll to position [489, 0]
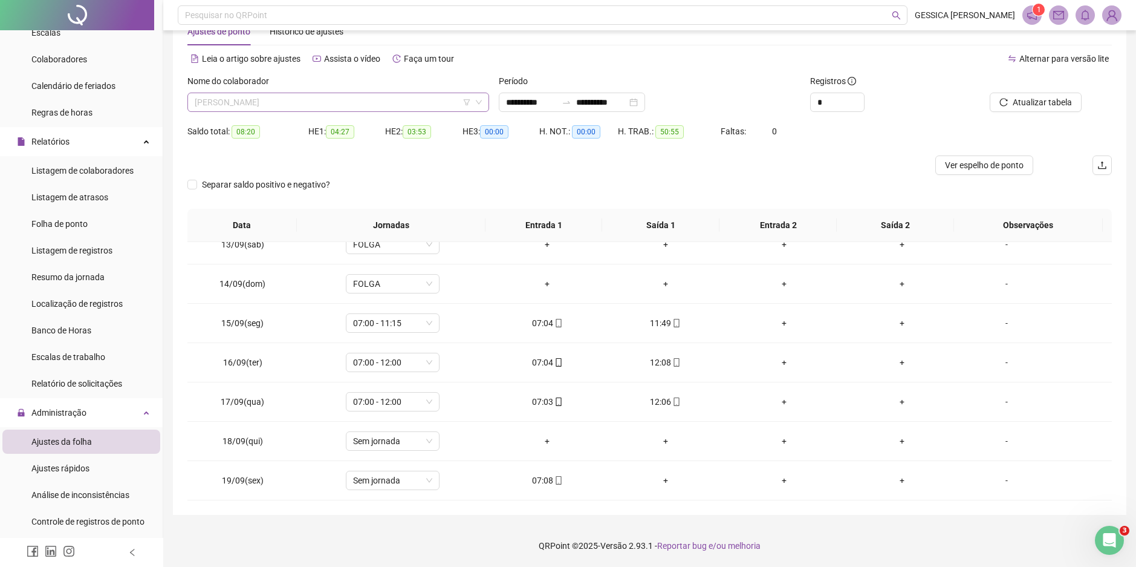
click at [212, 100] on span "[PERSON_NAME]" at bounding box center [338, 102] width 287 height 18
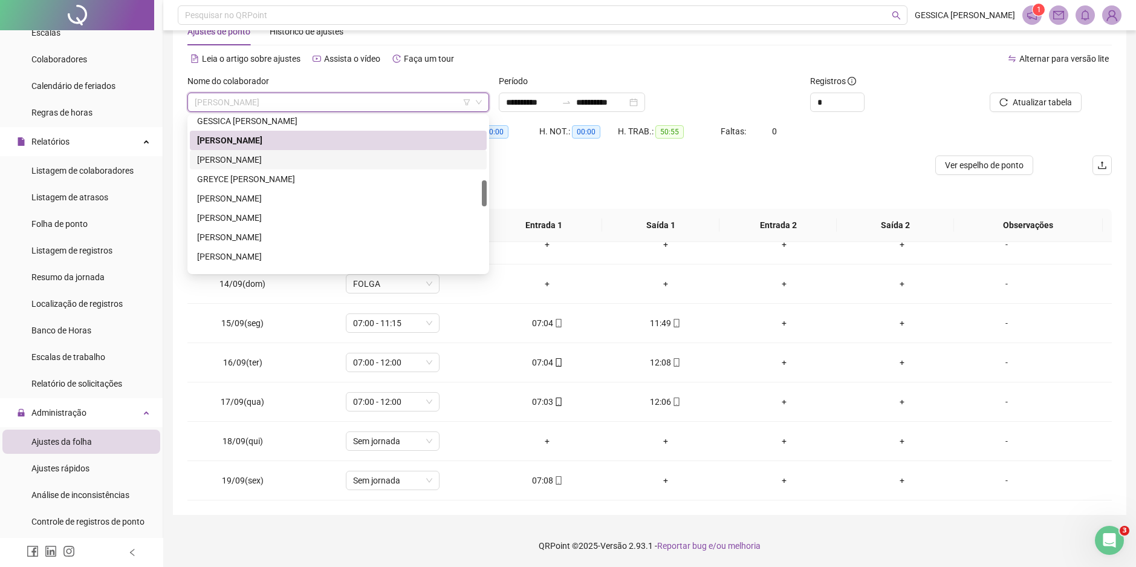
click at [233, 155] on div "[PERSON_NAME]" at bounding box center [338, 159] width 282 height 13
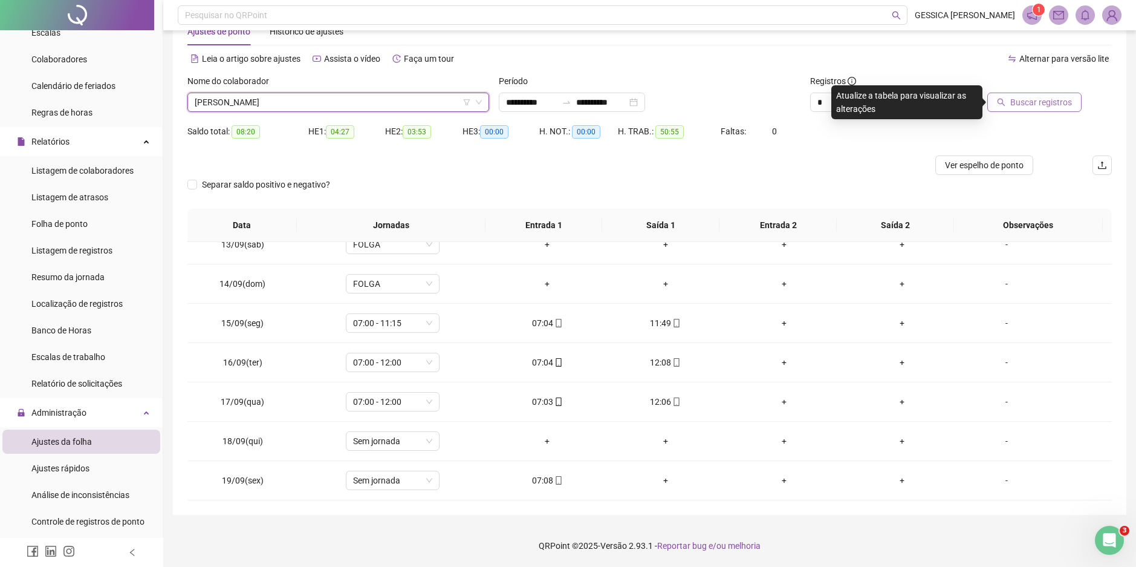
click at [1014, 103] on span "Buscar registros" at bounding box center [1042, 102] width 62 height 13
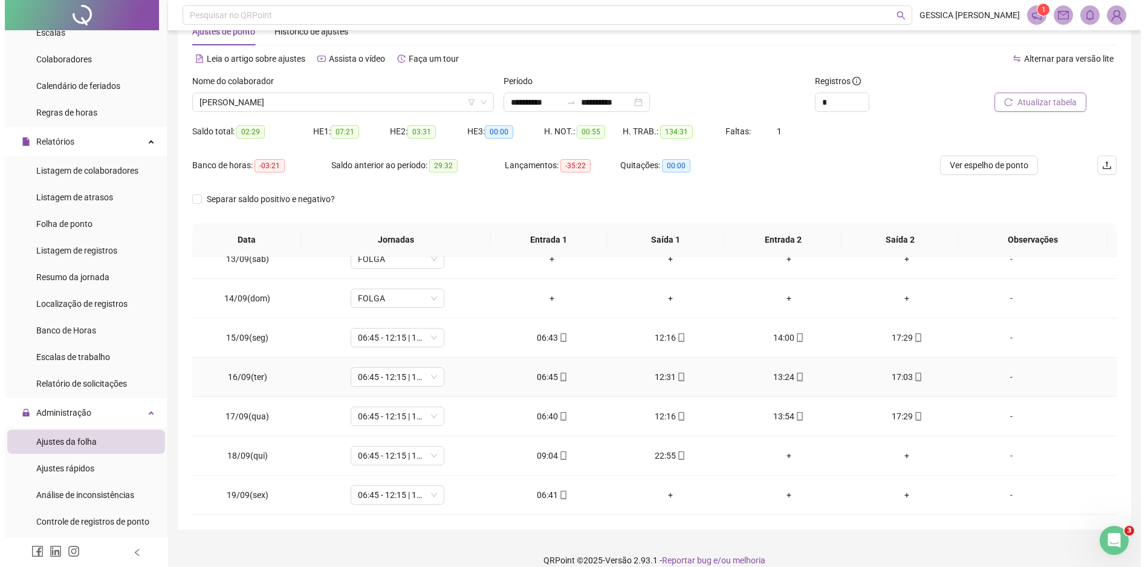
scroll to position [51, 0]
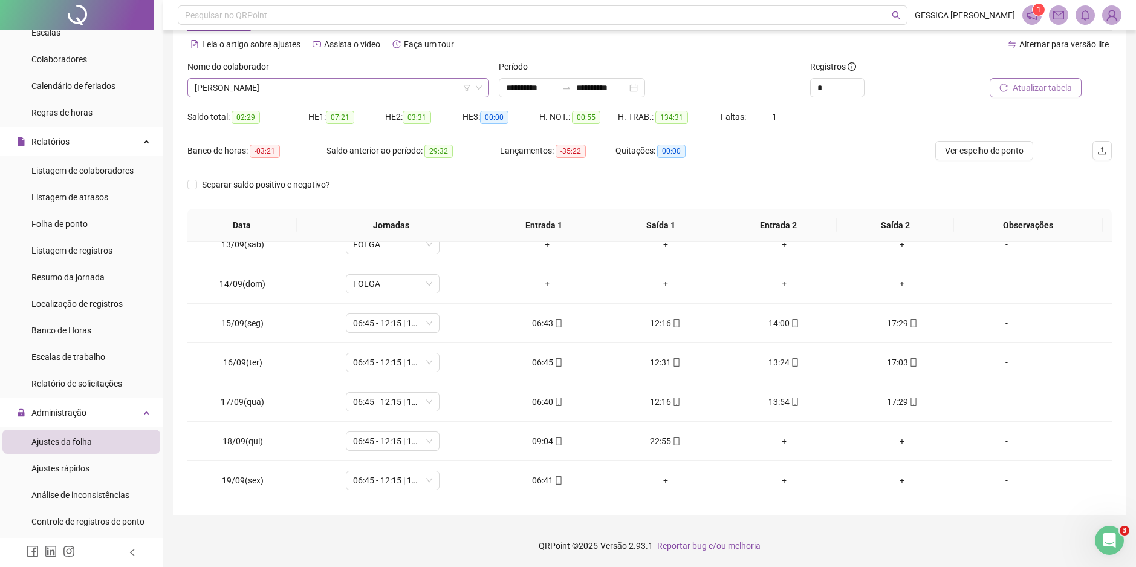
click at [253, 86] on span "[PERSON_NAME]" at bounding box center [338, 88] width 287 height 18
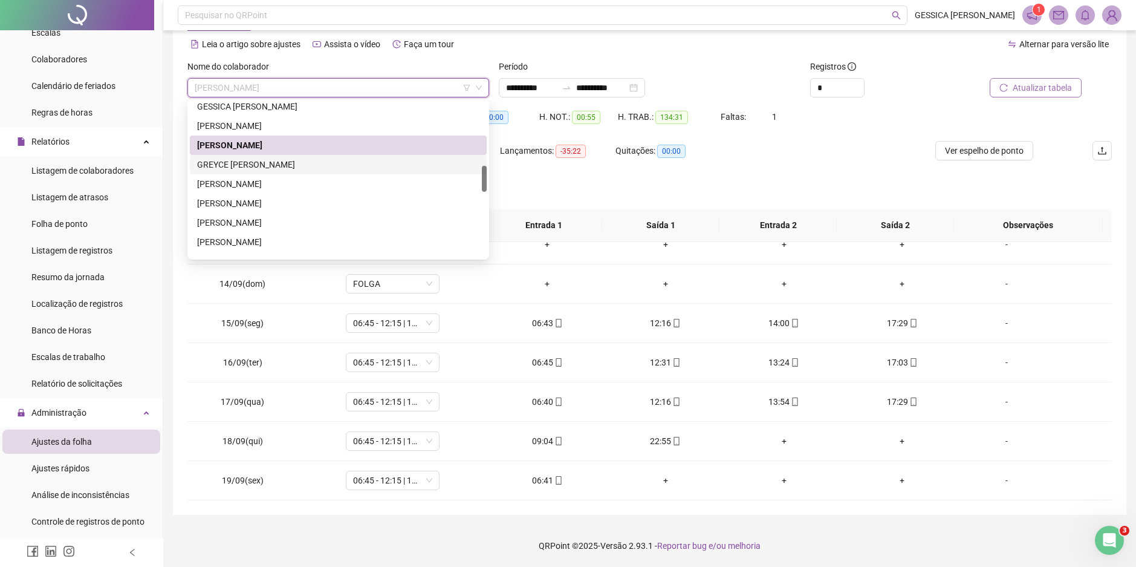
click at [268, 161] on div "GREYCE [PERSON_NAME]" at bounding box center [338, 164] width 282 height 13
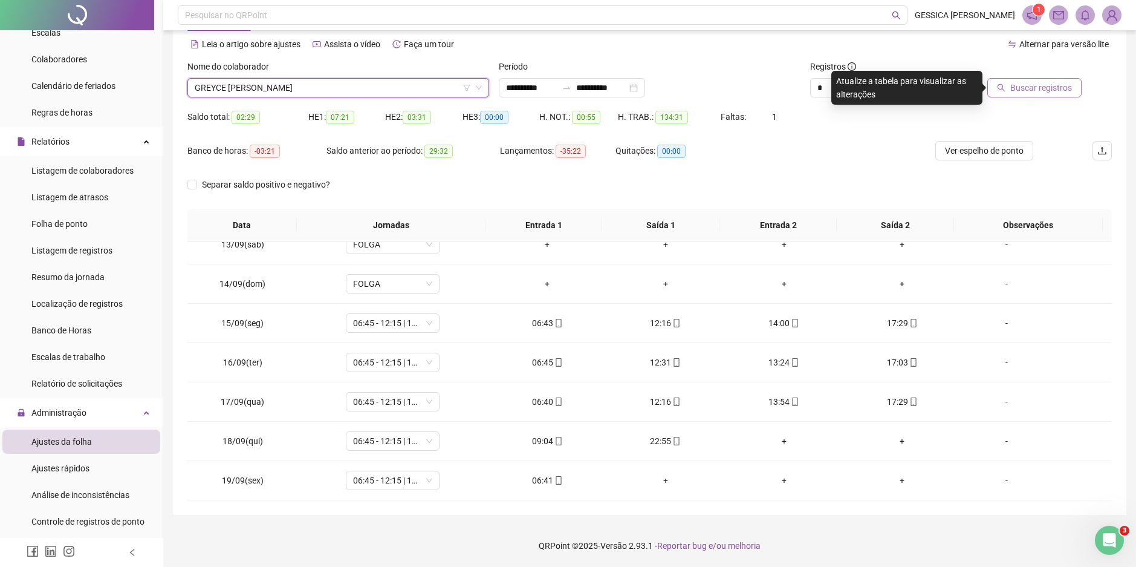
click at [1006, 88] on icon "search" at bounding box center [1001, 87] width 8 height 8
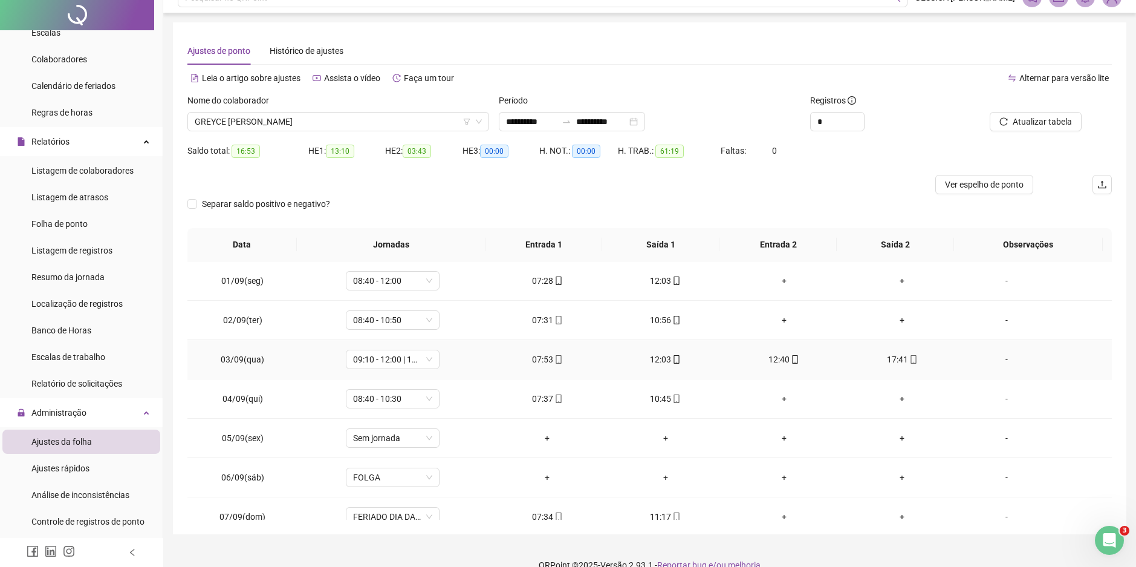
scroll to position [0, 0]
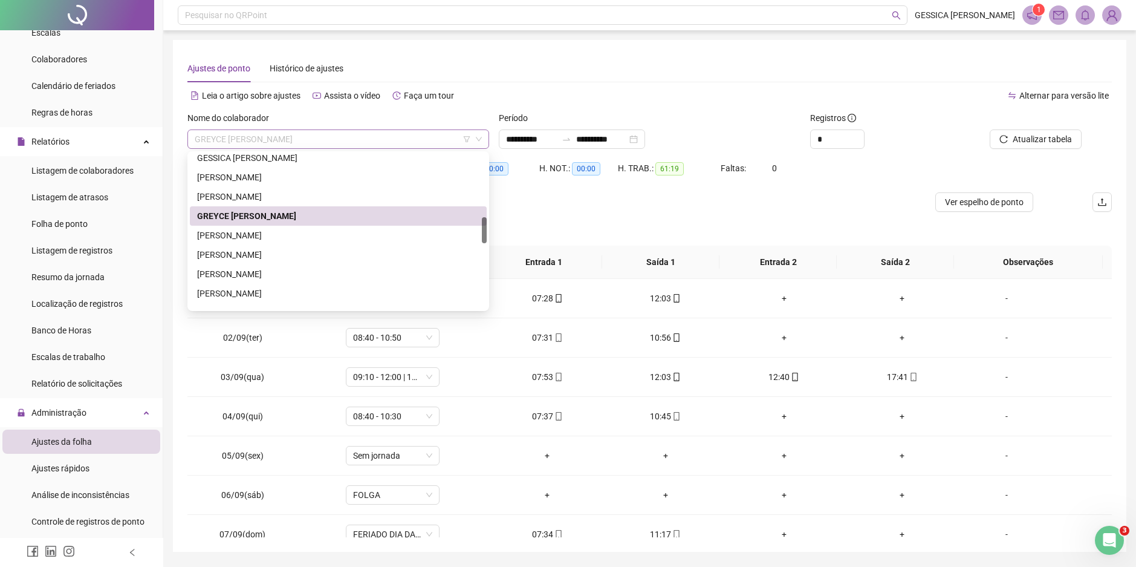
click at [267, 140] on span "GREYCE [PERSON_NAME]" at bounding box center [338, 139] width 287 height 18
click at [259, 235] on div "[PERSON_NAME]" at bounding box center [338, 235] width 282 height 13
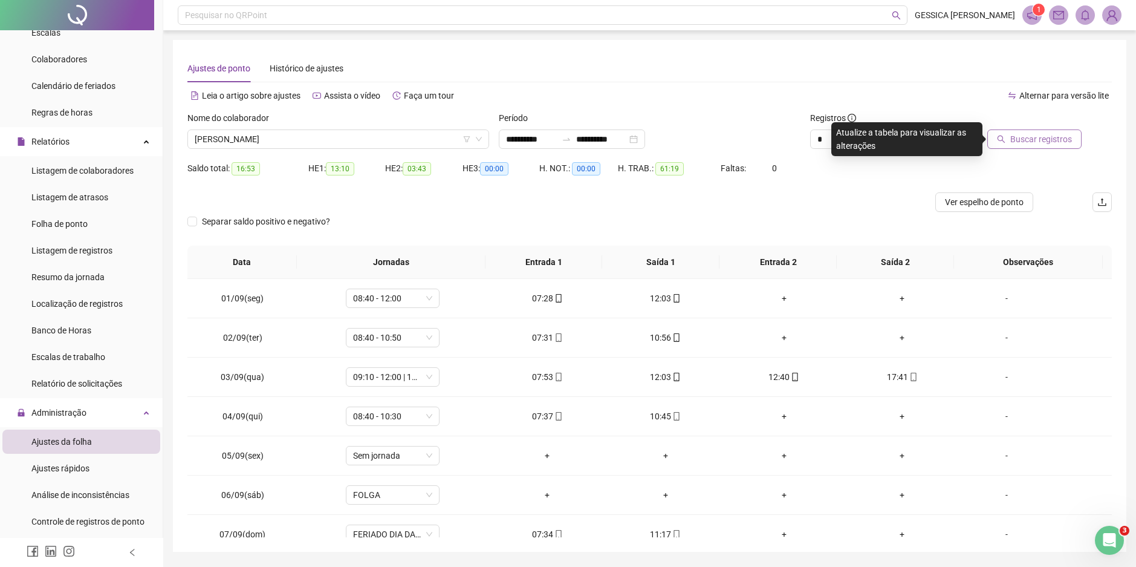
click at [1019, 138] on span "Buscar registros" at bounding box center [1042, 138] width 62 height 13
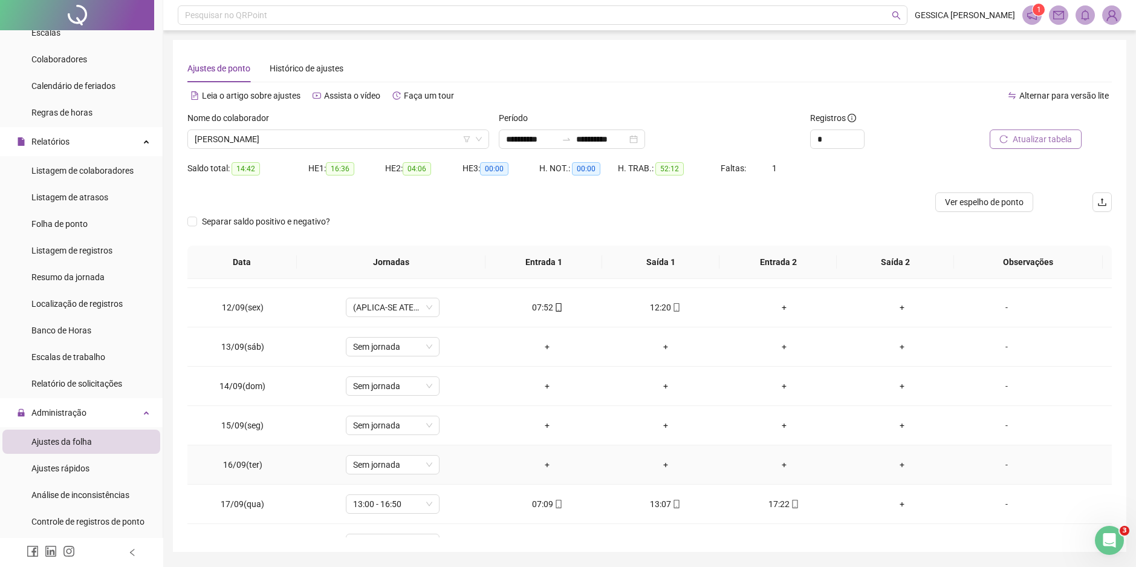
scroll to position [484, 0]
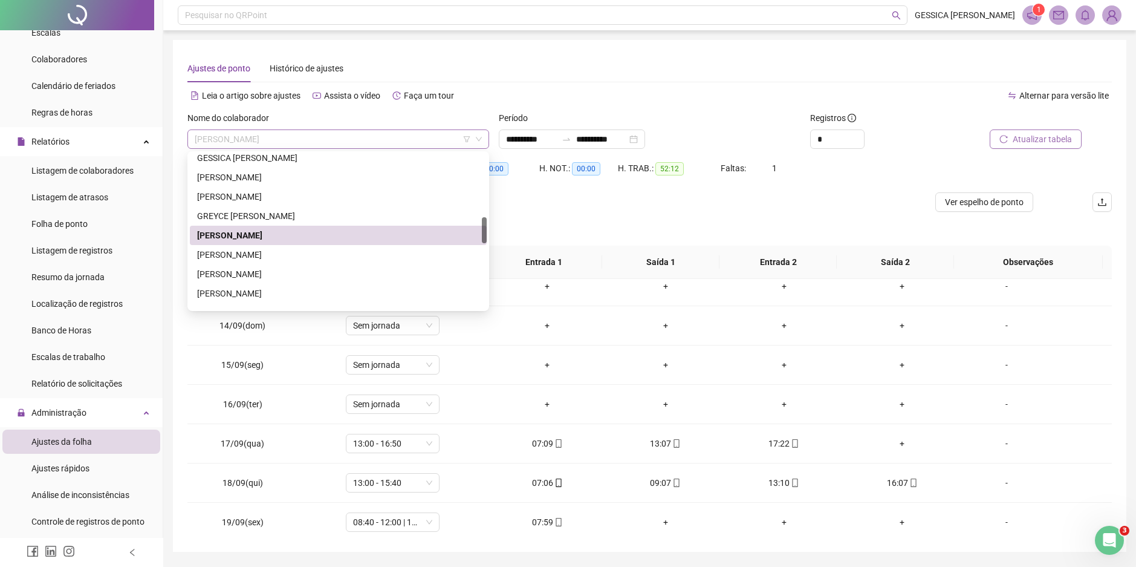
click at [287, 131] on span "[PERSON_NAME]" at bounding box center [338, 139] width 287 height 18
click at [275, 256] on div "[PERSON_NAME]" at bounding box center [338, 254] width 282 height 13
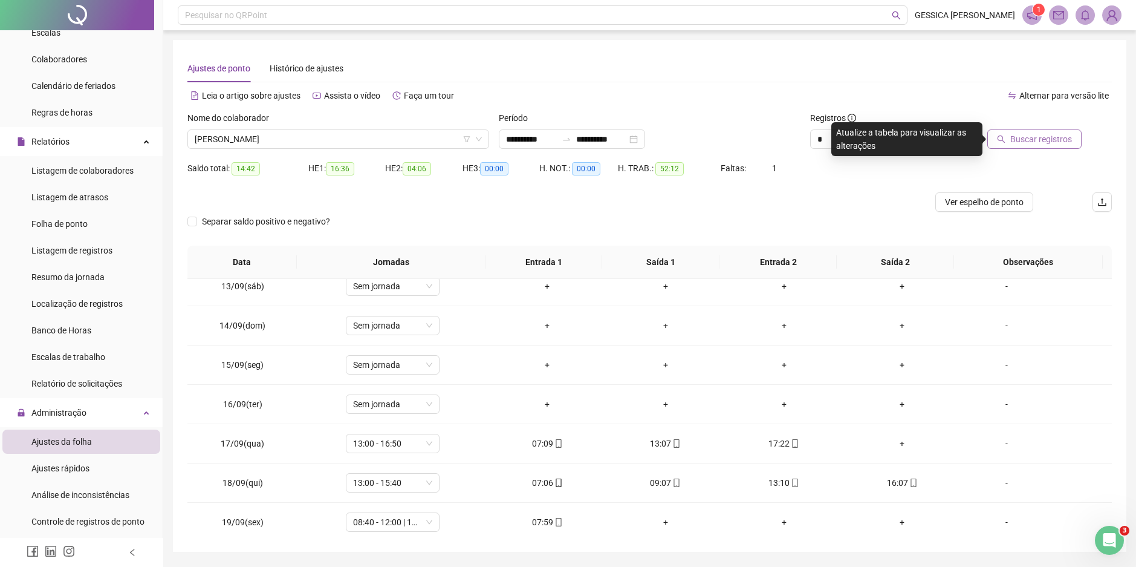
click at [1011, 141] on button "Buscar registros" at bounding box center [1035, 138] width 94 height 19
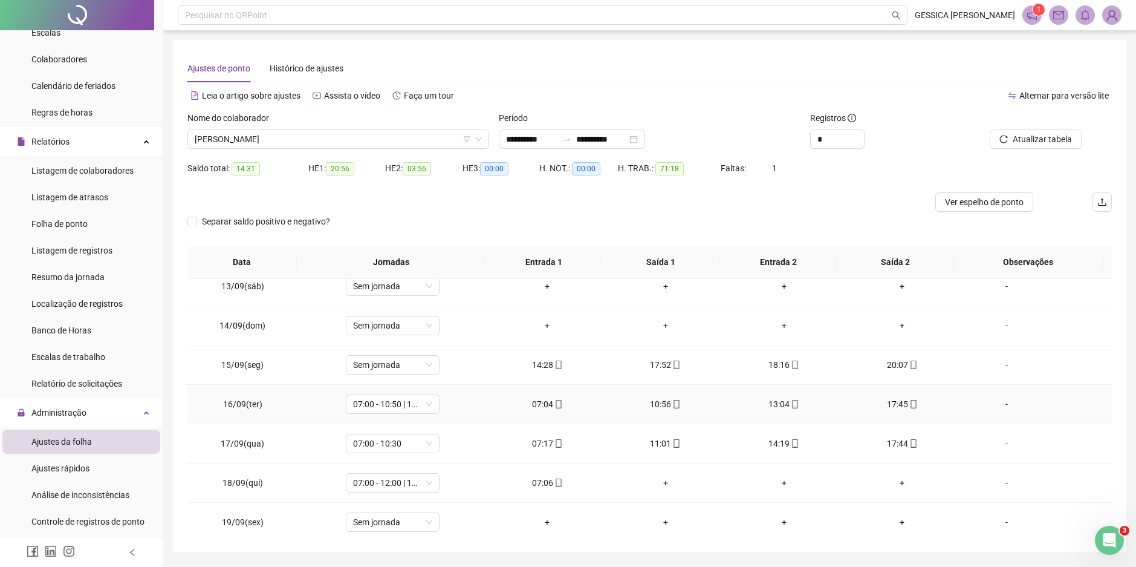
scroll to position [489, 0]
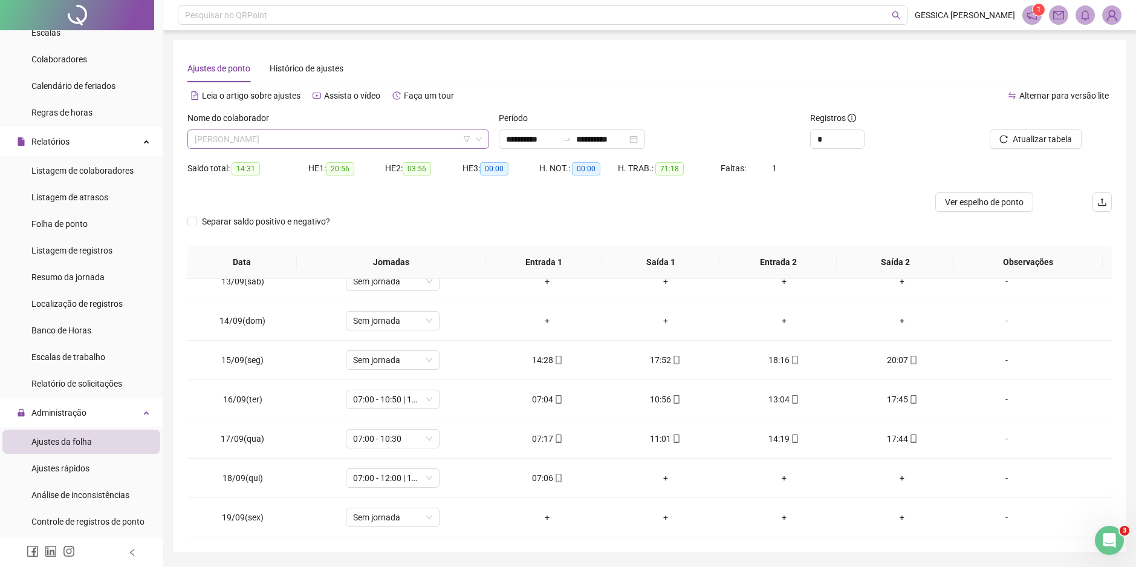
click at [258, 138] on span "[PERSON_NAME]" at bounding box center [338, 139] width 287 height 18
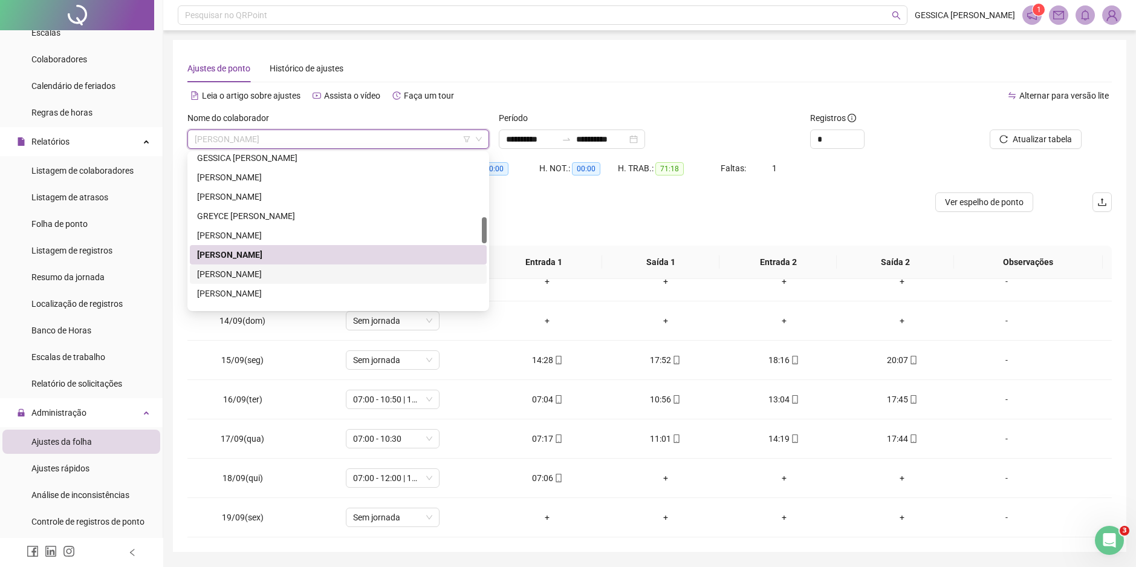
click at [275, 276] on div "[PERSON_NAME]" at bounding box center [338, 273] width 282 height 13
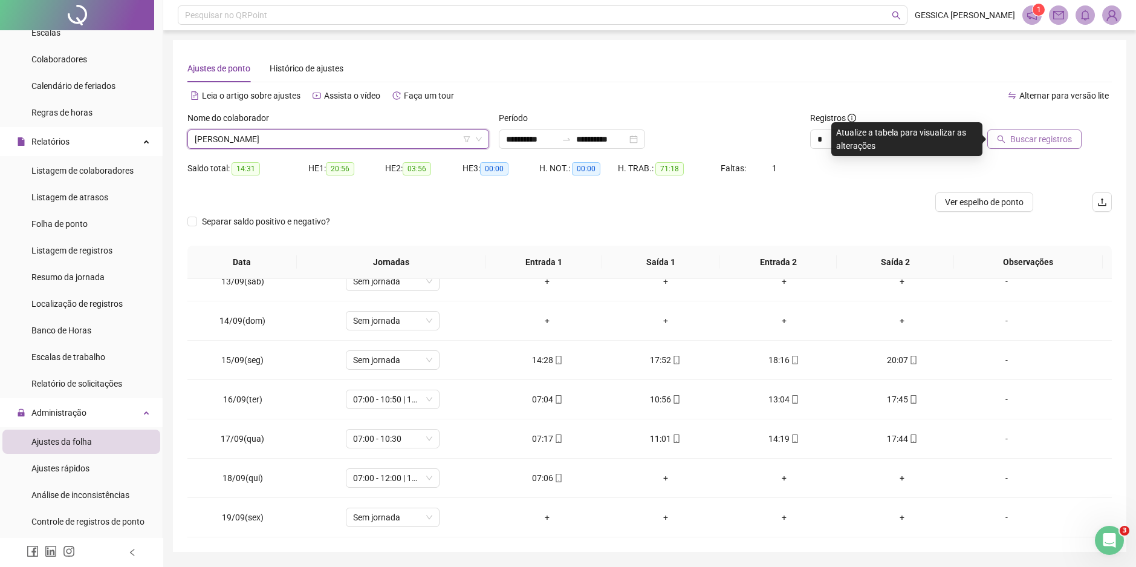
click at [1027, 134] on span "Buscar registros" at bounding box center [1042, 138] width 62 height 13
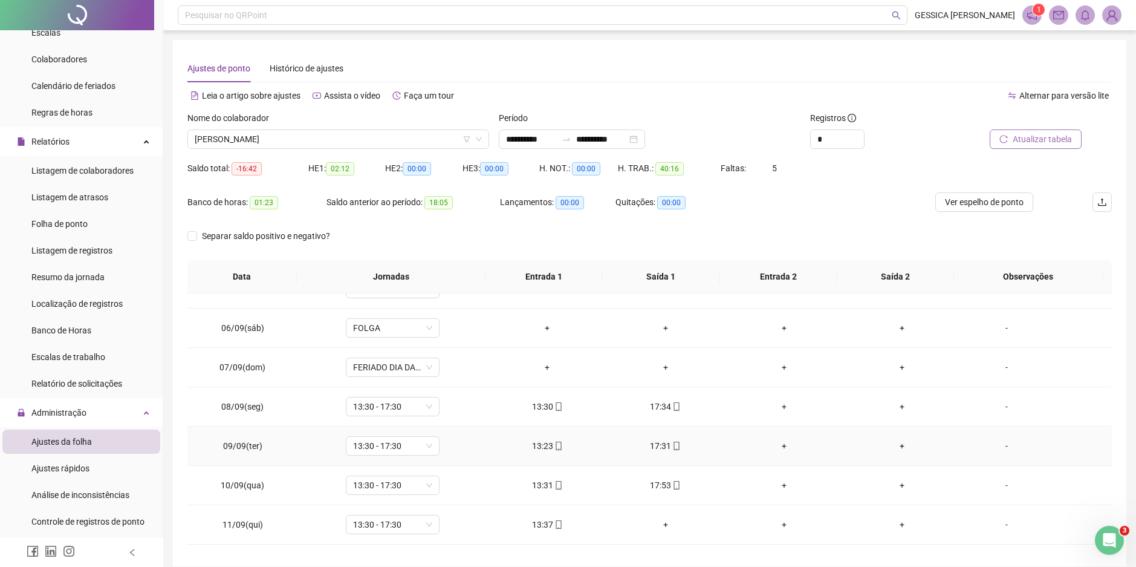
scroll to position [242, 0]
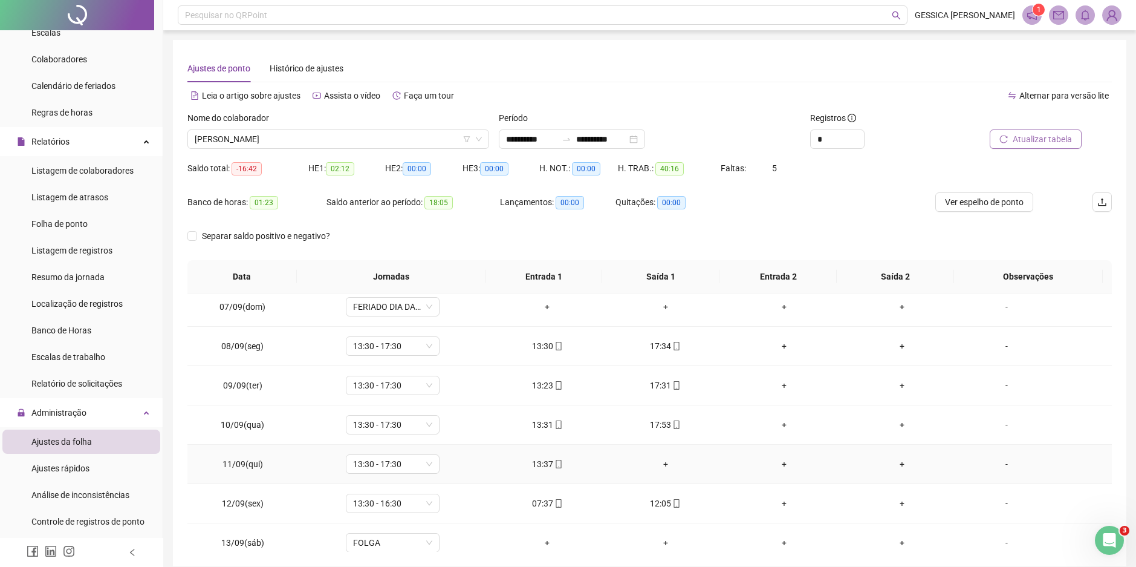
click at [662, 464] on div "+" at bounding box center [665, 463] width 99 height 13
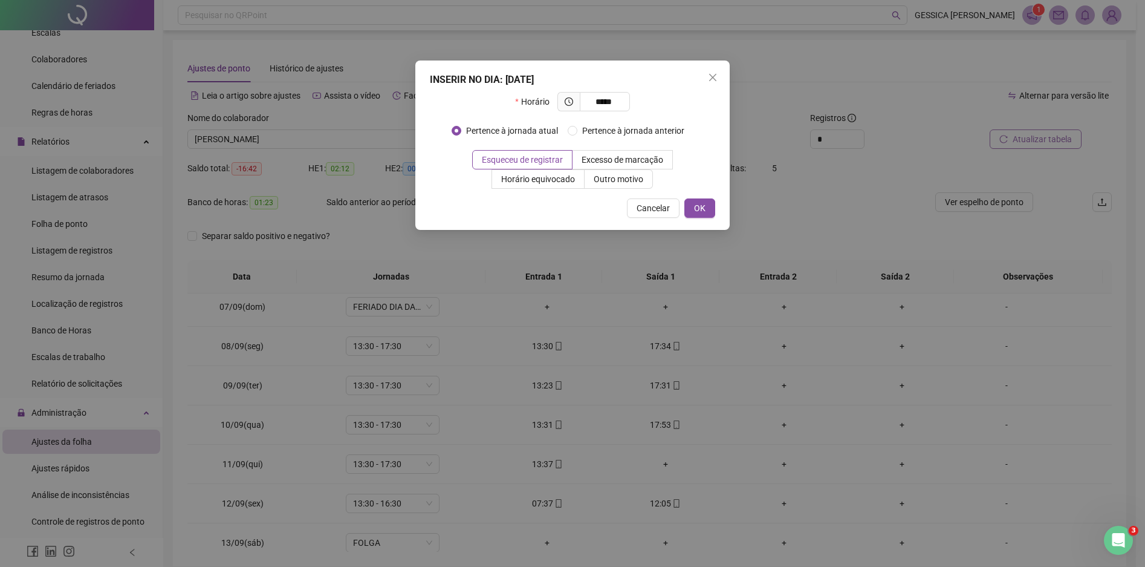
type input "*****"
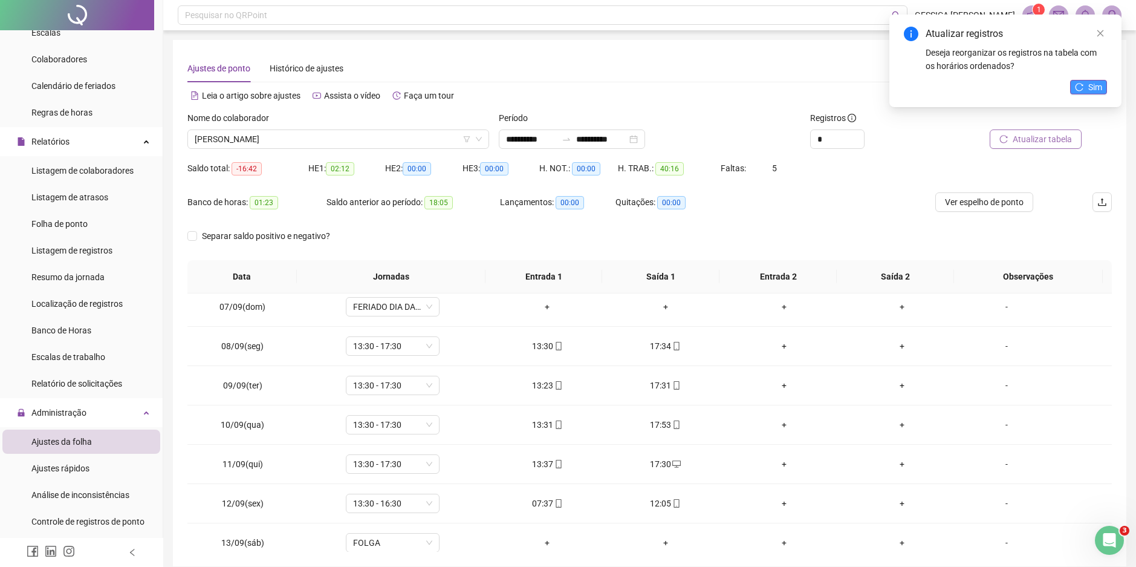
click at [1091, 90] on span "Sim" at bounding box center [1096, 86] width 14 height 13
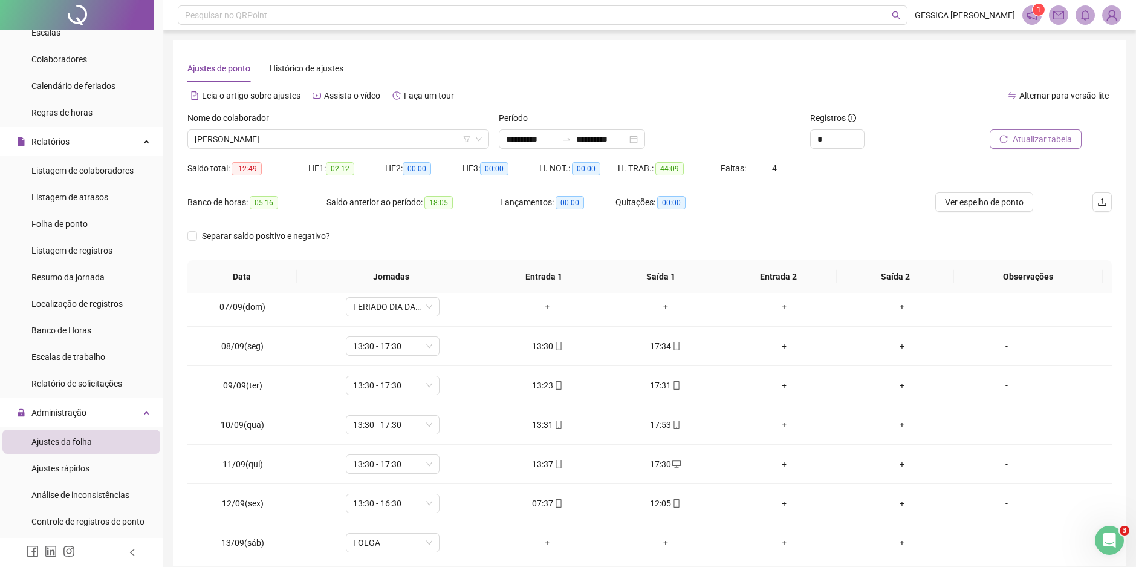
click at [1045, 140] on span "Atualizar tabela" at bounding box center [1042, 138] width 59 height 13
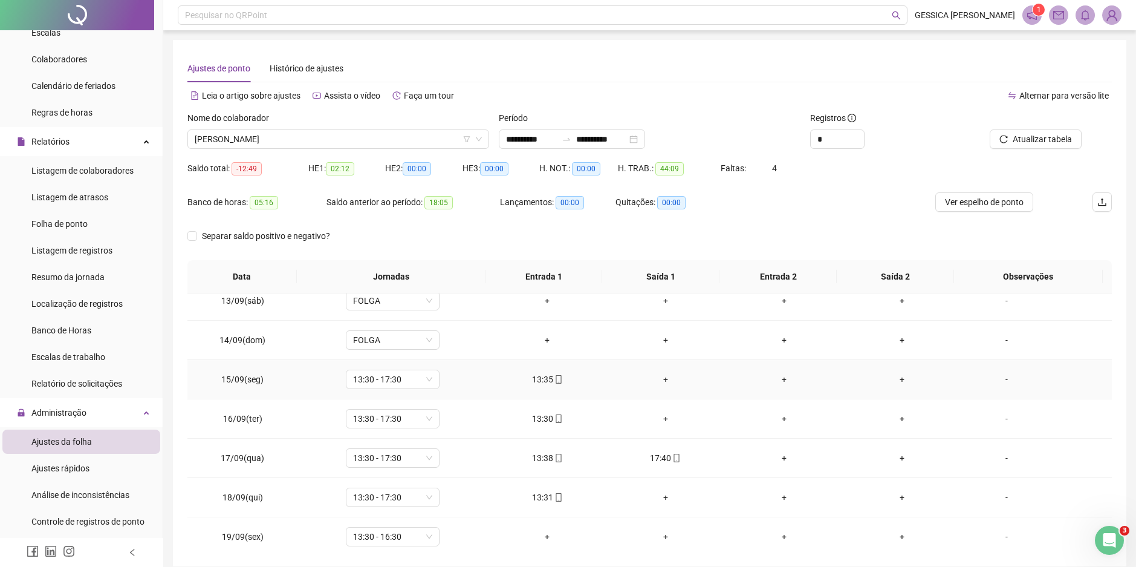
scroll to position [489, 0]
click at [324, 131] on span "[PERSON_NAME]" at bounding box center [338, 139] width 287 height 18
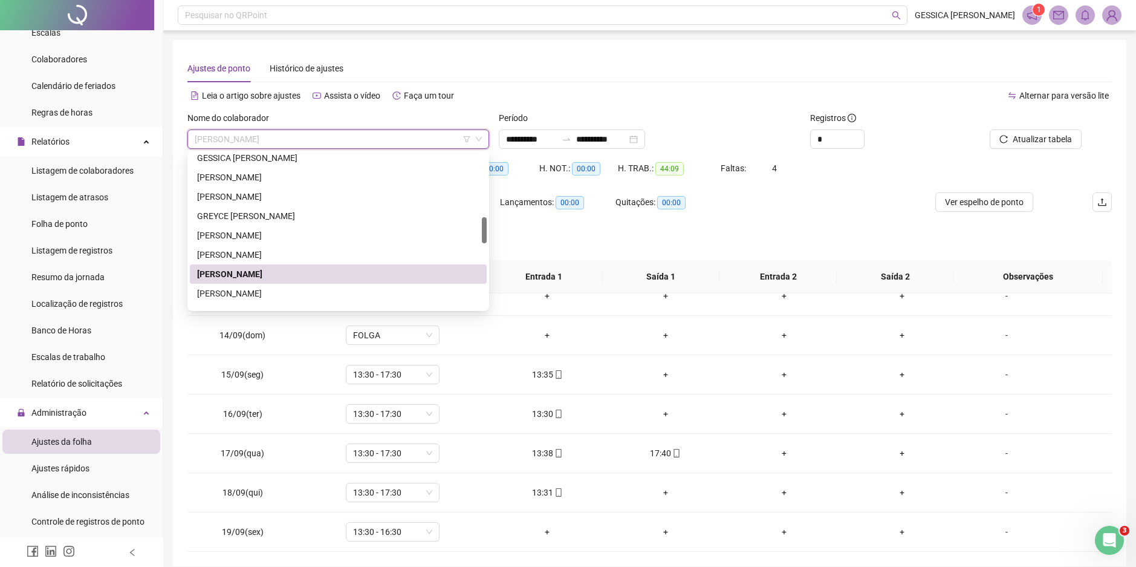
click at [360, 140] on span "[PERSON_NAME]" at bounding box center [338, 139] width 287 height 18
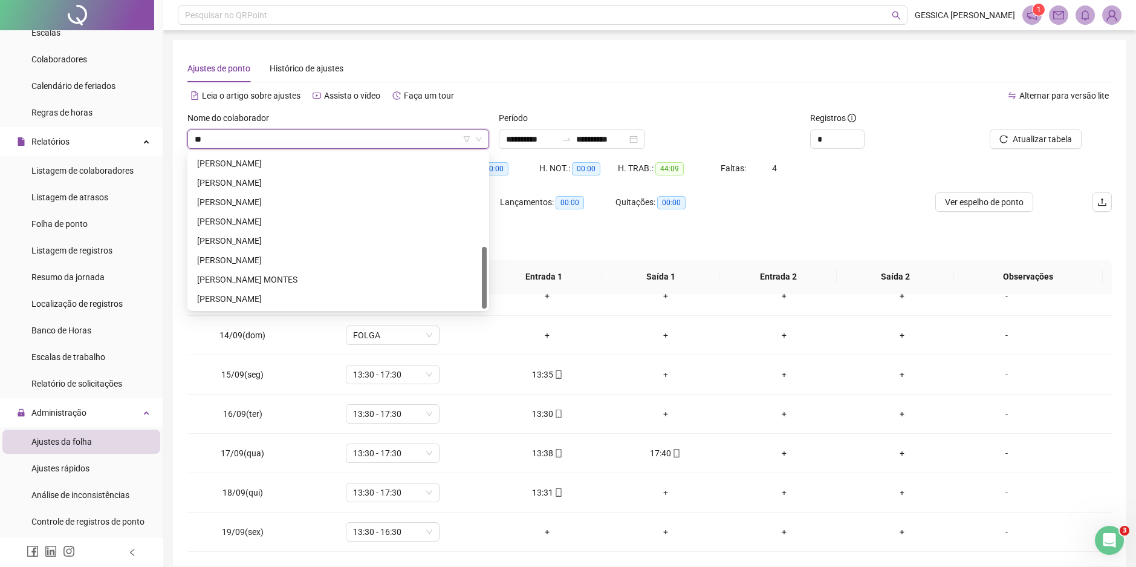
scroll to position [0, 0]
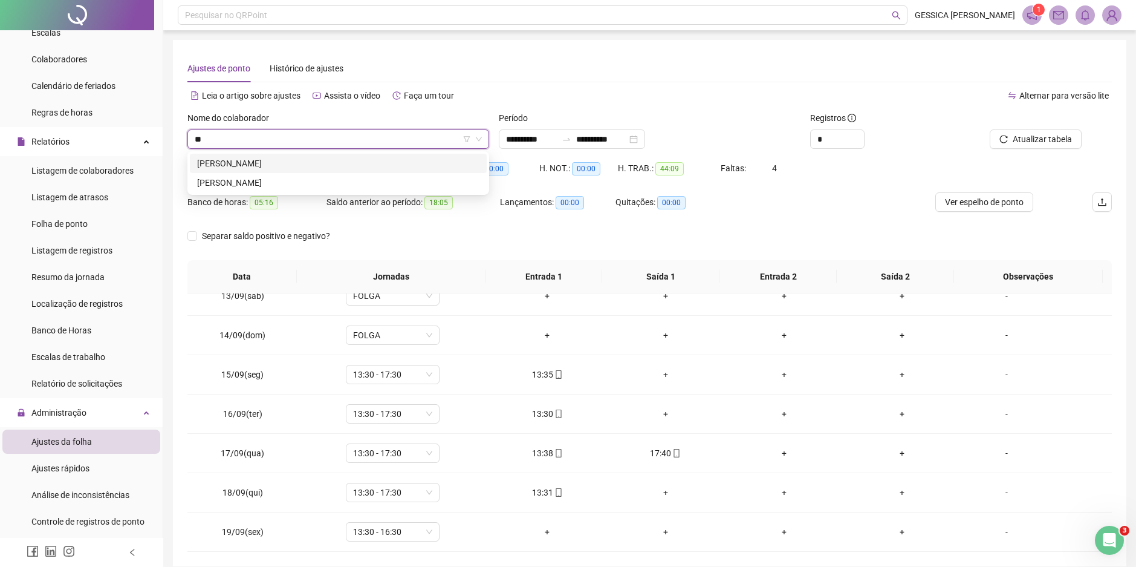
type input "***"
click at [324, 164] on div "[PERSON_NAME]" at bounding box center [338, 163] width 282 height 13
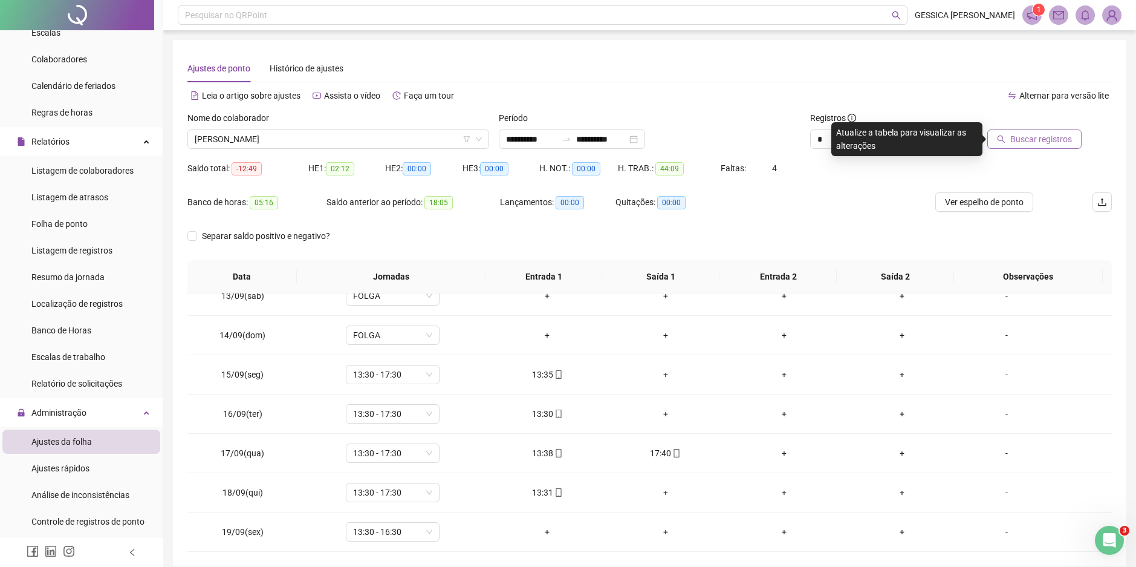
click at [1023, 138] on span "Buscar registros" at bounding box center [1042, 138] width 62 height 13
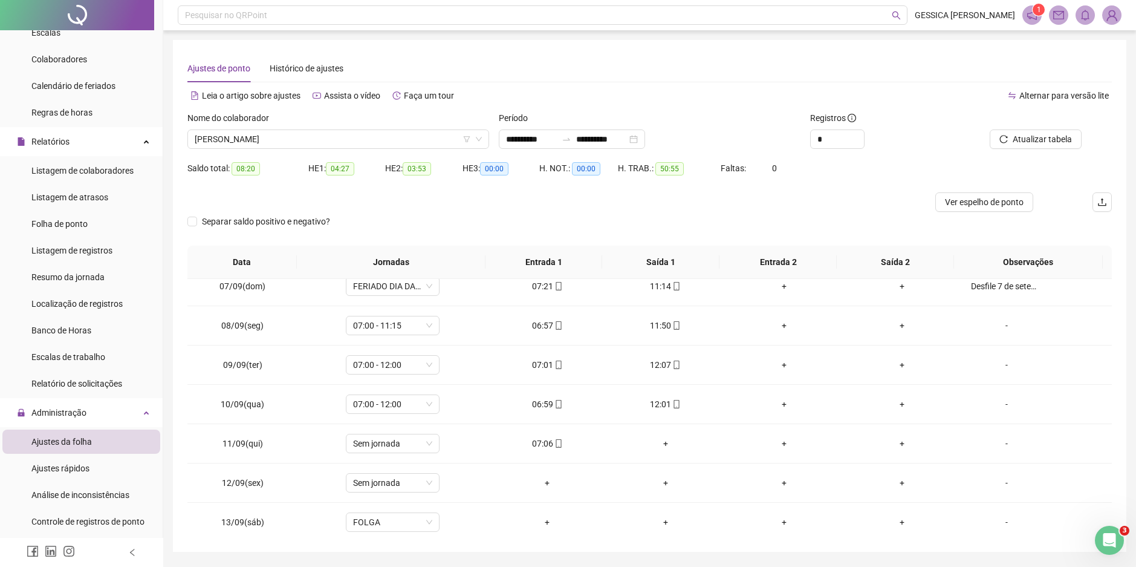
scroll to position [247, 0]
click at [535, 450] on div "07:06" at bounding box center [547, 444] width 99 height 13
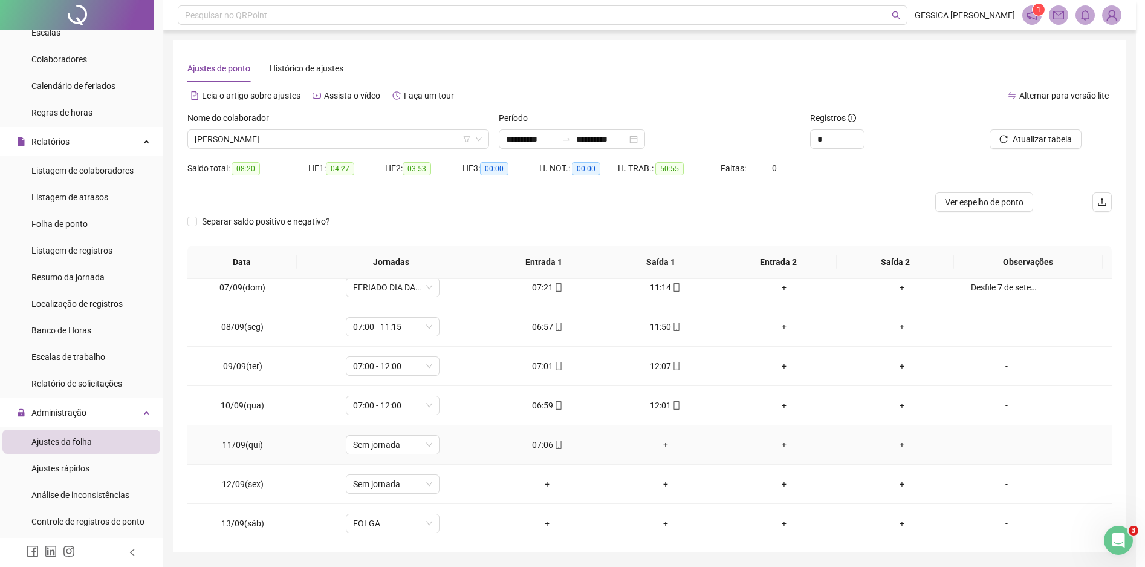
type input "**********"
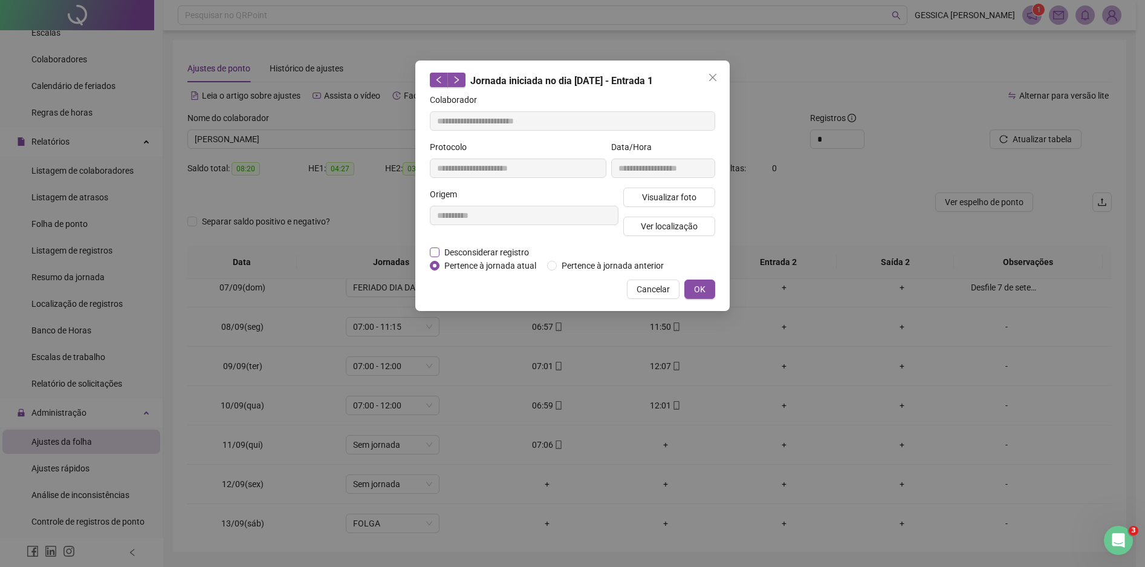
click at [440, 251] on span "Desconsiderar registro" at bounding box center [487, 252] width 94 height 13
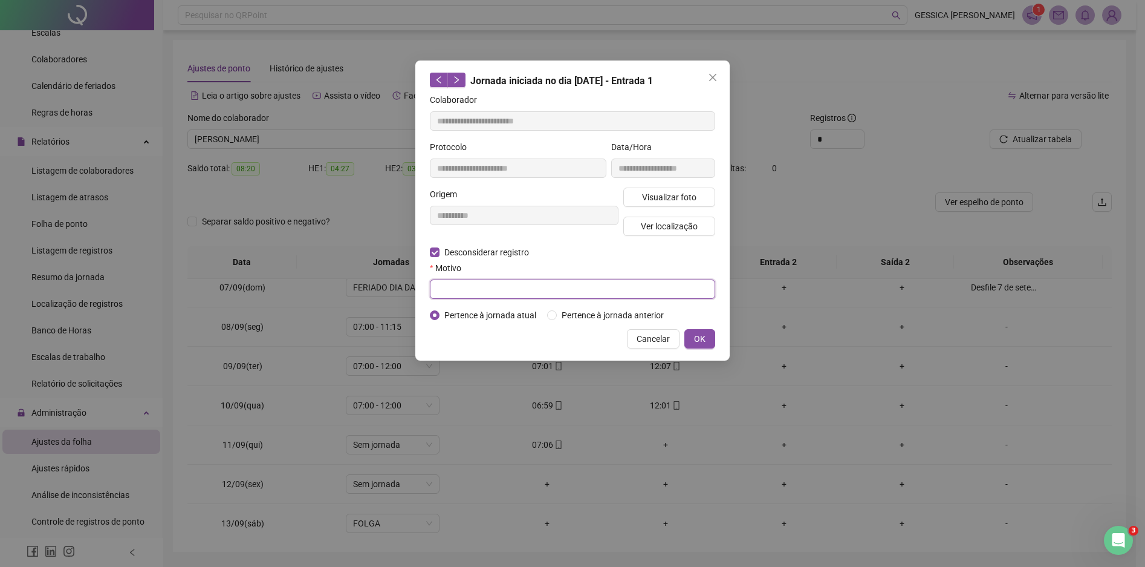
click at [455, 291] on input "text" at bounding box center [572, 288] width 285 height 19
type input "**********"
click at [711, 333] on button "OK" at bounding box center [700, 338] width 31 height 19
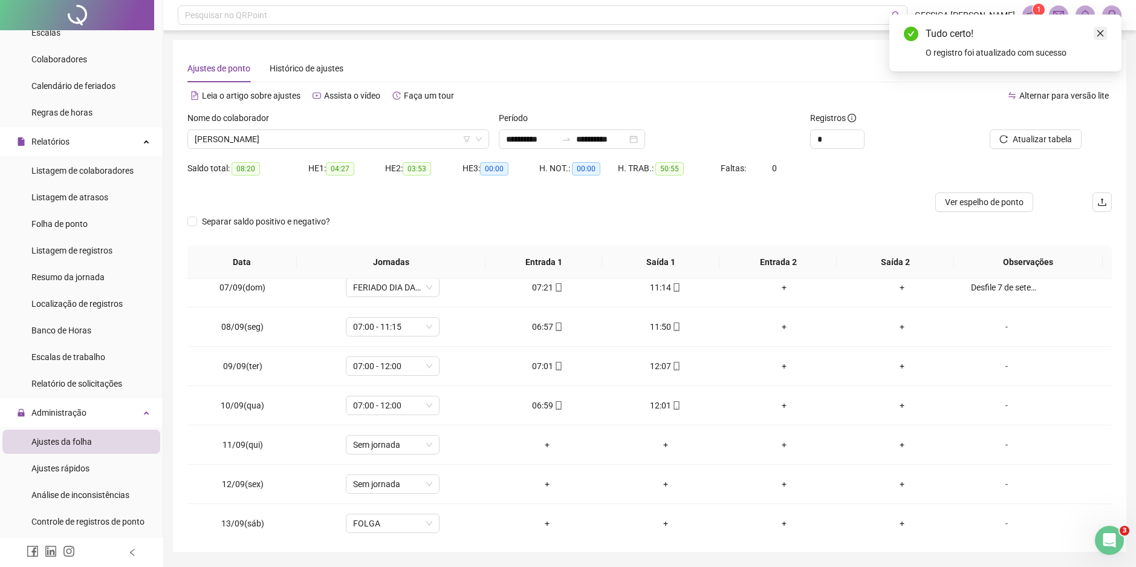
click at [1098, 35] on icon "close" at bounding box center [1100, 33] width 8 height 8
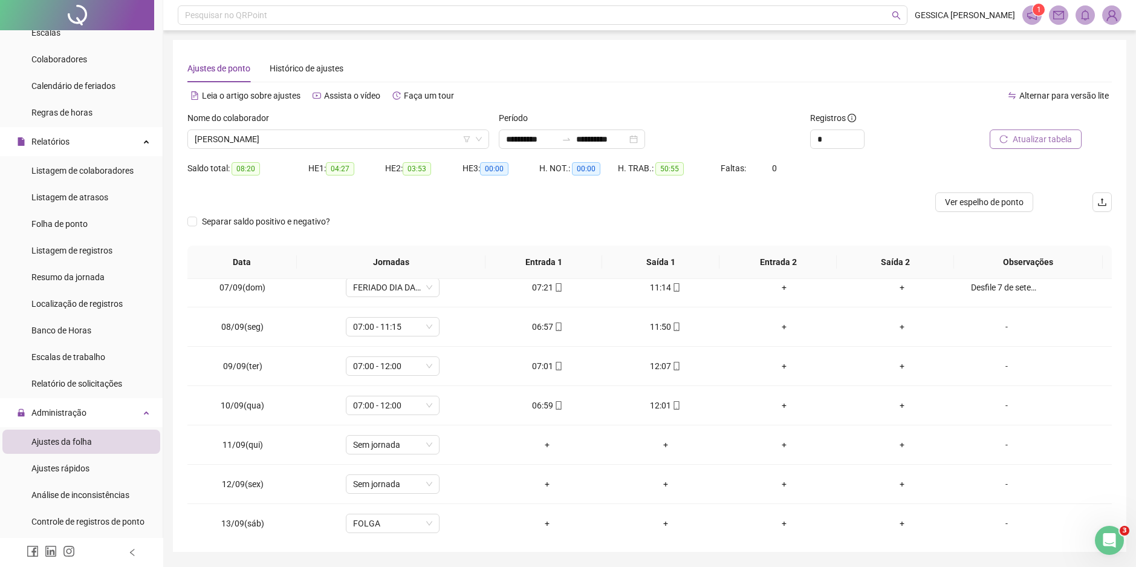
click at [1040, 140] on span "Atualizar tabela" at bounding box center [1042, 138] width 59 height 13
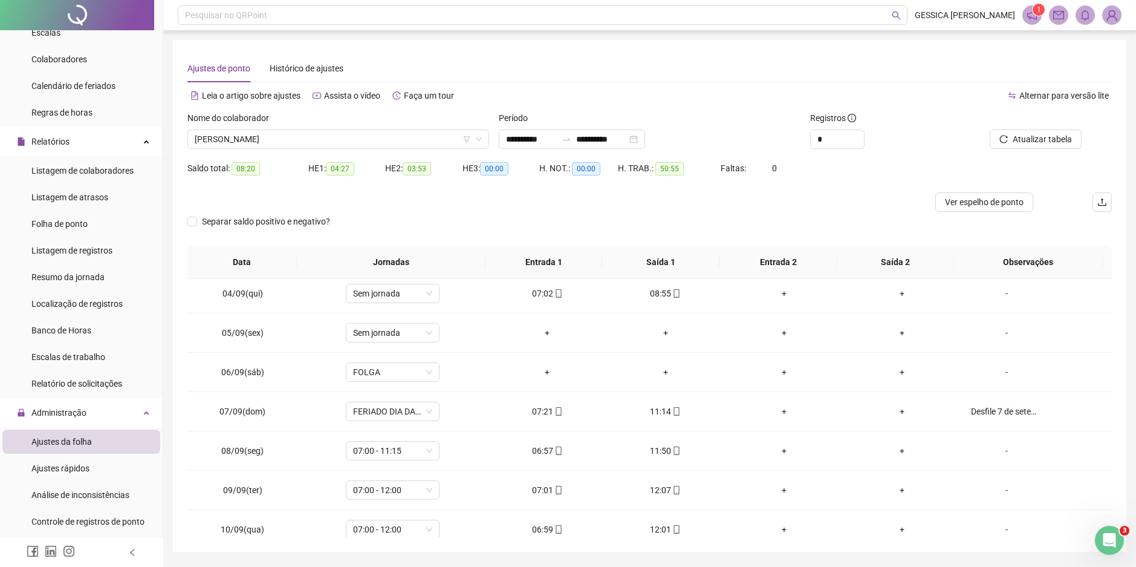
scroll to position [0, 0]
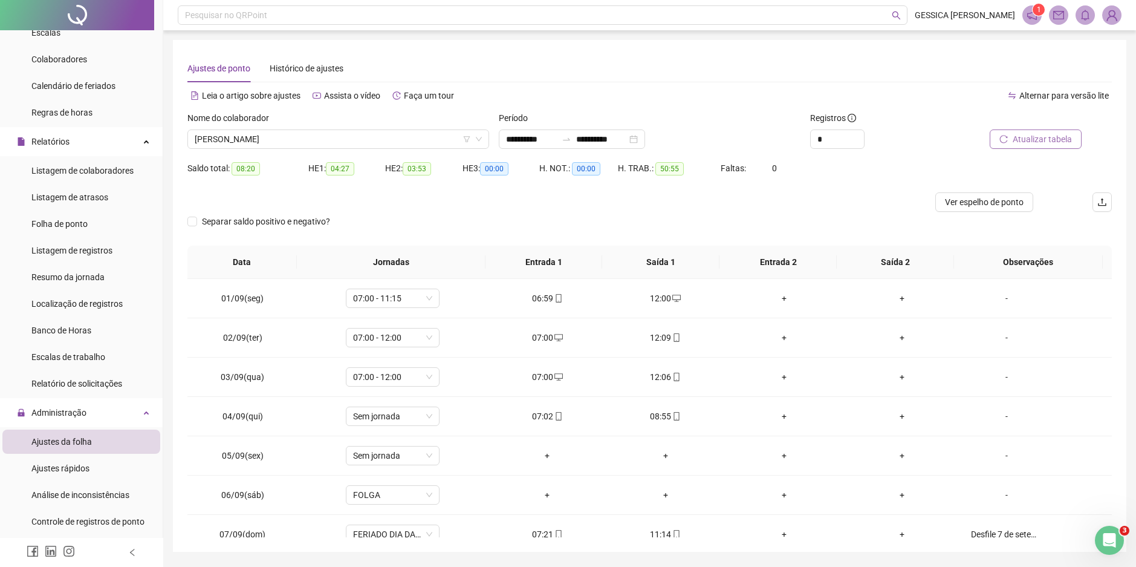
click at [1038, 140] on span "Atualizar tabela" at bounding box center [1042, 138] width 59 height 13
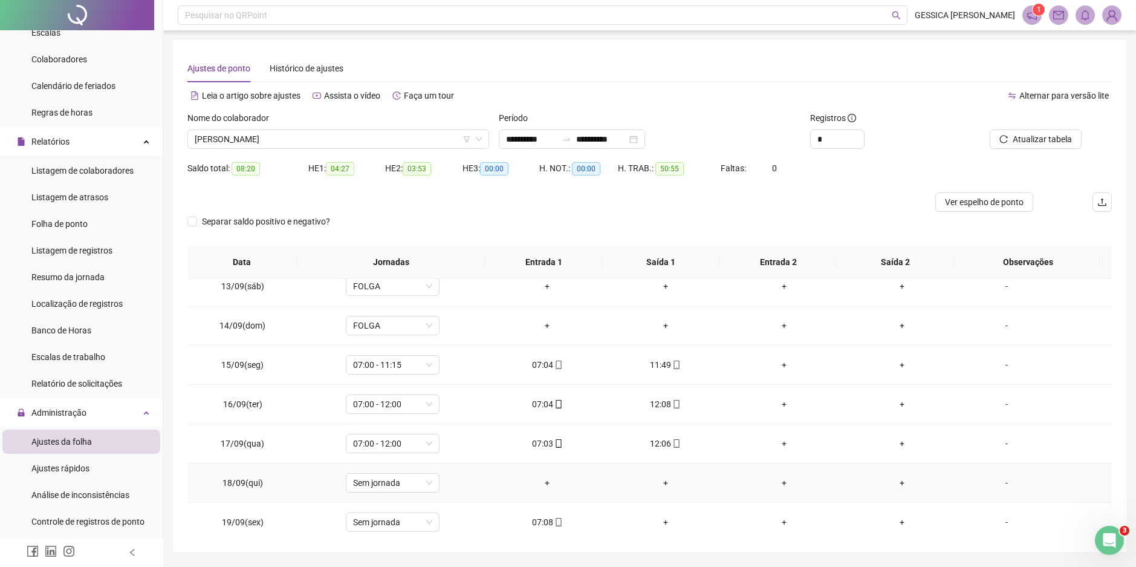
scroll to position [489, 0]
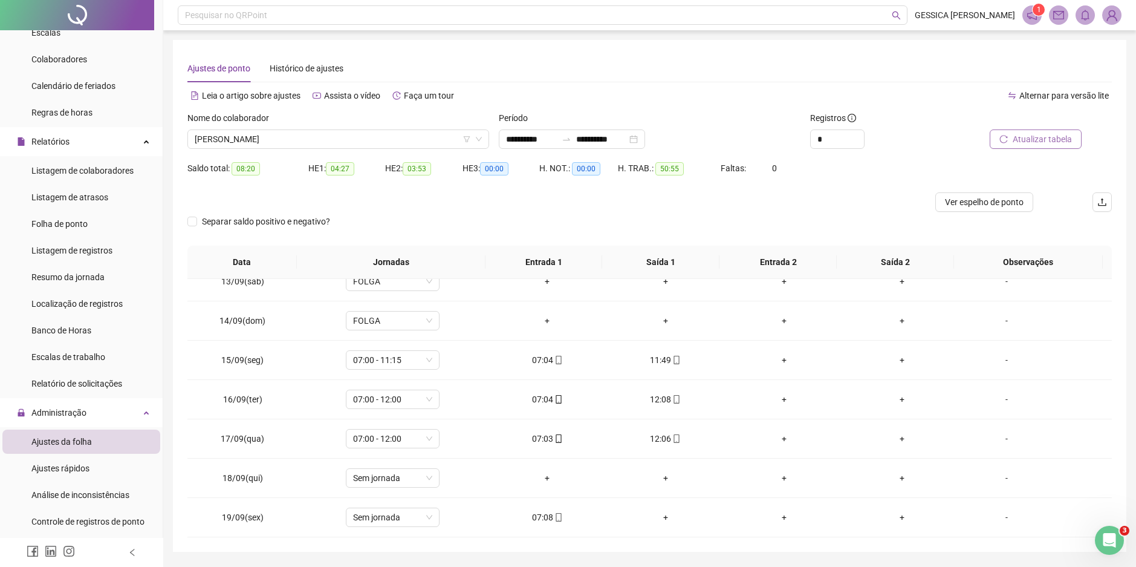
click at [1021, 144] on span "Atualizar tabela" at bounding box center [1042, 138] width 59 height 13
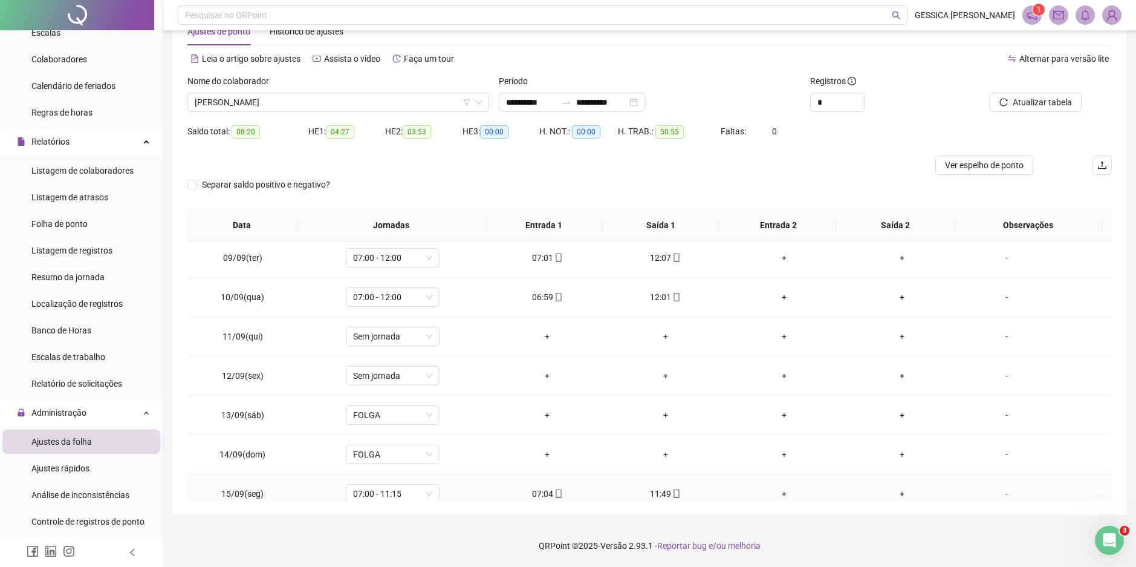
scroll to position [307, 0]
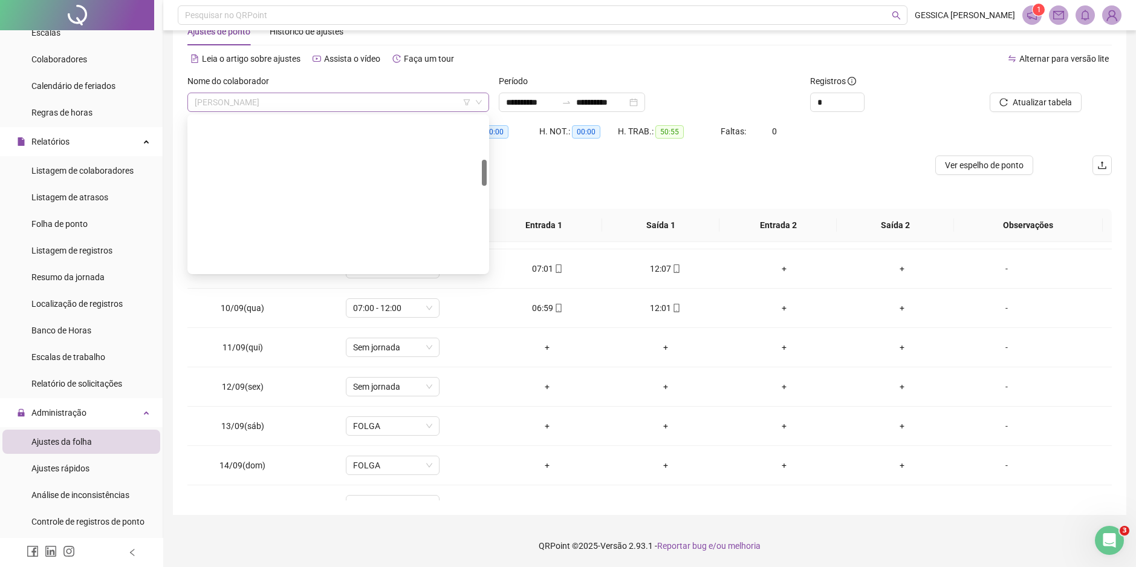
click at [336, 100] on span "[PERSON_NAME]" at bounding box center [338, 102] width 287 height 18
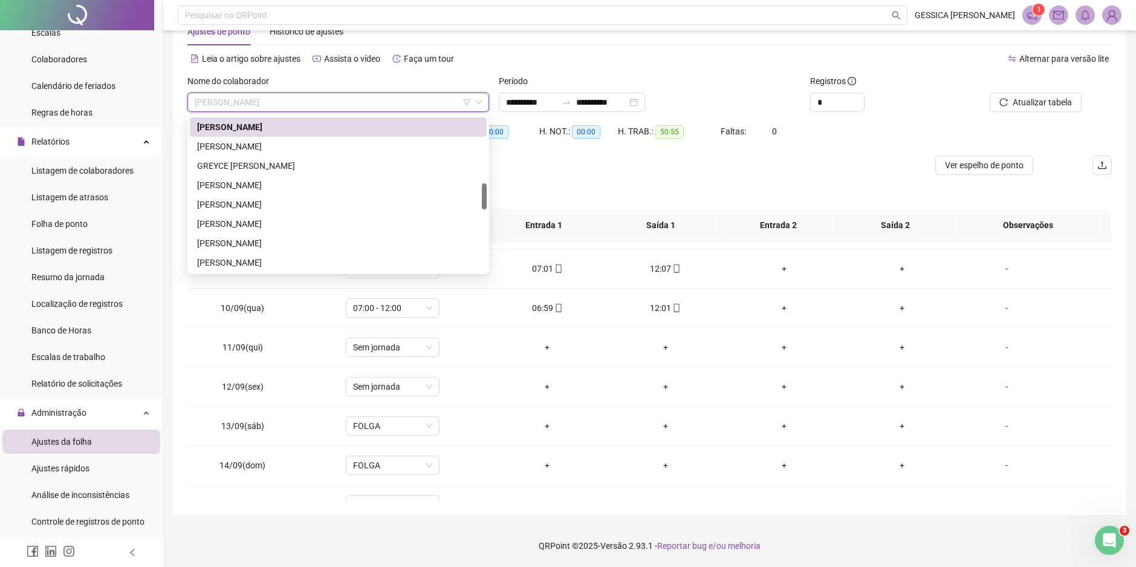
scroll to position [390, 0]
drag, startPoint x: 483, startPoint y: 173, endPoint x: 484, endPoint y: 197, distance: 23.7
click at [484, 197] on div at bounding box center [484, 196] width 5 height 26
click at [325, 143] on div "[PERSON_NAME]" at bounding box center [338, 142] width 282 height 13
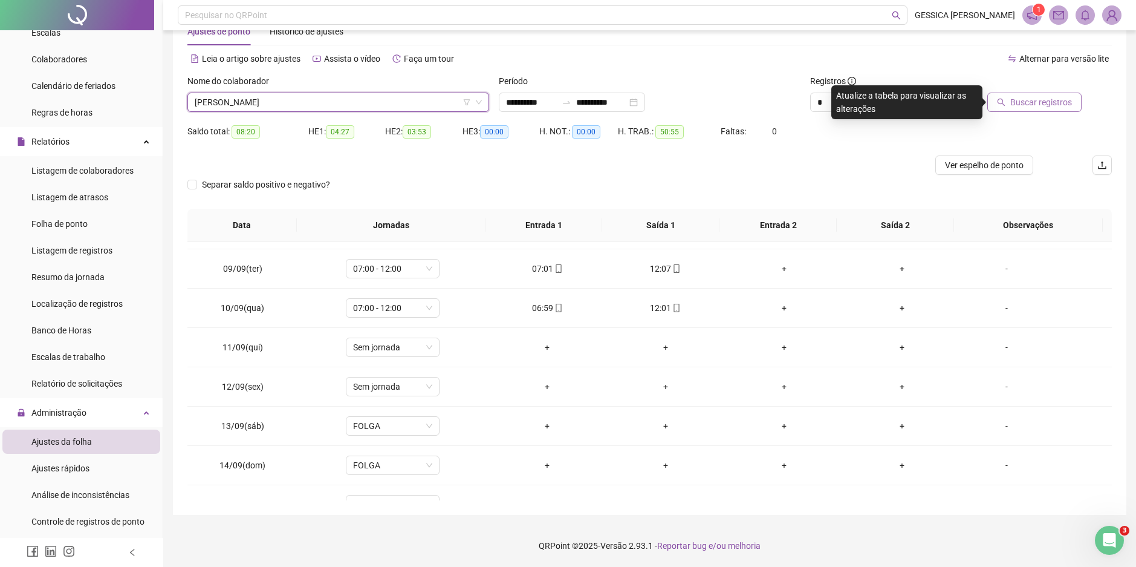
click at [1015, 100] on span "Buscar registros" at bounding box center [1042, 102] width 62 height 13
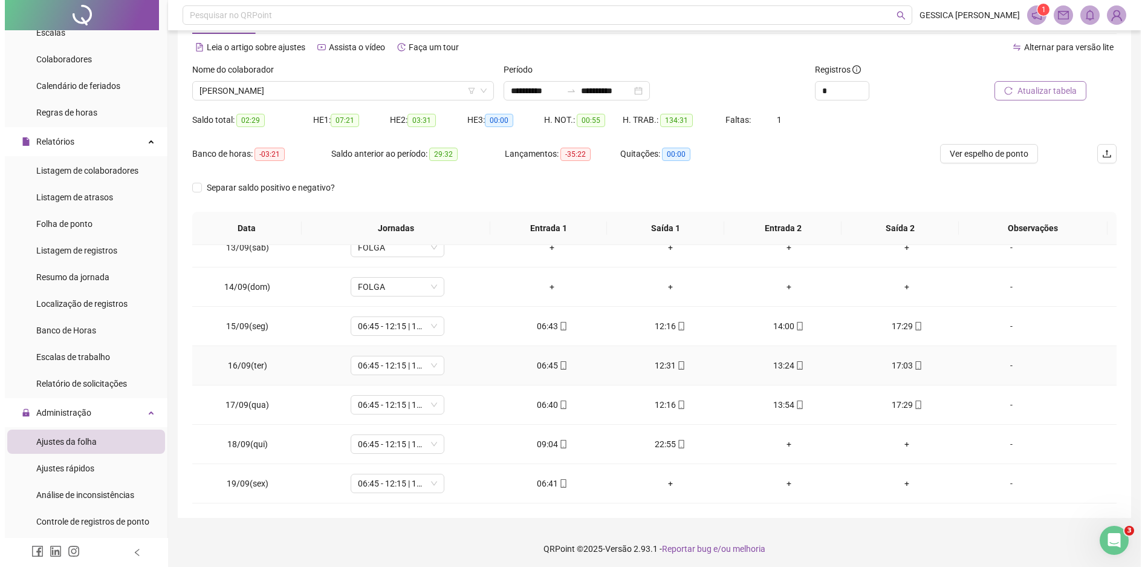
scroll to position [51, 0]
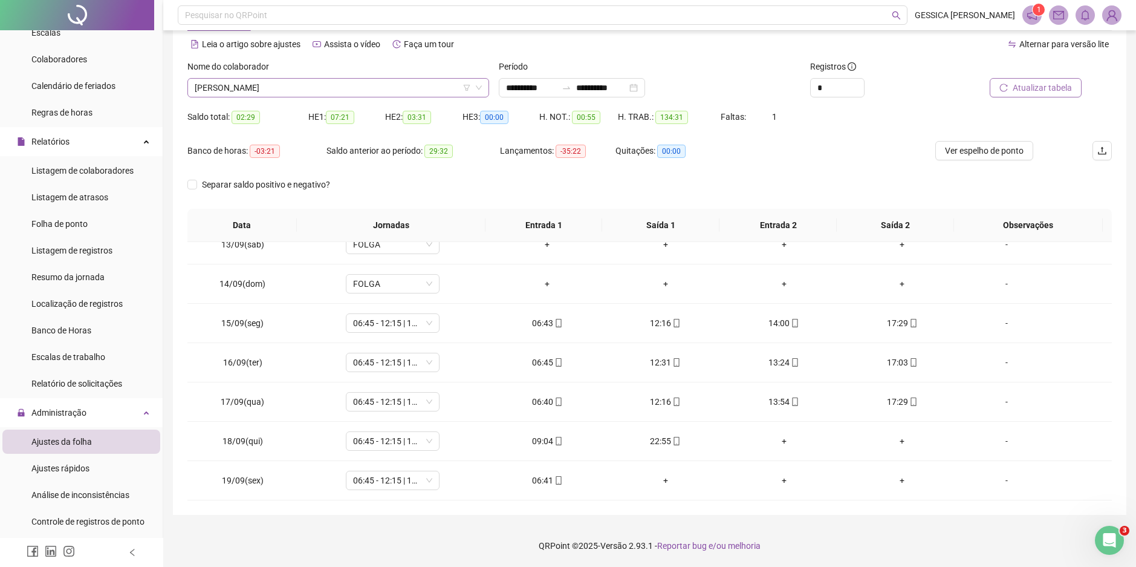
click at [224, 88] on span "[PERSON_NAME]" at bounding box center [338, 88] width 287 height 18
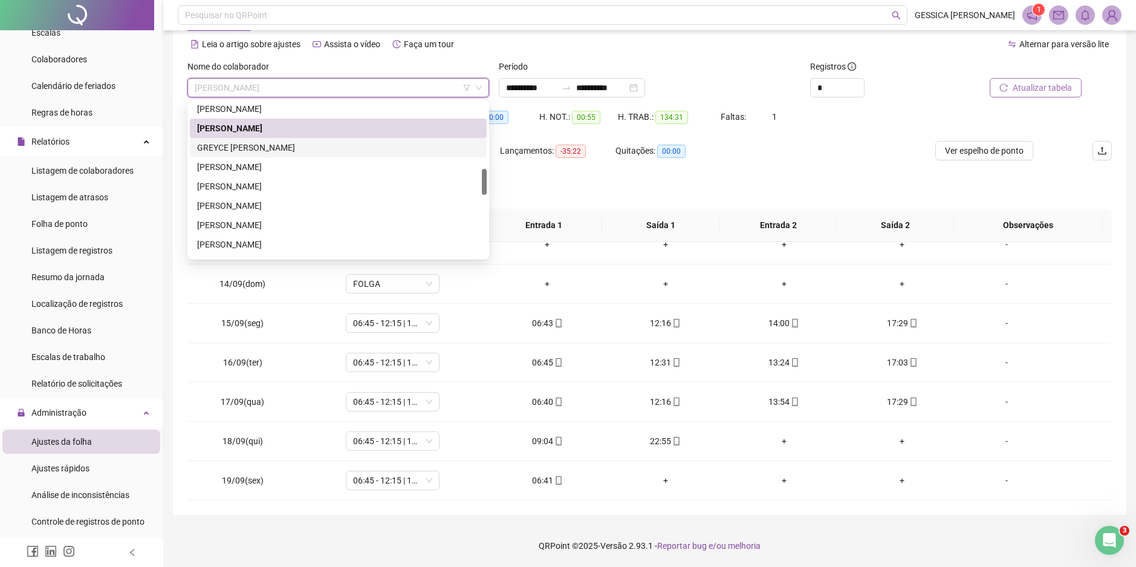
click at [238, 149] on div "GREYCE [PERSON_NAME]" at bounding box center [338, 147] width 282 height 13
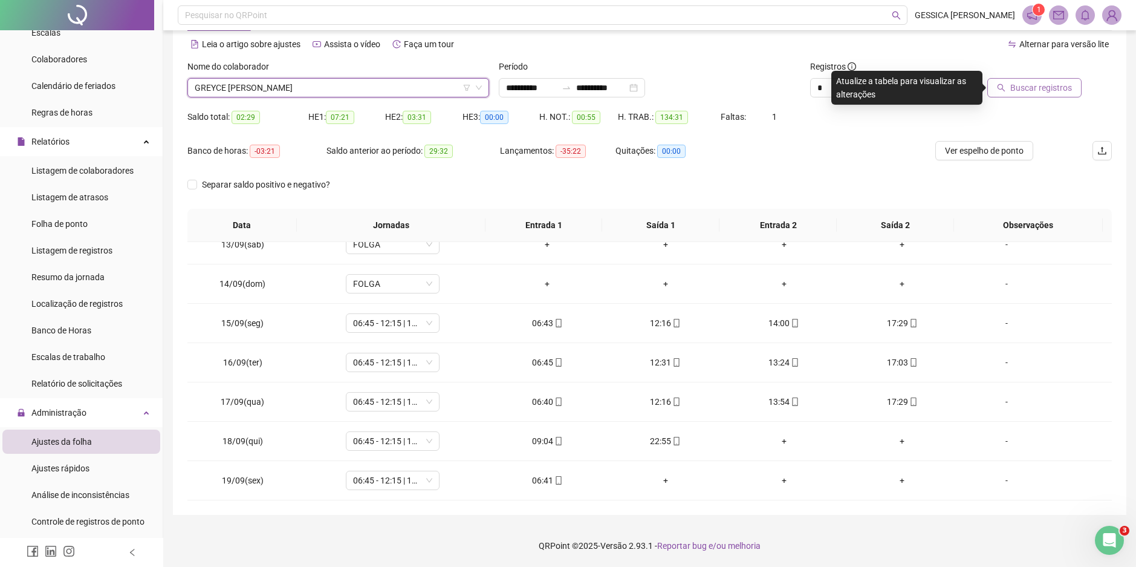
click at [1012, 91] on button "Buscar registros" at bounding box center [1035, 87] width 94 height 19
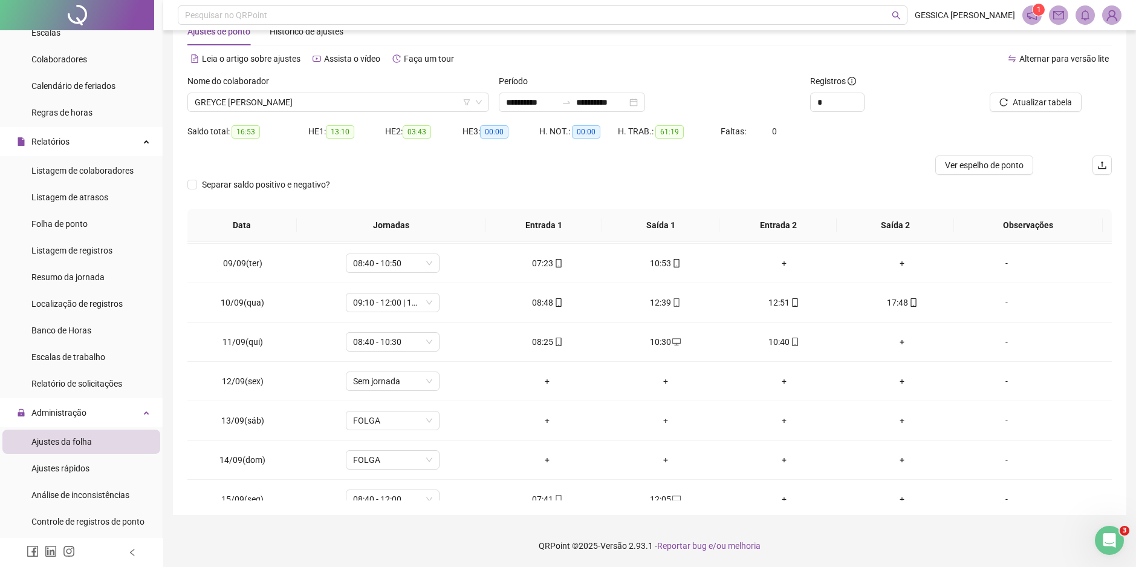
scroll to position [307, 0]
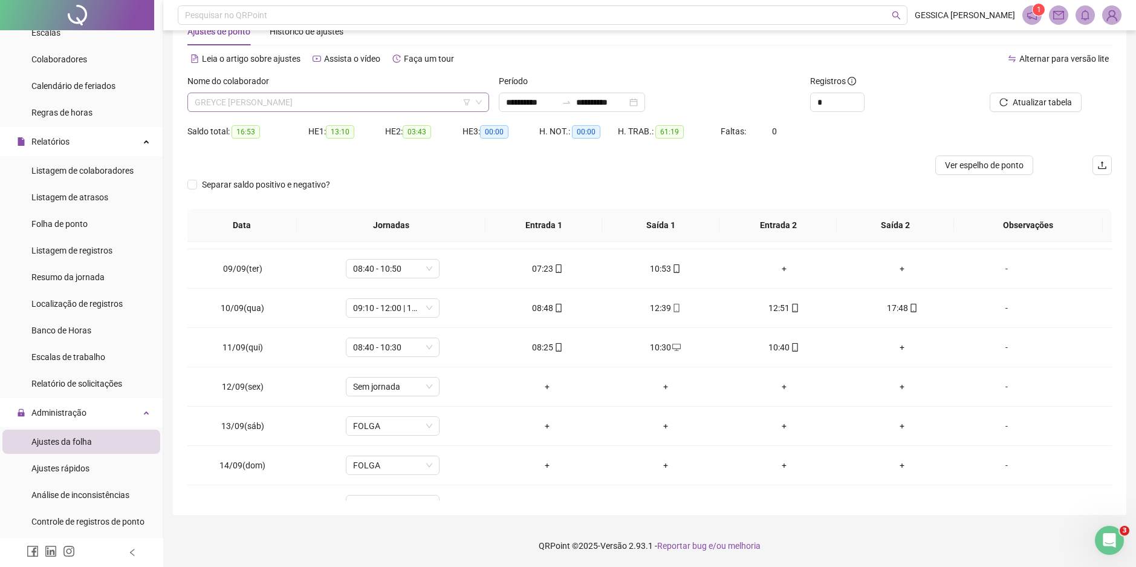
click at [272, 102] on span "GREYCE [PERSON_NAME]" at bounding box center [338, 102] width 287 height 18
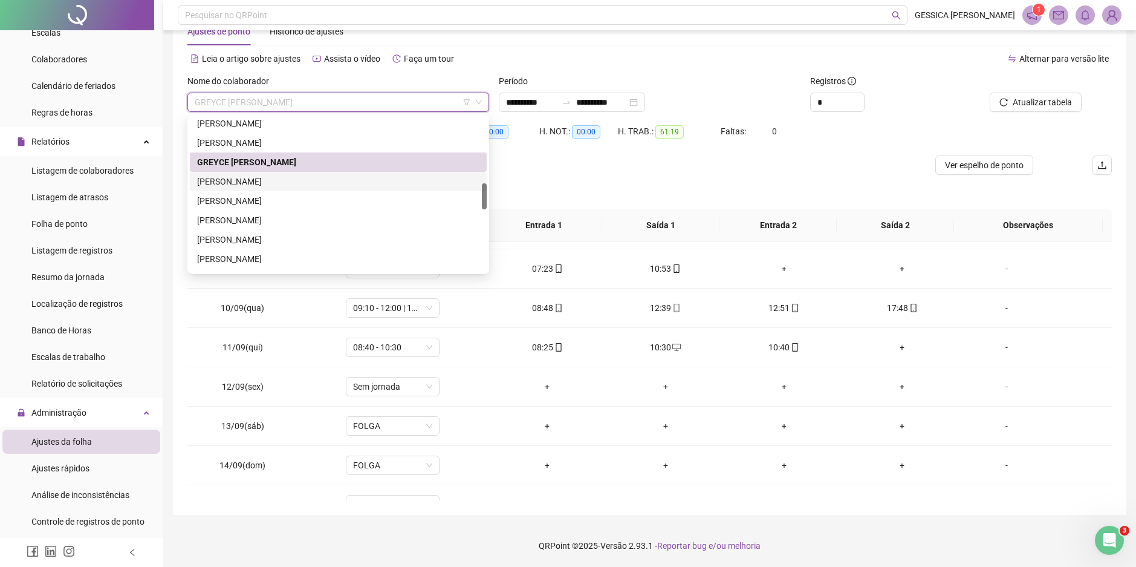
click at [255, 181] on div "[PERSON_NAME]" at bounding box center [338, 181] width 282 height 13
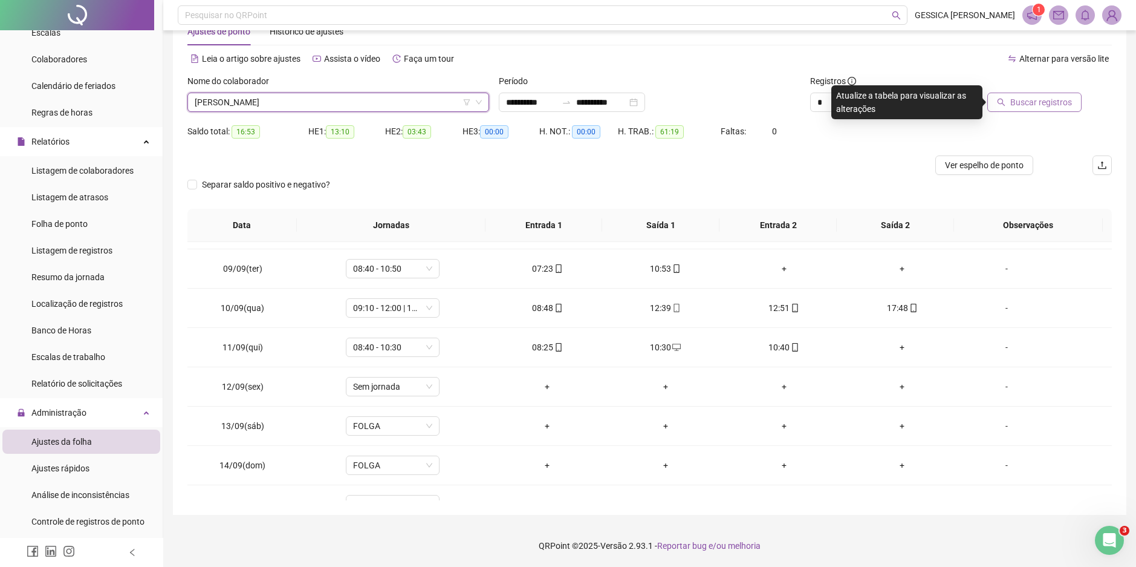
click at [1024, 103] on span "Buscar registros" at bounding box center [1042, 102] width 62 height 13
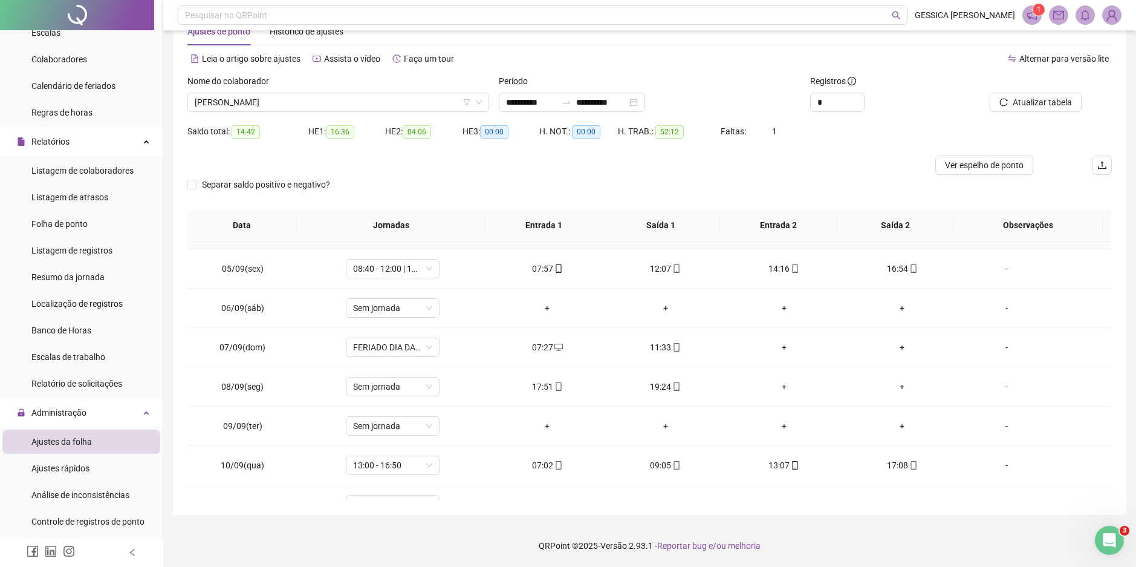
scroll to position [181, 0]
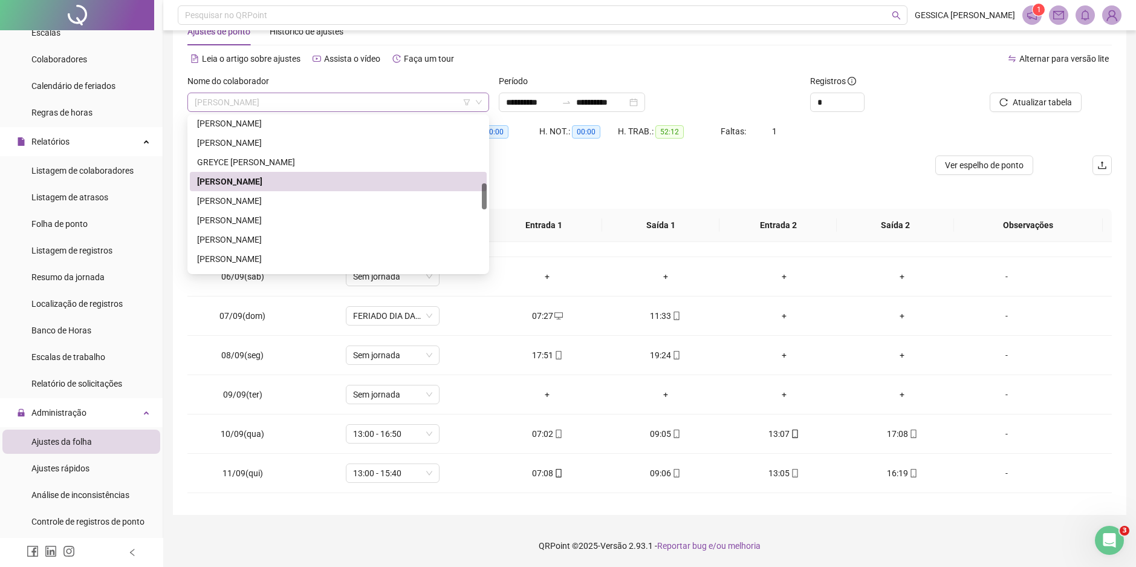
click at [262, 105] on span "[PERSON_NAME]" at bounding box center [338, 102] width 287 height 18
click at [257, 198] on div "[PERSON_NAME]" at bounding box center [338, 200] width 282 height 13
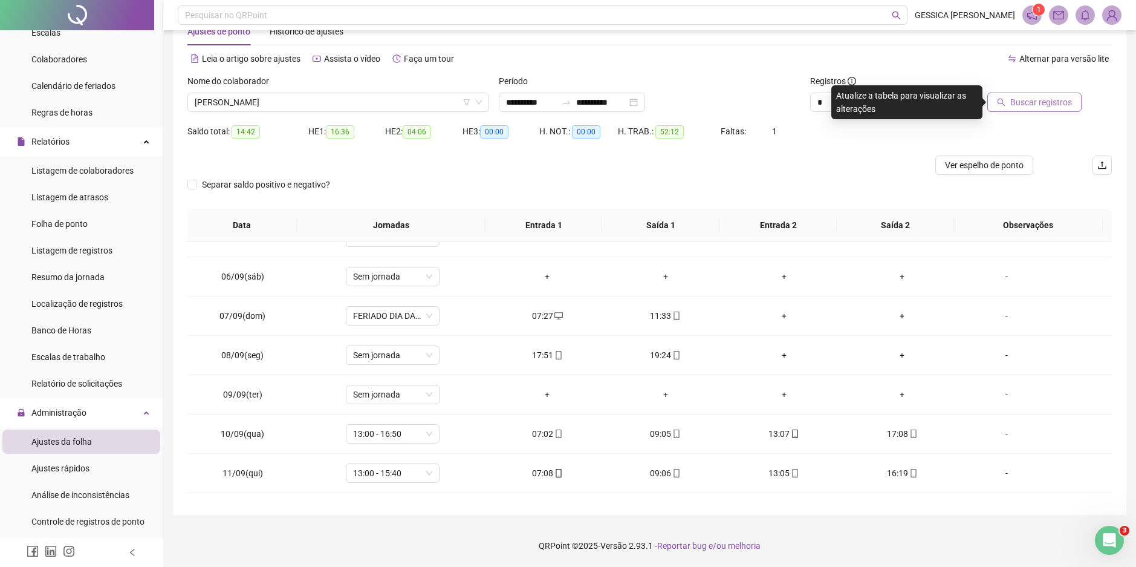
click at [1030, 100] on span "Buscar registros" at bounding box center [1042, 102] width 62 height 13
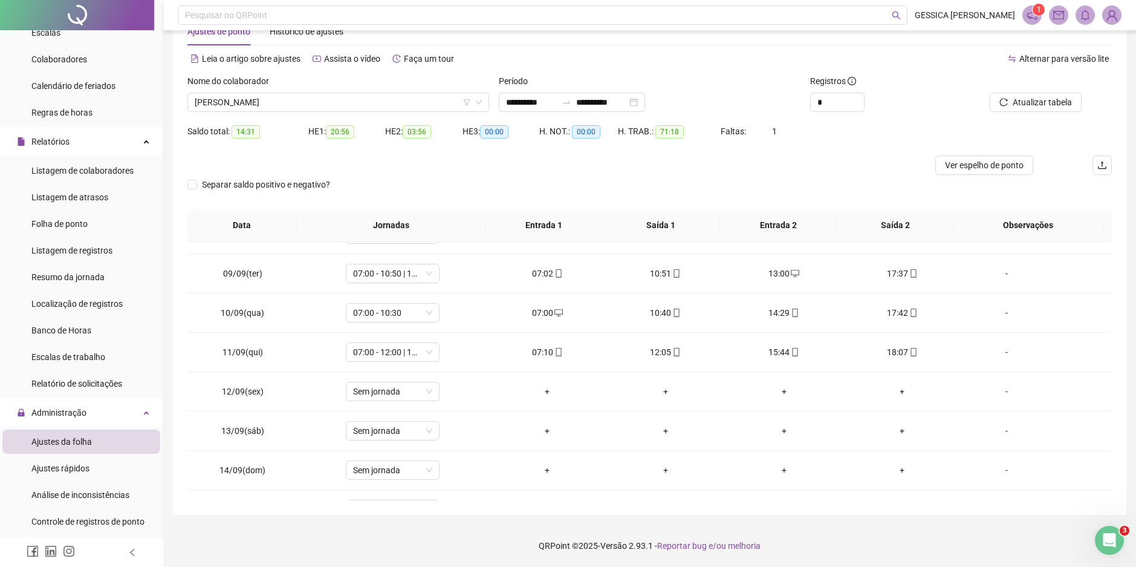
scroll to position [489, 0]
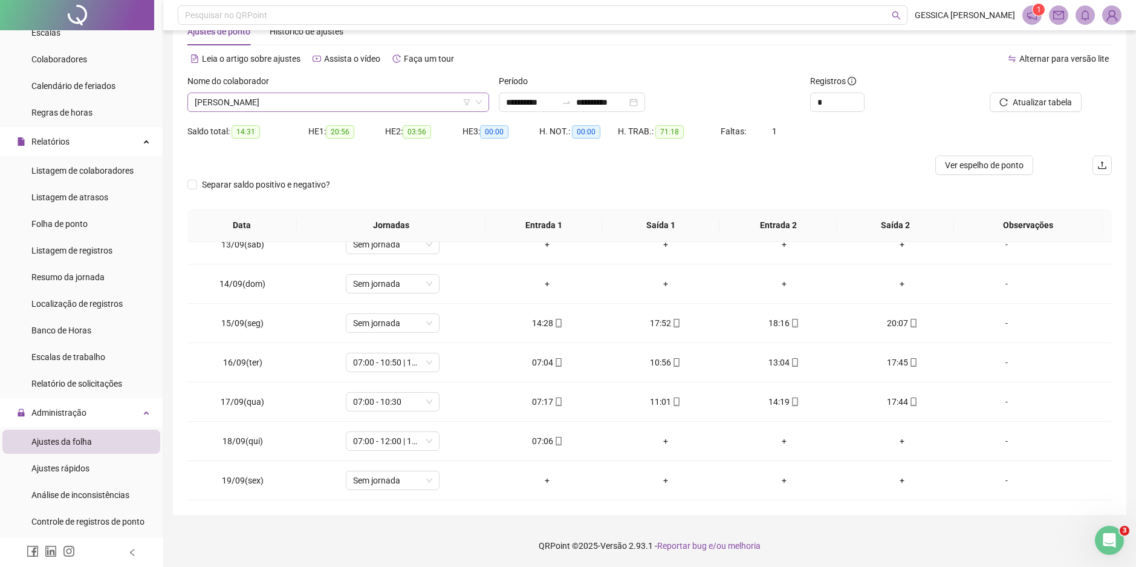
click at [249, 103] on span "[PERSON_NAME]" at bounding box center [338, 102] width 287 height 18
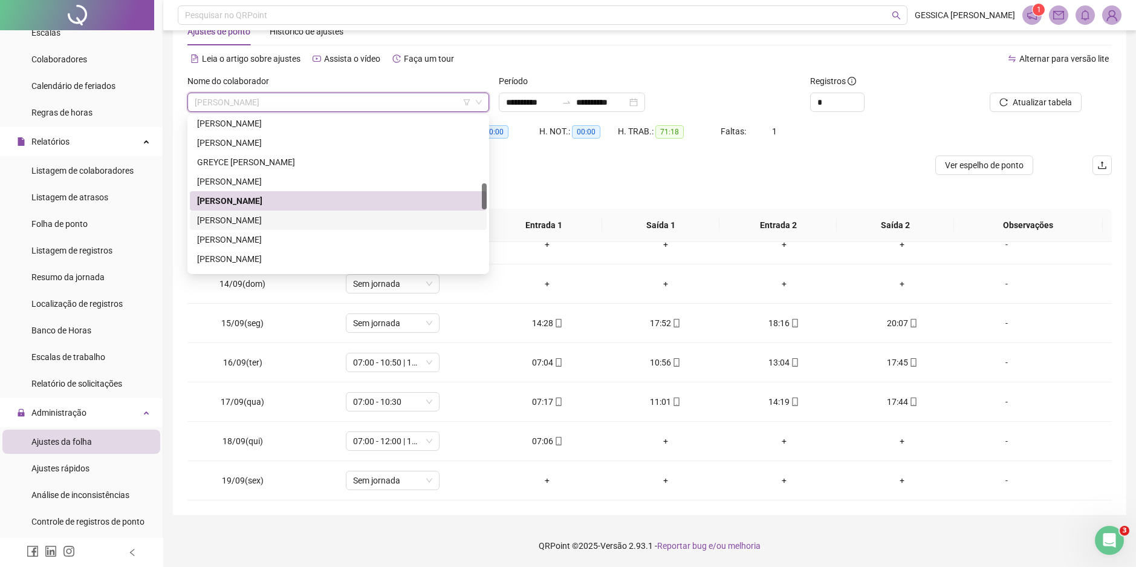
click at [269, 218] on div "[PERSON_NAME]" at bounding box center [338, 219] width 282 height 13
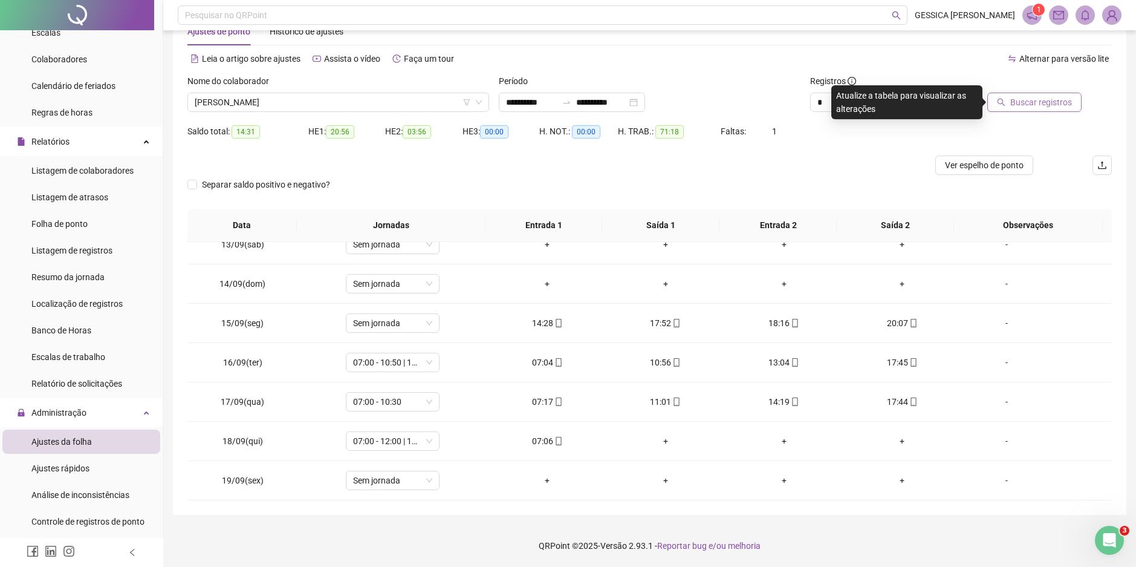
click at [1029, 108] on span "Buscar registros" at bounding box center [1042, 102] width 62 height 13
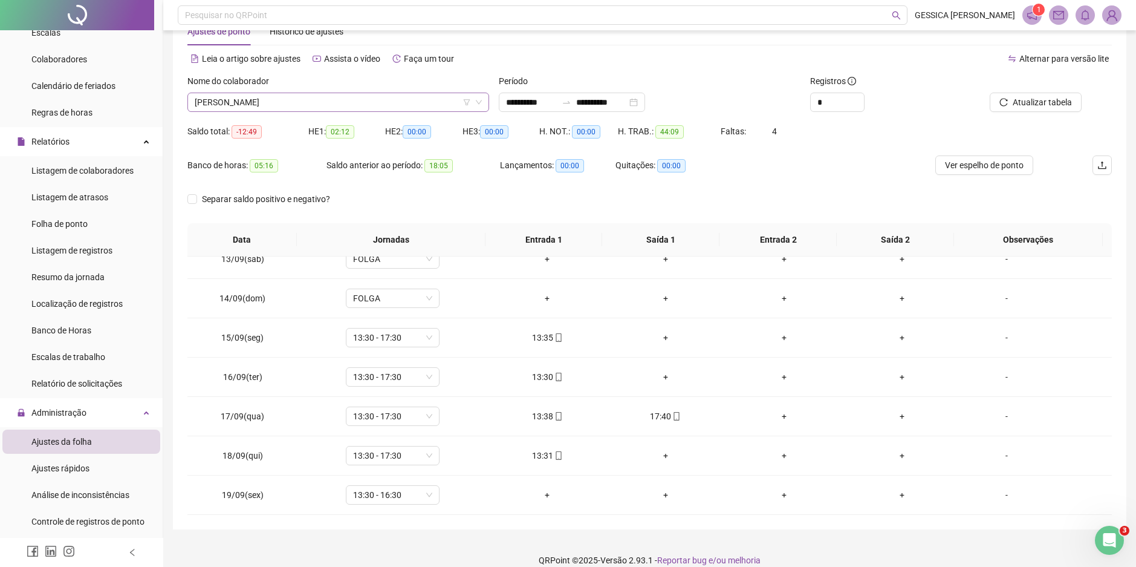
click at [252, 99] on span "[PERSON_NAME]" at bounding box center [338, 102] width 287 height 18
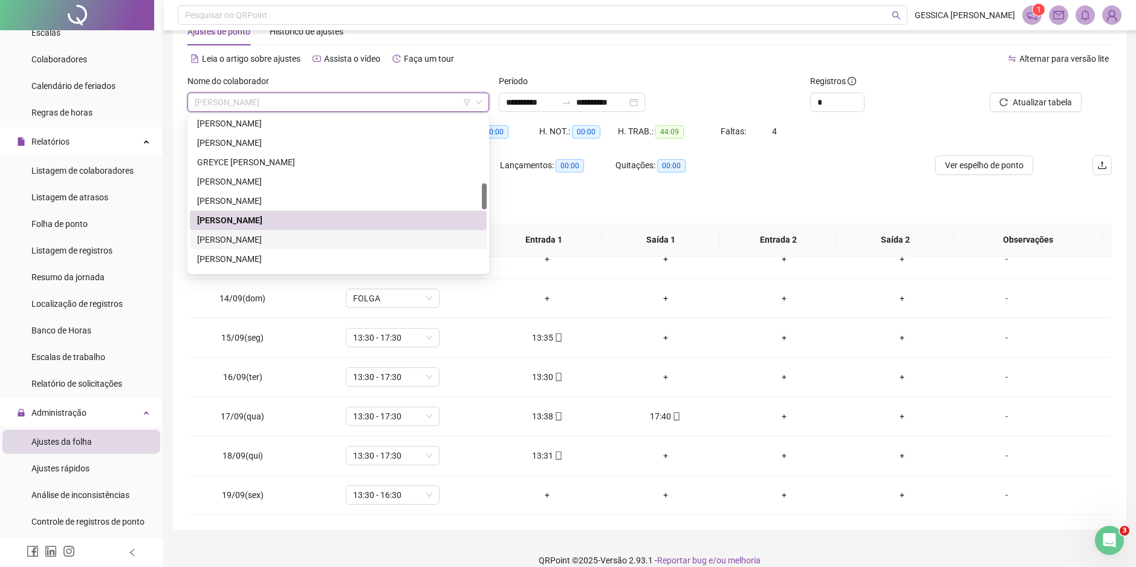
click at [244, 237] on div "[PERSON_NAME]" at bounding box center [338, 239] width 282 height 13
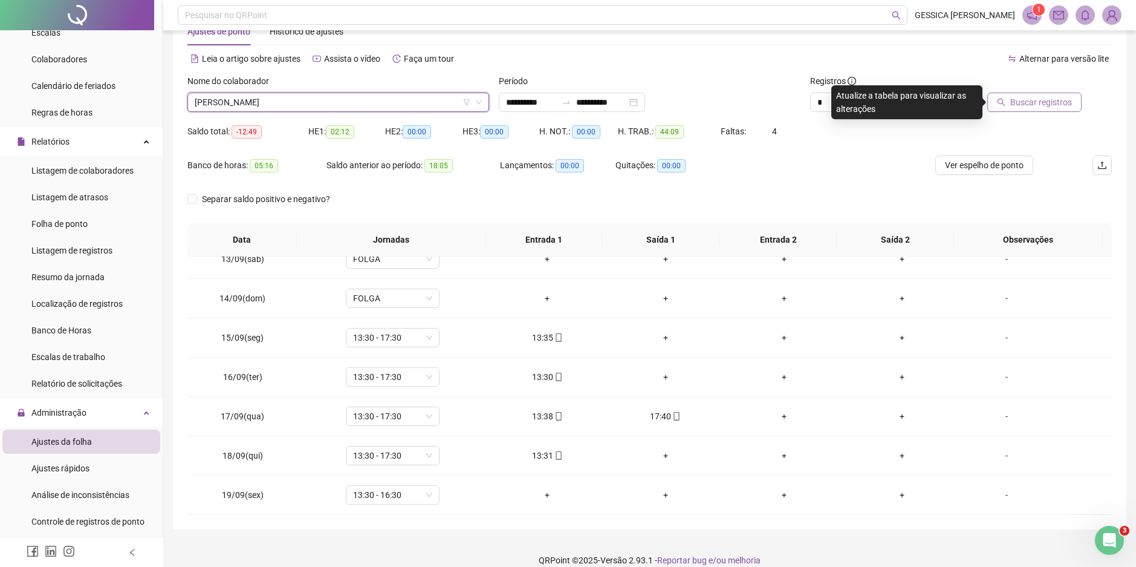
click at [1017, 103] on span "Buscar registros" at bounding box center [1042, 102] width 62 height 13
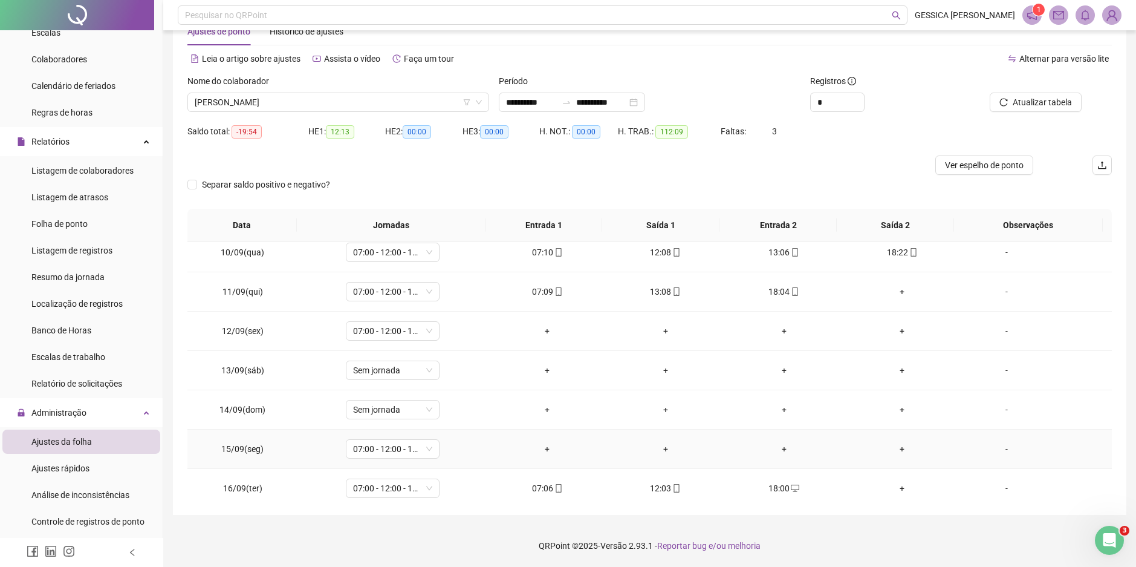
scroll to position [302, 0]
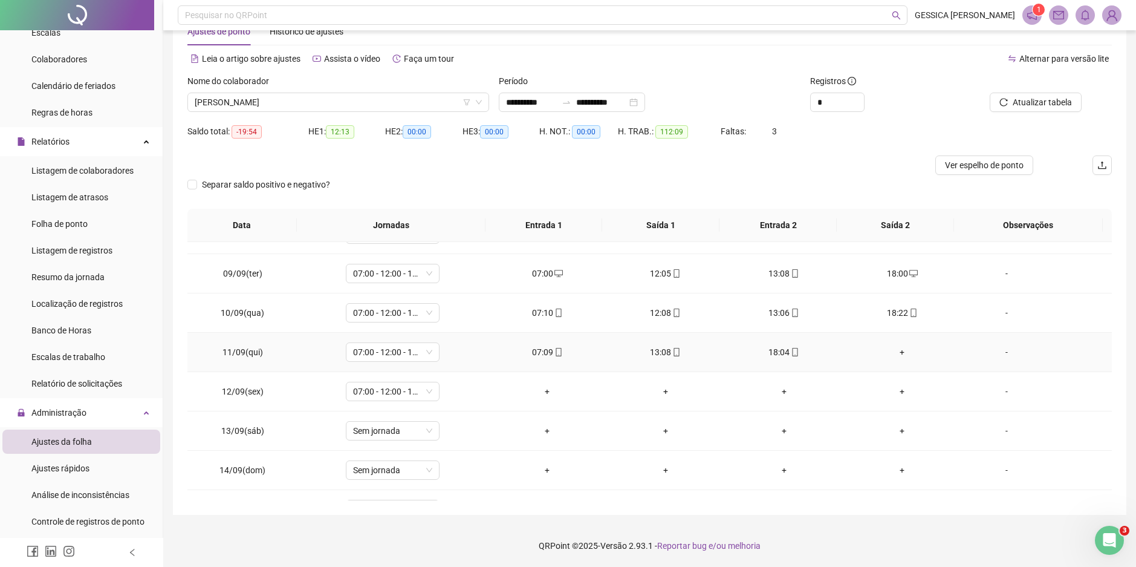
click at [896, 353] on div "+" at bounding box center [902, 351] width 99 height 13
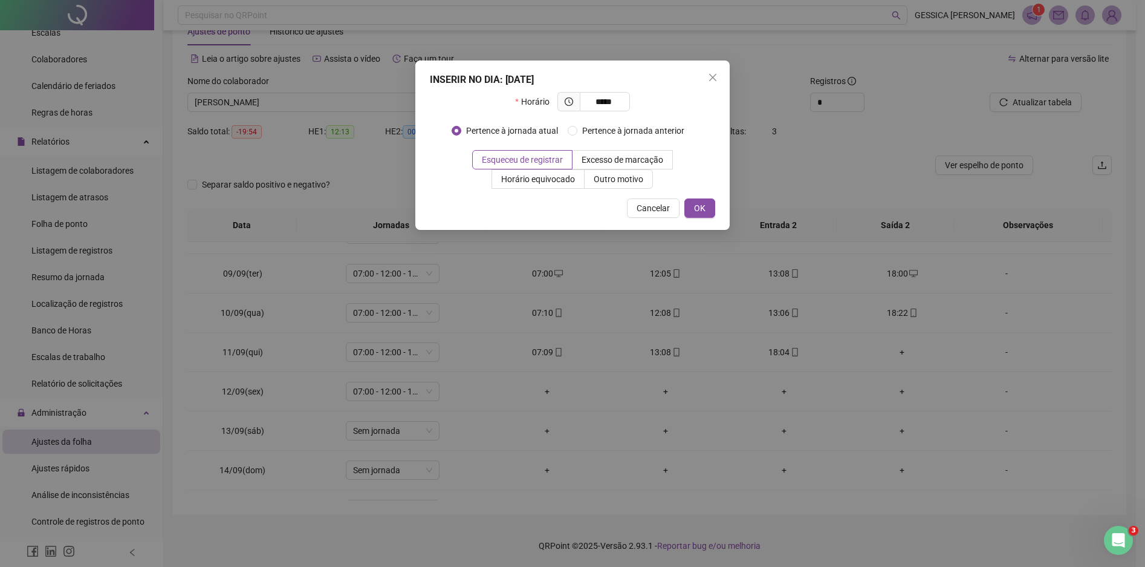
type input "*****"
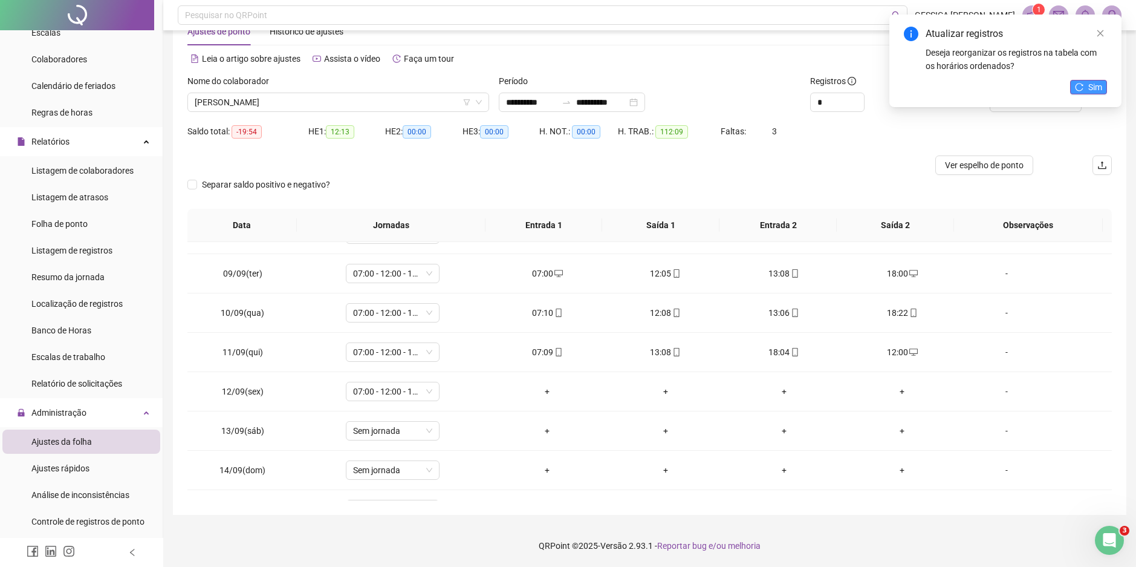
click at [1092, 82] on span "Sim" at bounding box center [1096, 86] width 14 height 13
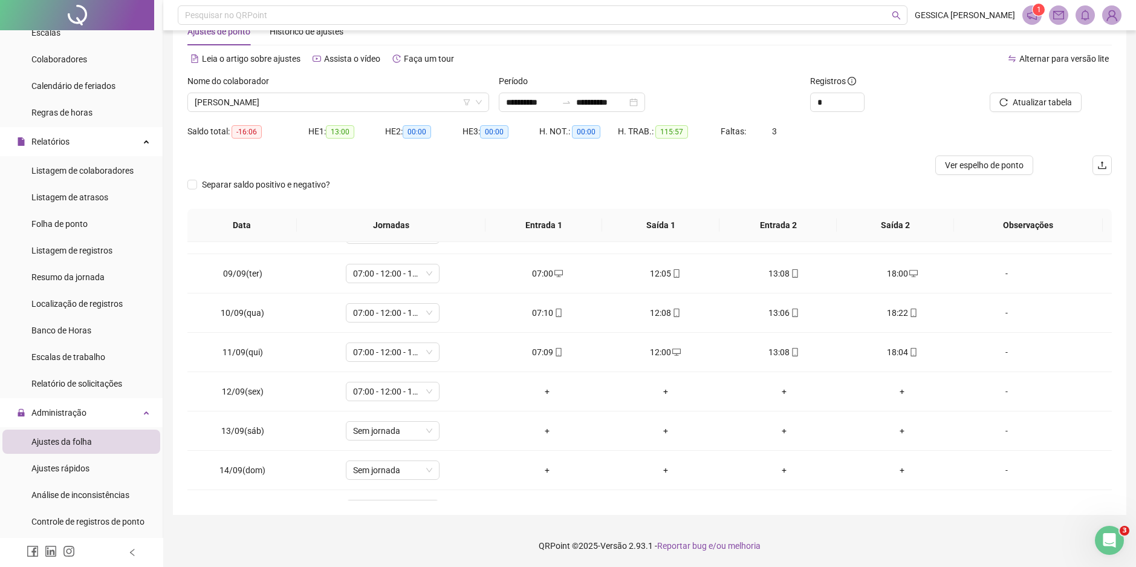
click at [1048, 101] on span "Atualizar tabela" at bounding box center [1042, 102] width 59 height 13
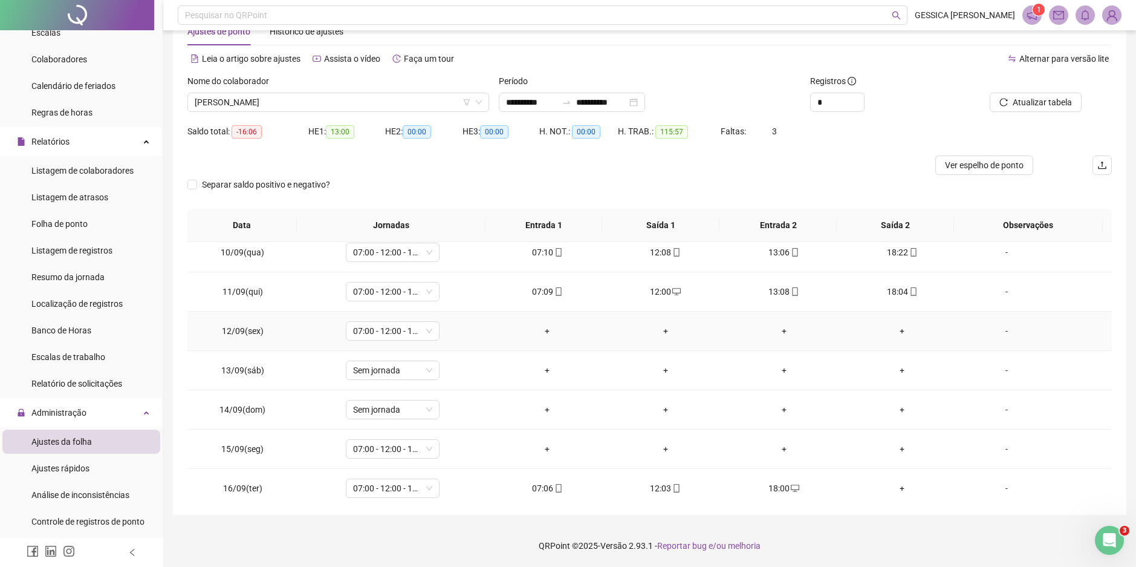
click at [538, 329] on div "+" at bounding box center [547, 330] width 99 height 13
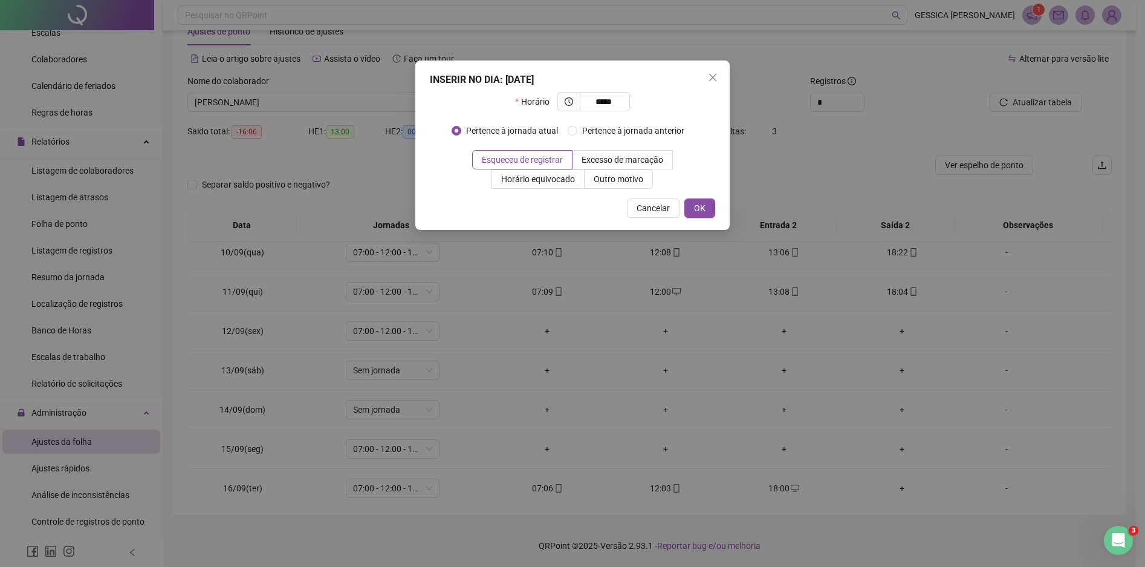
type input "*****"
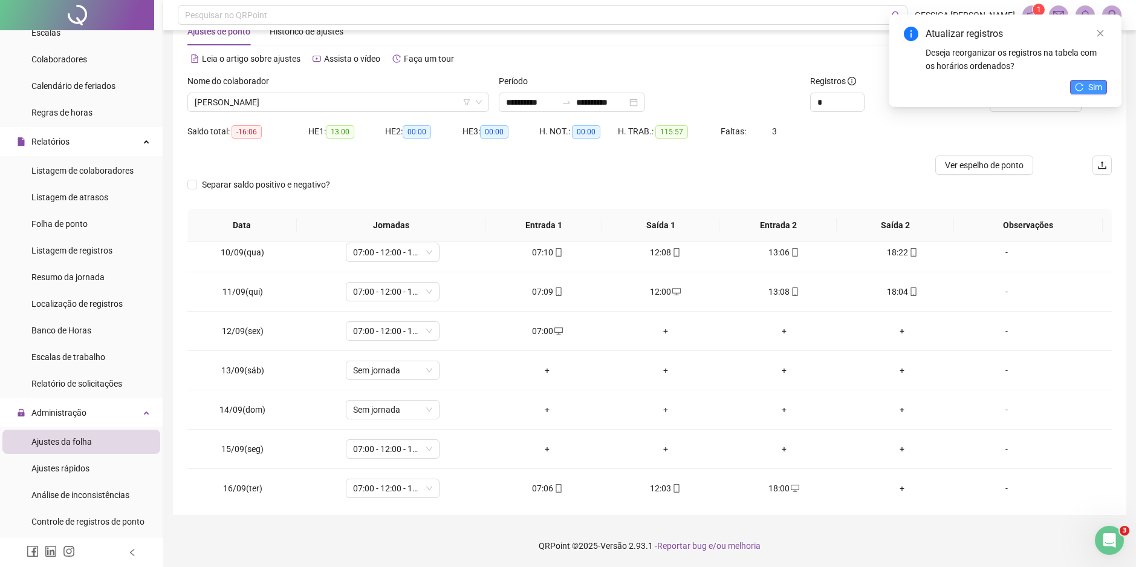
click at [1096, 86] on span "Sim" at bounding box center [1096, 86] width 14 height 13
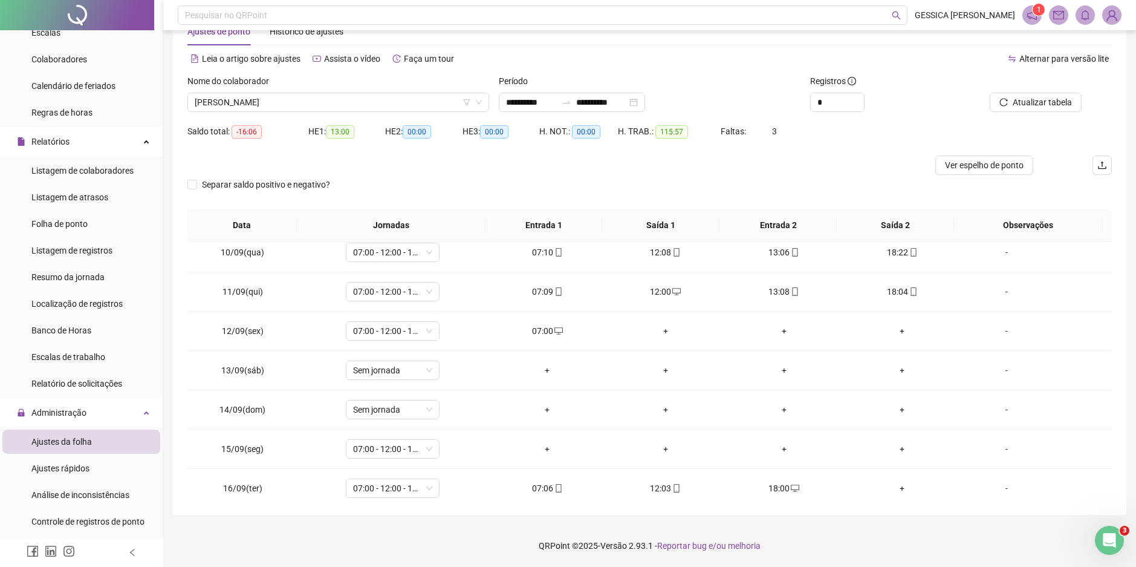
click at [1052, 102] on span "Atualizar tabela" at bounding box center [1042, 102] width 59 height 13
click at [660, 332] on div "+" at bounding box center [665, 330] width 99 height 13
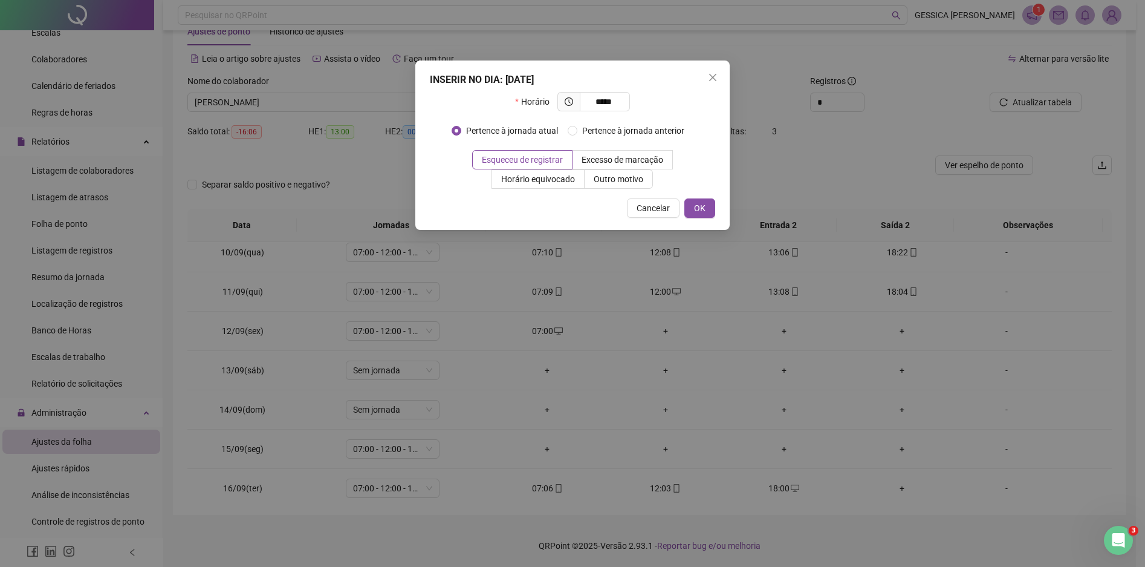
type input "*****"
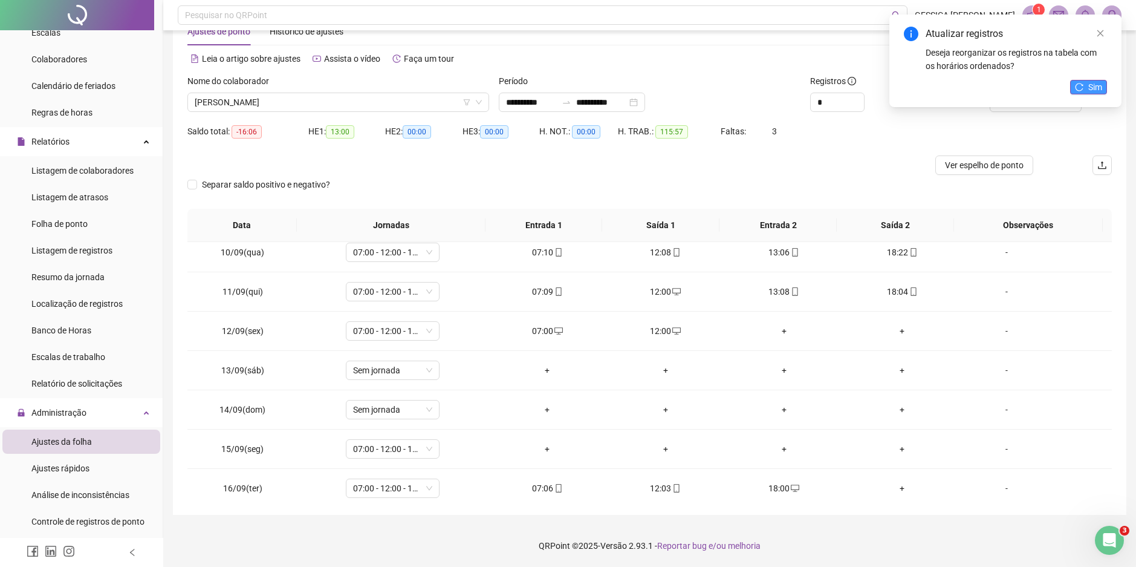
click at [1075, 88] on icon "reload" at bounding box center [1079, 87] width 8 height 8
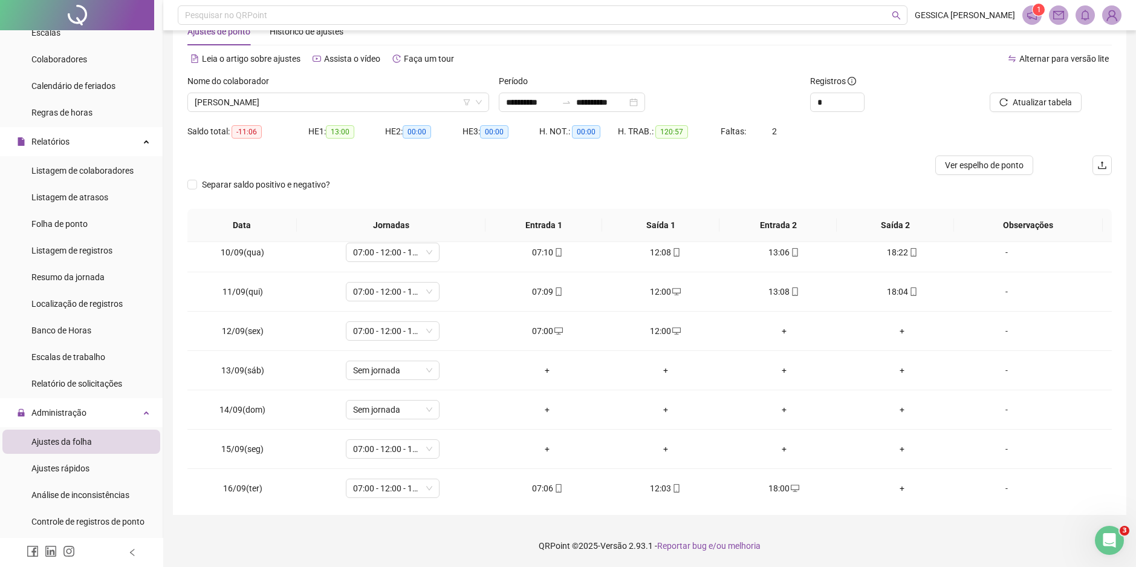
click at [1052, 102] on span "Atualizar tabela" at bounding box center [1042, 102] width 59 height 13
click at [780, 328] on div "+" at bounding box center [784, 330] width 99 height 13
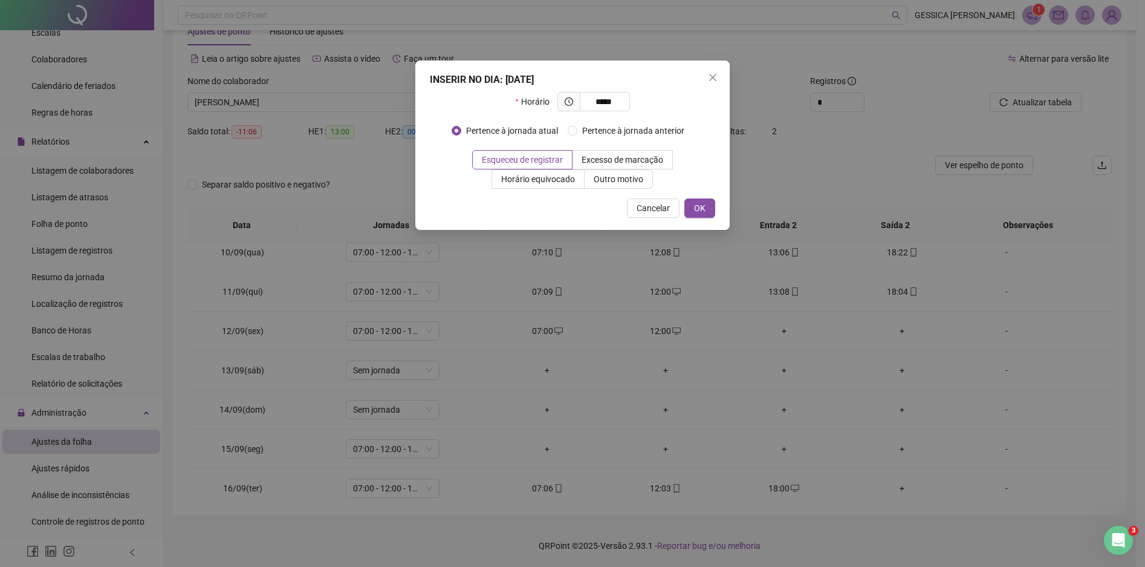
type input "*****"
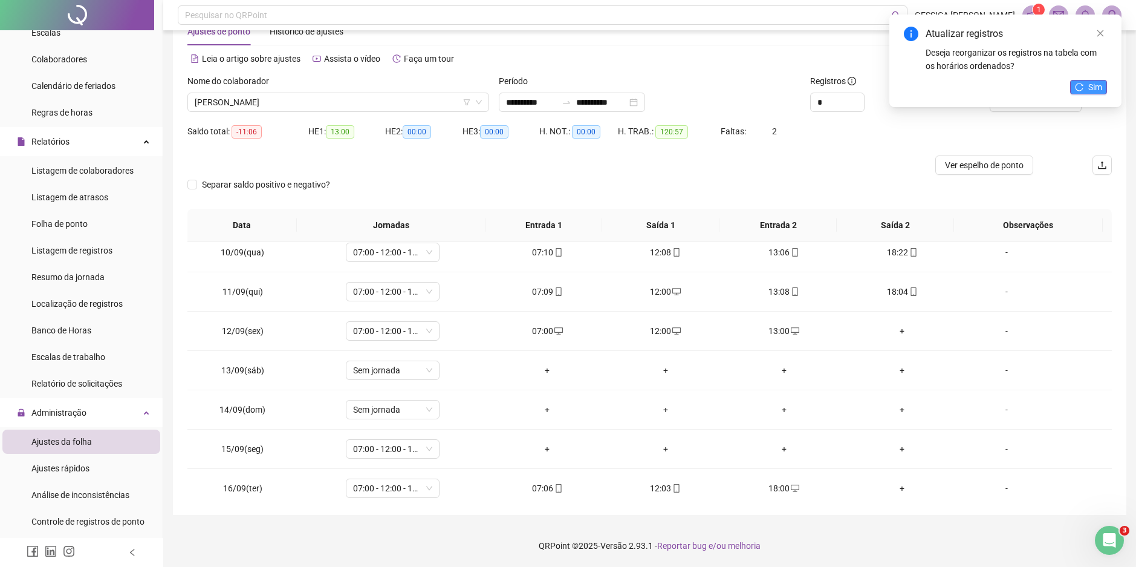
click at [1081, 88] on icon "reload" at bounding box center [1079, 87] width 8 height 8
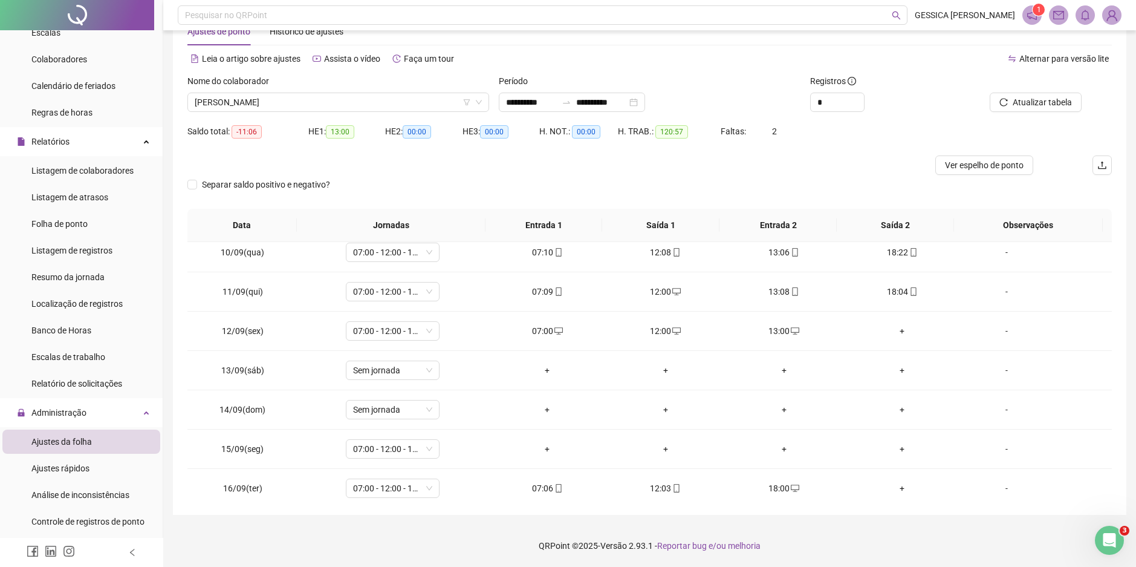
click at [1053, 108] on span "Atualizar tabela" at bounding box center [1042, 102] width 59 height 13
click at [891, 334] on div "+" at bounding box center [902, 330] width 99 height 13
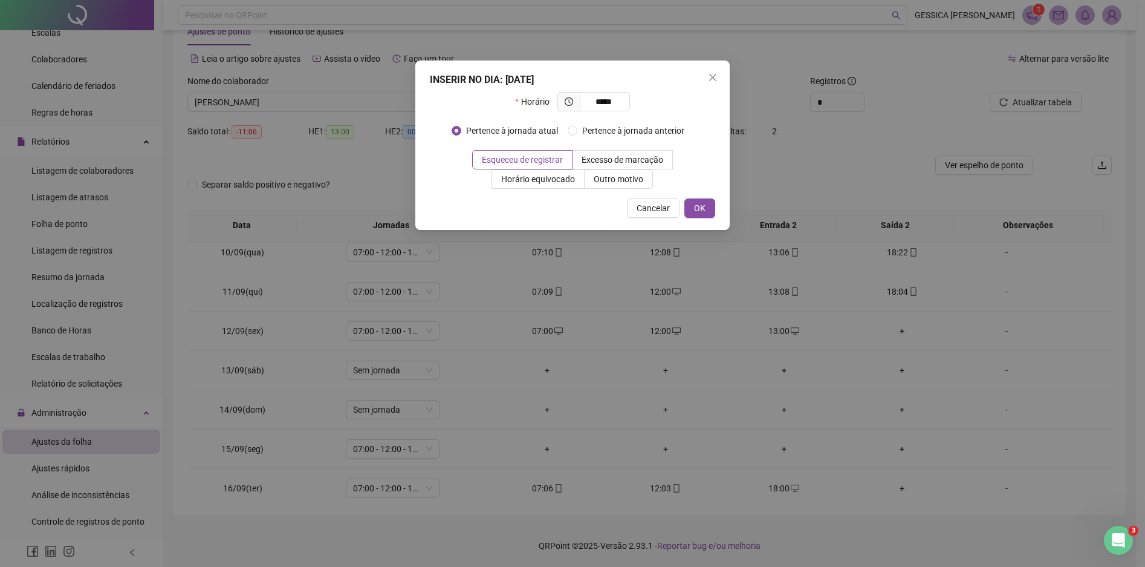
type input "*****"
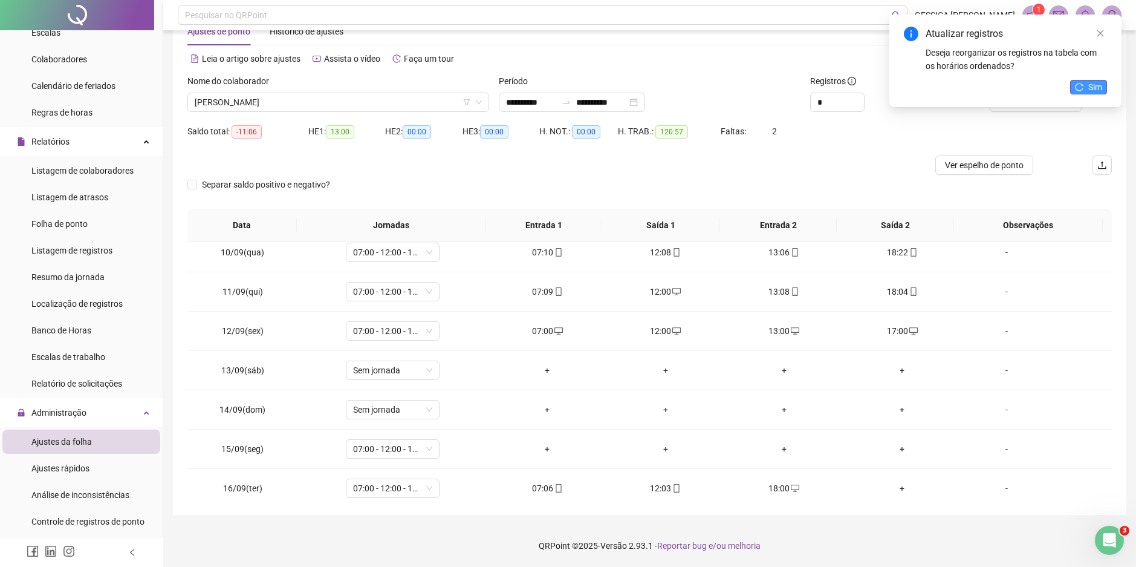
click at [1099, 89] on span "Sim" at bounding box center [1096, 86] width 14 height 13
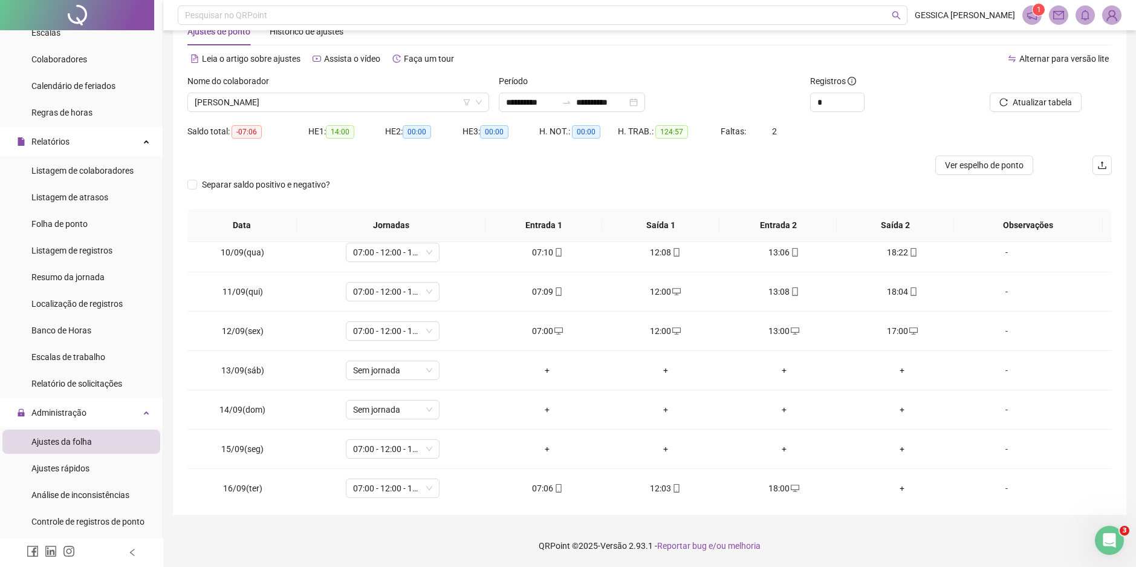
click at [1045, 105] on span "Atualizar tabela" at bounding box center [1042, 102] width 59 height 13
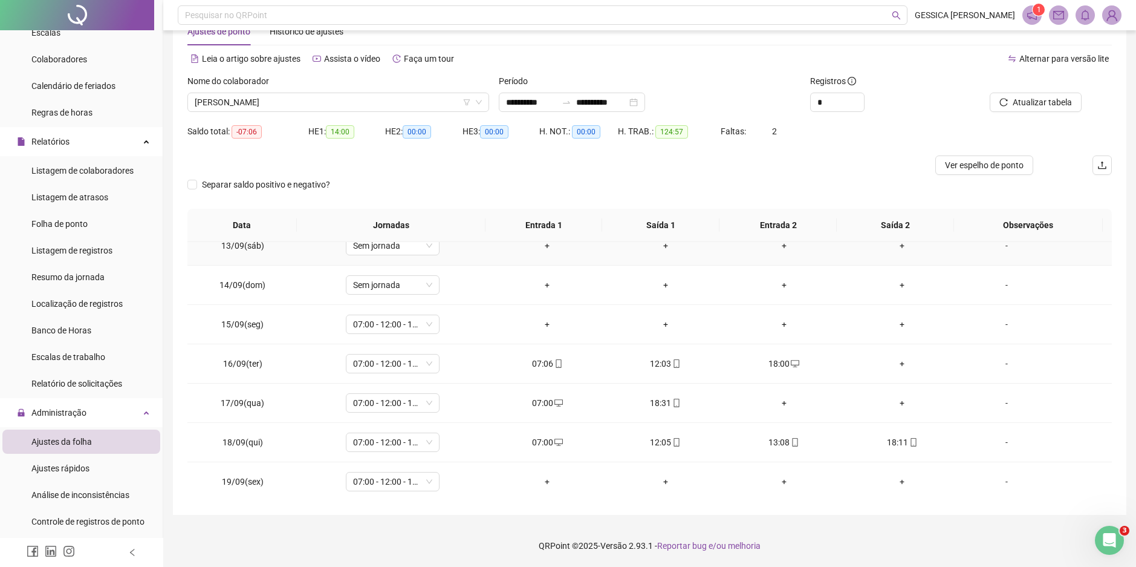
scroll to position [489, 0]
click at [542, 321] on div "+" at bounding box center [547, 322] width 99 height 13
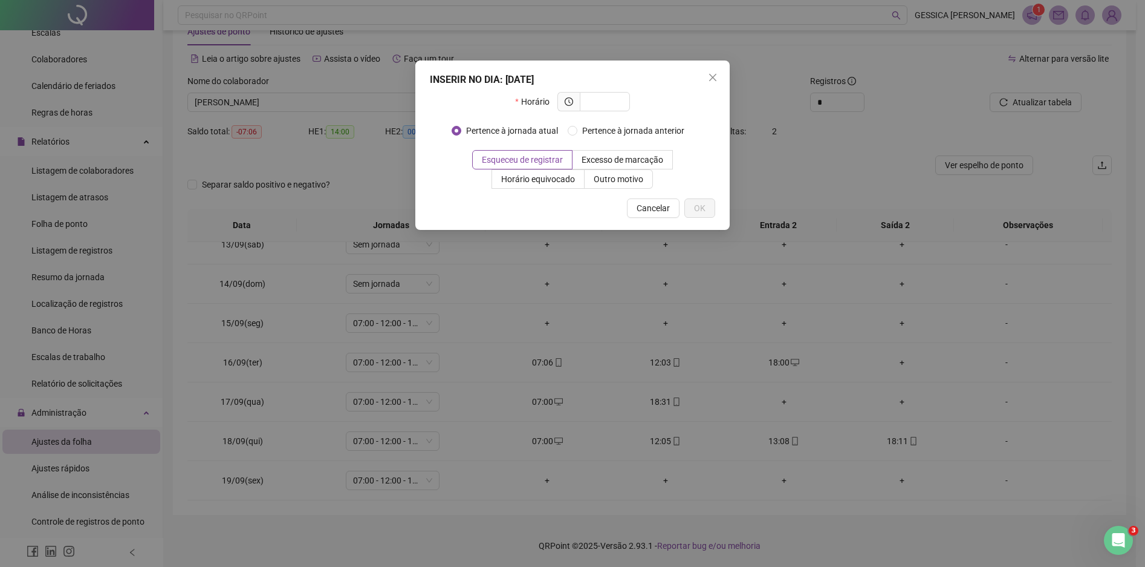
click at [521, 444] on div "INSERIR NO DIA : [DATE] Horário Pertence à jornada atual Pertence à jornada ant…" at bounding box center [572, 283] width 1145 height 567
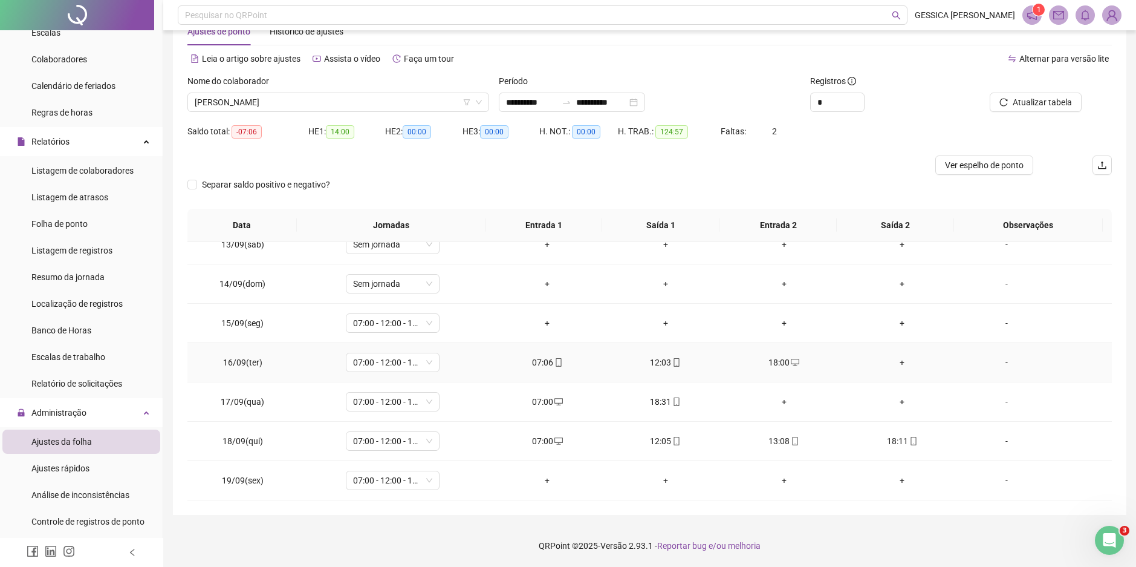
click at [899, 359] on div "+" at bounding box center [902, 362] width 99 height 13
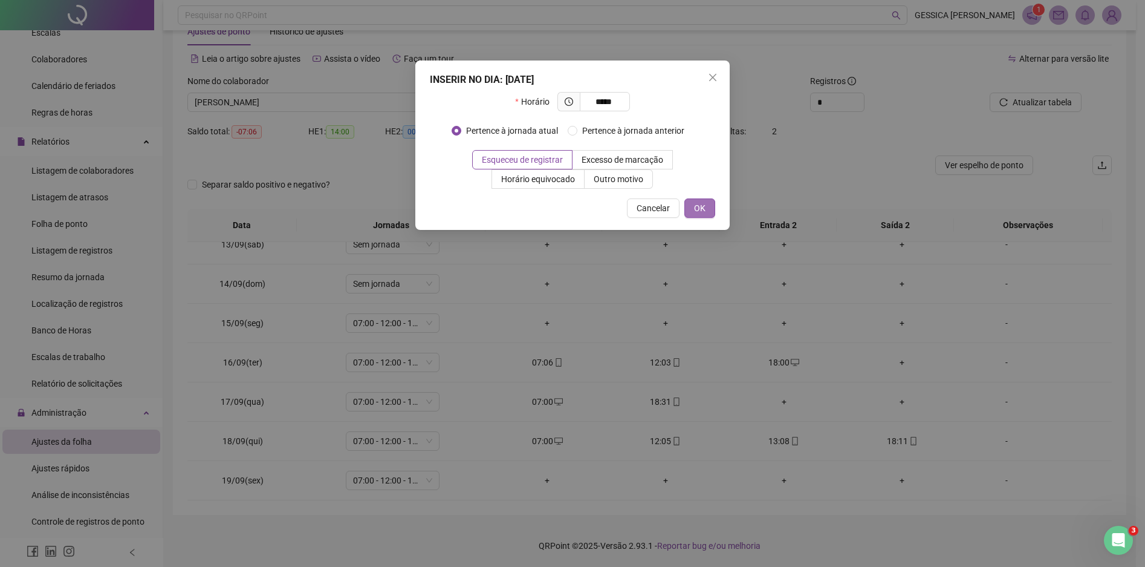
type input "*****"
click at [705, 203] on span "OK" at bounding box center [699, 207] width 11 height 13
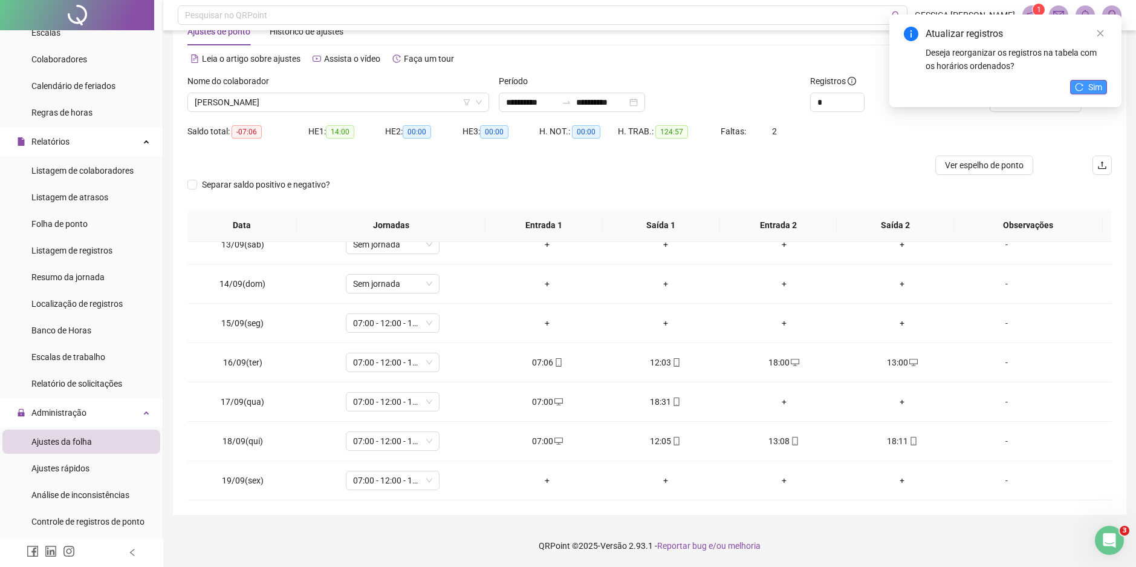
click at [1087, 81] on button "Sim" at bounding box center [1088, 87] width 37 height 15
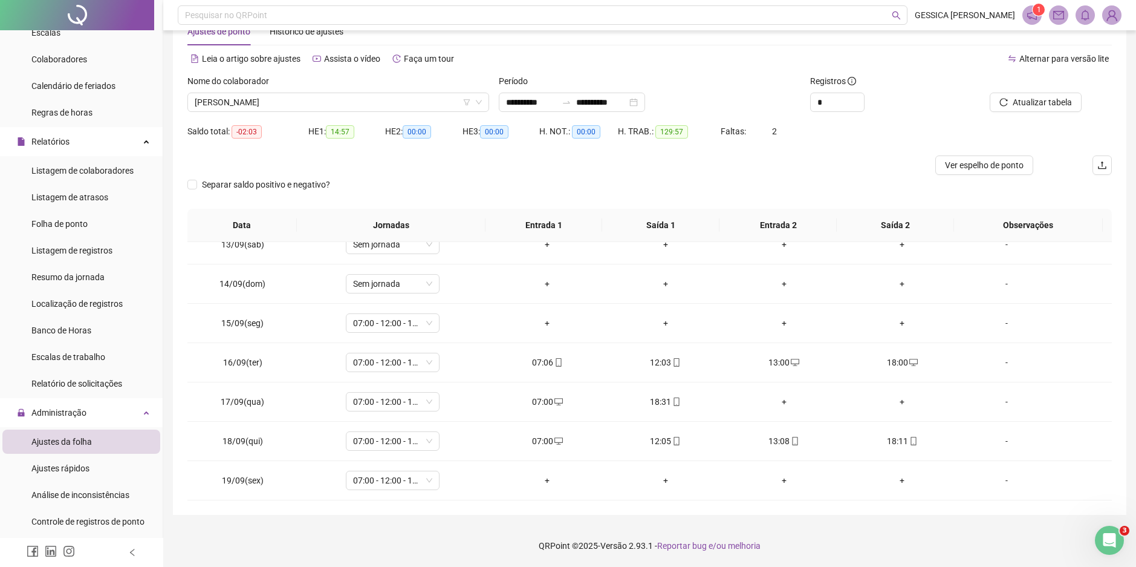
click at [1056, 102] on span "Atualizar tabela" at bounding box center [1042, 102] width 59 height 13
click at [777, 399] on div "+" at bounding box center [784, 401] width 99 height 13
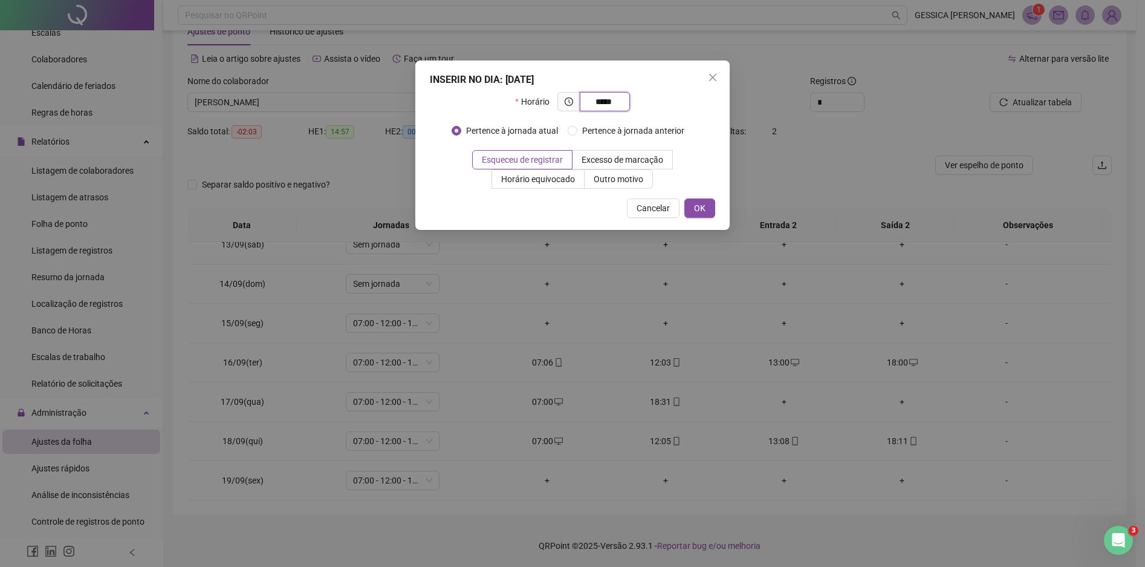
type input "*****"
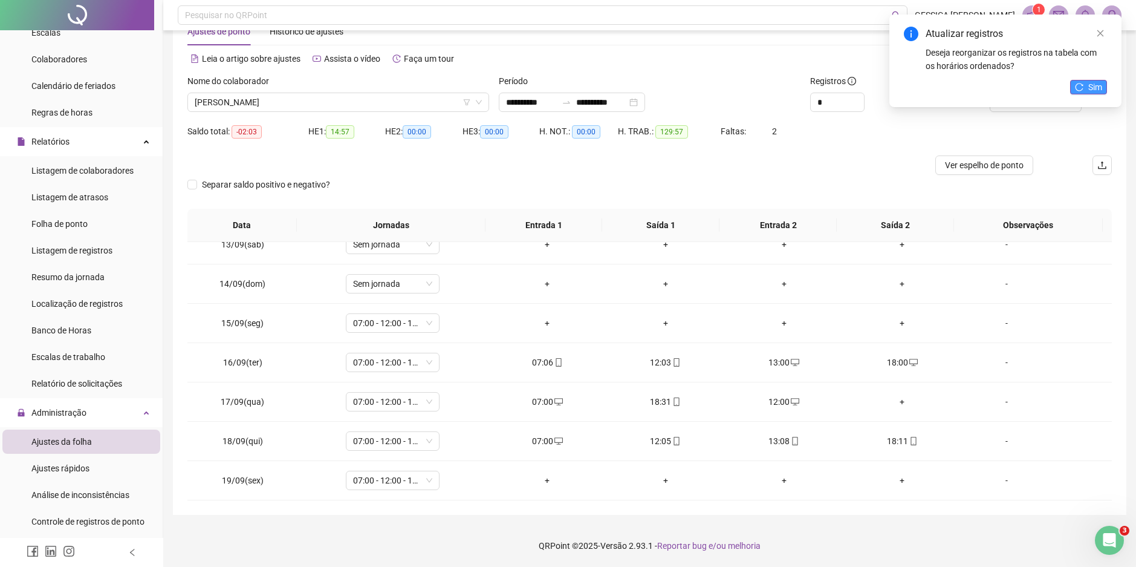
click at [1094, 84] on span "Sim" at bounding box center [1096, 86] width 14 height 13
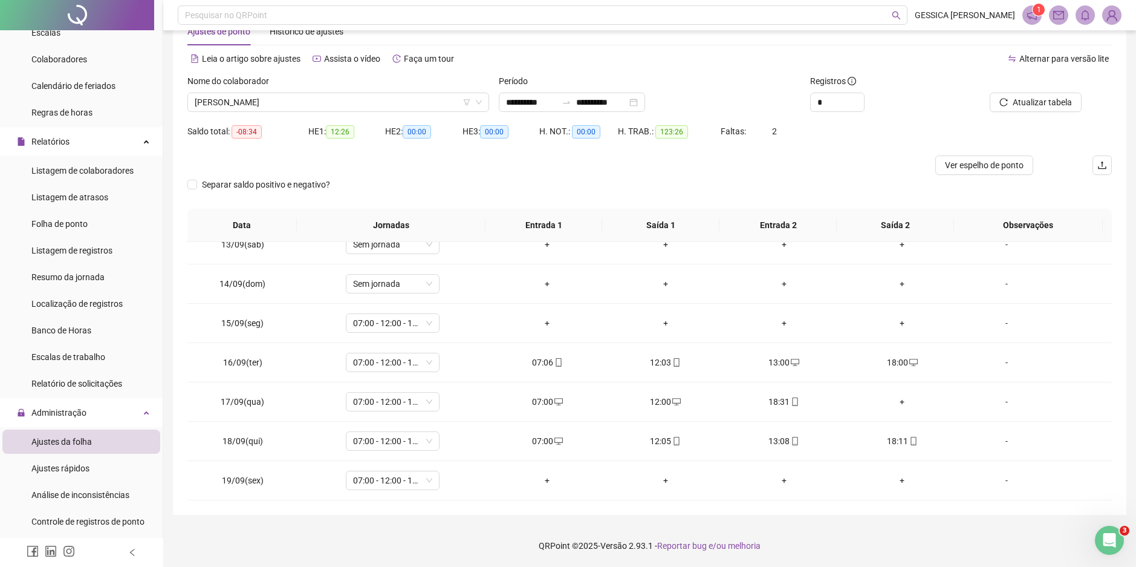
click at [1051, 105] on span "Atualizar tabela" at bounding box center [1042, 102] width 59 height 13
click at [895, 403] on div "+" at bounding box center [902, 401] width 99 height 13
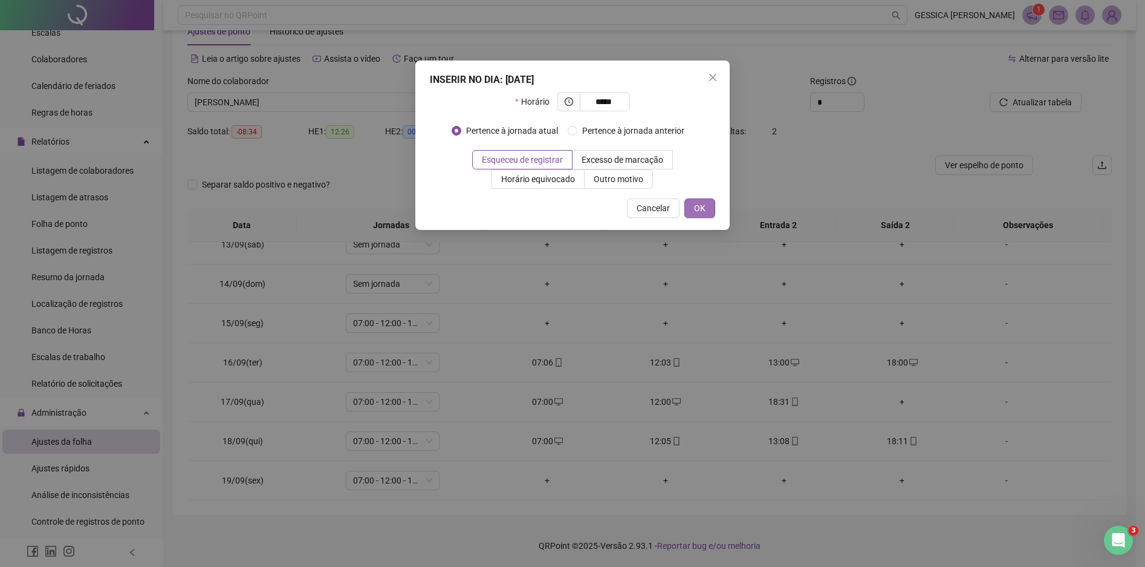
type input "*****"
click at [698, 207] on span "OK" at bounding box center [699, 207] width 11 height 13
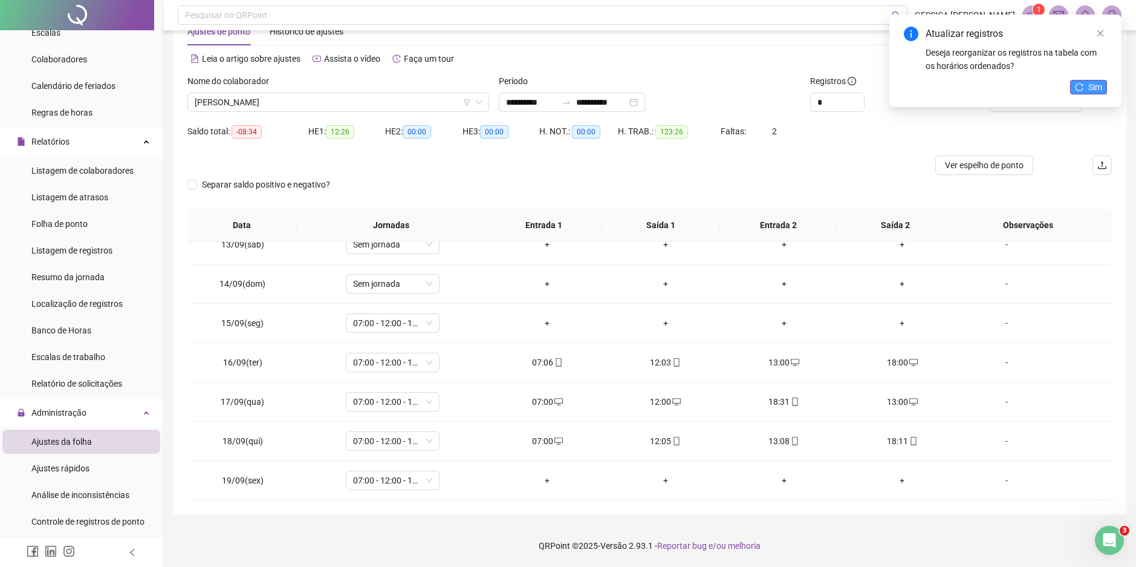
click at [1090, 83] on span "Sim" at bounding box center [1096, 86] width 14 height 13
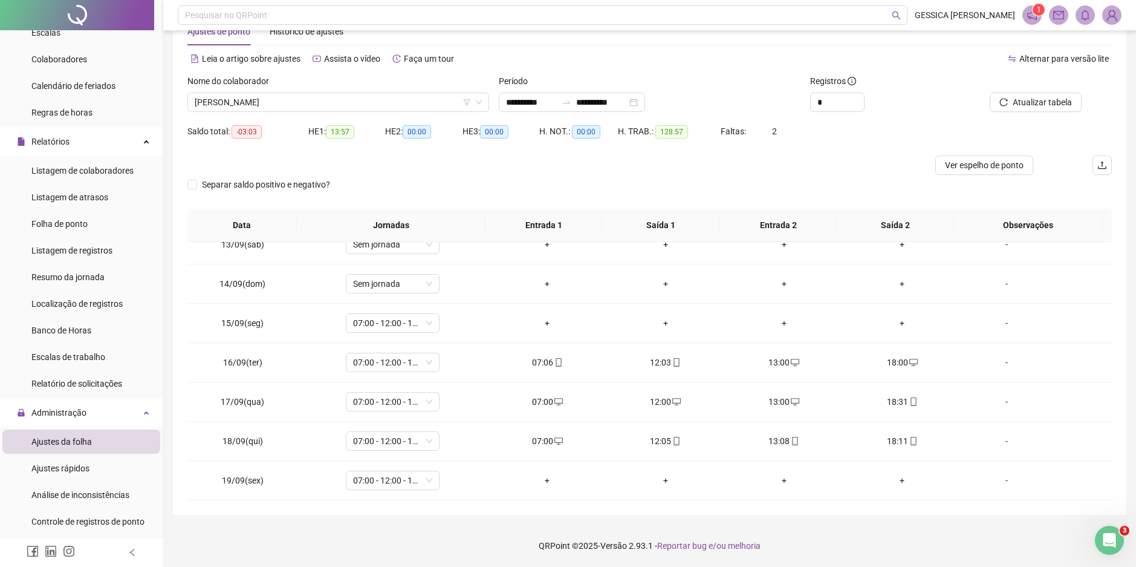
click at [1055, 103] on span "Atualizar tabela" at bounding box center [1042, 102] width 59 height 13
click at [547, 479] on div "+" at bounding box center [547, 480] width 99 height 13
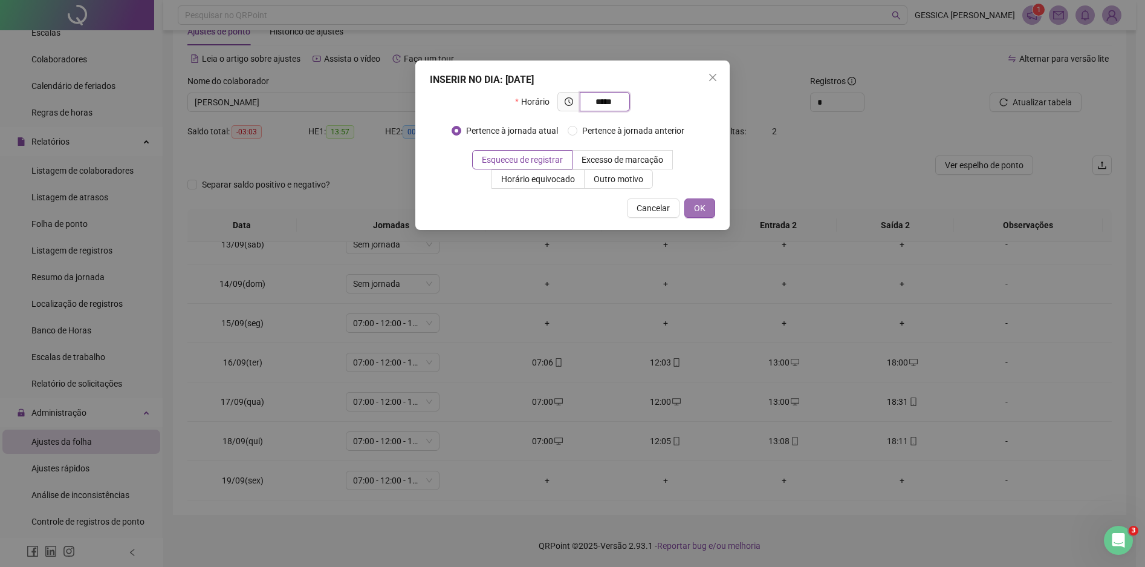
type input "*****"
click at [705, 203] on span "OK" at bounding box center [699, 207] width 11 height 13
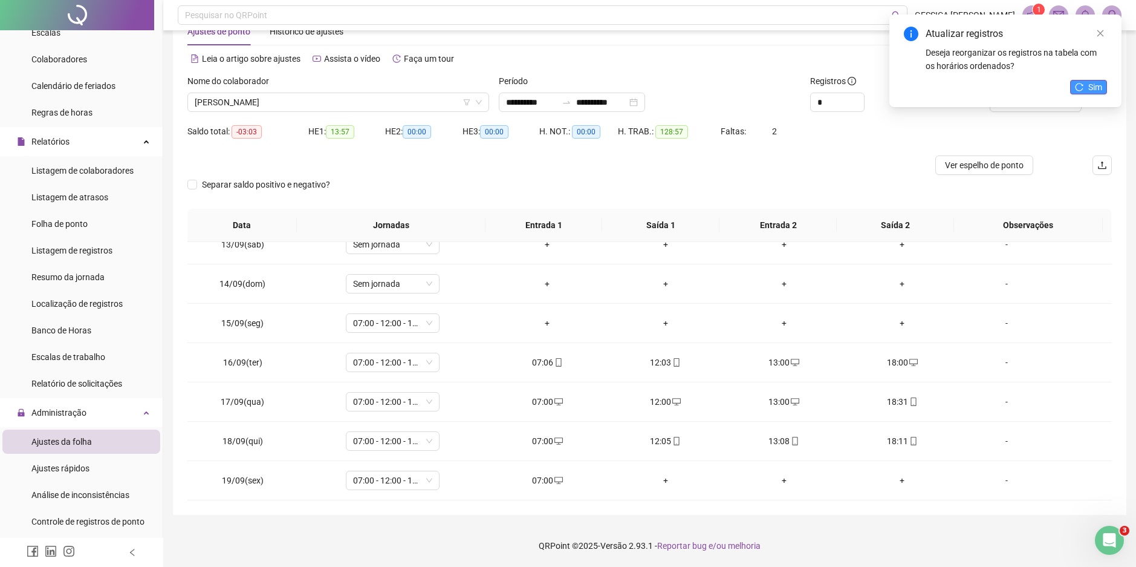
click at [1085, 82] on button "Sim" at bounding box center [1088, 87] width 37 height 15
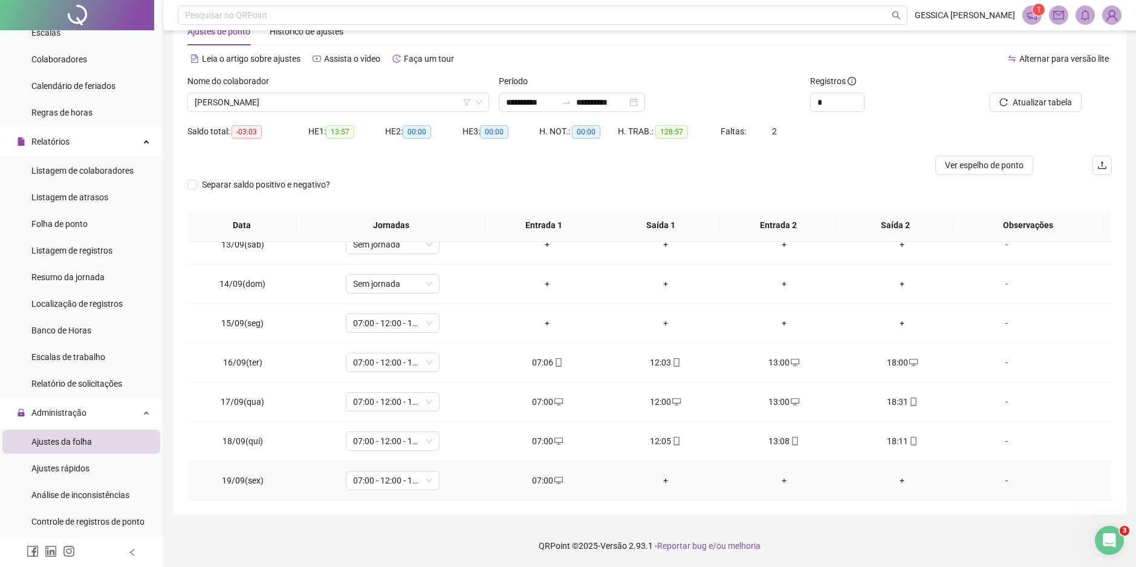
click at [659, 482] on div "+" at bounding box center [665, 480] width 99 height 13
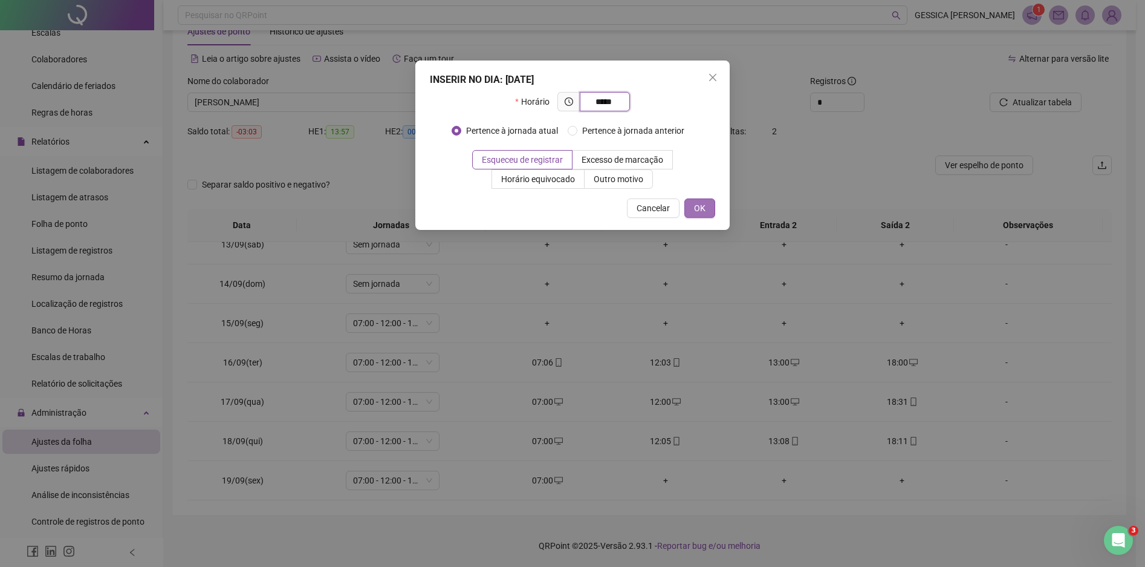
type input "*****"
click at [706, 212] on button "OK" at bounding box center [700, 207] width 31 height 19
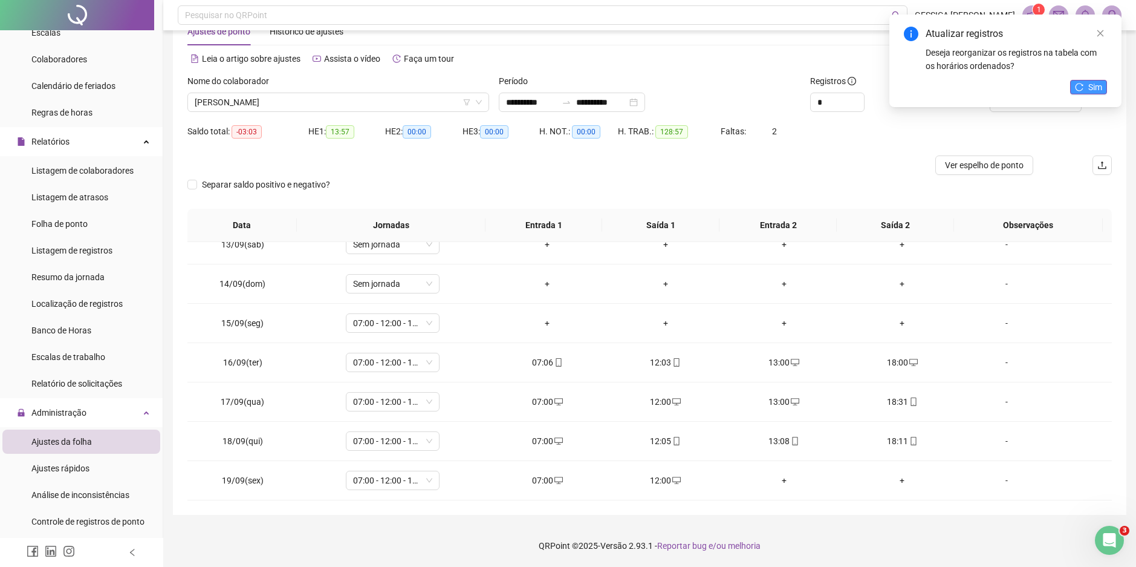
click at [1105, 83] on button "Sim" at bounding box center [1088, 87] width 37 height 15
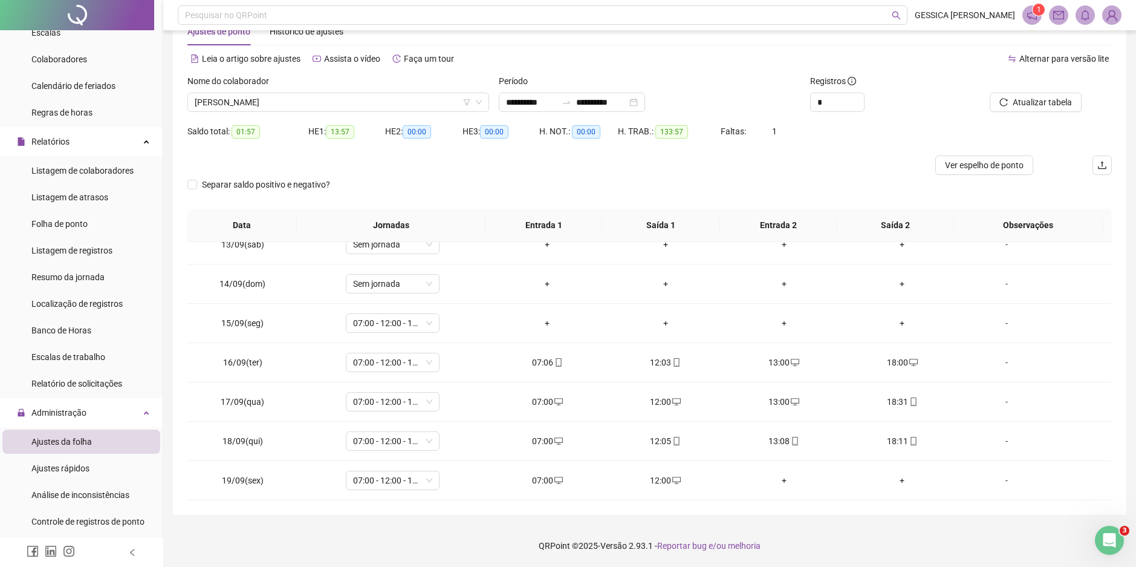
click at [1055, 100] on span "Atualizar tabela" at bounding box center [1042, 102] width 59 height 13
click at [778, 483] on div "+" at bounding box center [784, 480] width 99 height 13
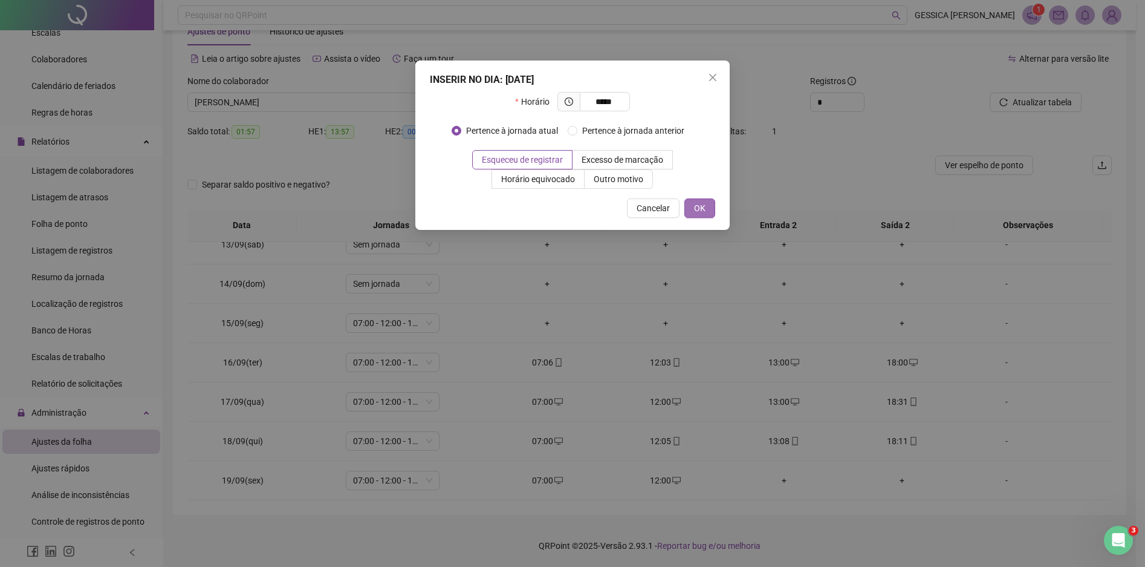
type input "*****"
click at [694, 213] on button "OK" at bounding box center [700, 207] width 31 height 19
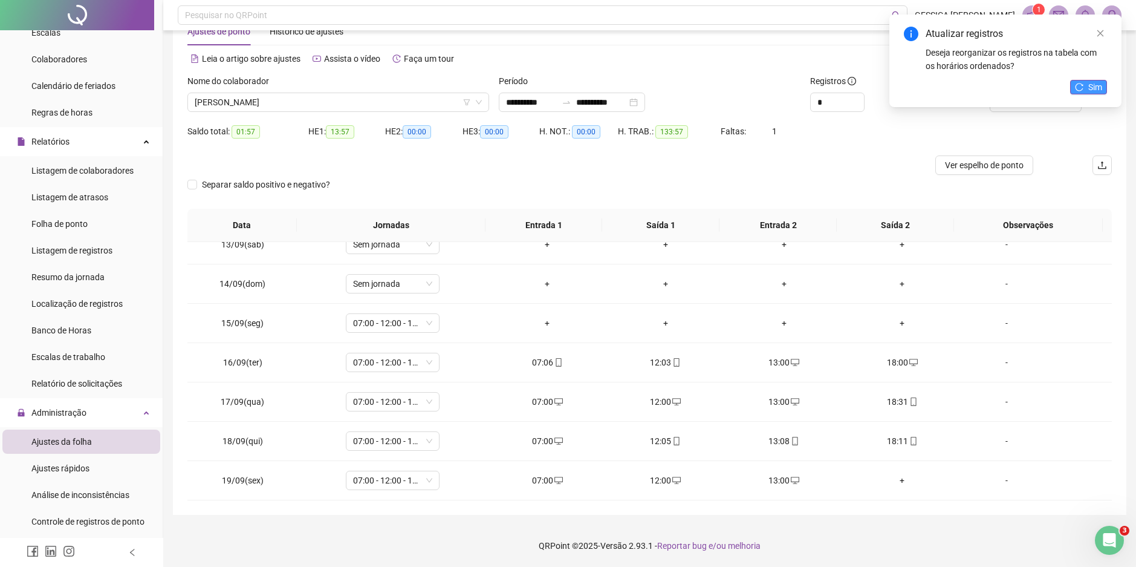
click at [1085, 83] on button "Sim" at bounding box center [1088, 87] width 37 height 15
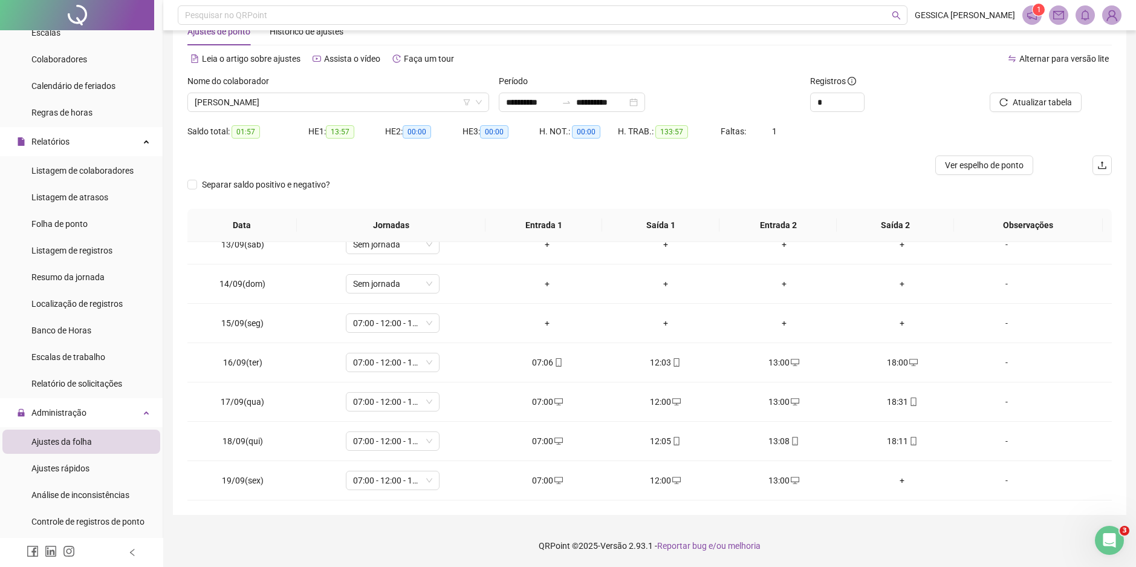
click at [1040, 108] on span "Atualizar tabela" at bounding box center [1042, 102] width 59 height 13
click at [672, 477] on icon "desktop" at bounding box center [676, 480] width 8 height 7
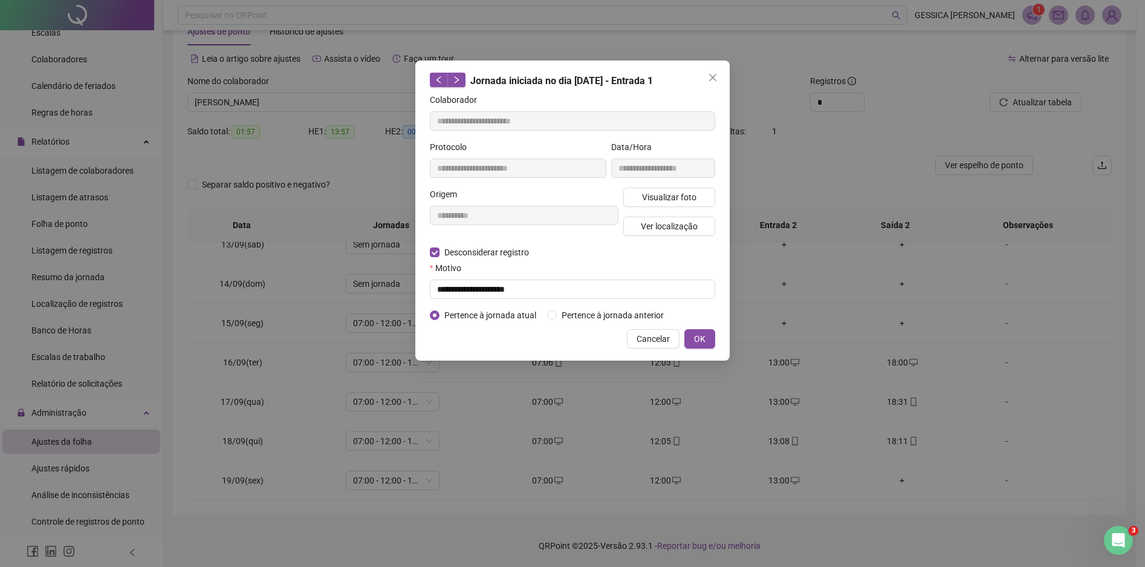
type input "**********"
click at [438, 287] on input "text" at bounding box center [572, 288] width 285 height 19
type input "**********"
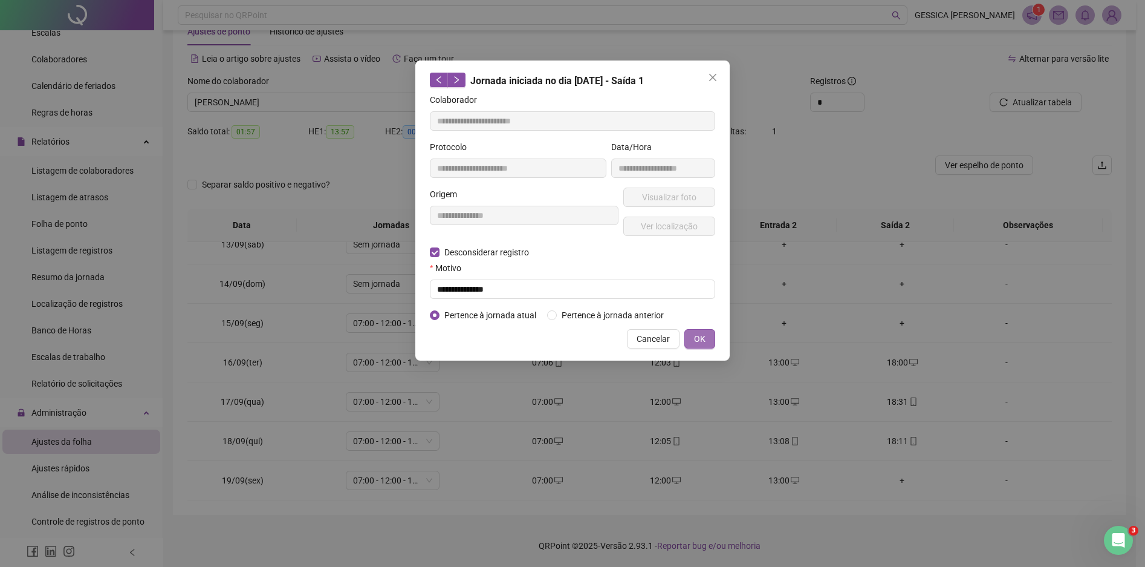
click at [692, 334] on button "OK" at bounding box center [700, 338] width 31 height 19
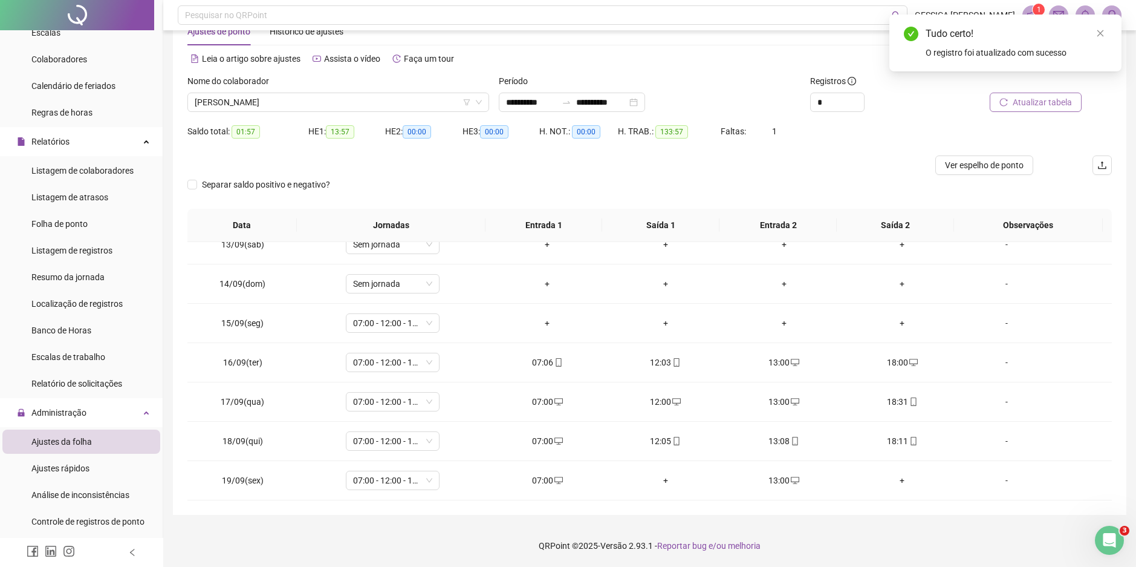
click at [1041, 106] on span "Atualizar tabela" at bounding box center [1042, 102] width 59 height 13
click at [673, 483] on icon "desktop" at bounding box center [676, 480] width 8 height 8
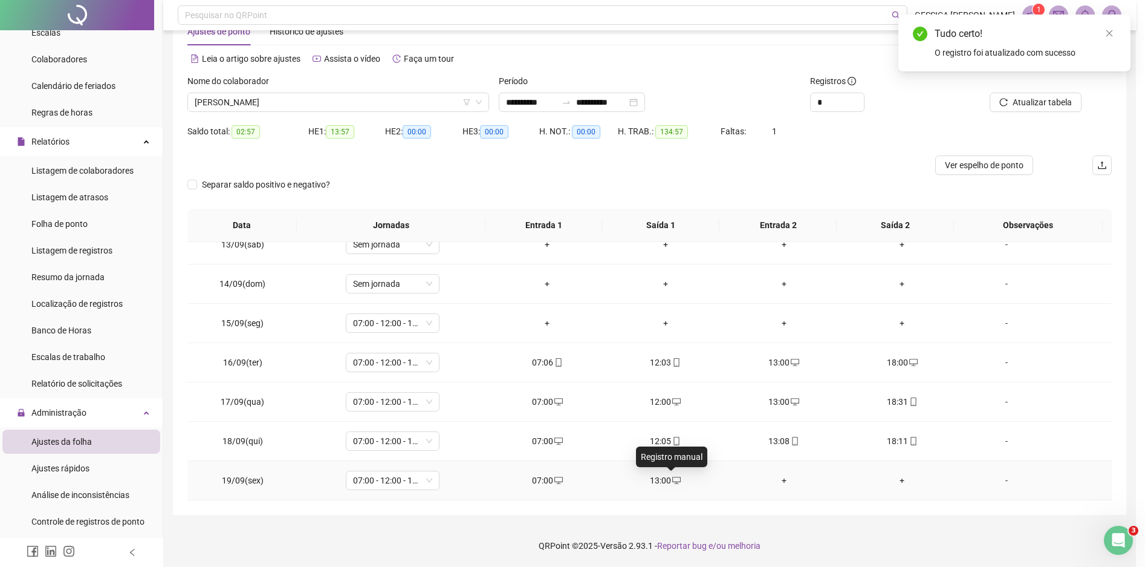
type input "**********"
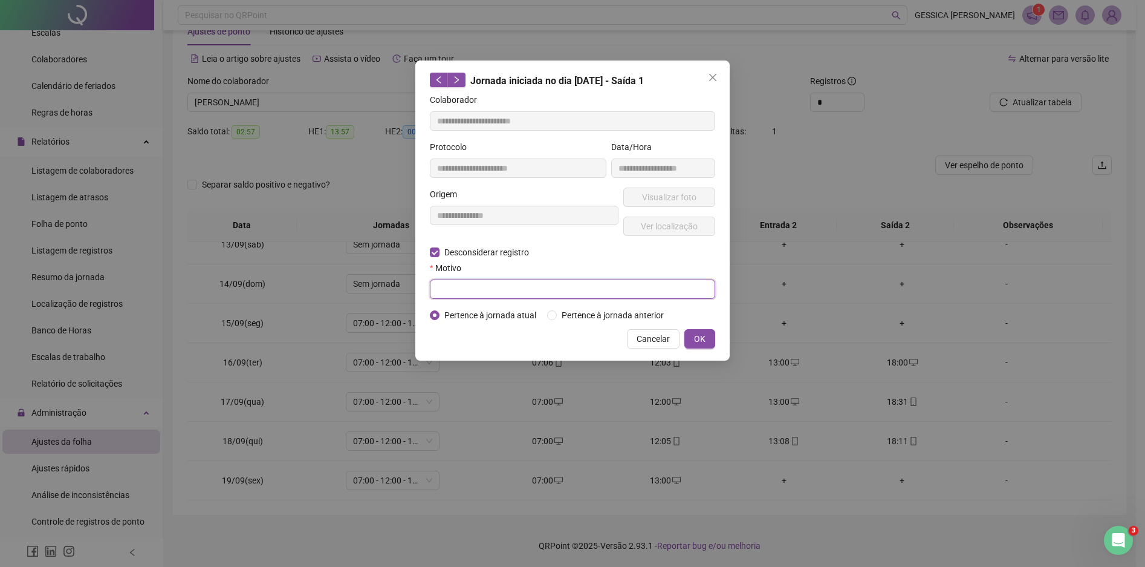
click at [450, 287] on input "text" at bounding box center [572, 288] width 285 height 19
type input "**********"
click at [708, 334] on button "OK" at bounding box center [700, 338] width 31 height 19
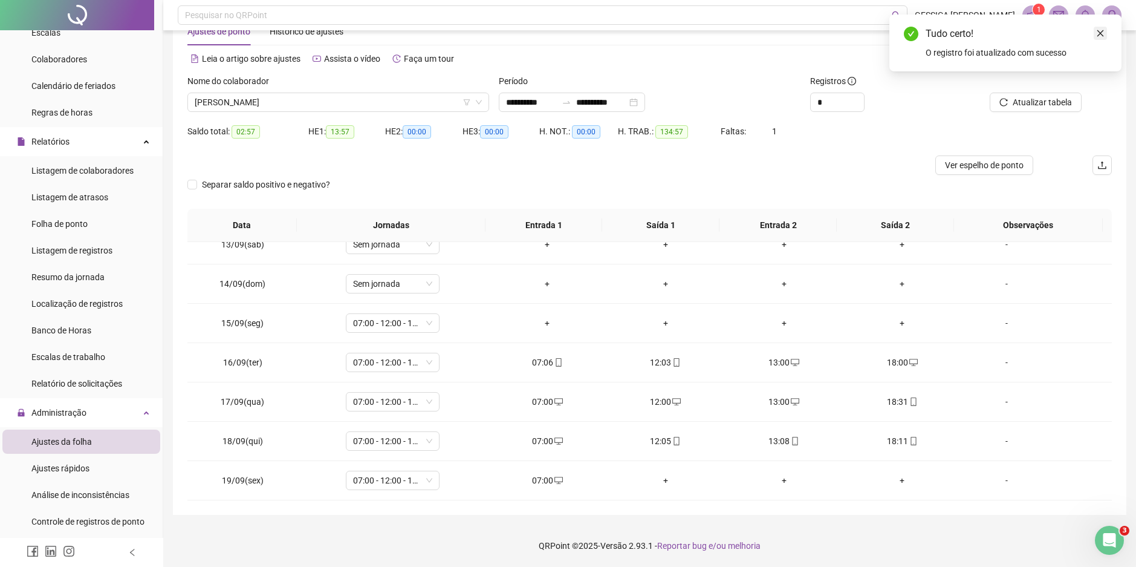
click at [1102, 33] on icon "close" at bounding box center [1100, 33] width 8 height 8
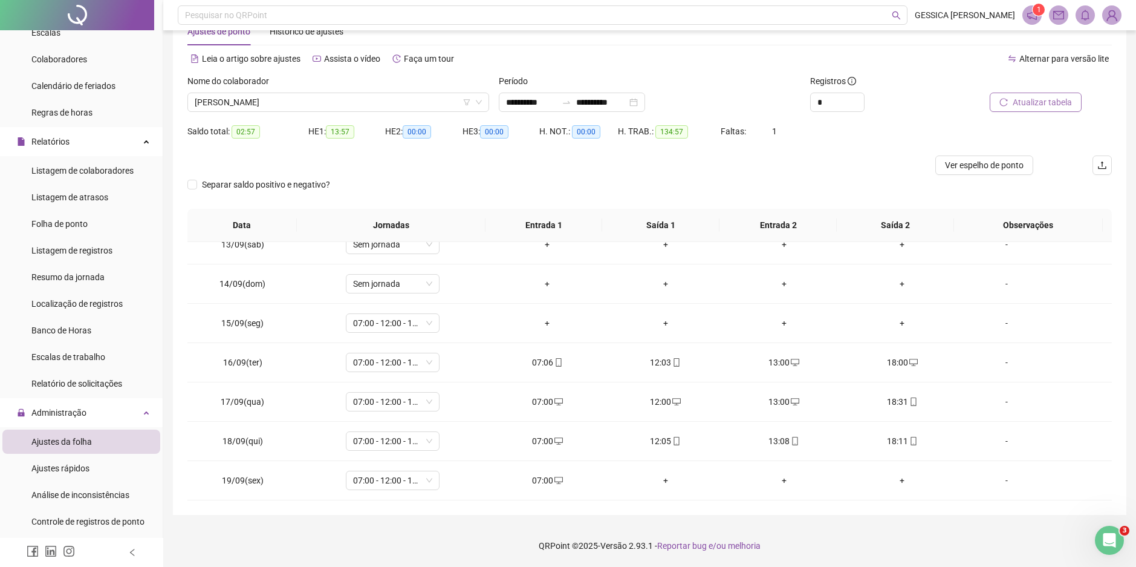
click at [1054, 100] on span "Atualizar tabela" at bounding box center [1042, 102] width 59 height 13
click at [272, 106] on span "[PERSON_NAME]" at bounding box center [338, 102] width 287 height 18
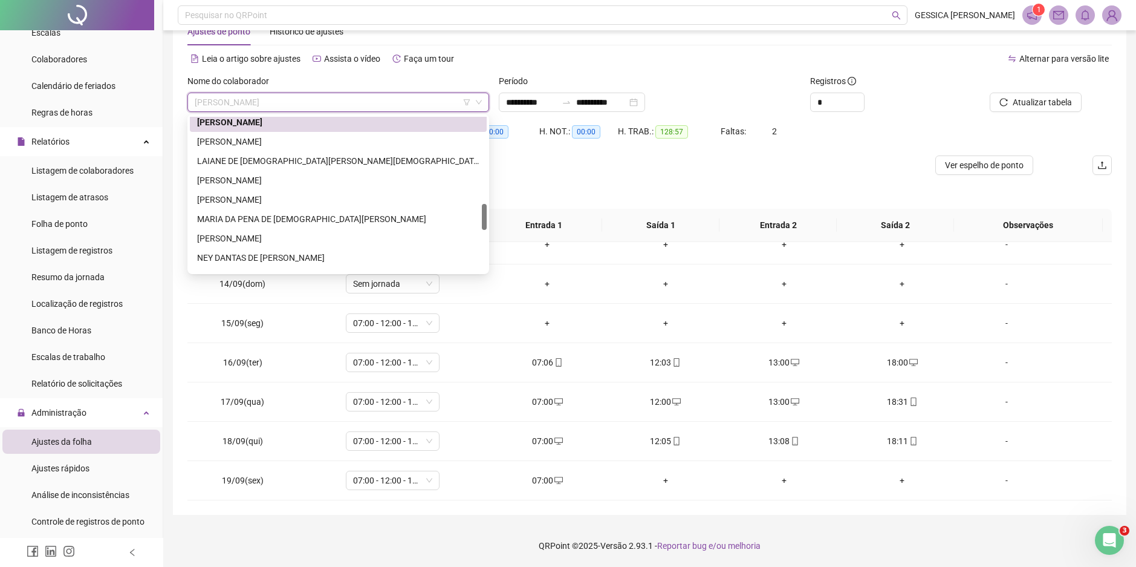
scroll to position [511, 0]
drag, startPoint x: 484, startPoint y: 200, endPoint x: 486, endPoint y: 221, distance: 20.6
click at [486, 221] on div at bounding box center [484, 217] width 5 height 26
click at [288, 134] on div "[PERSON_NAME]" at bounding box center [338, 137] width 282 height 13
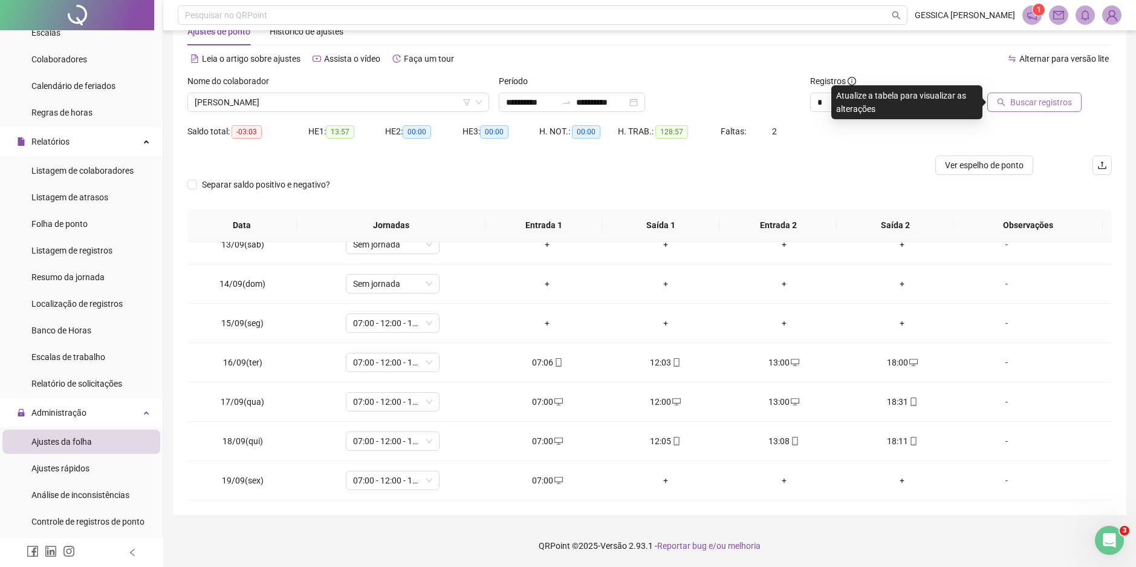
click at [1021, 106] on span "Buscar registros" at bounding box center [1042, 102] width 62 height 13
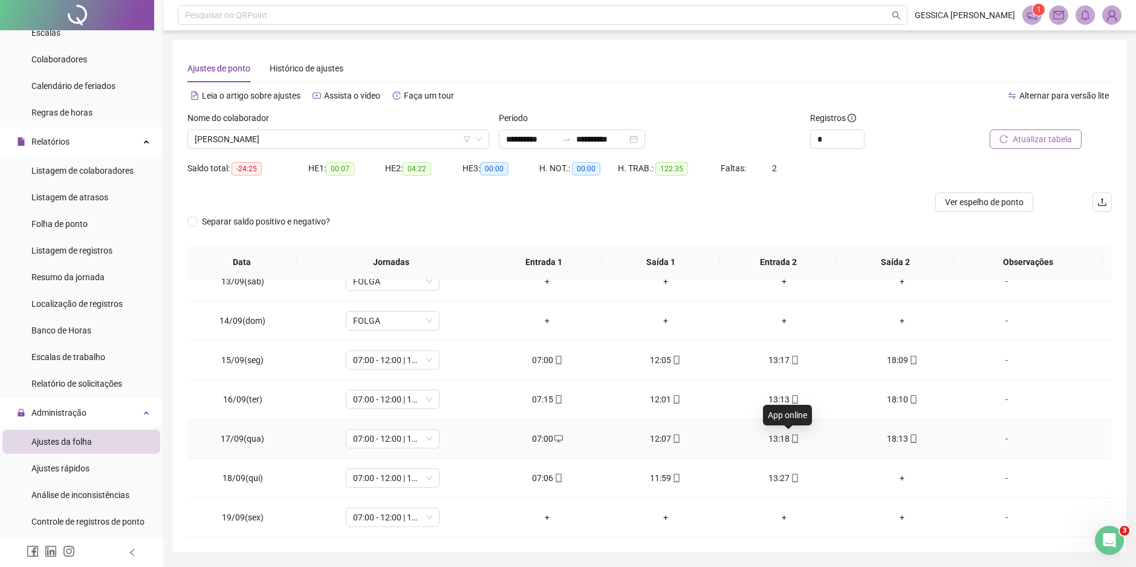
scroll to position [37, 0]
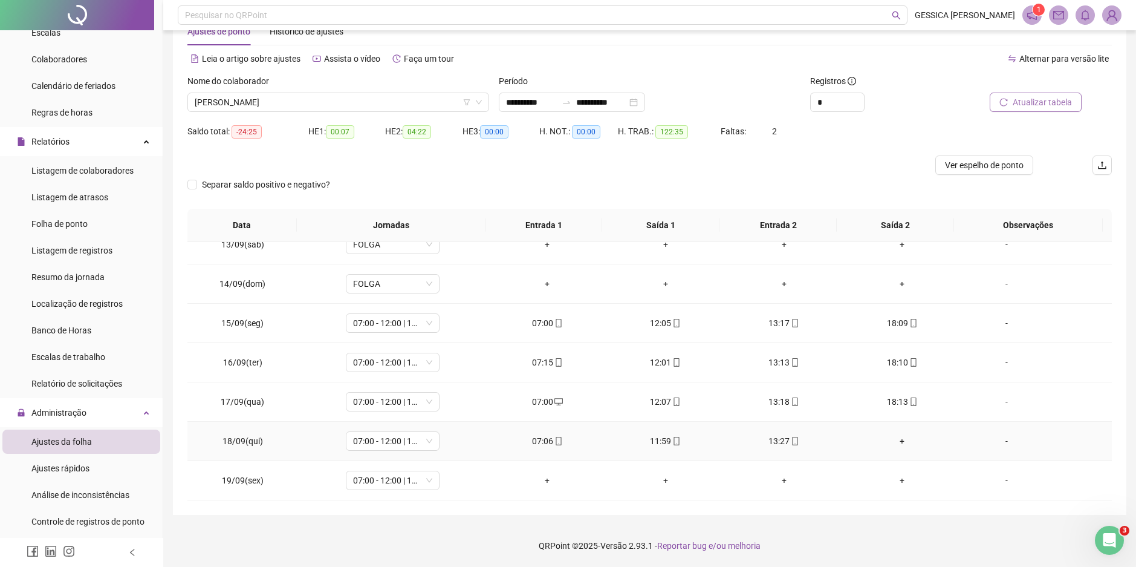
click at [897, 438] on div "+" at bounding box center [902, 440] width 99 height 13
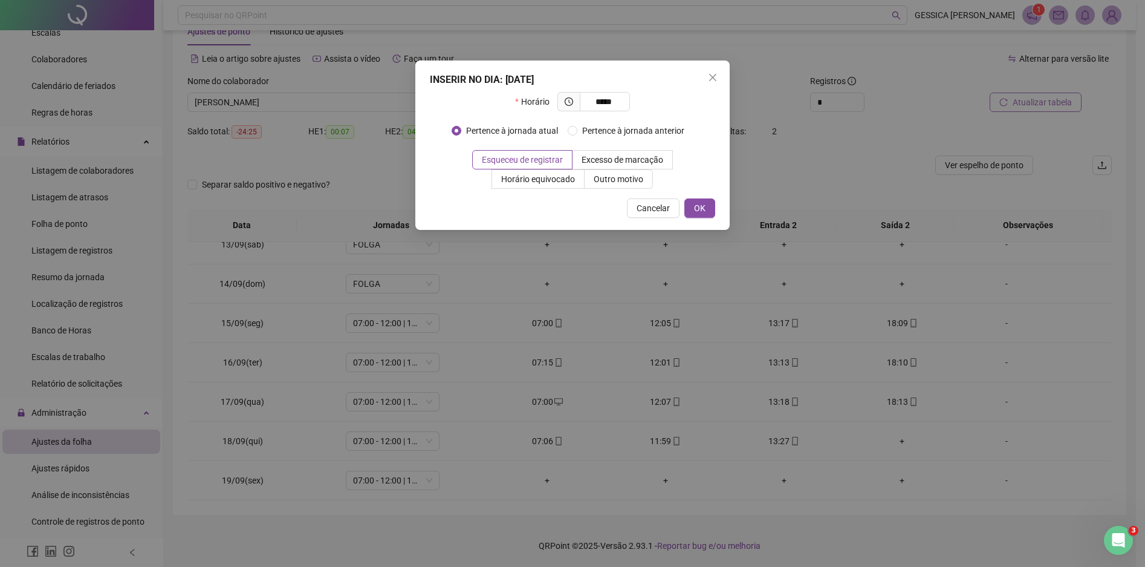
type input "*****"
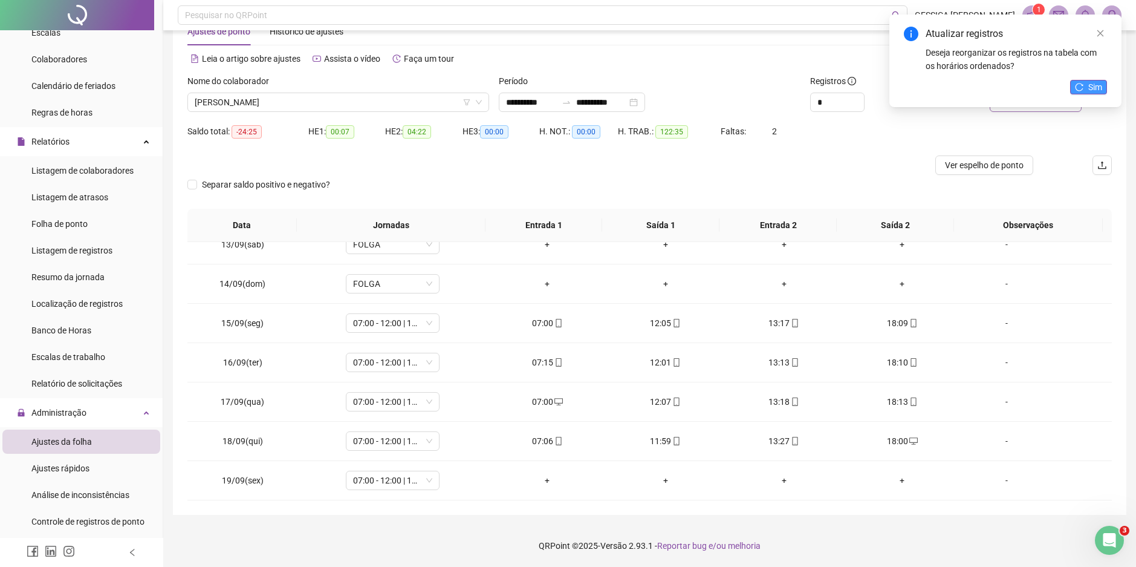
click at [1098, 90] on span "Sim" at bounding box center [1096, 86] width 14 height 13
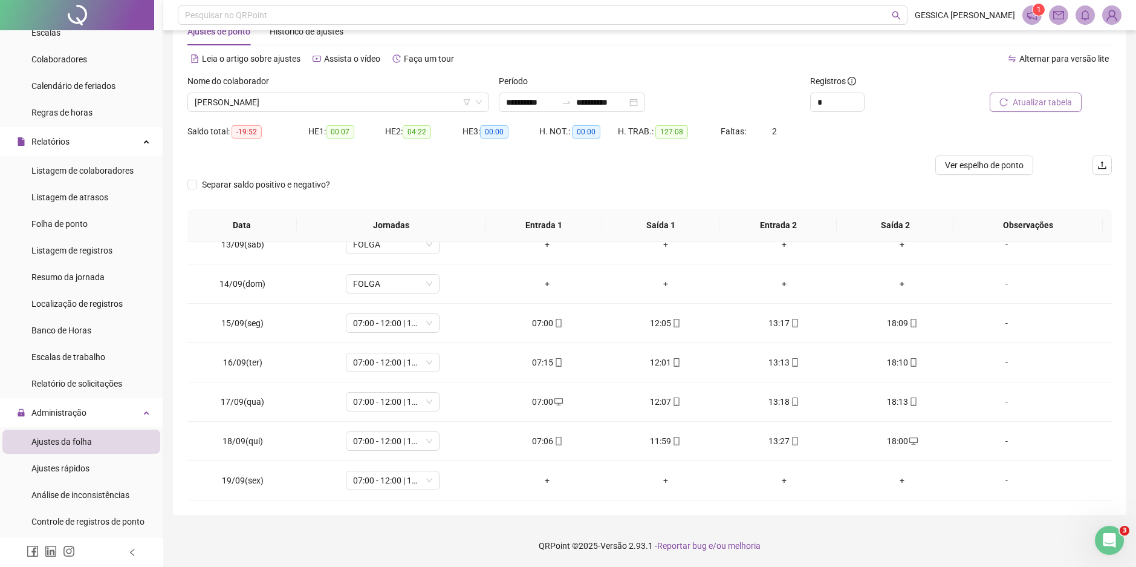
click at [1050, 106] on span "Atualizar tabela" at bounding box center [1042, 102] width 59 height 13
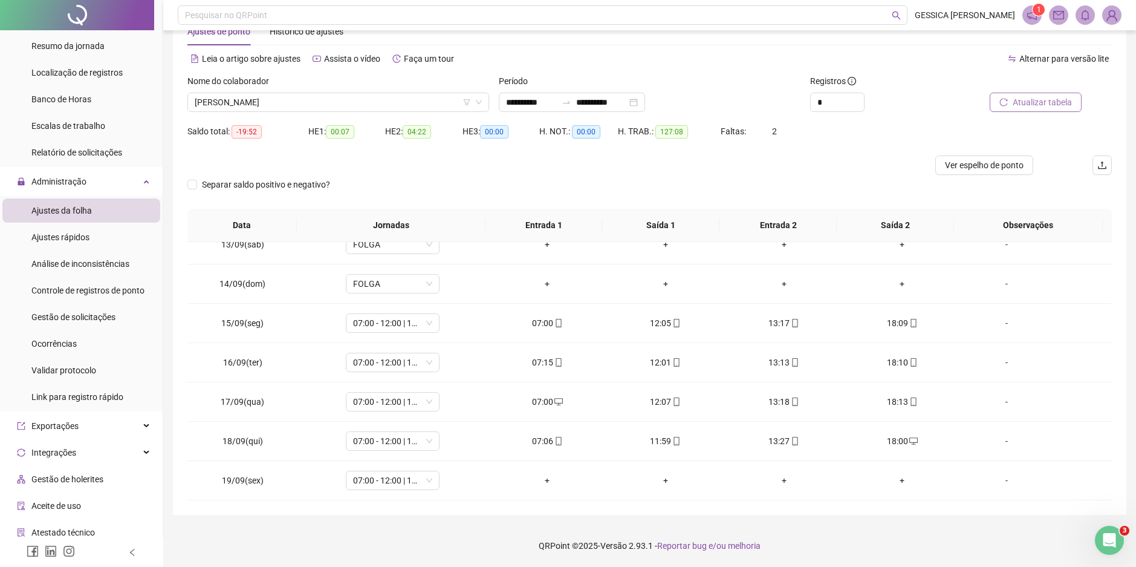
scroll to position [363, 0]
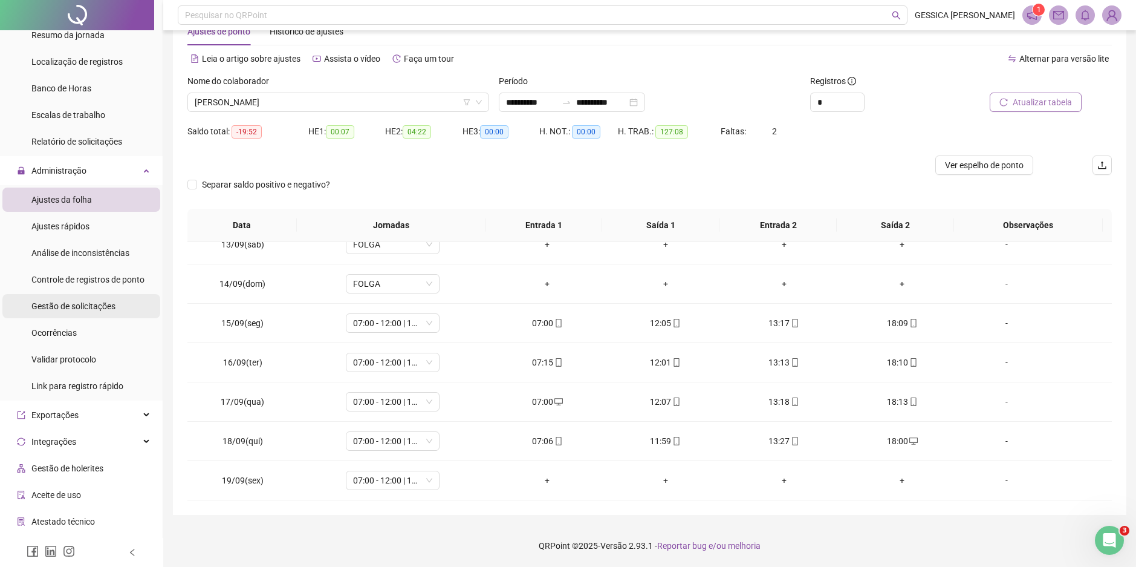
click at [89, 308] on span "Gestão de solicitações" at bounding box center [73, 306] width 84 height 10
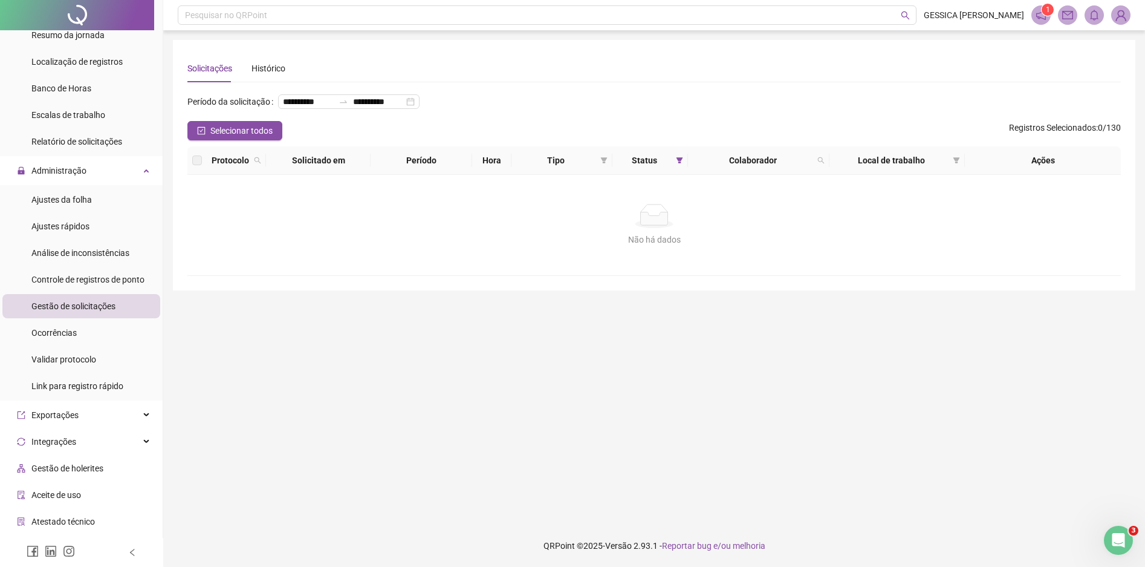
click at [89, 308] on span "Gestão de solicitações" at bounding box center [73, 306] width 84 height 10
click at [70, 200] on span "Ajustes da folha" at bounding box center [61, 200] width 60 height 10
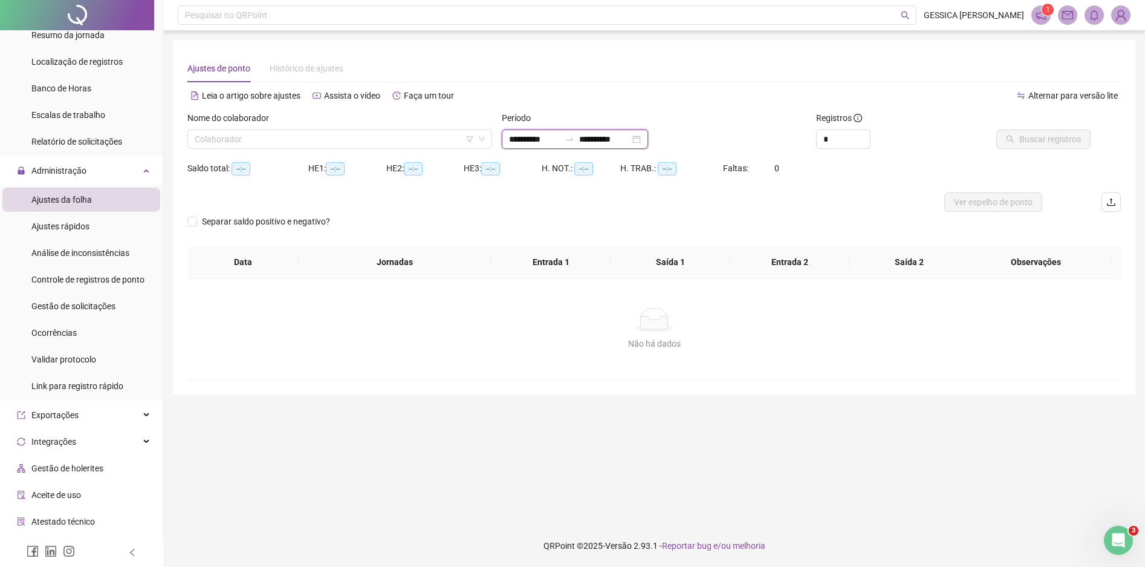
click at [619, 138] on input "**********" at bounding box center [604, 138] width 51 height 13
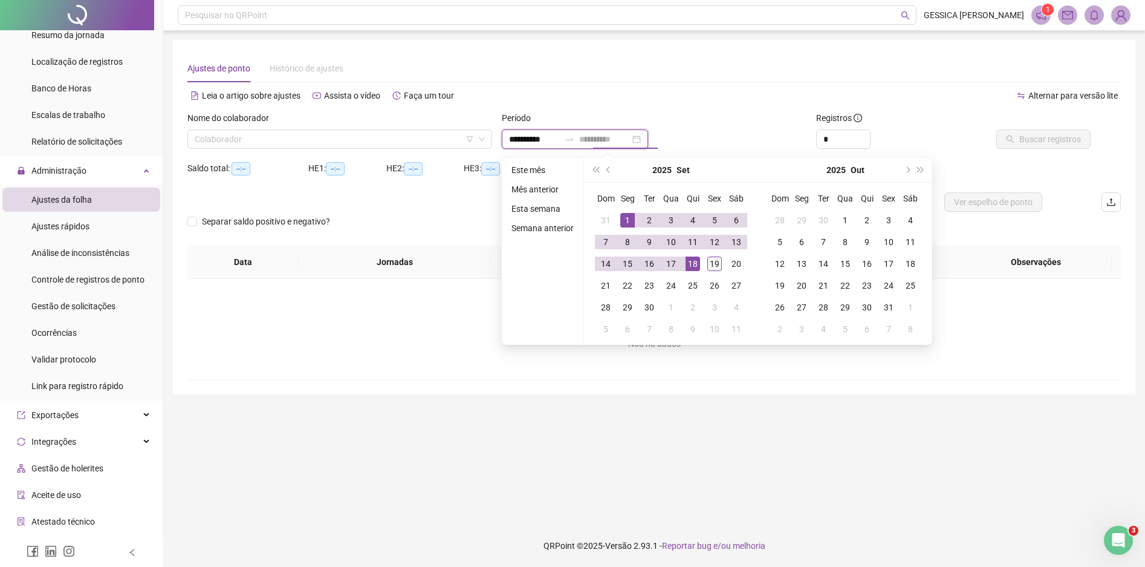
type input "**********"
click at [711, 262] on div "19" at bounding box center [715, 263] width 15 height 15
type input "**********"
click at [627, 215] on div "1" at bounding box center [627, 220] width 15 height 15
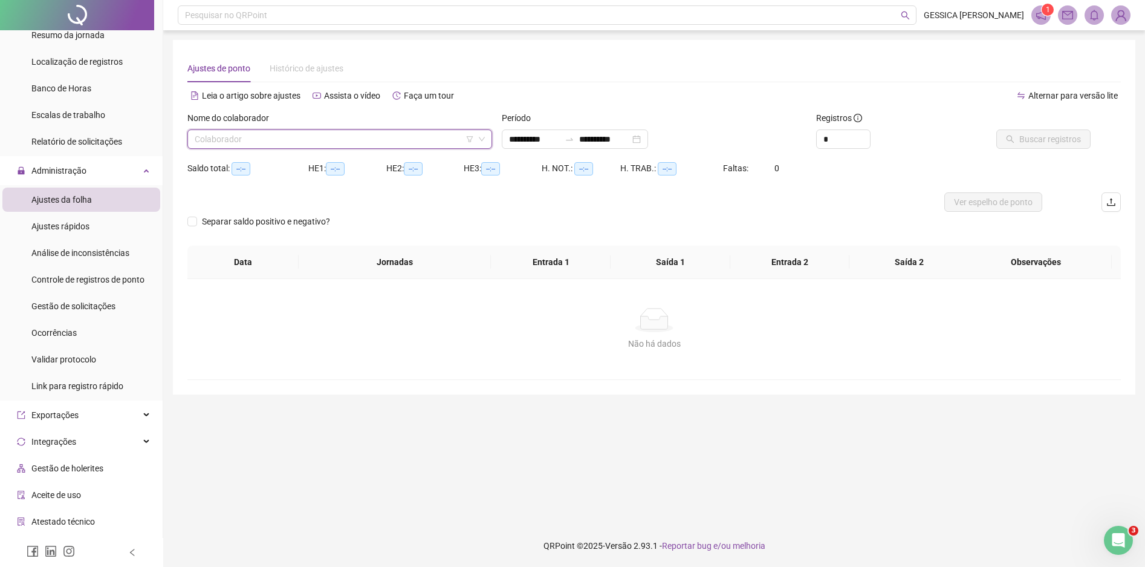
click at [355, 145] on input "search" at bounding box center [334, 139] width 279 height 18
type input "*****"
click at [348, 163] on div "[PERSON_NAME]" at bounding box center [339, 163] width 285 height 13
click at [1047, 142] on span "Buscar registros" at bounding box center [1051, 138] width 62 height 13
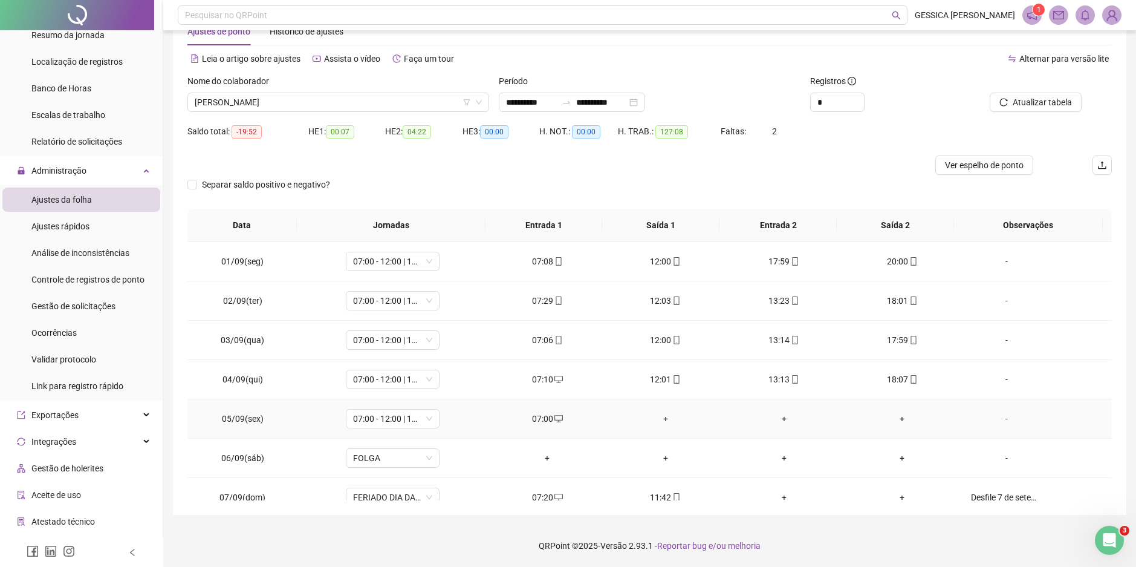
click at [660, 418] on div "+" at bounding box center [665, 418] width 99 height 13
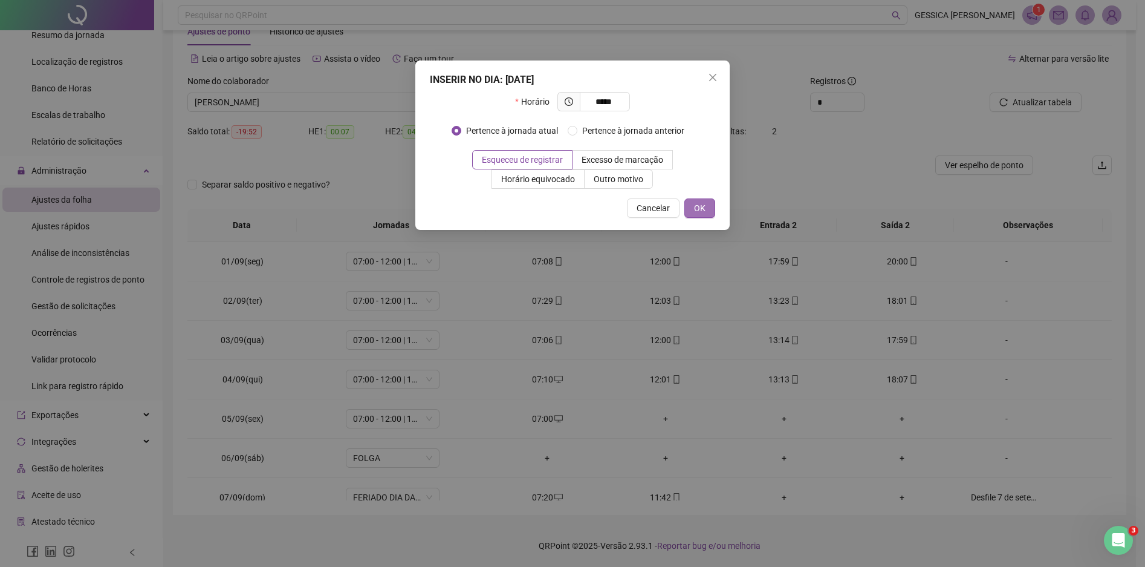
type input "*****"
click at [707, 211] on button "OK" at bounding box center [700, 207] width 31 height 19
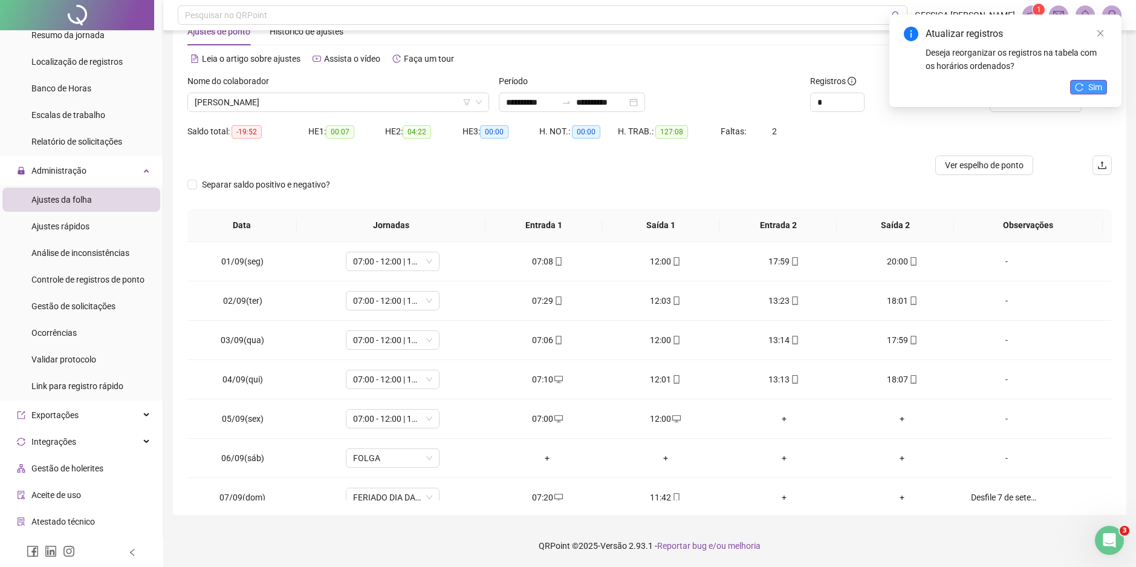
click at [1085, 87] on button "Sim" at bounding box center [1088, 87] width 37 height 15
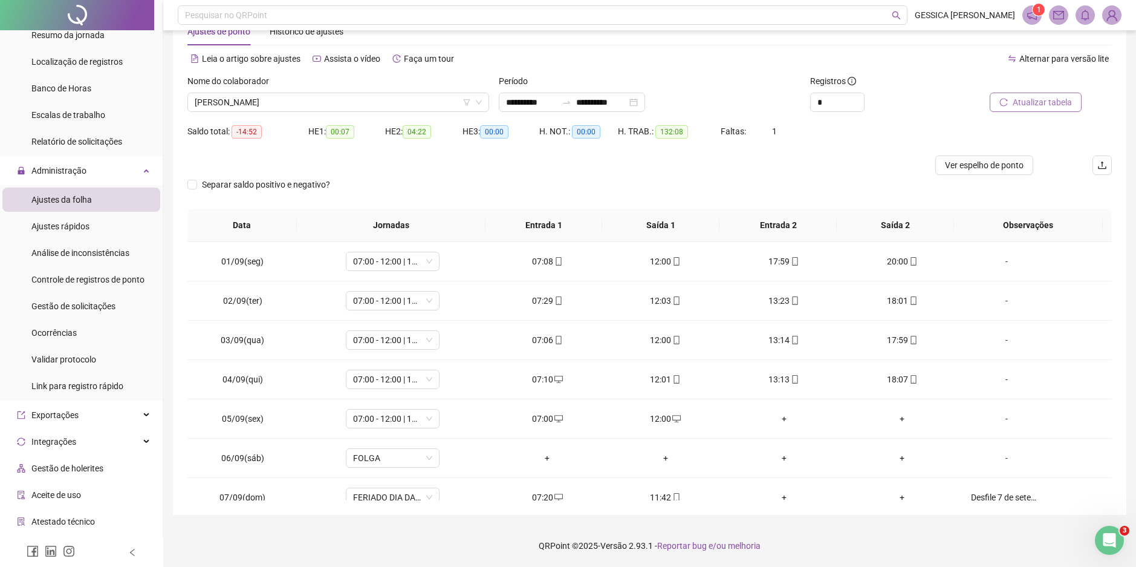
click at [1062, 99] on span "Atualizar tabela" at bounding box center [1042, 102] width 59 height 13
click at [778, 418] on div "+" at bounding box center [784, 418] width 99 height 13
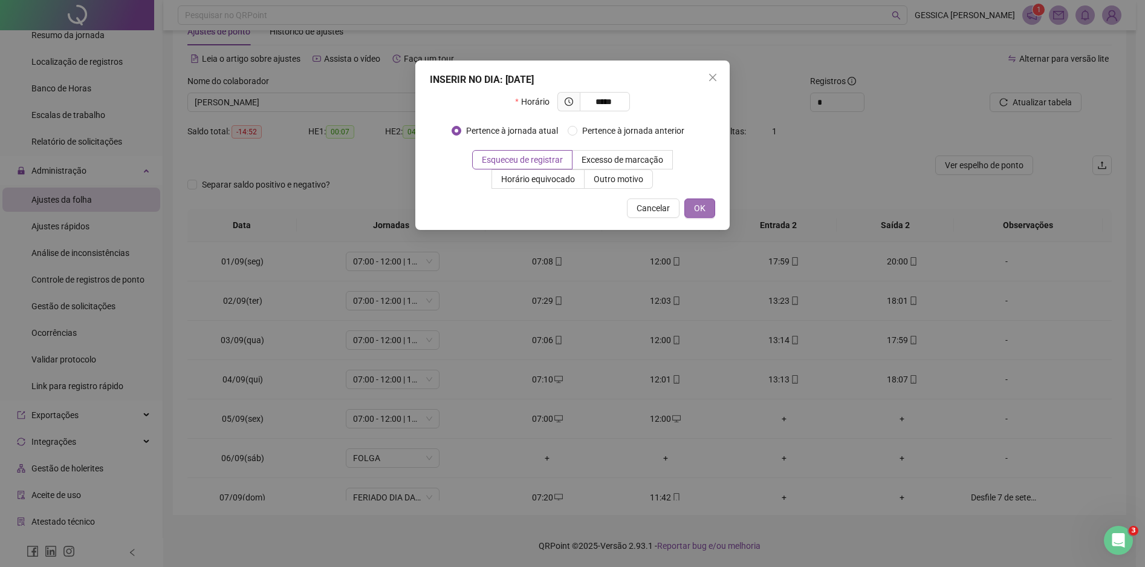
type input "*****"
click at [707, 209] on button "OK" at bounding box center [700, 207] width 31 height 19
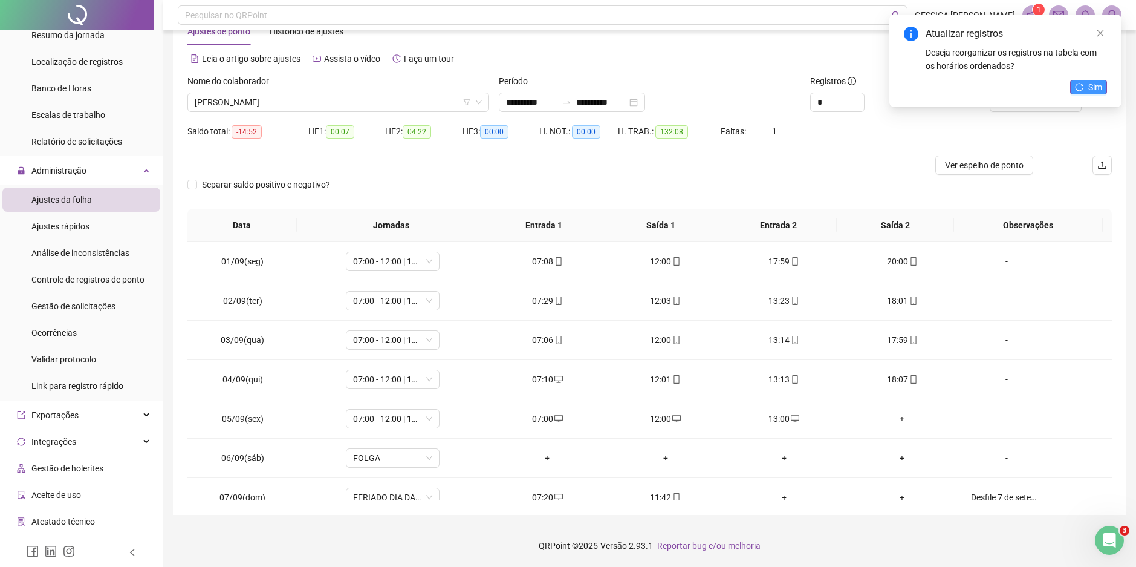
click at [1090, 85] on span "Sim" at bounding box center [1096, 86] width 14 height 13
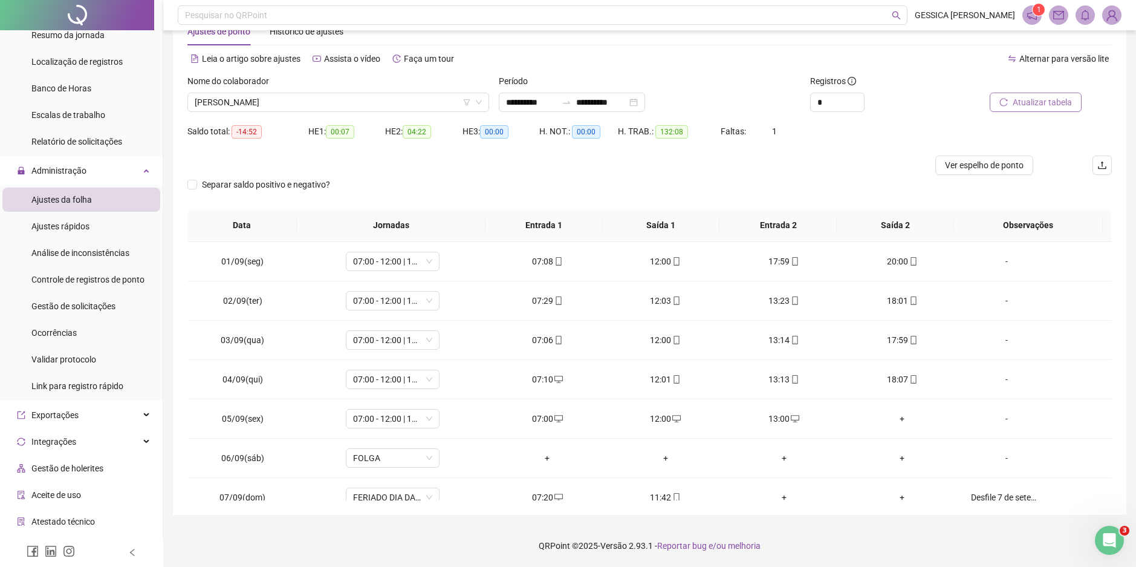
click at [1043, 105] on span "Atualizar tabela" at bounding box center [1042, 102] width 59 height 13
click at [894, 418] on div "+" at bounding box center [902, 418] width 99 height 13
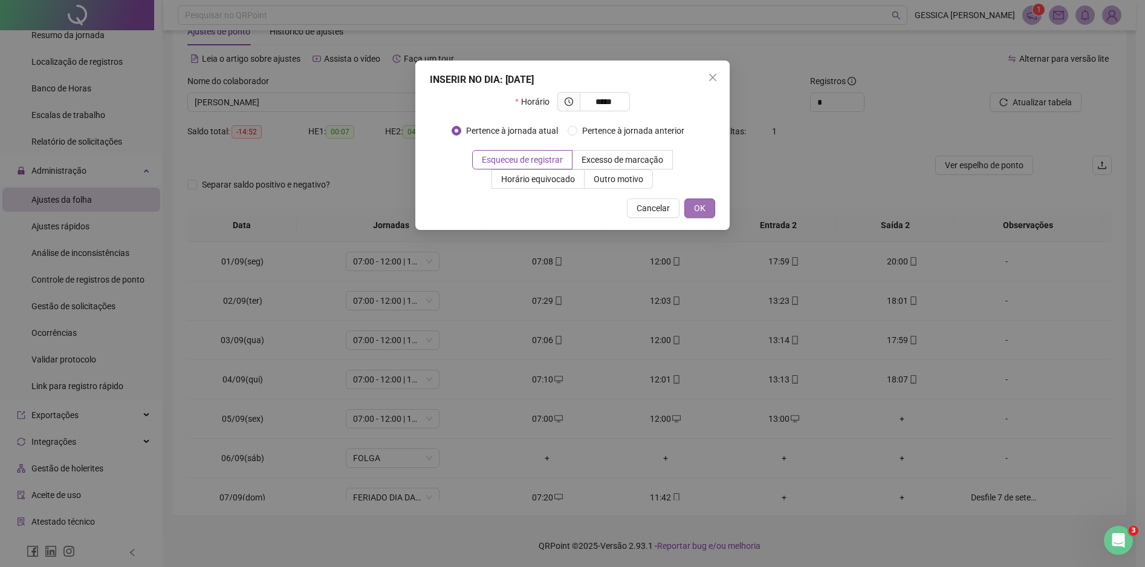
type input "*****"
click at [705, 206] on span "OK" at bounding box center [699, 207] width 11 height 13
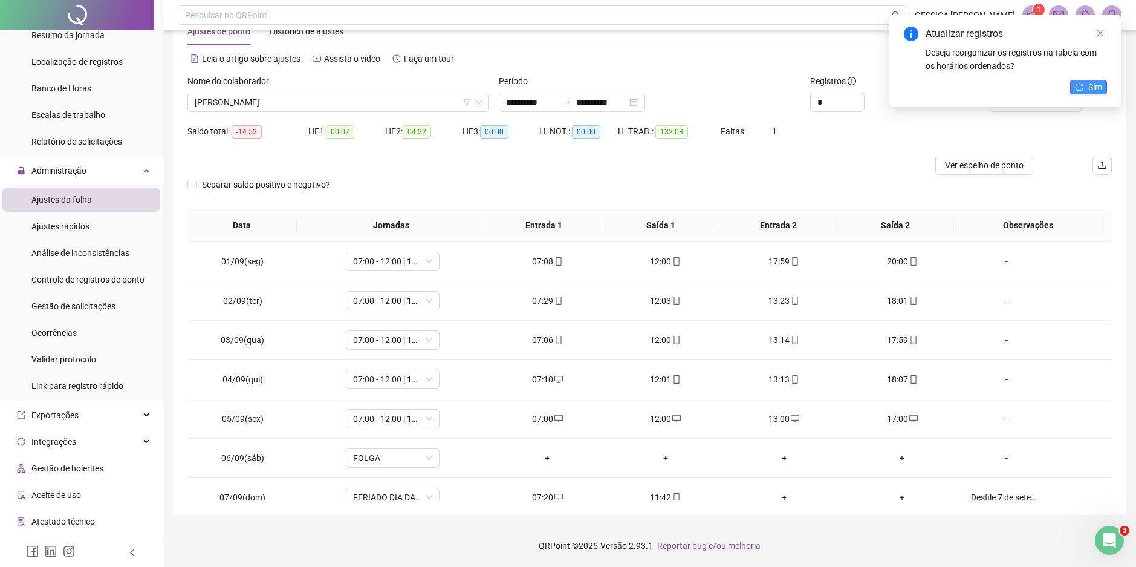
click at [1087, 88] on button "Sim" at bounding box center [1088, 87] width 37 height 15
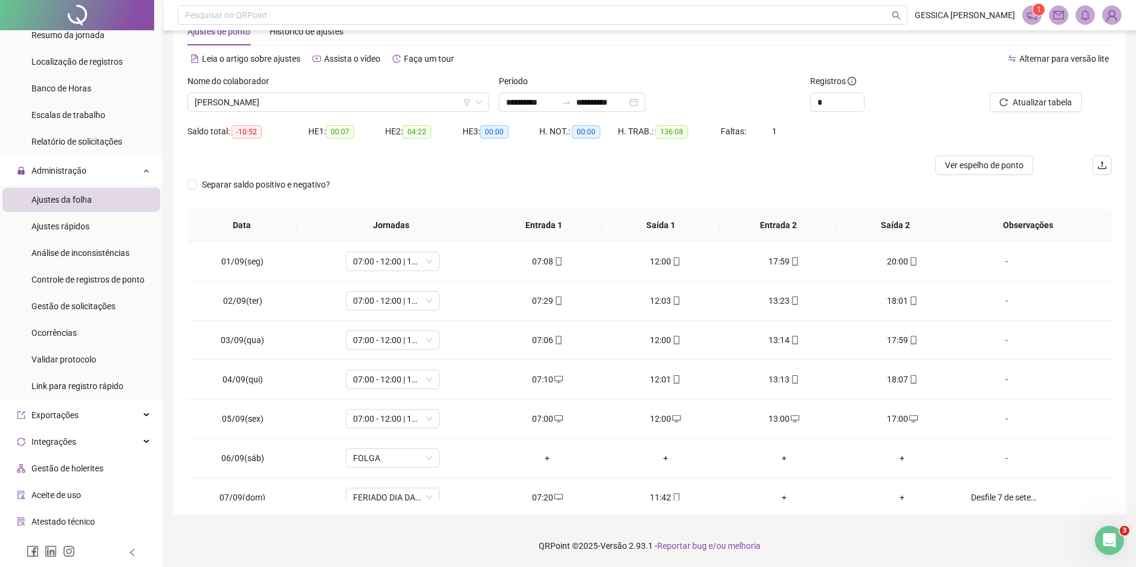
click at [1048, 101] on span "Atualizar tabela" at bounding box center [1042, 102] width 59 height 13
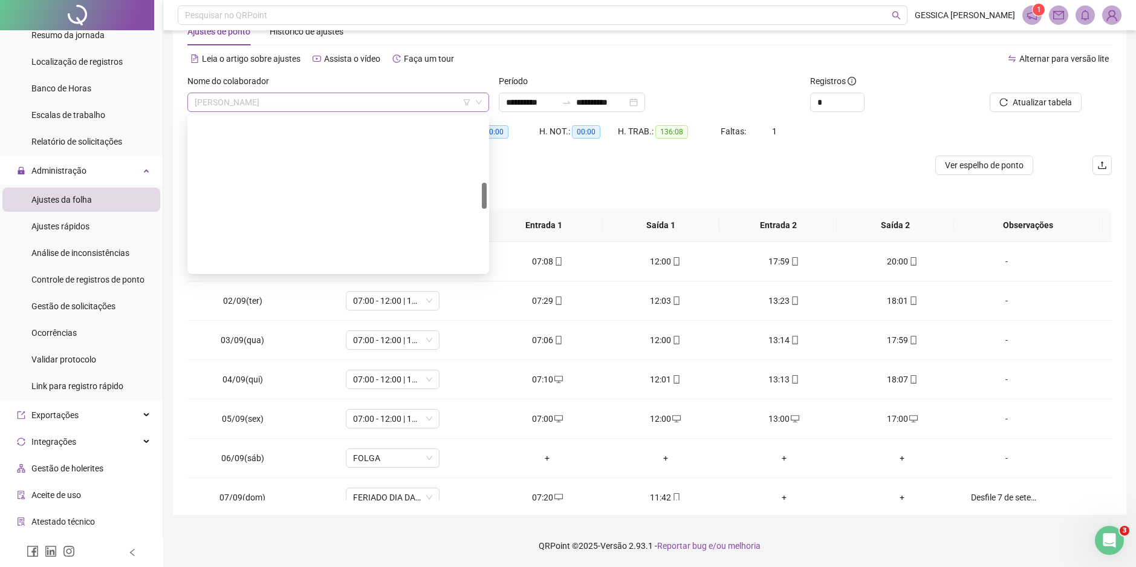
scroll to position [387, 0]
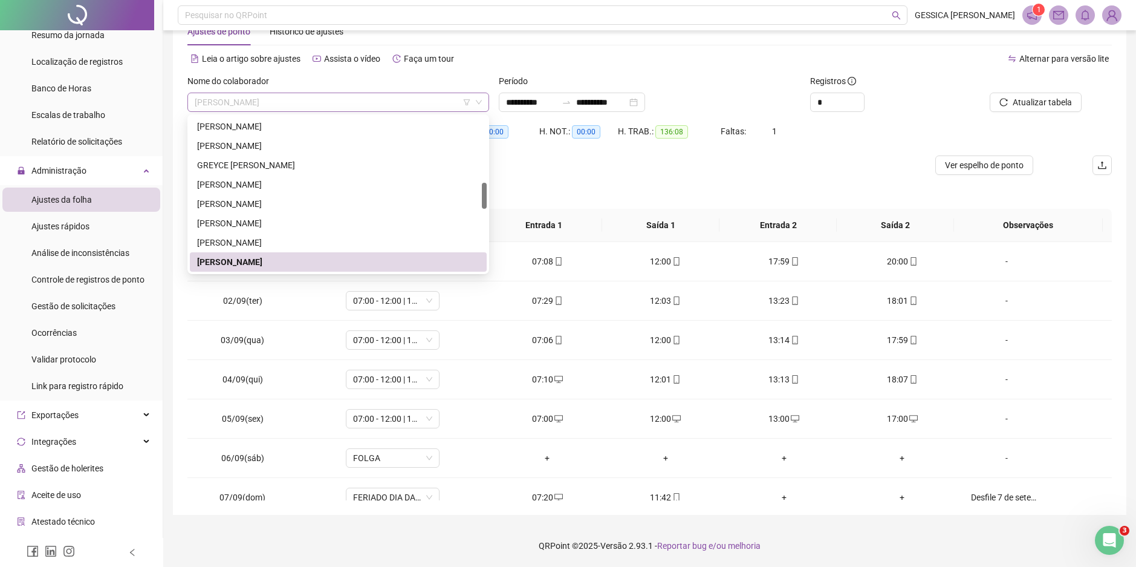
click at [215, 104] on span "[PERSON_NAME]" at bounding box center [338, 102] width 287 height 18
drag, startPoint x: 483, startPoint y: 201, endPoint x: 484, endPoint y: 294, distance: 93.1
click at [484, 294] on body "**********" at bounding box center [568, 246] width 1136 height 567
